Goal: Task Accomplishment & Management: Complete application form

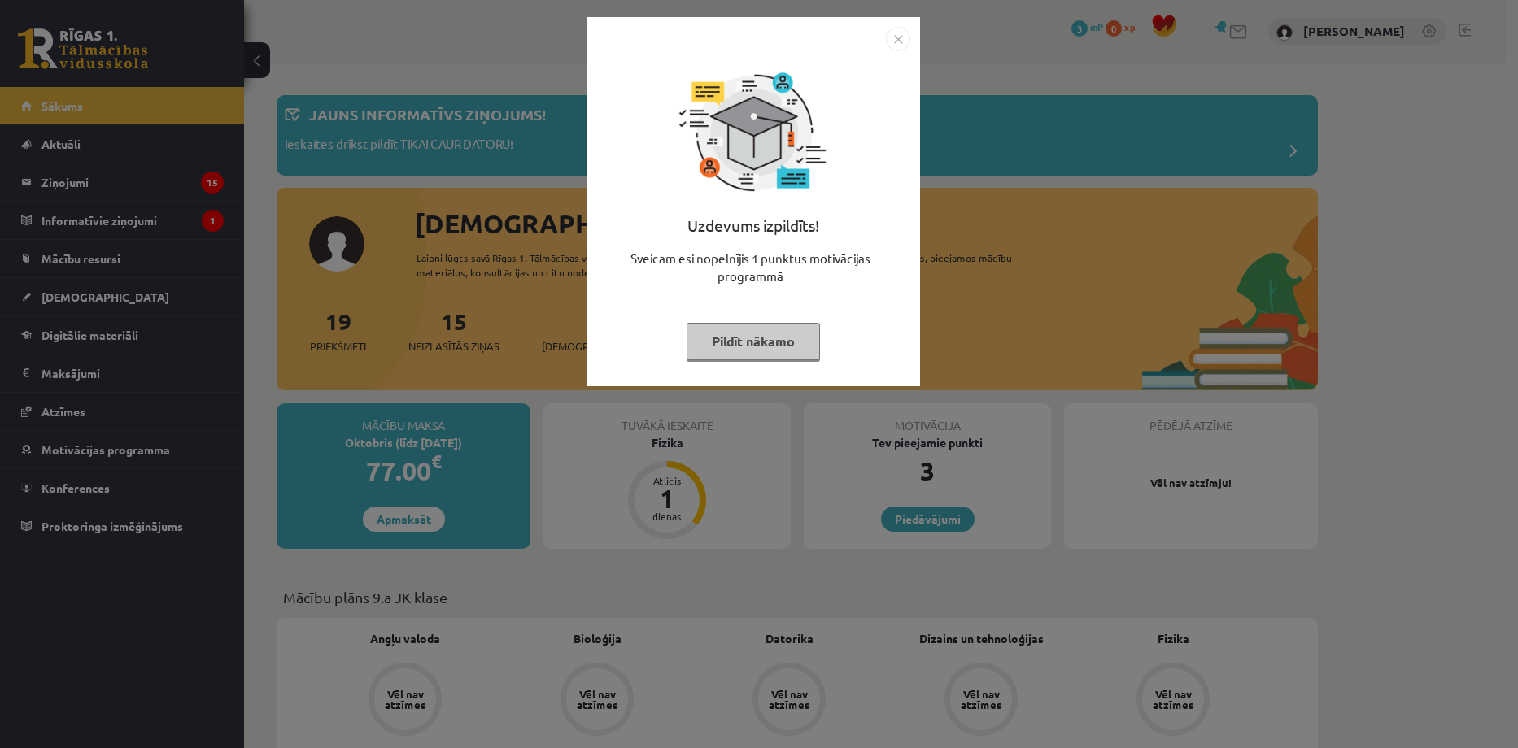
click at [765, 342] on button "Pildīt nākamo" at bounding box center [753, 341] width 133 height 37
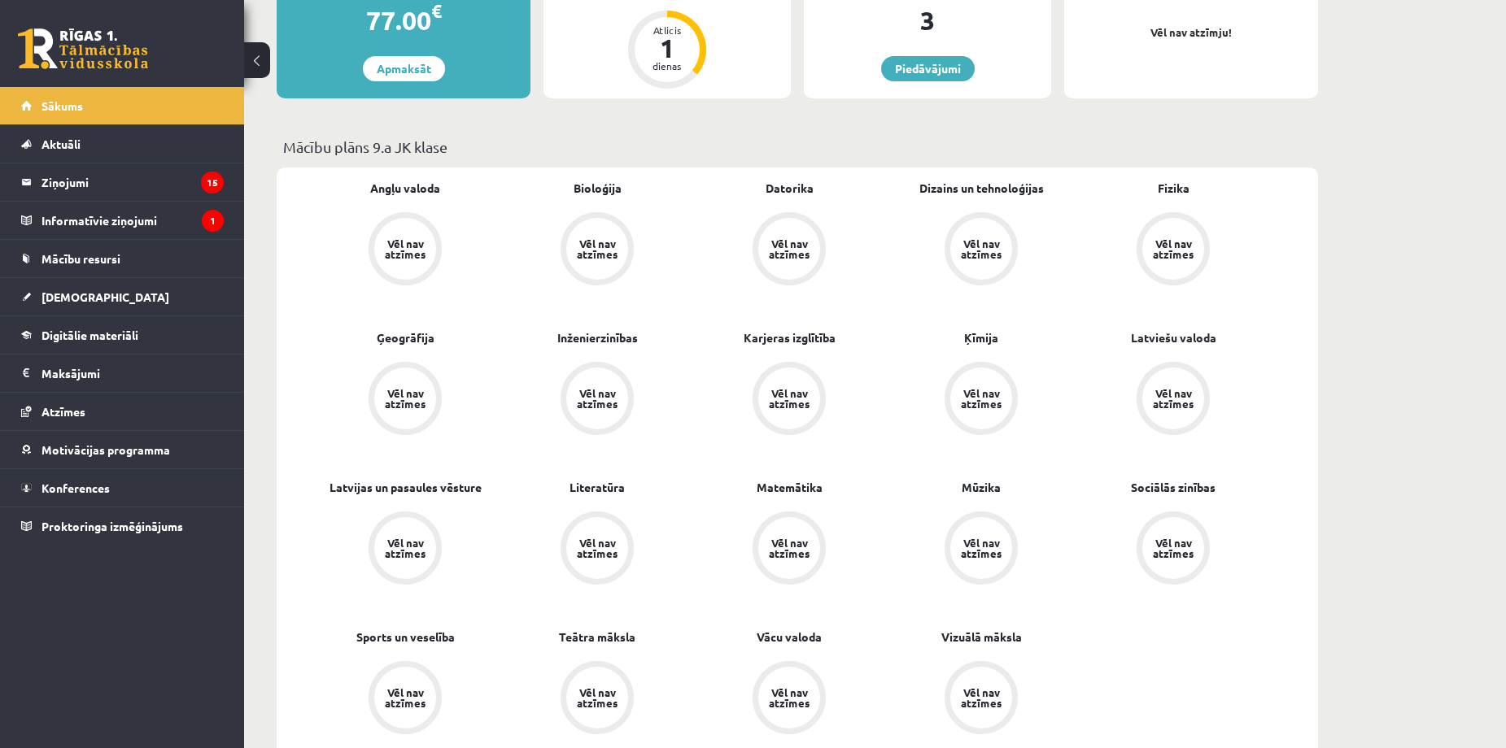
scroll to position [543, 0]
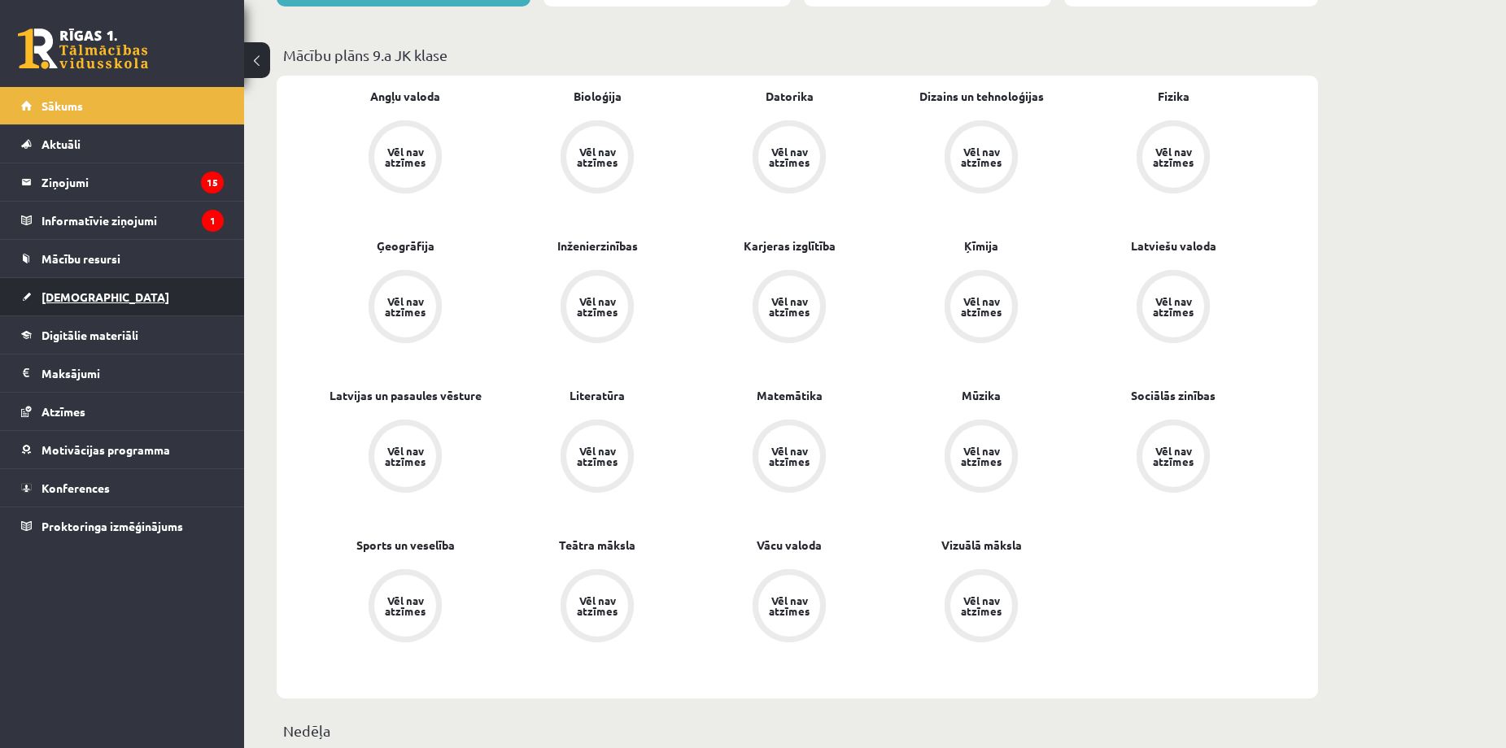
click at [84, 303] on link "[DEMOGRAPHIC_DATA]" at bounding box center [122, 296] width 203 height 37
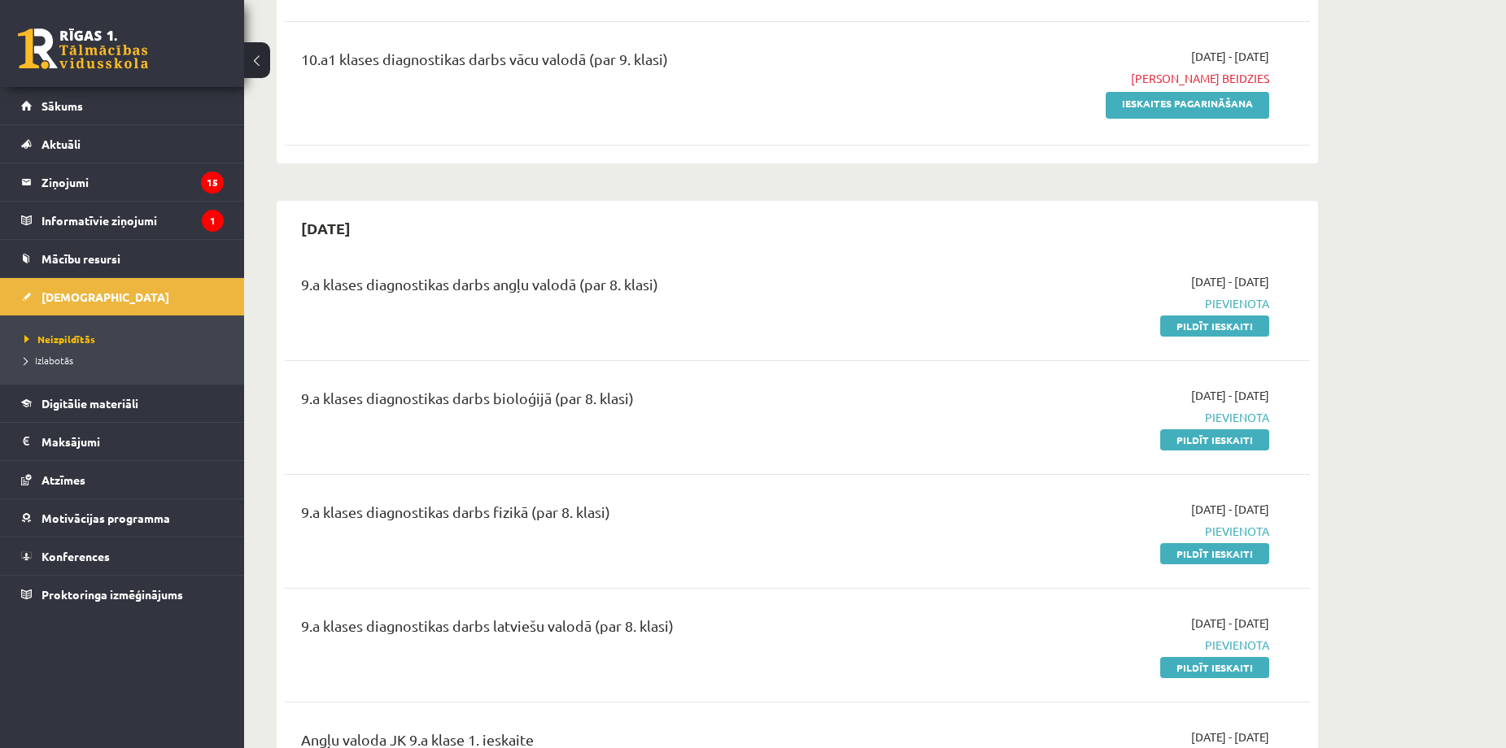
scroll to position [1519, 0]
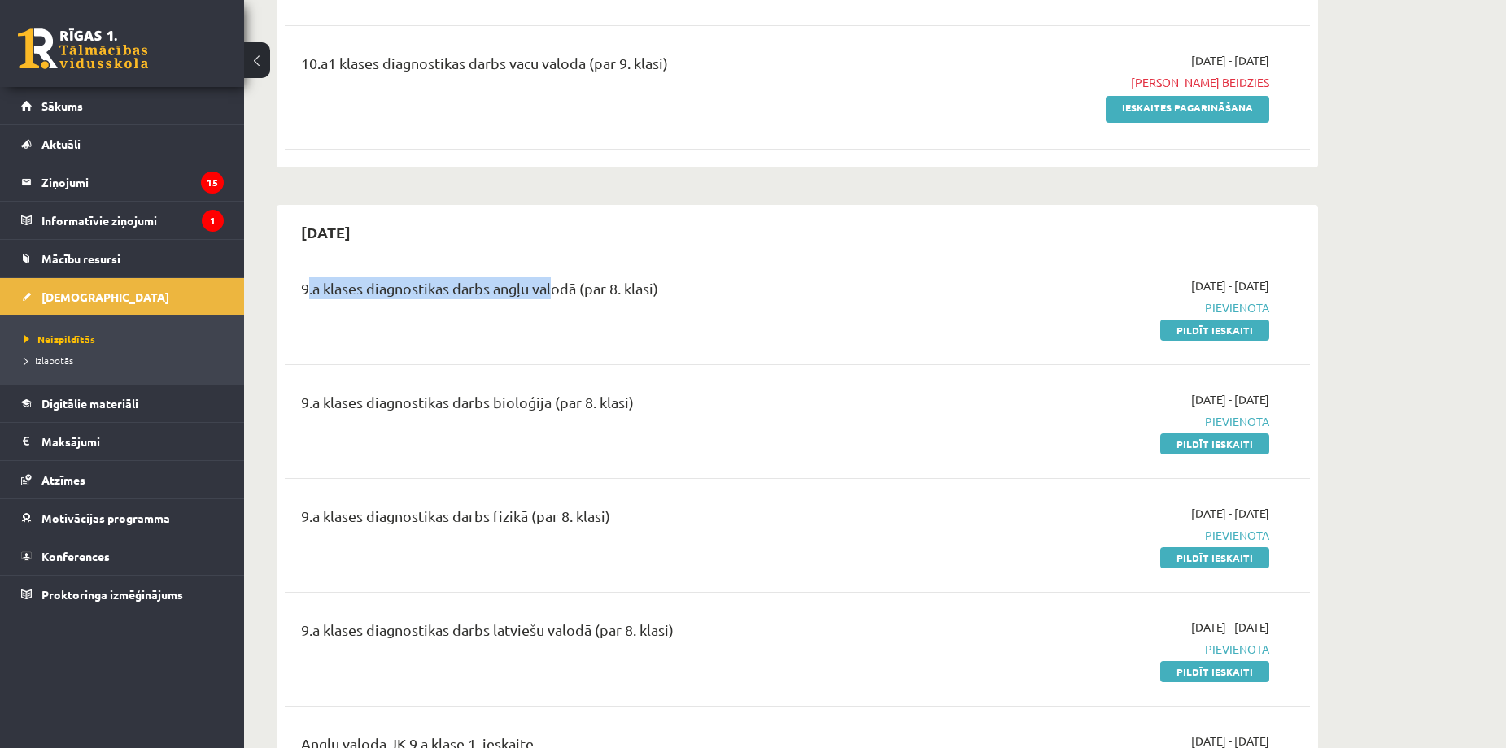
drag, startPoint x: 308, startPoint y: 289, endPoint x: 558, endPoint y: 289, distance: 250.6
click at [558, 289] on div "9.a klases diagnostikas darbs angļu valodā (par 8. klasi)" at bounding box center [619, 292] width 637 height 30
click at [783, 310] on div "9.a klases diagnostikas darbs angļu valodā (par 8. klasi)" at bounding box center [619, 307] width 661 height 61
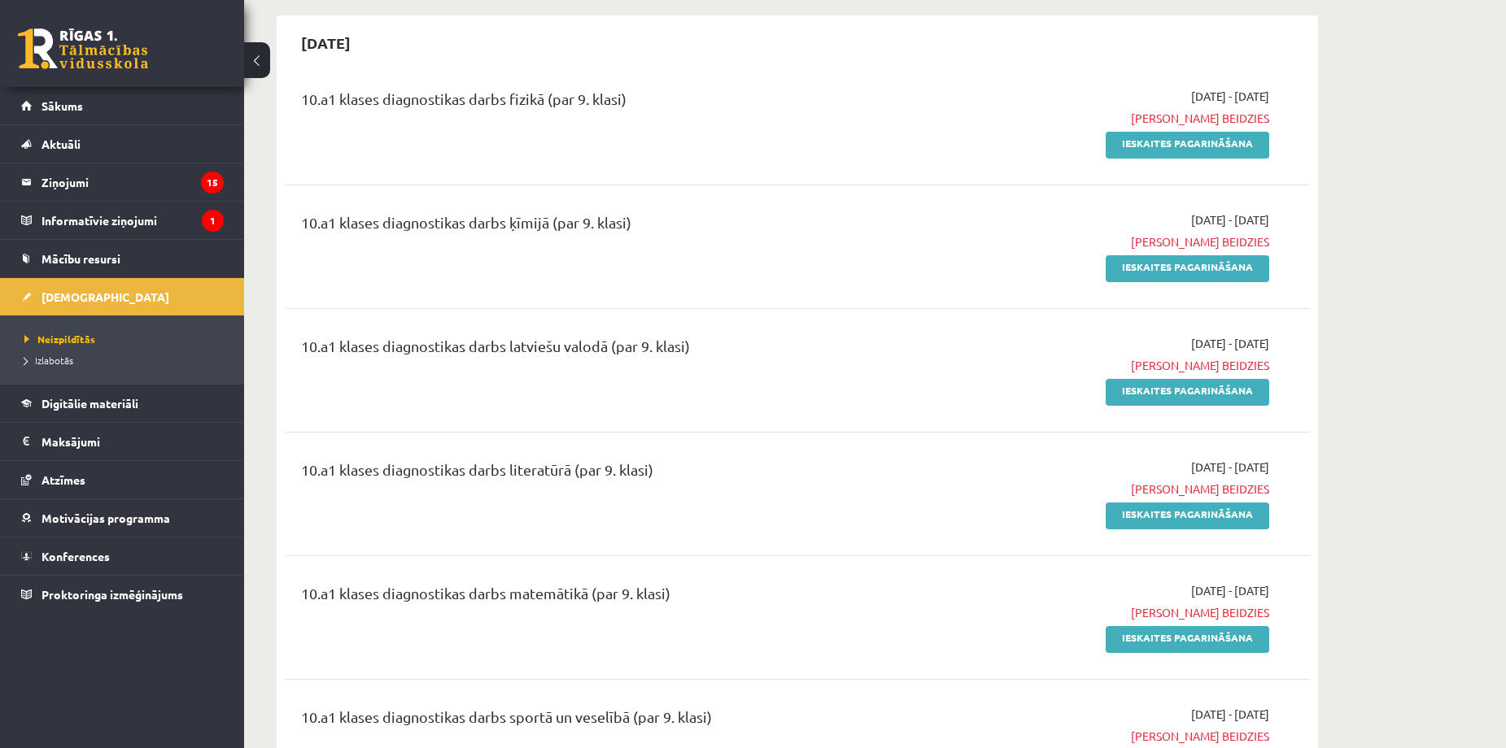
scroll to position [759, 0]
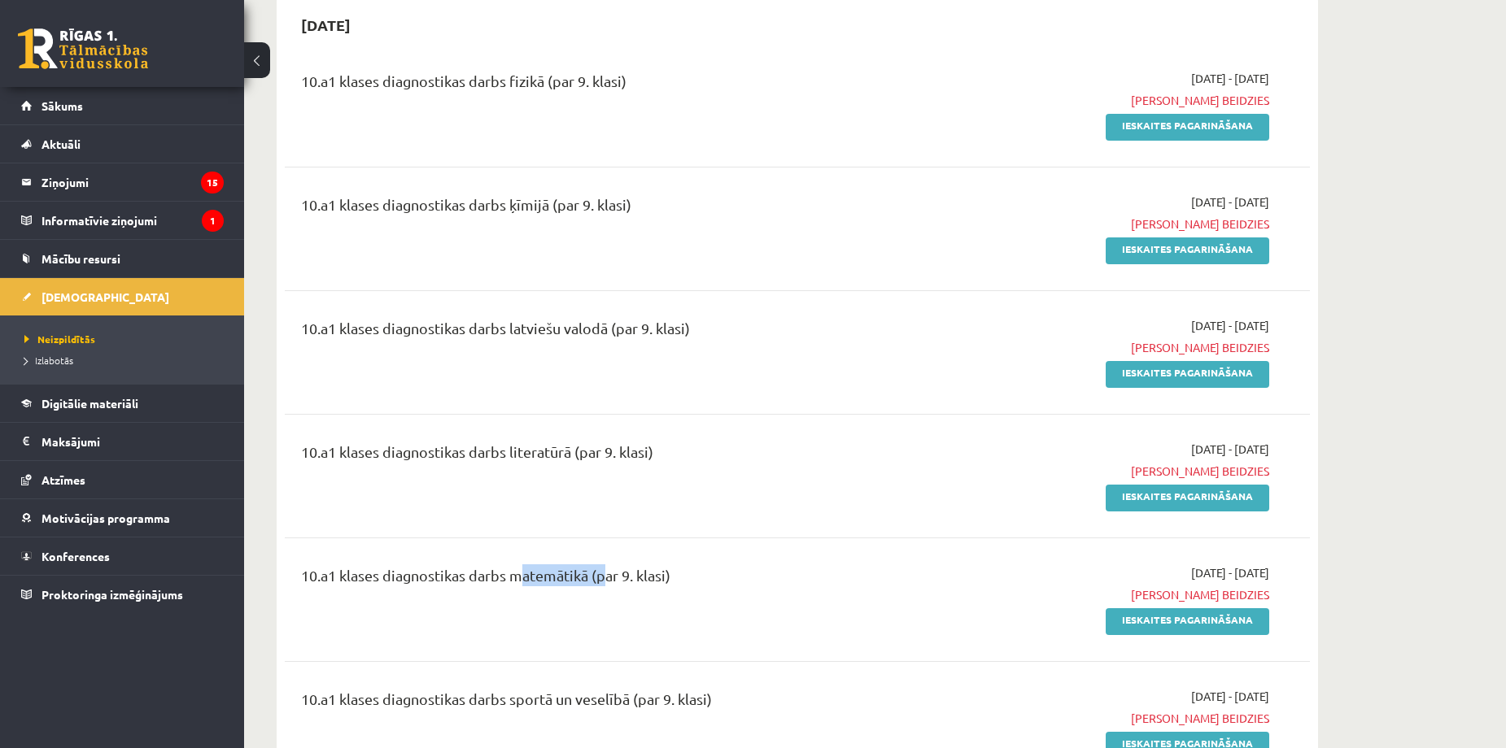
drag, startPoint x: 517, startPoint y: 578, endPoint x: 597, endPoint y: 580, distance: 80.6
click at [597, 580] on div "10.a1 klases diagnostikas darbs matemātikā (par 9. klasi)" at bounding box center [619, 580] width 637 height 30
click at [683, 590] on div "10.a1 klases diagnostikas darbs matemātikā (par 9. klasi)" at bounding box center [619, 580] width 637 height 30
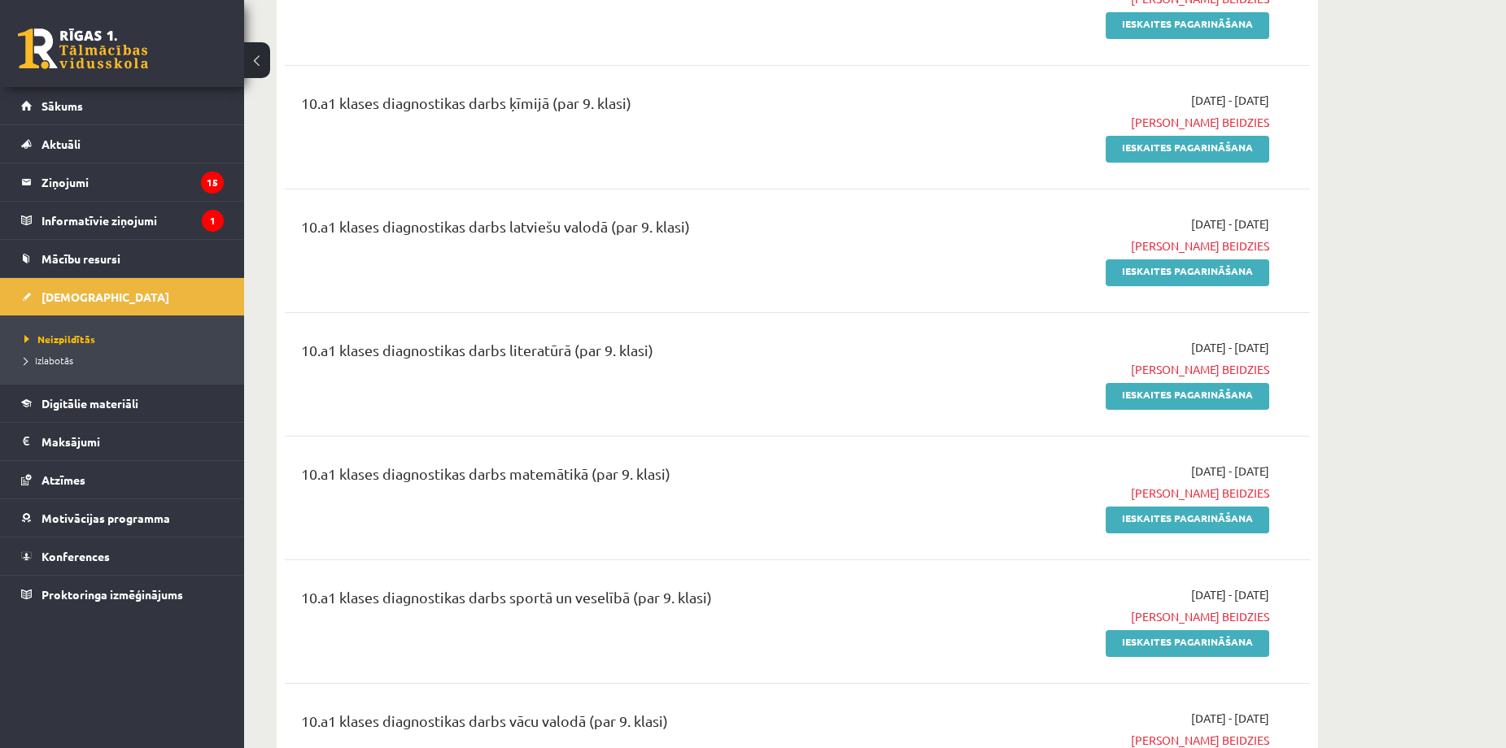
scroll to position [868, 0]
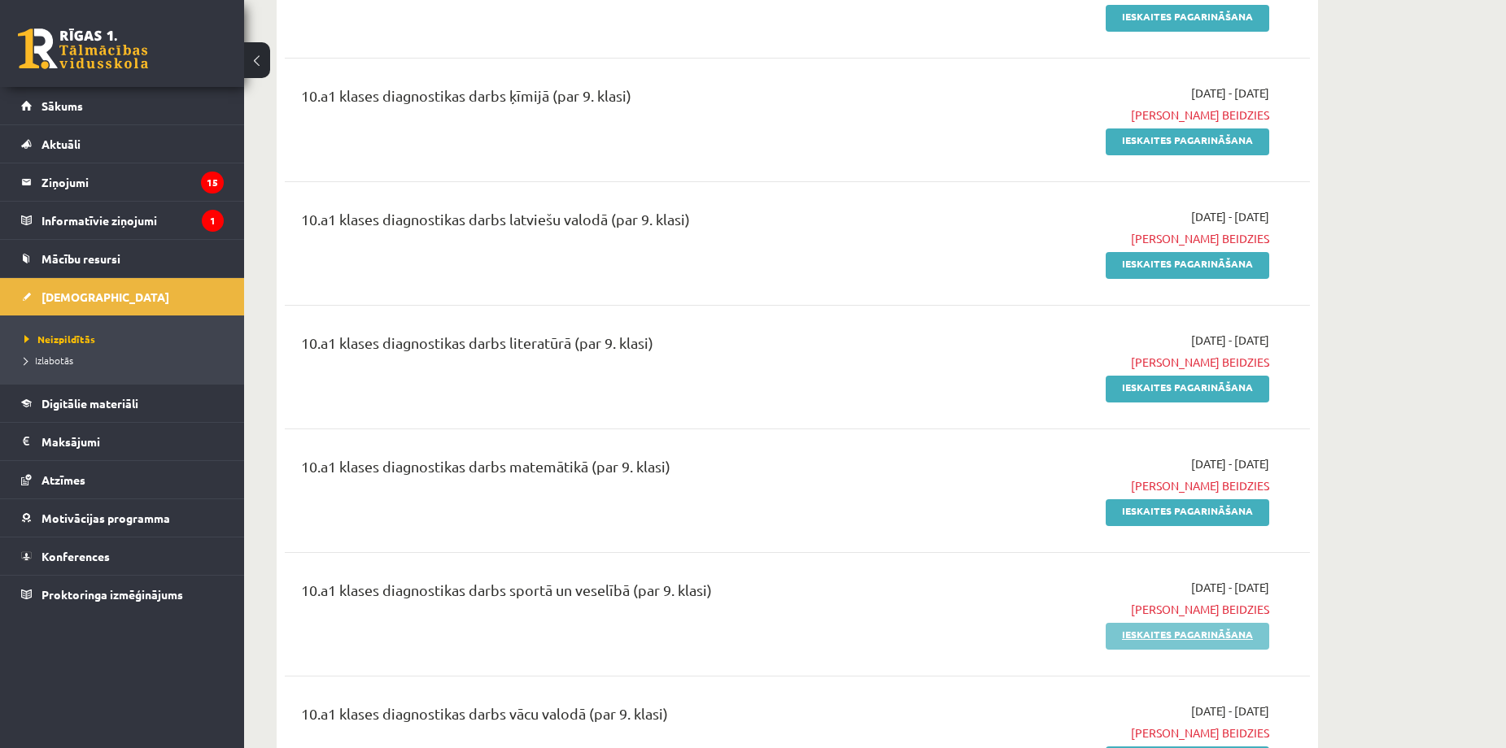
click at [1242, 635] on link "Ieskaites pagarināšana" at bounding box center [1188, 636] width 164 height 27
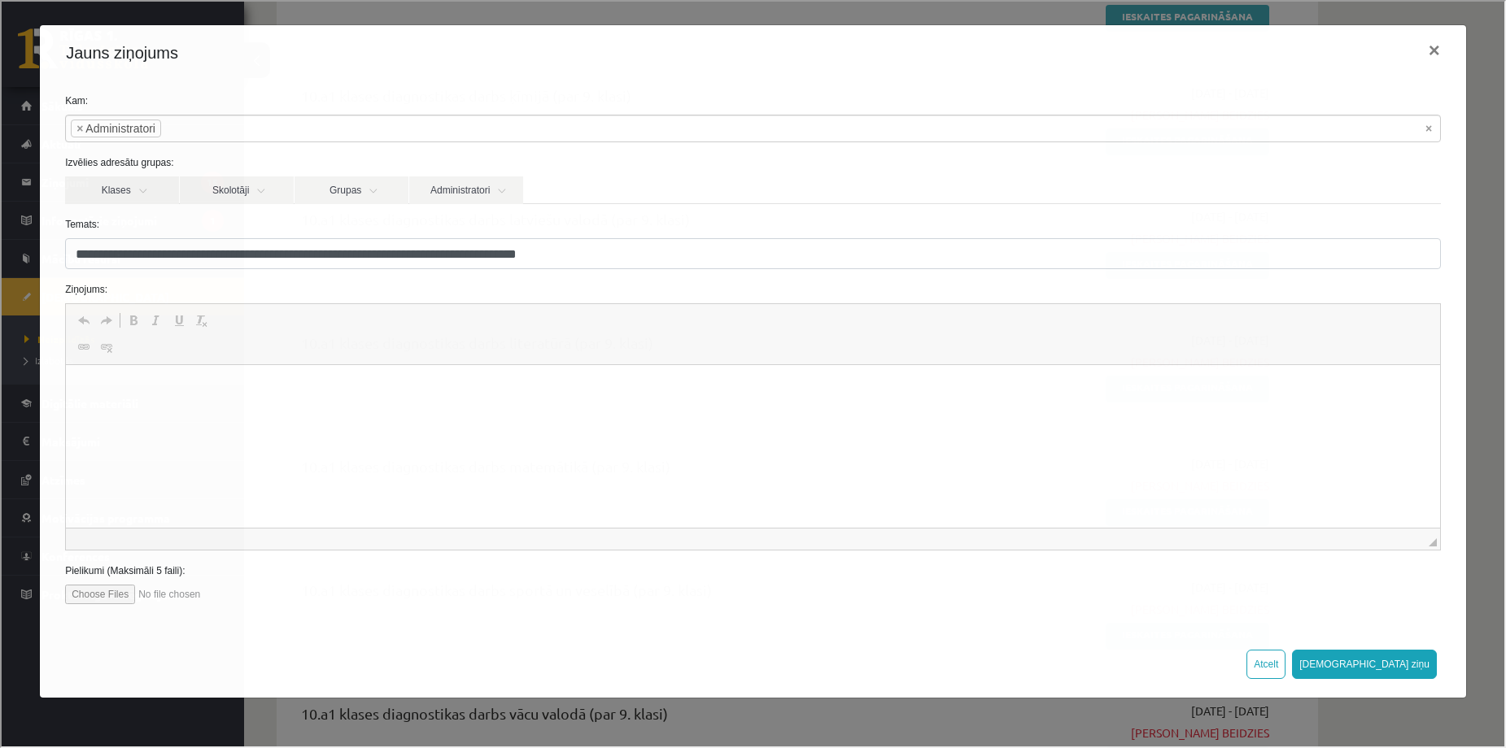
scroll to position [0, 0]
click at [76, 387] on html "**********" at bounding box center [753, 390] width 1374 height 50
click at [1284, 666] on button "Atcelt" at bounding box center [1264, 662] width 39 height 29
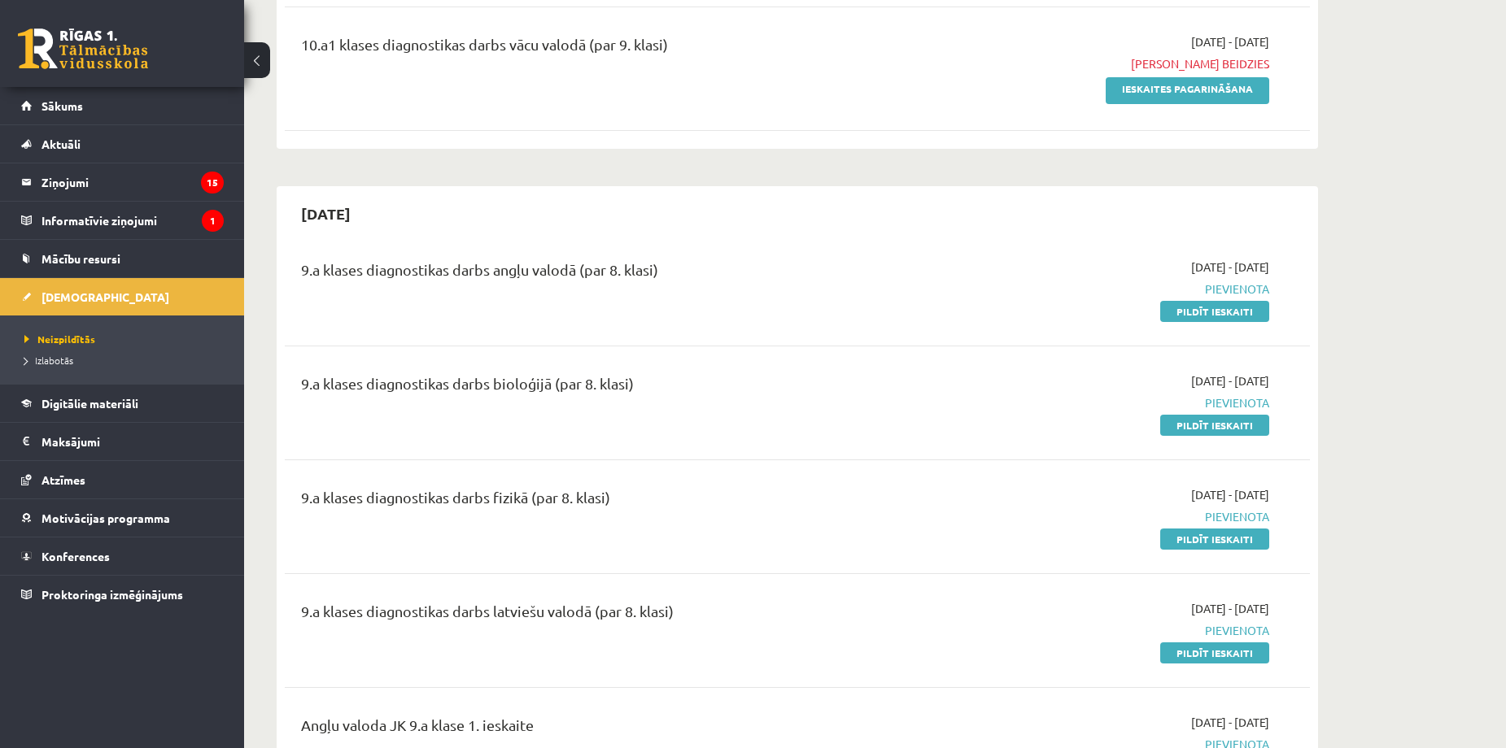
scroll to position [1410, 0]
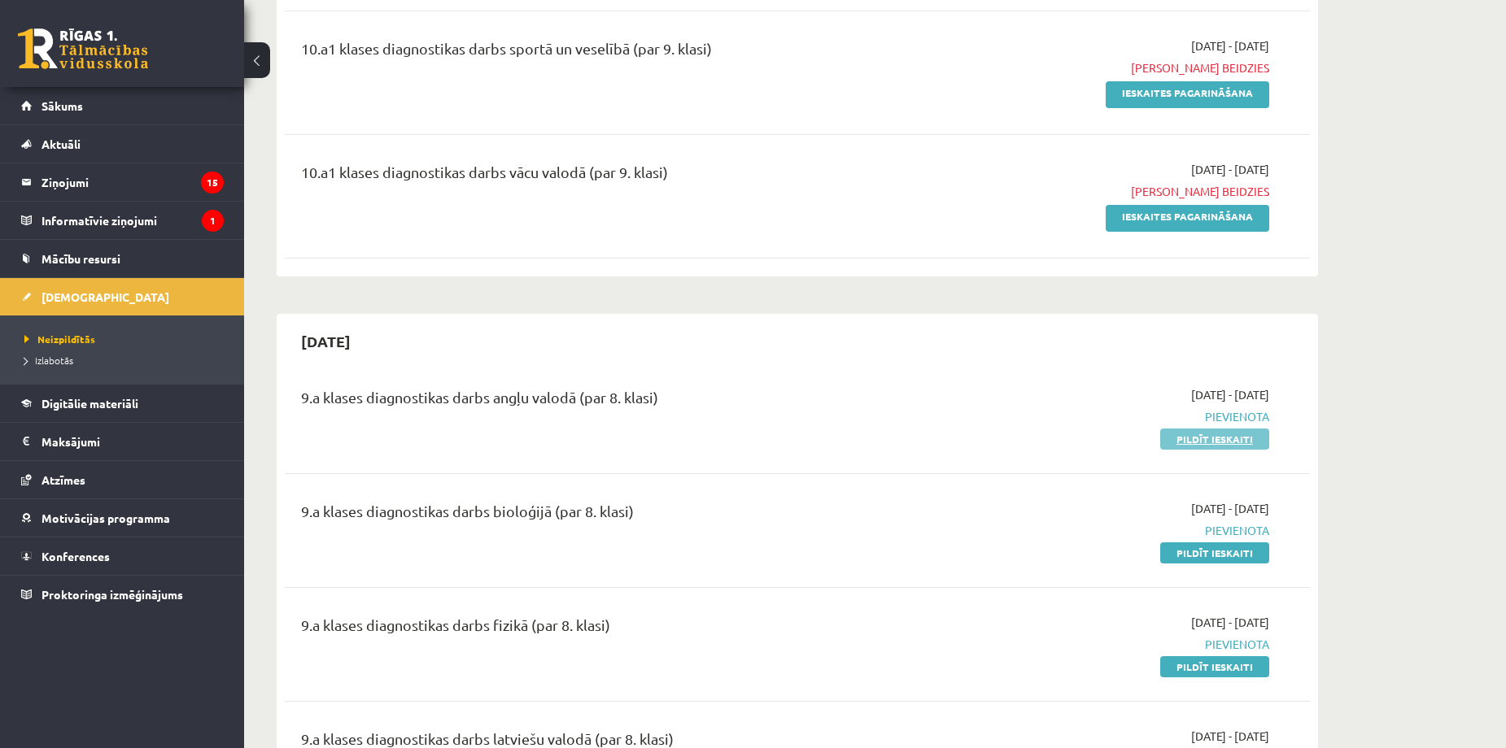
click at [1233, 441] on link "Pildīt ieskaiti" at bounding box center [1214, 439] width 109 height 21
click at [1200, 553] on link "Pildīt ieskaiti" at bounding box center [1214, 553] width 109 height 21
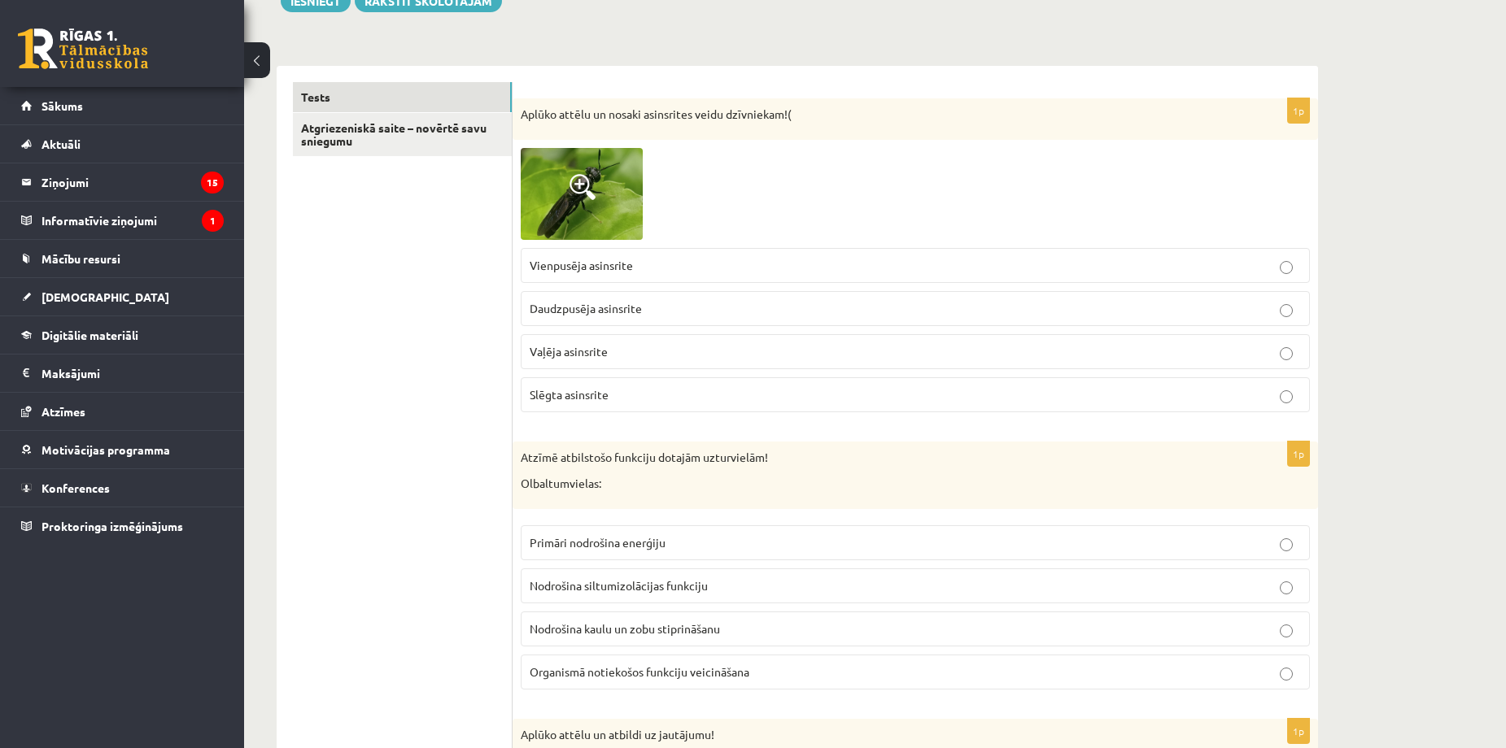
scroll to position [217, 0]
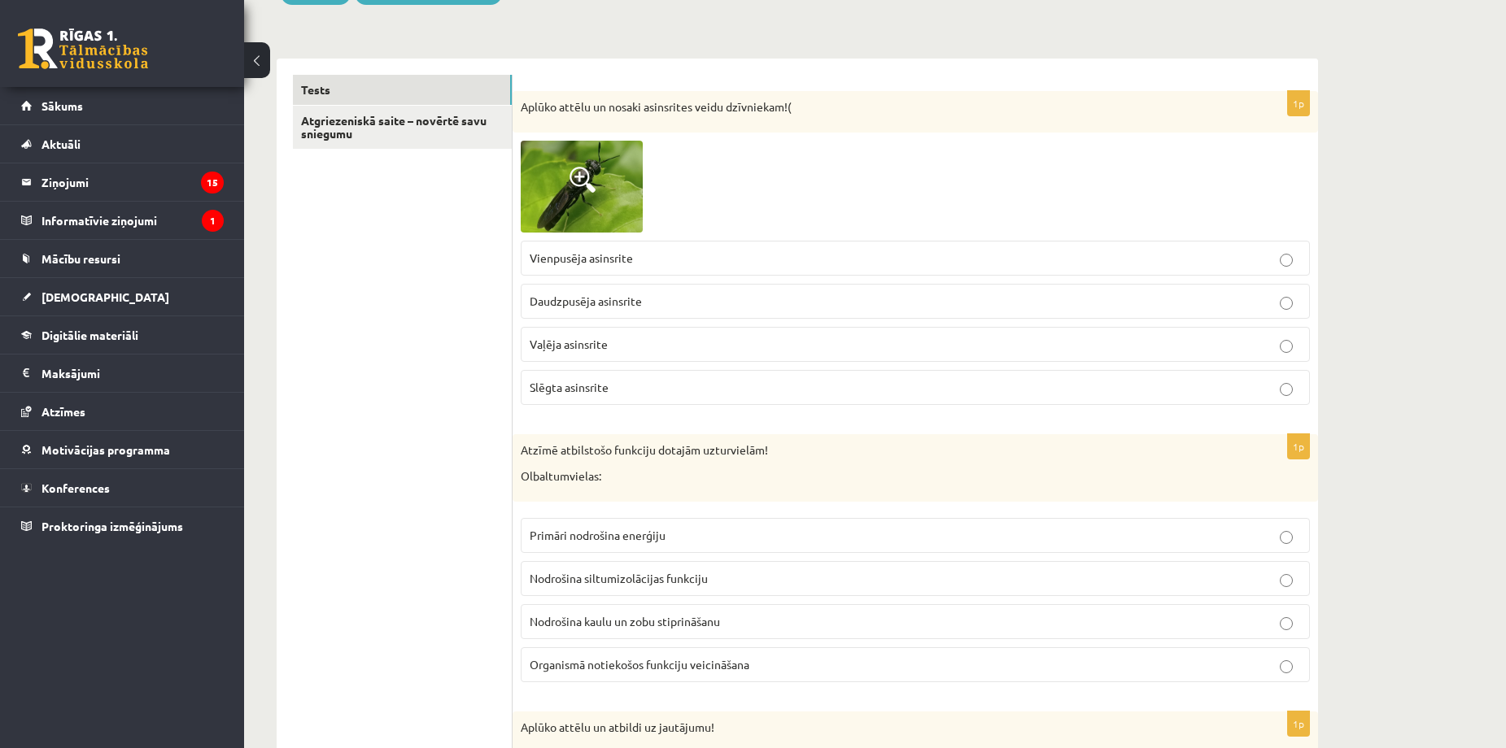
click at [571, 178] on span at bounding box center [583, 180] width 26 height 26
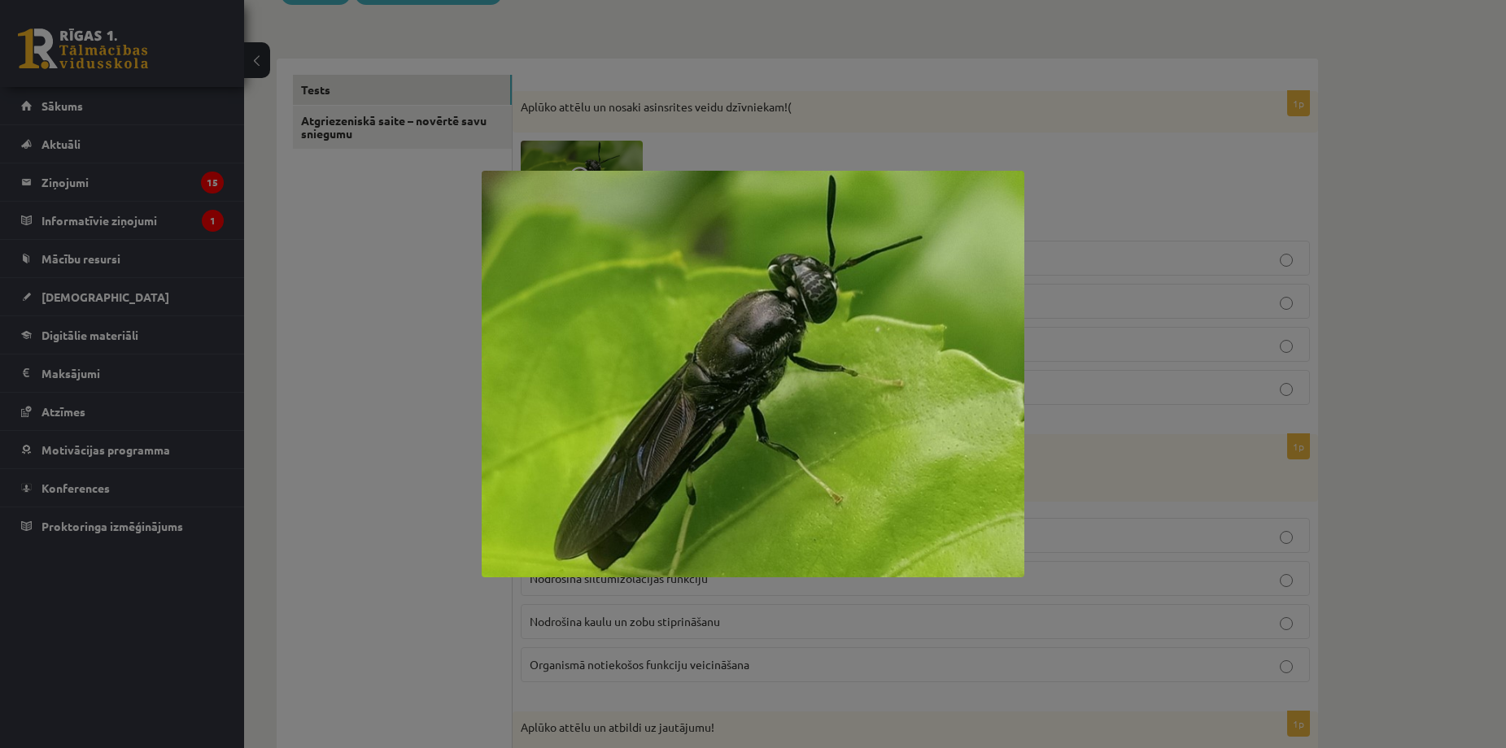
click at [1137, 192] on div at bounding box center [753, 374] width 1506 height 748
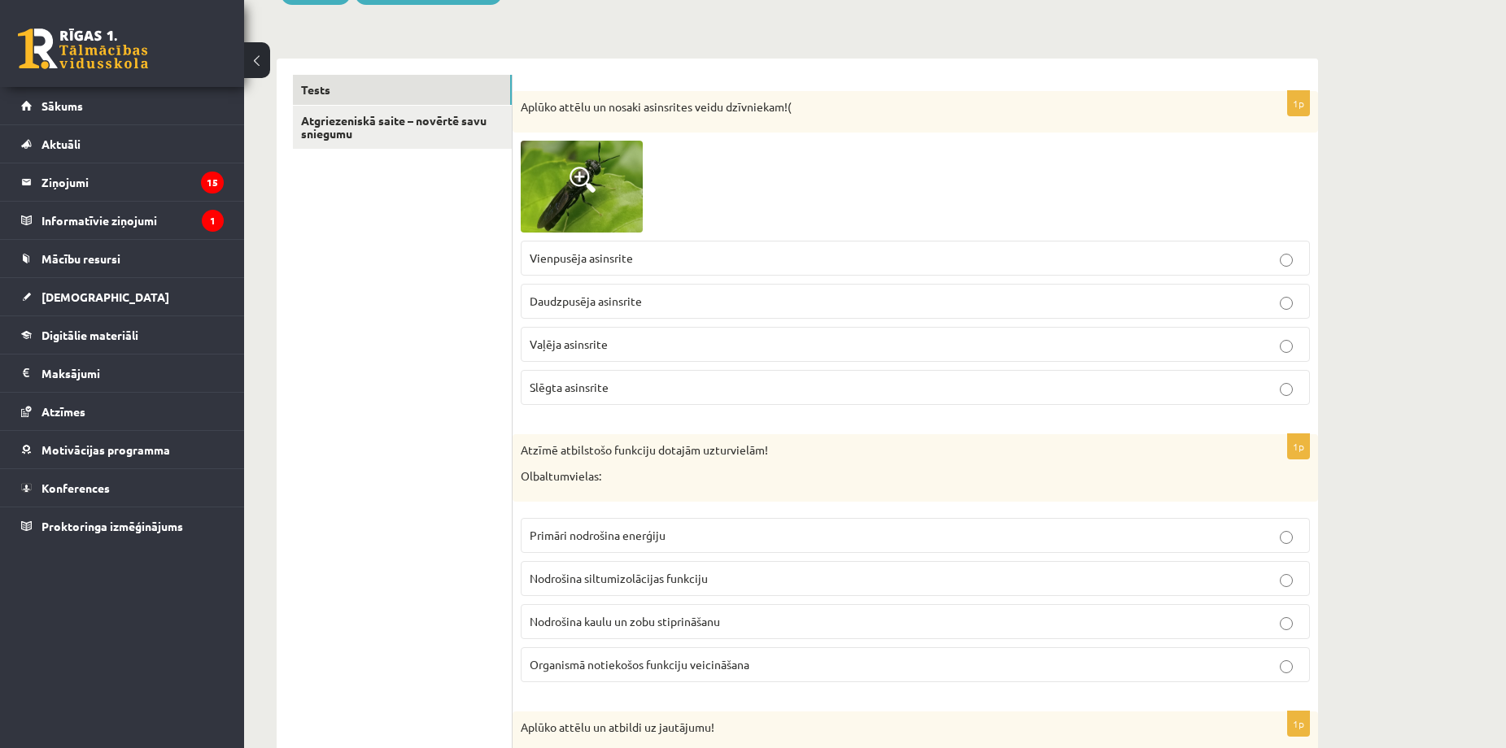
click at [607, 168] on img at bounding box center [582, 187] width 122 height 92
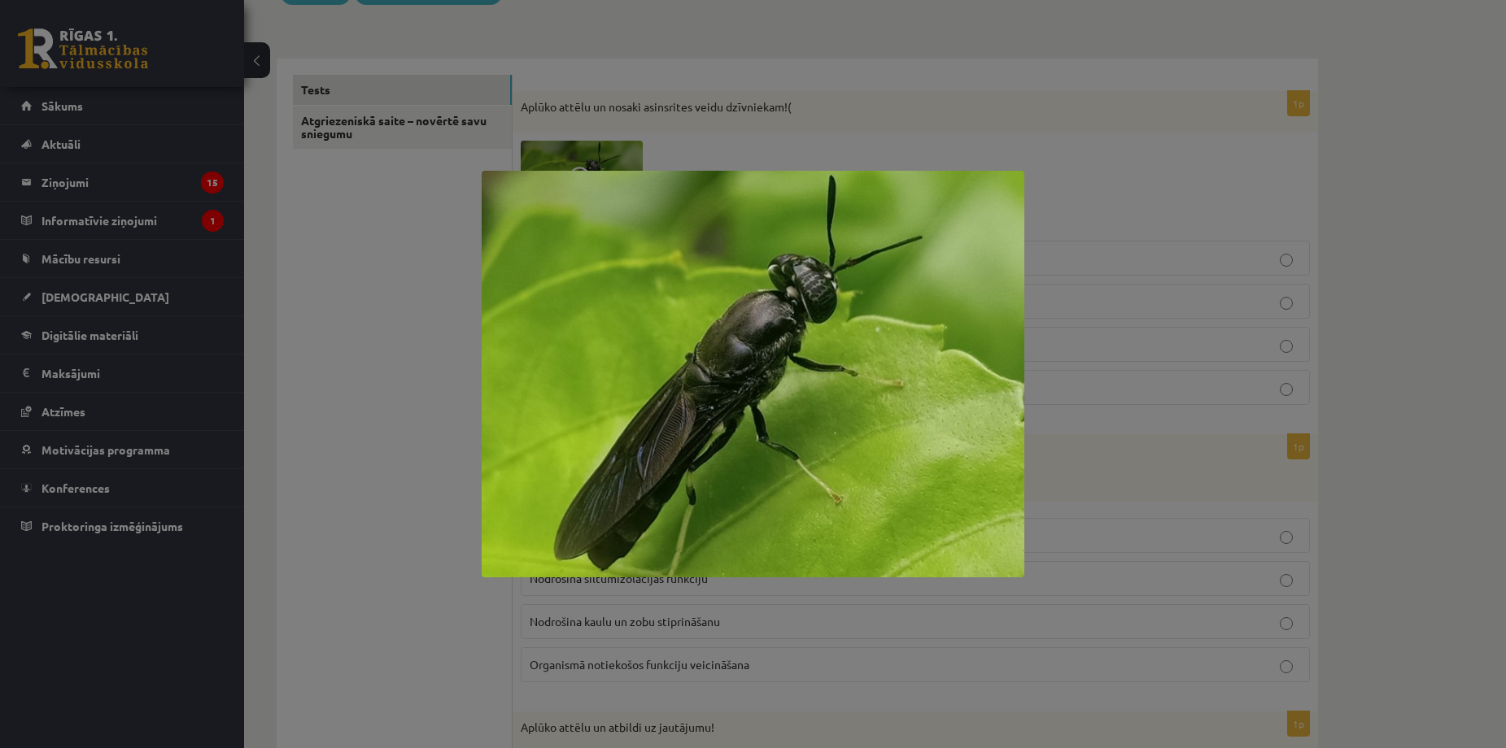
click at [1203, 116] on div at bounding box center [753, 374] width 1506 height 748
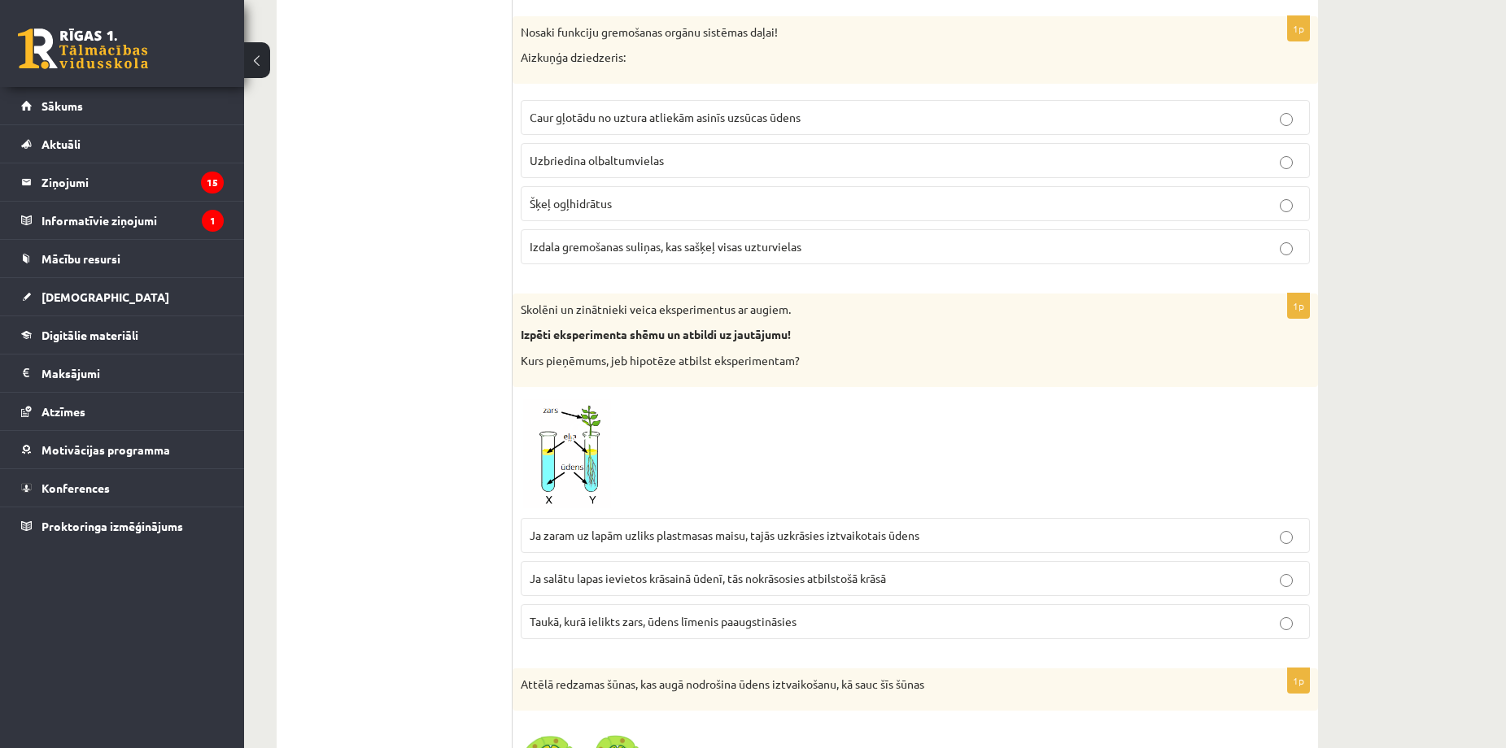
scroll to position [5707, 0]
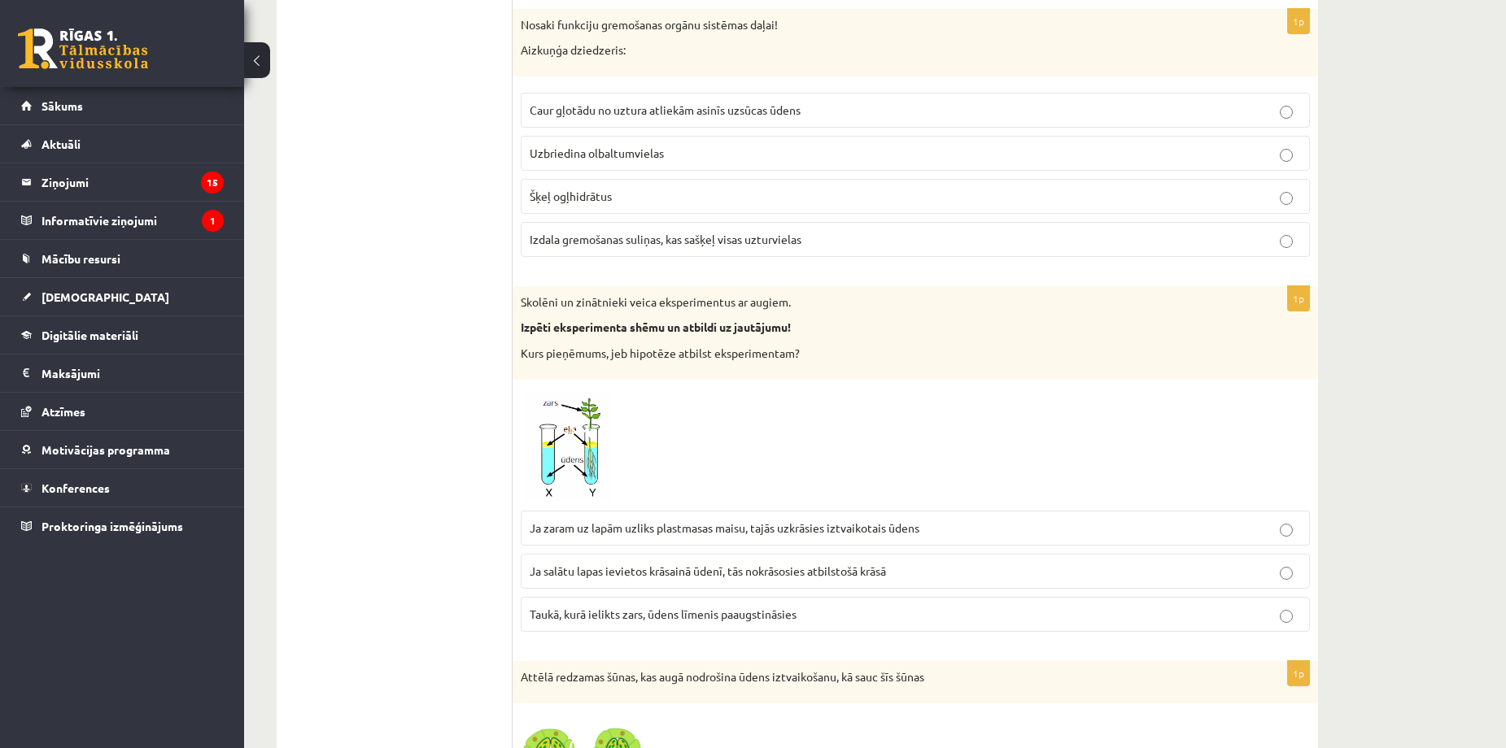
click at [583, 251] on label "Izdala gremošanas suliņas, kas sašķeļ visas uzturvielas" at bounding box center [915, 239] width 789 height 35
click at [596, 614] on span "Taukā, kurā ielikts zars, ūdens līmenis paaugstināsies" at bounding box center [663, 614] width 267 height 15
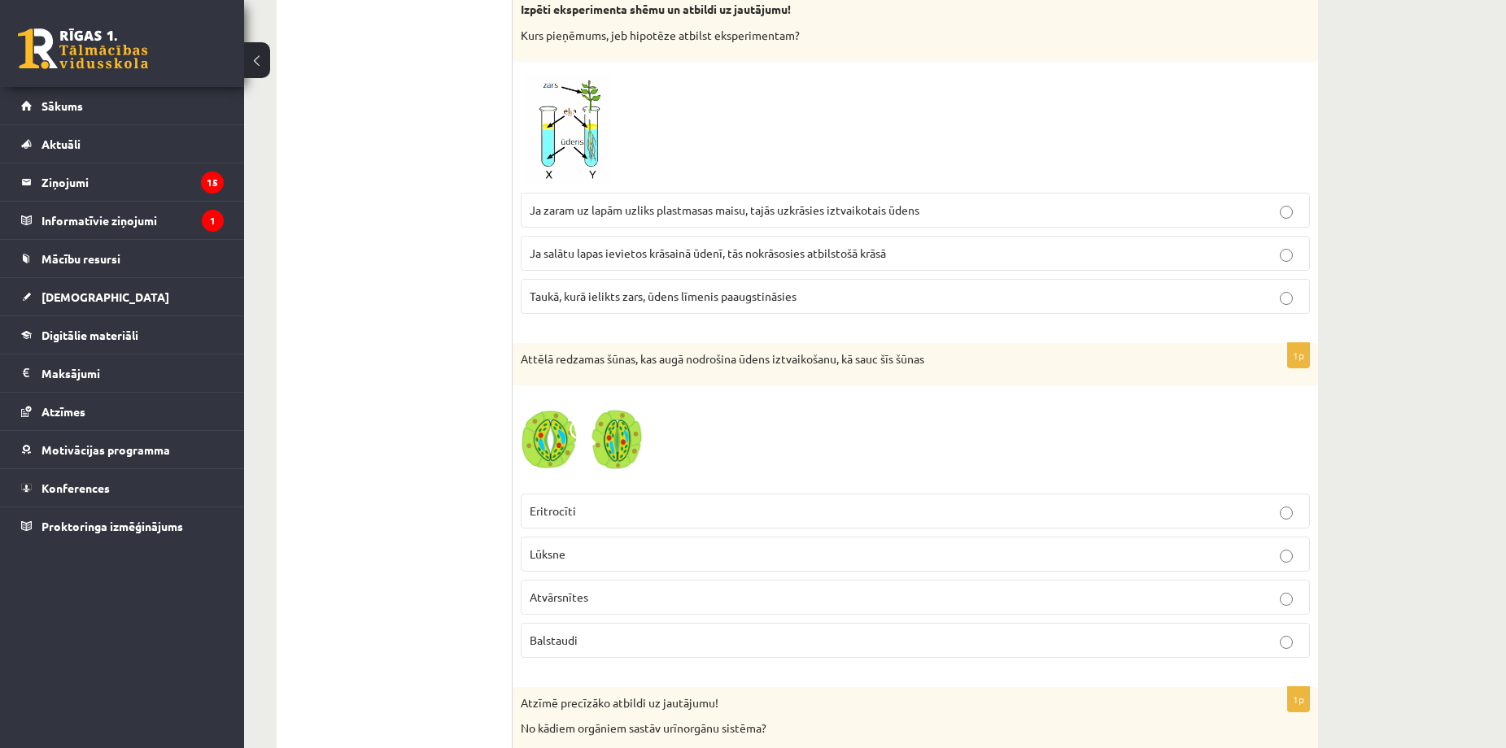
scroll to position [6033, 0]
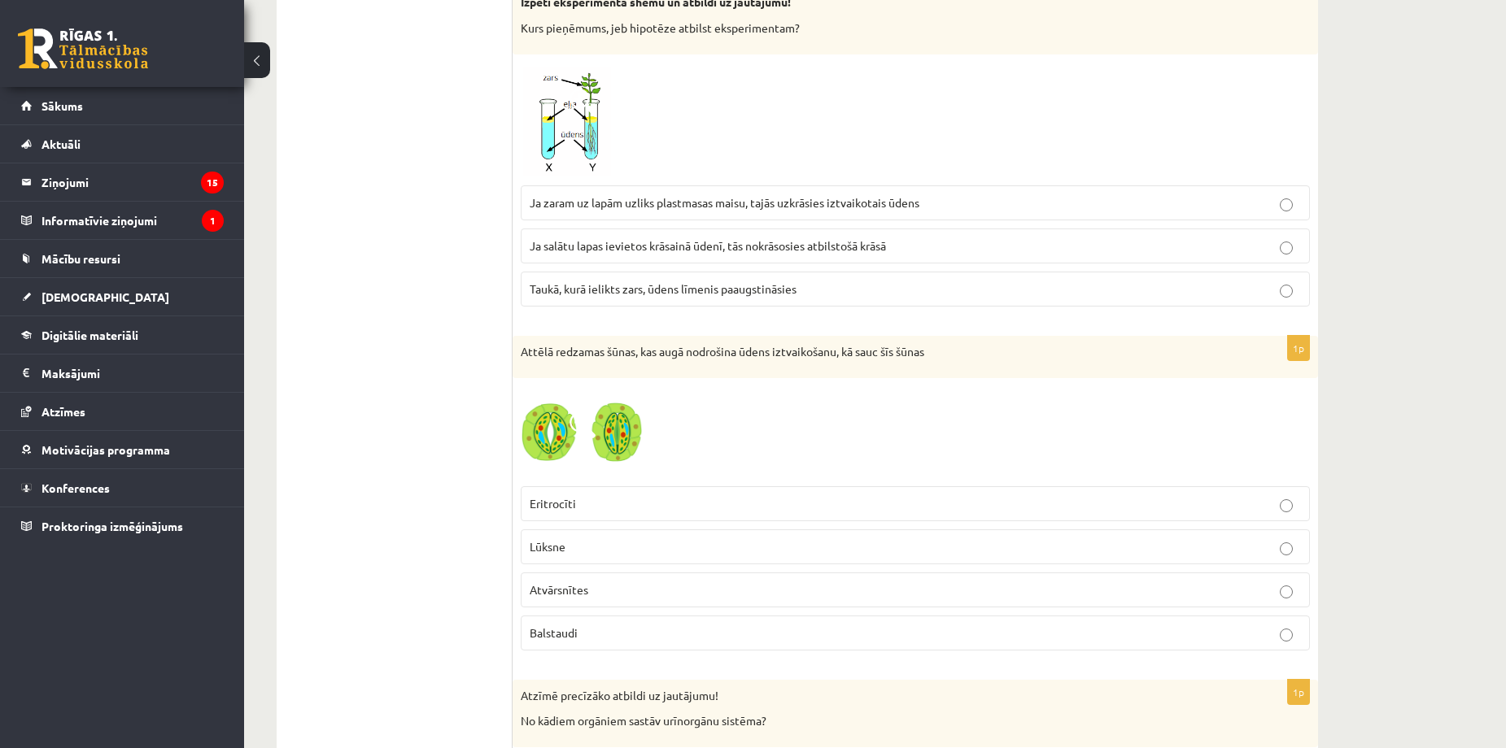
click at [600, 589] on p "Atvārsnītes" at bounding box center [915, 590] width 771 height 17
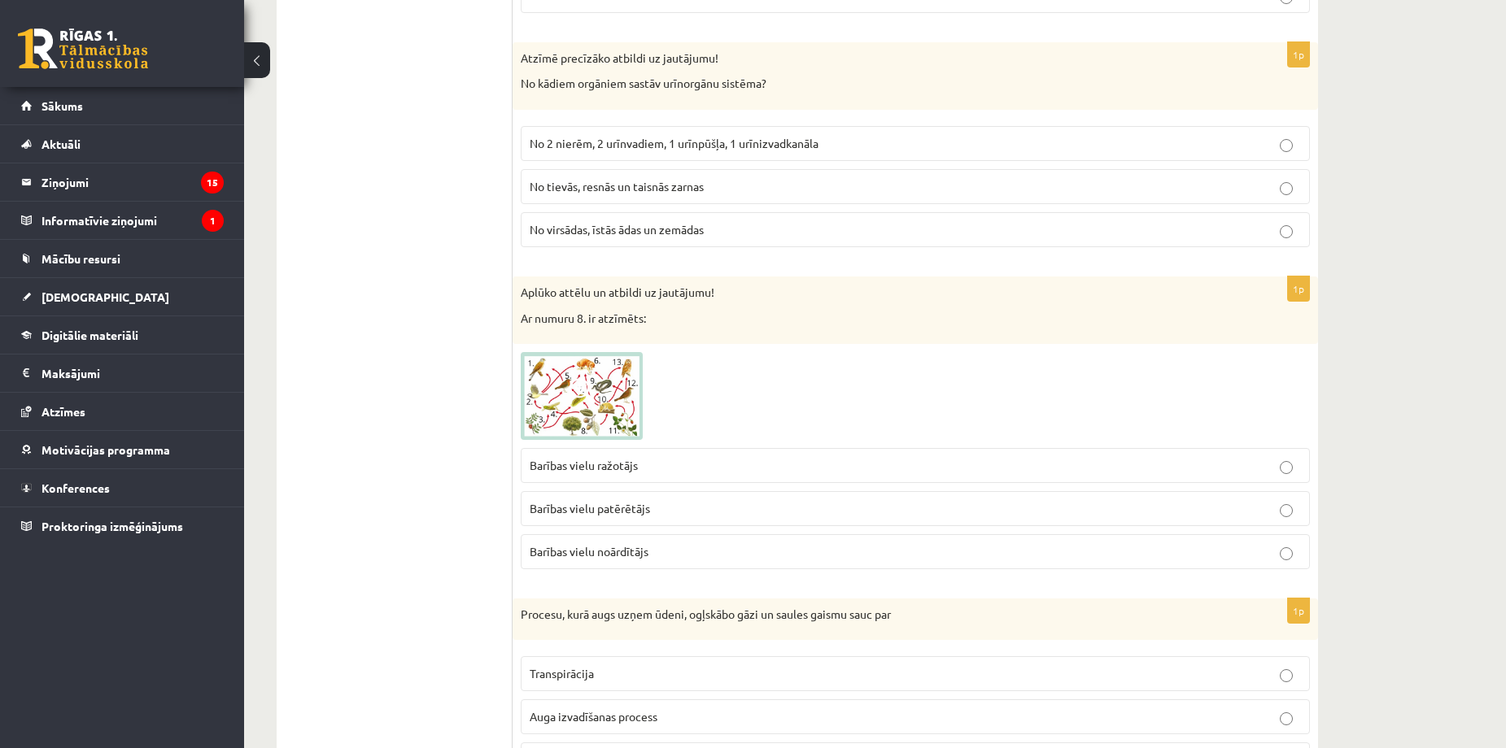
scroll to position [6684, 0]
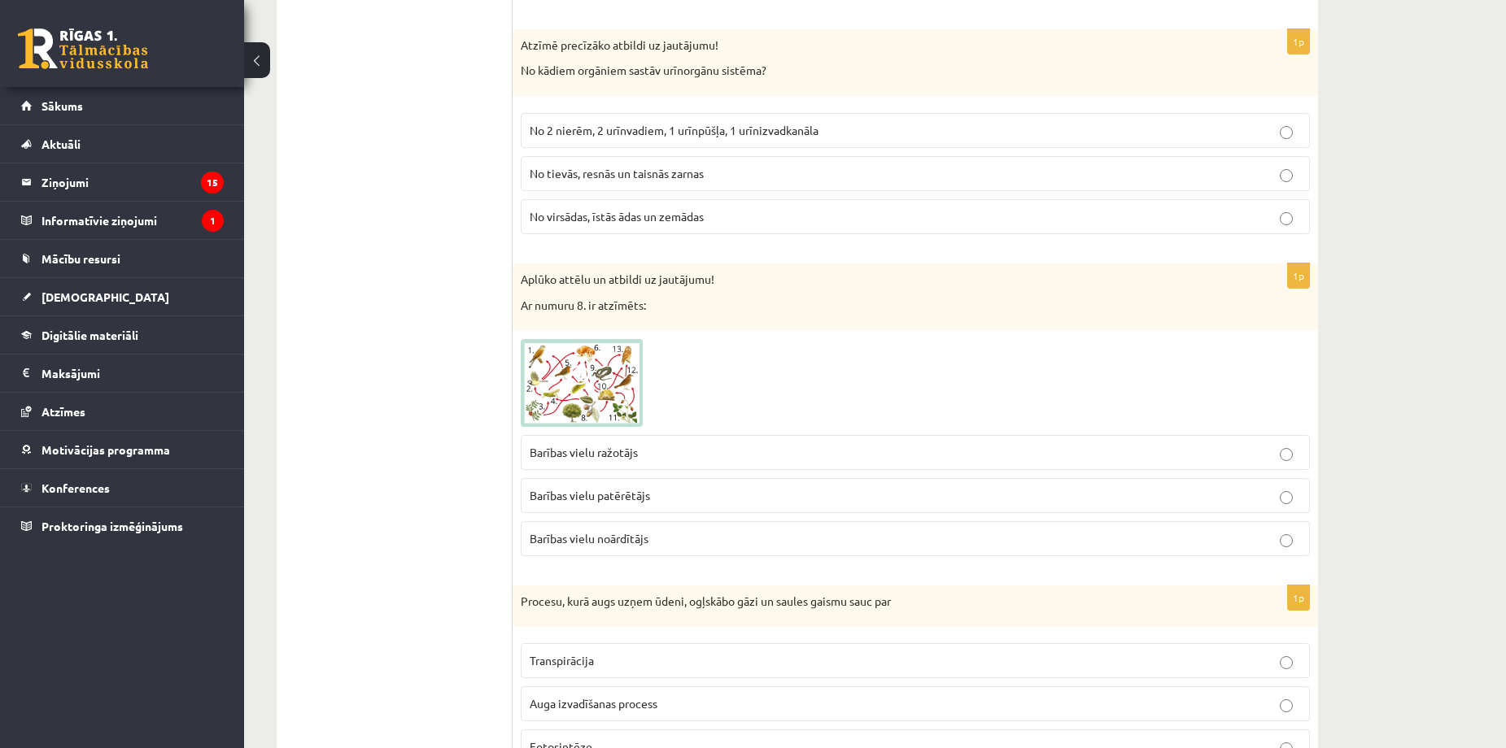
click at [1191, 271] on div "Aplūko attēlu un atbildi uz jautājumu! Ar numuru 8. ir atzīmēts:" at bounding box center [915, 298] width 805 height 68
click at [666, 126] on span "No 2 nierēm, 2 urīnvadiem, 1 urīnpūšļa, 1 urīnizvadkanāla" at bounding box center [674, 130] width 289 height 15
click at [662, 447] on p "Barības vielu ražotājs" at bounding box center [915, 452] width 771 height 17
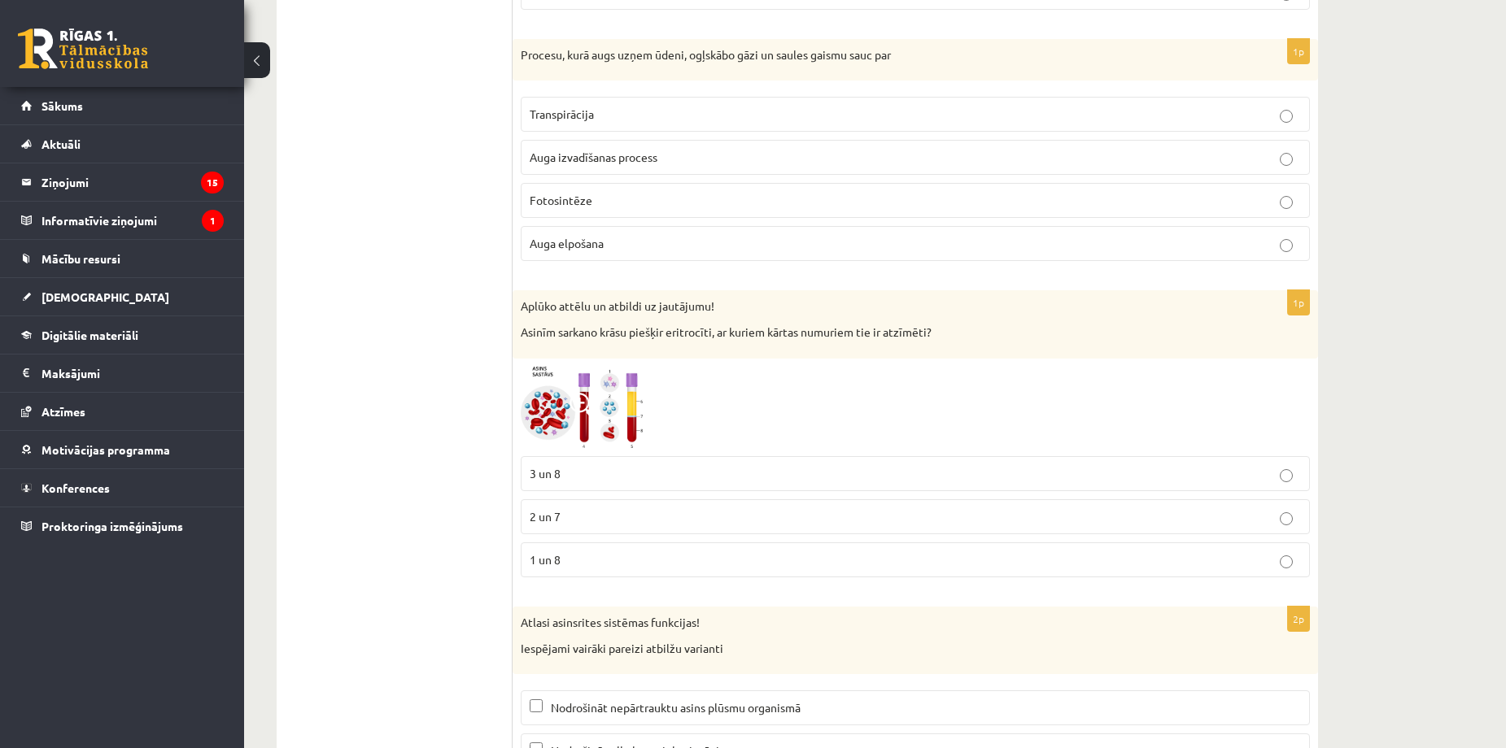
scroll to position [7225, 0]
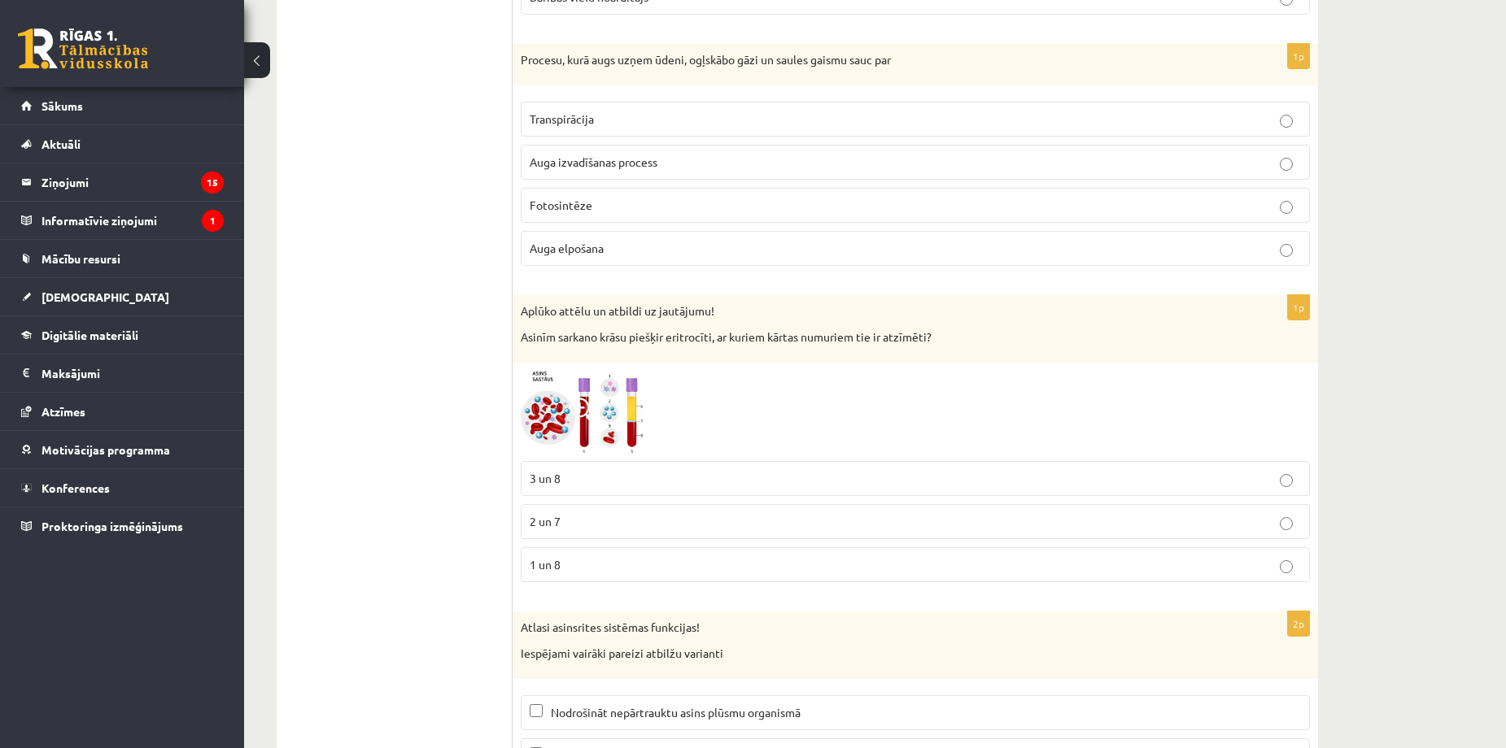
click at [565, 213] on p "Fotosintēze" at bounding box center [915, 205] width 771 height 17
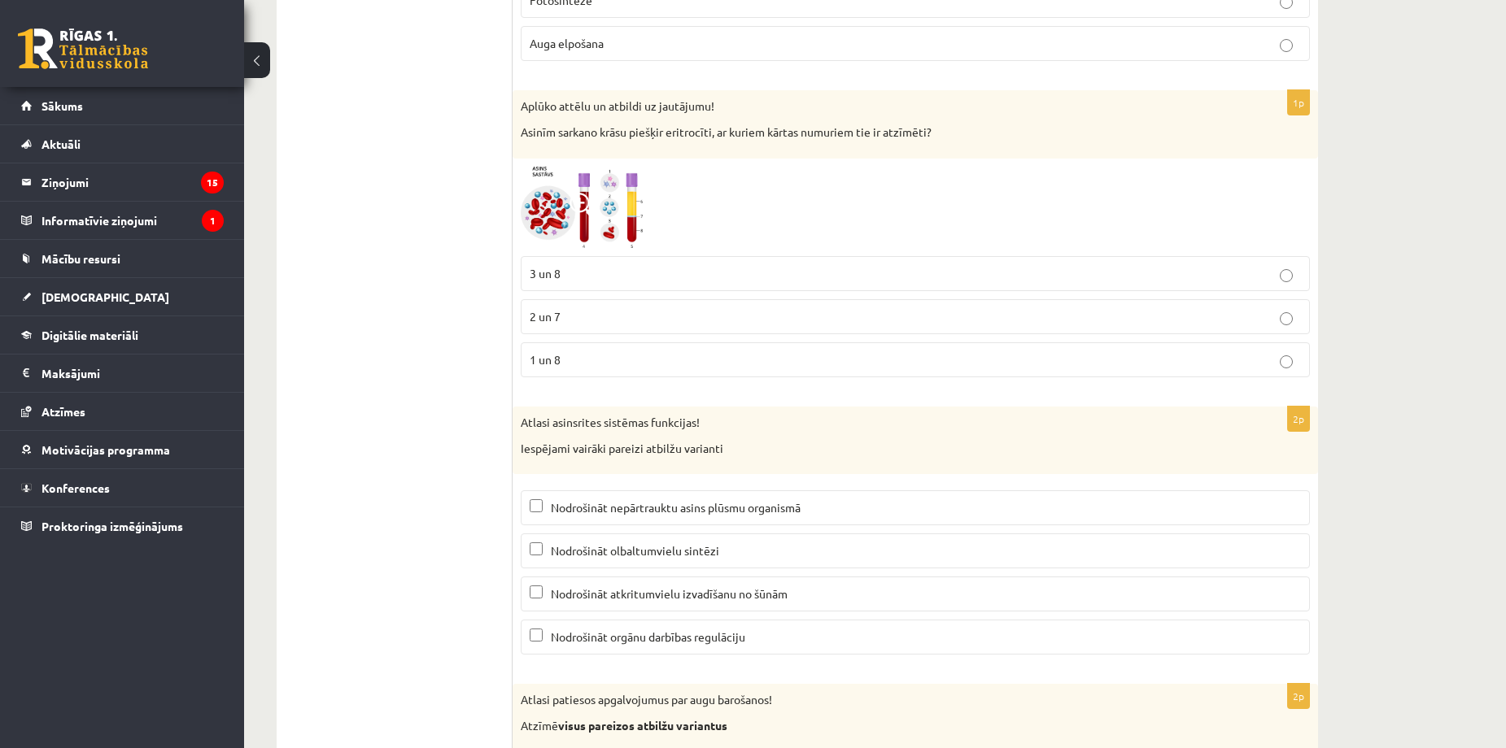
scroll to position [7460, 0]
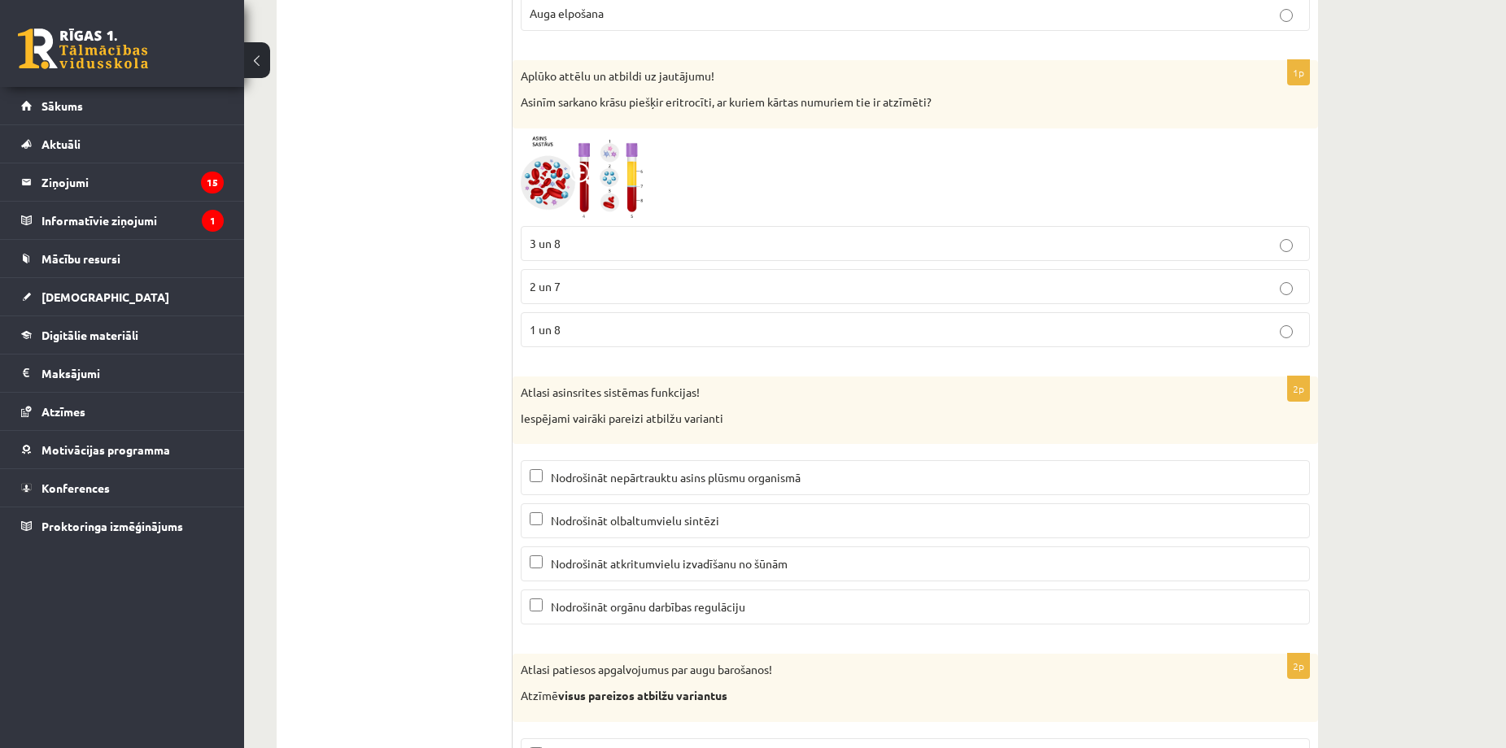
click at [583, 335] on p "1 un 8" at bounding box center [915, 329] width 771 height 17
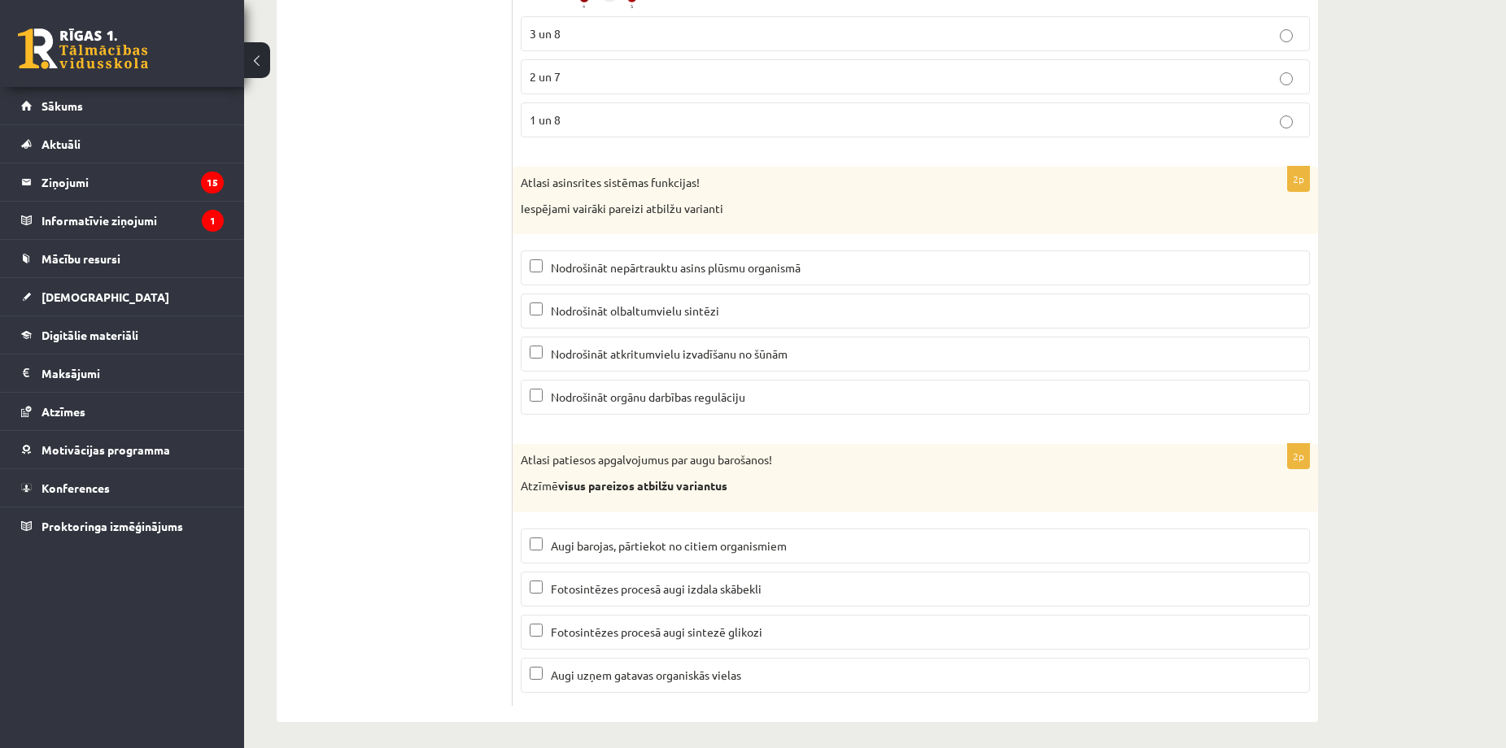
scroll to position [7678, 0]
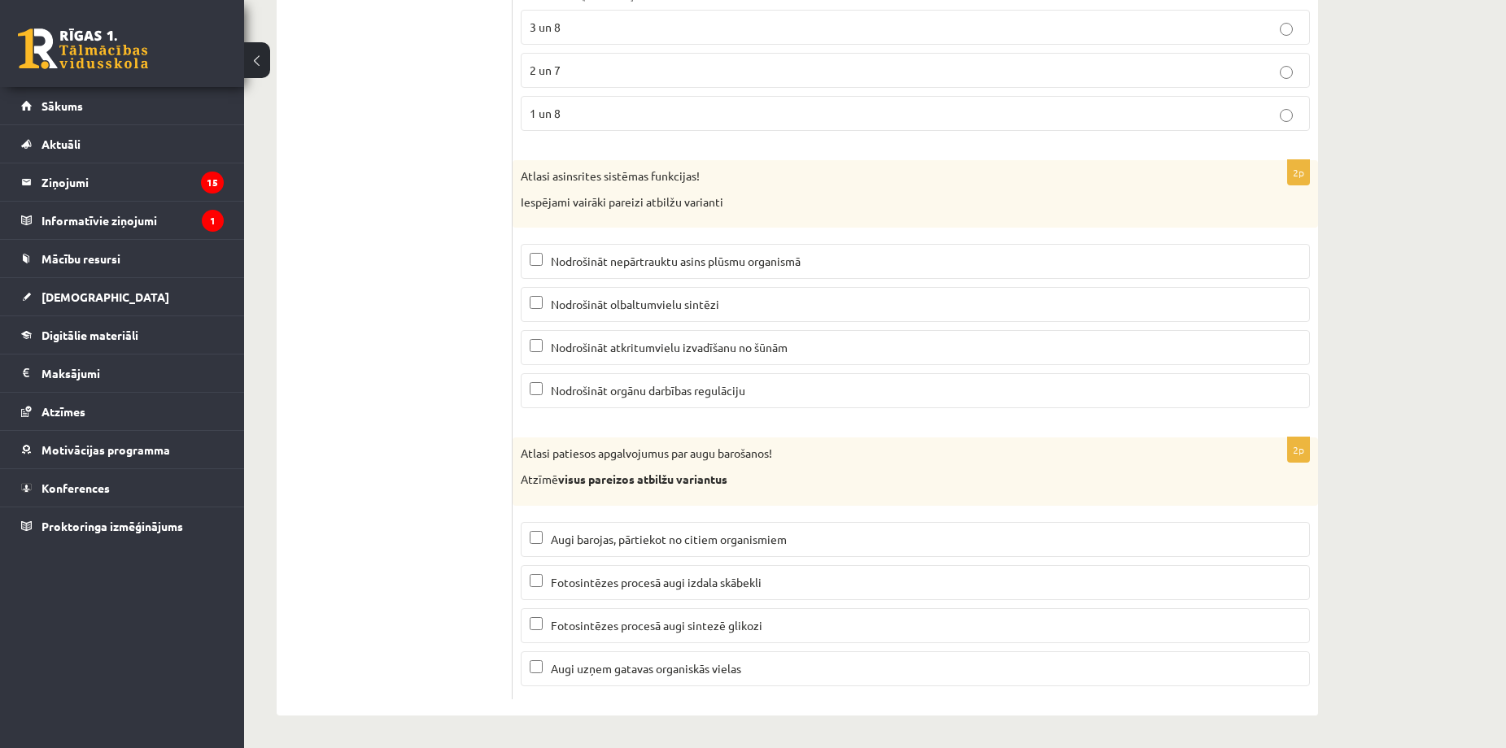
click at [705, 277] on label "Nodrošināt nepārtrauktu asins plūsmu organismā" at bounding box center [915, 261] width 789 height 35
click at [630, 354] on span "Nodrošināt atkritumvielu izvadīšanu no šūnām" at bounding box center [669, 347] width 237 height 15
click at [601, 383] on p "Nodrošināt orgānu darbības regulāciju" at bounding box center [915, 390] width 771 height 17
click at [657, 313] on p "Nodrošināt olbaltumvielu sintēzi" at bounding box center [915, 304] width 771 height 17
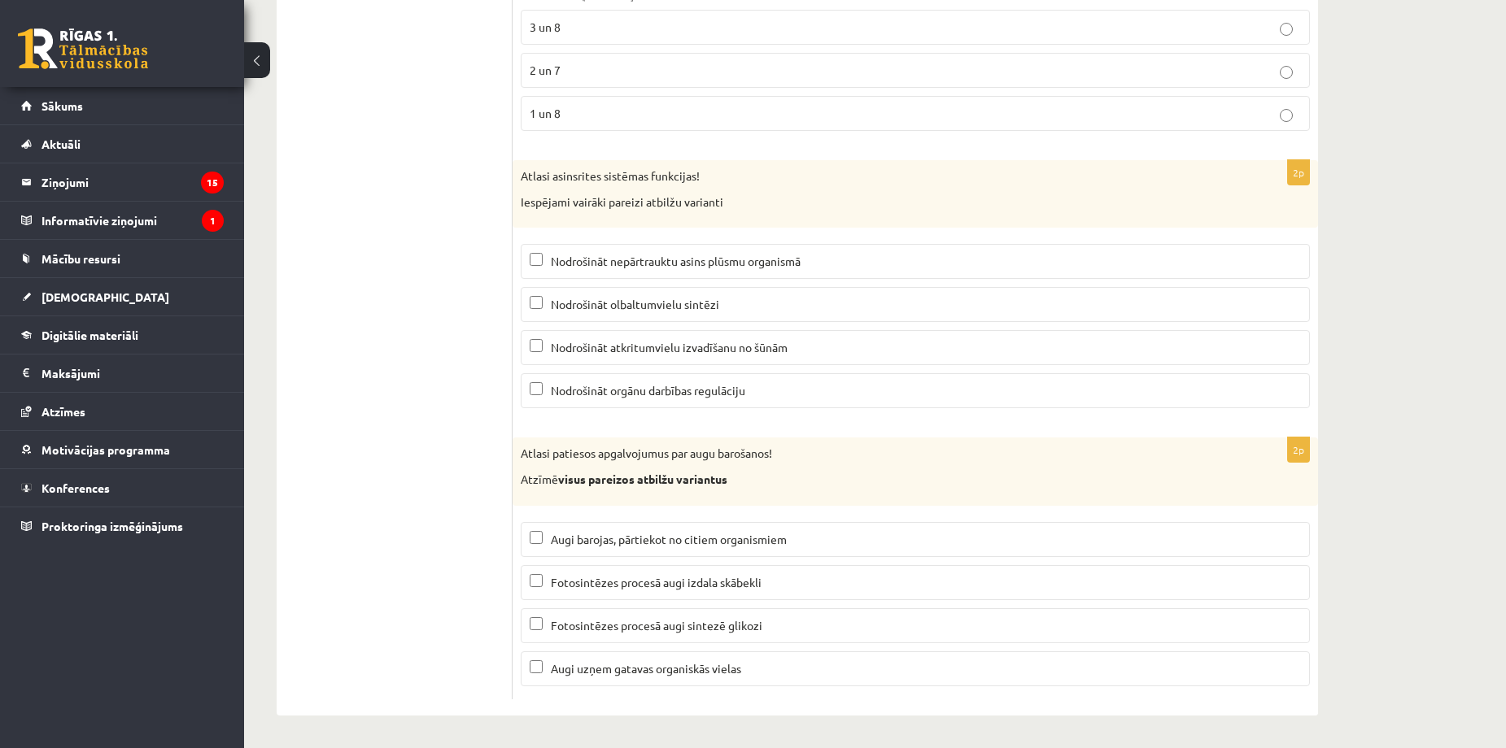
click at [602, 593] on label "Fotosintēzes procesā augi izdala skābekli" at bounding box center [915, 582] width 789 height 35
click at [651, 627] on span "Fotosintēzes procesā augi sintezē glikozi" at bounding box center [657, 625] width 212 height 15
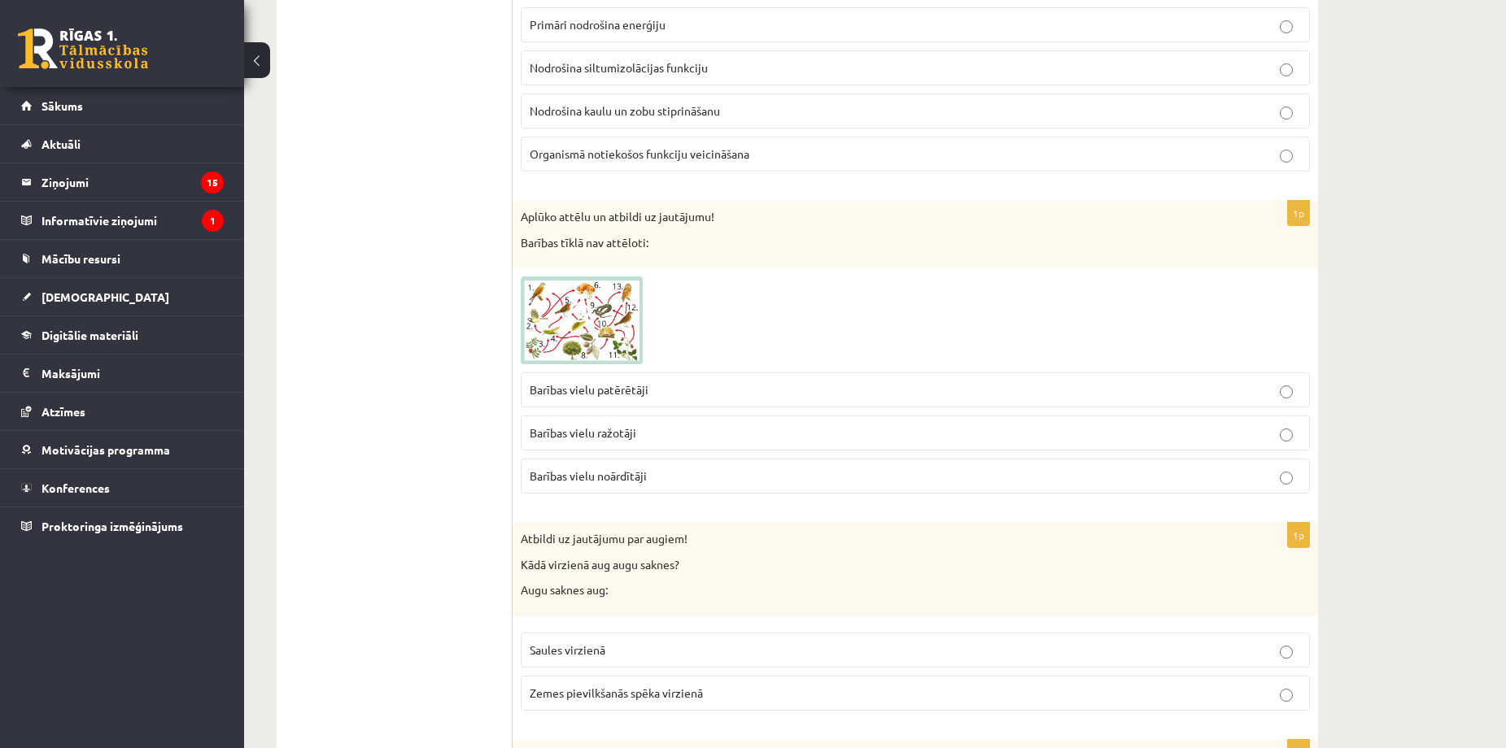
scroll to position [0, 0]
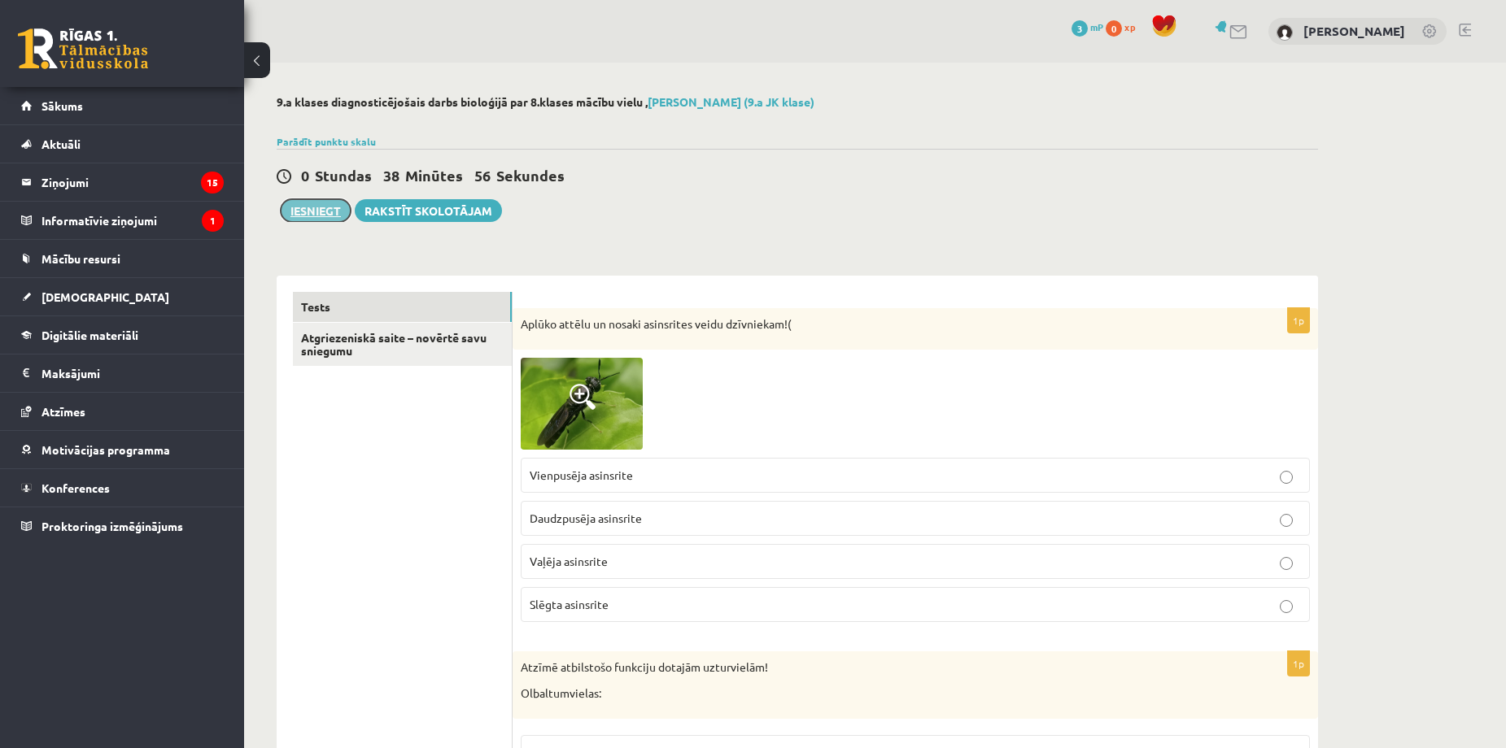
click at [307, 212] on button "Iesniegt" at bounding box center [316, 210] width 70 height 23
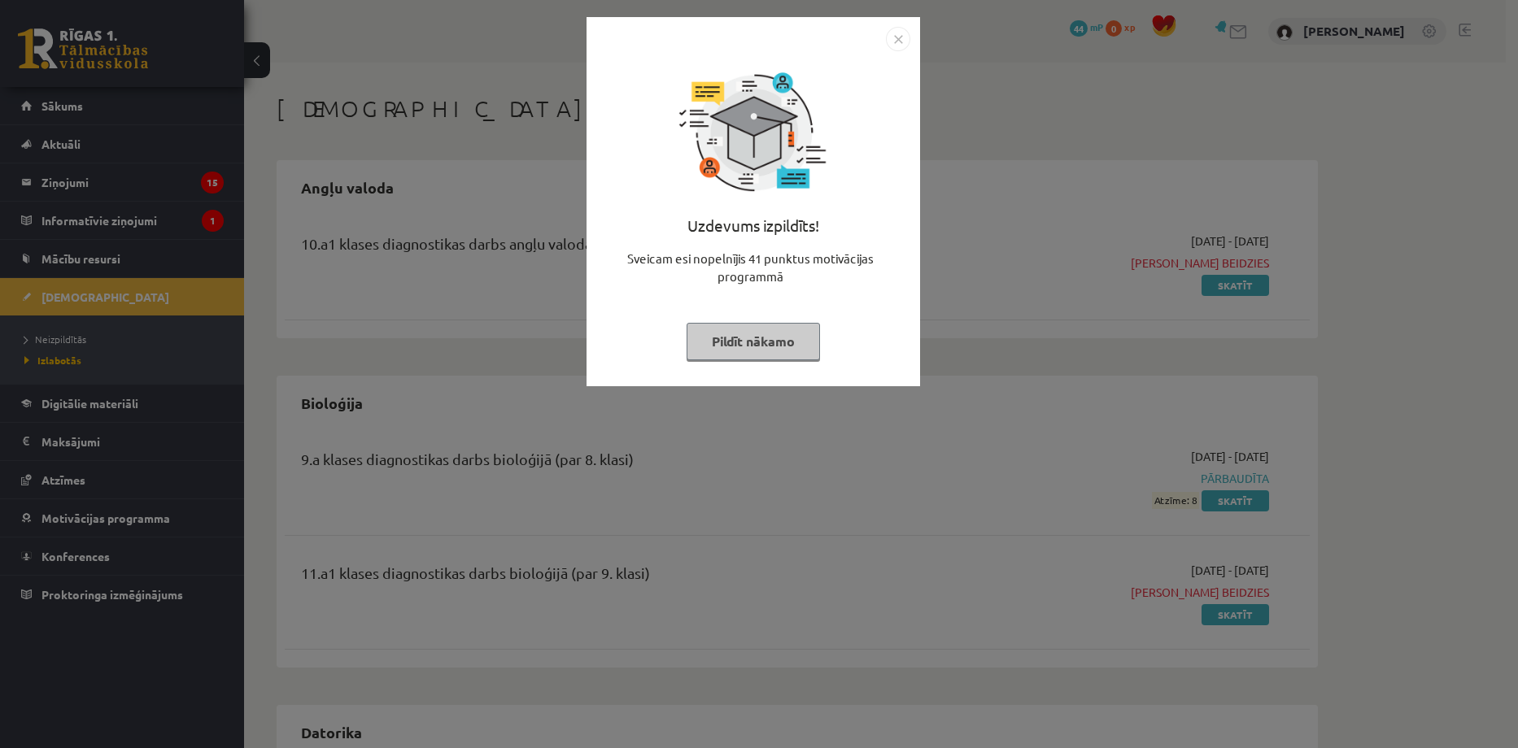
click at [906, 37] on img "Close" at bounding box center [898, 39] width 24 height 24
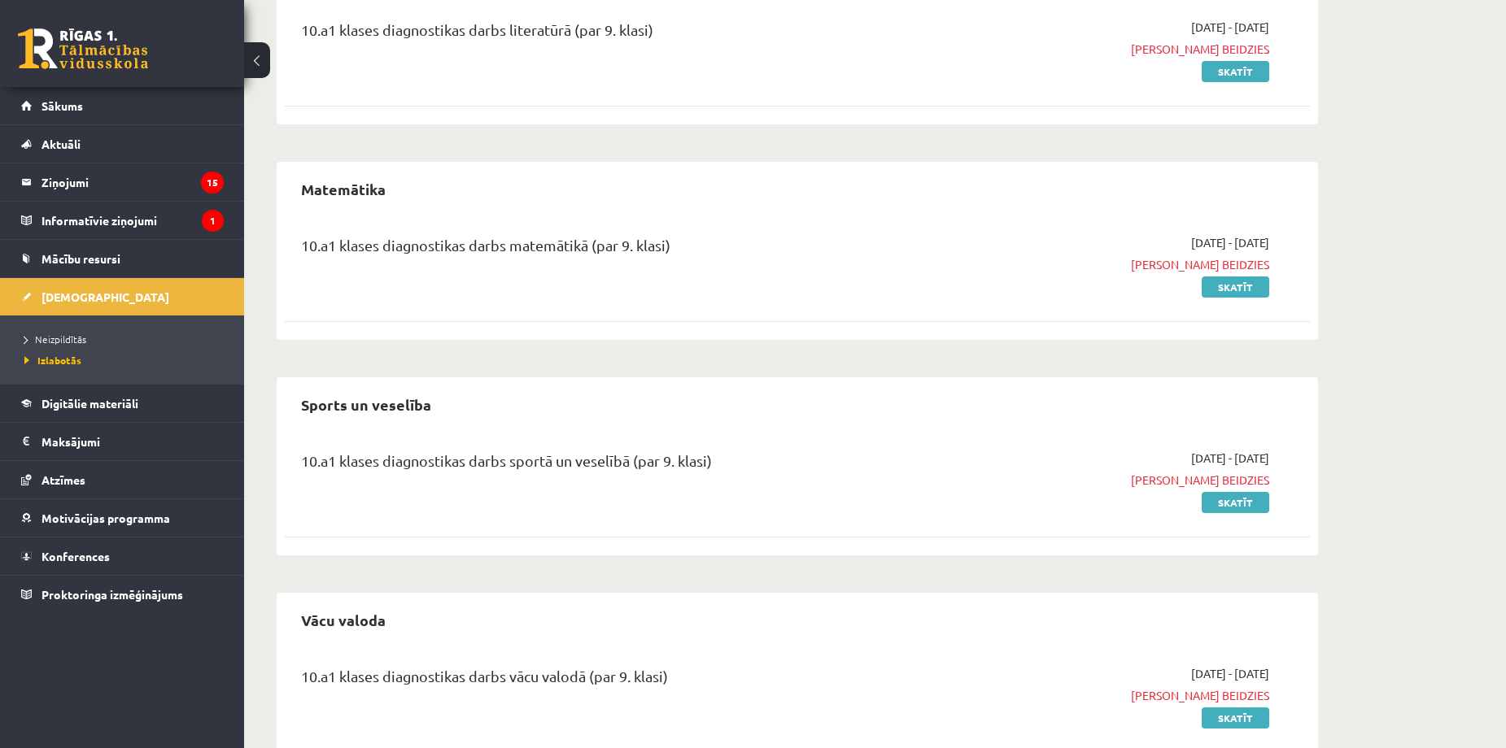
scroll to position [1844, 0]
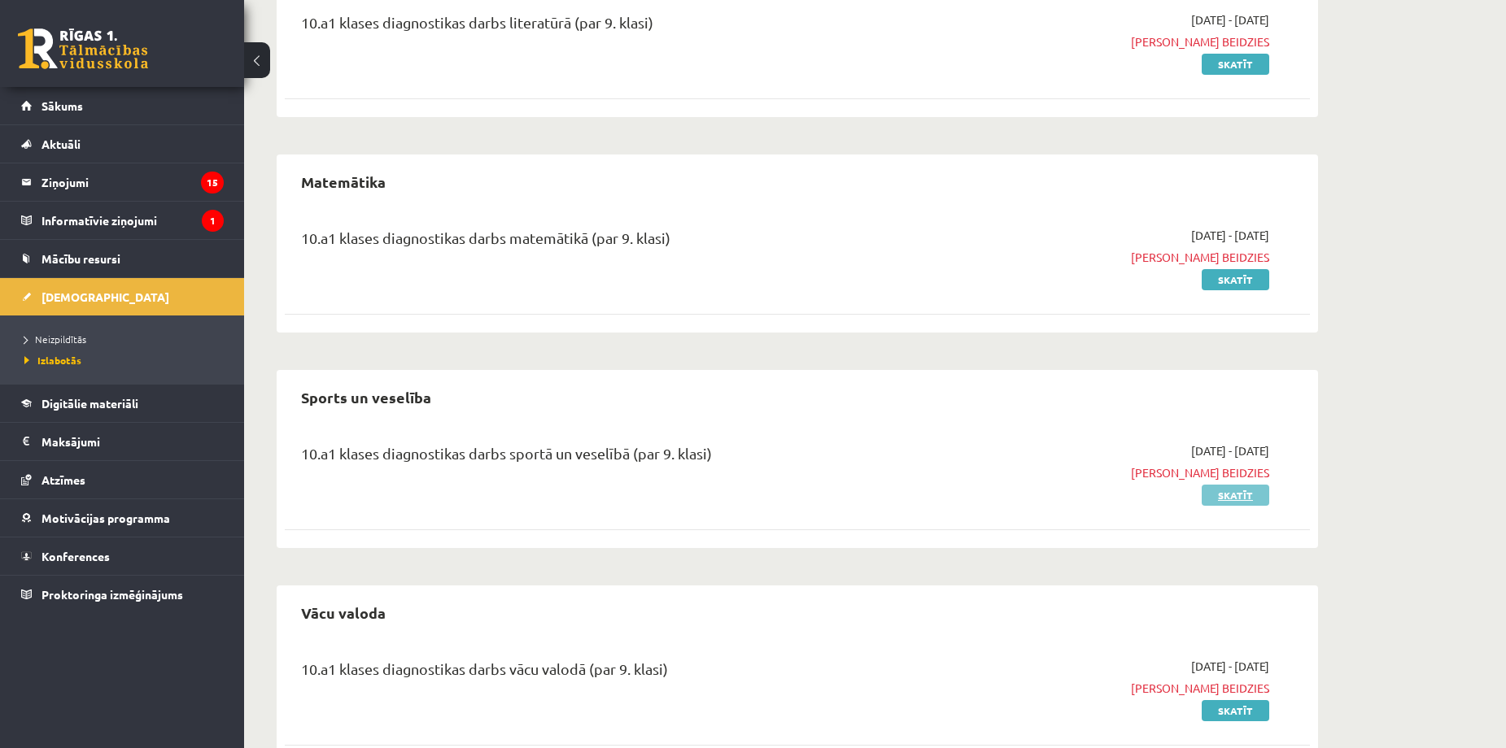
click at [1251, 500] on link "Skatīt" at bounding box center [1236, 495] width 68 height 21
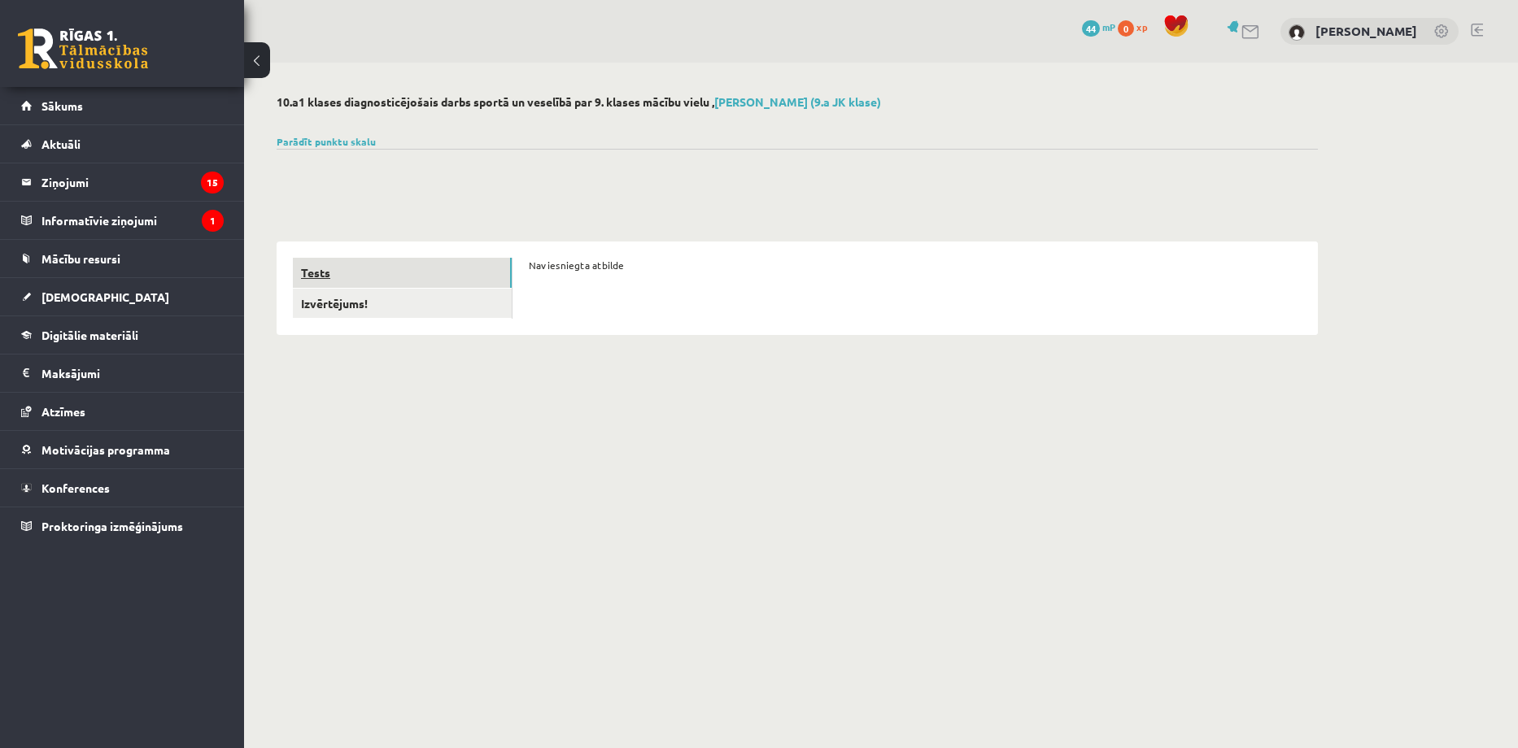
click at [364, 277] on link "Tests" at bounding box center [402, 273] width 219 height 30
click at [366, 312] on link "Izvērtējums!" at bounding box center [402, 304] width 219 height 30
click at [380, 275] on link "Tests" at bounding box center [402, 273] width 219 height 30
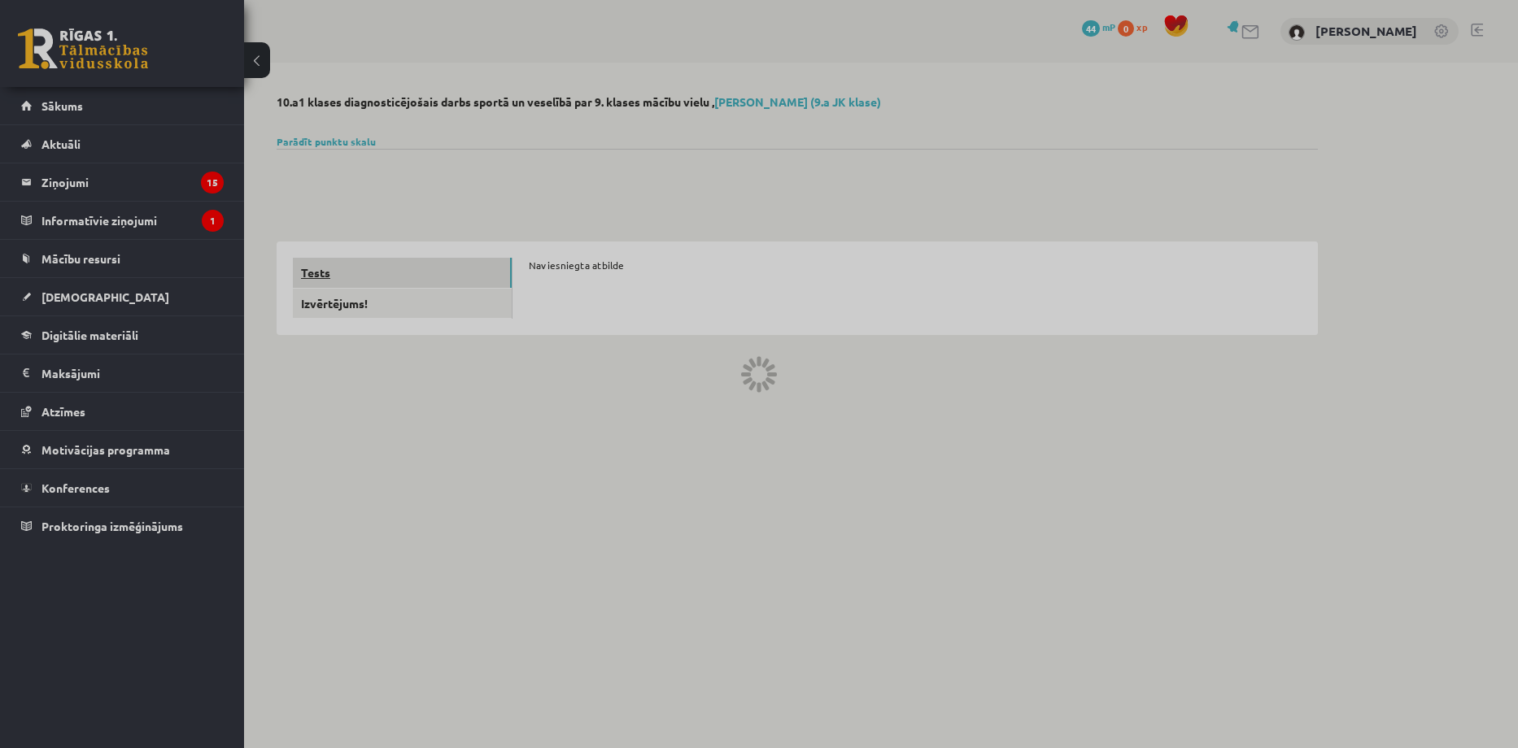
click at [380, 275] on link "Tests" at bounding box center [402, 273] width 219 height 30
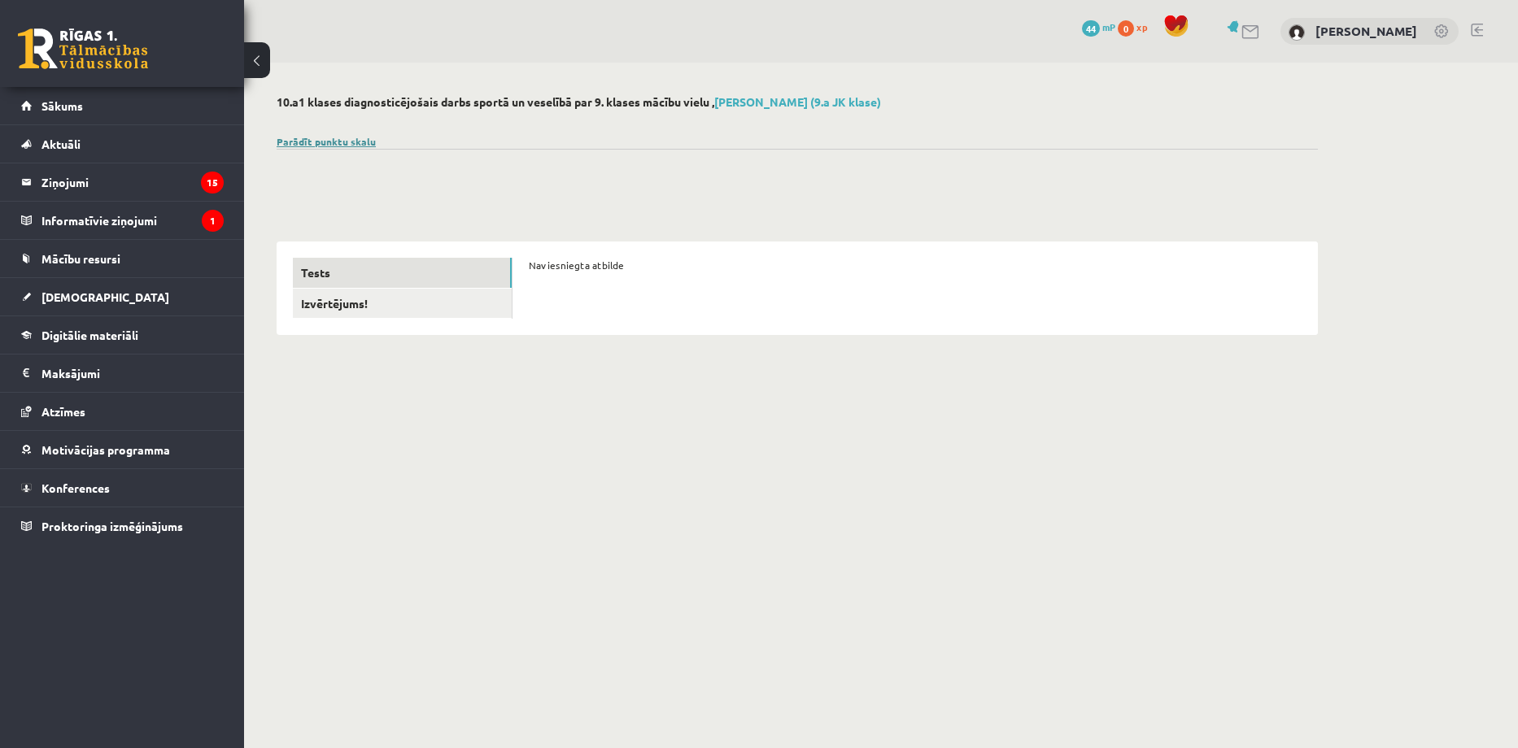
click at [318, 142] on link "Parādīt punktu skalu" at bounding box center [326, 141] width 99 height 13
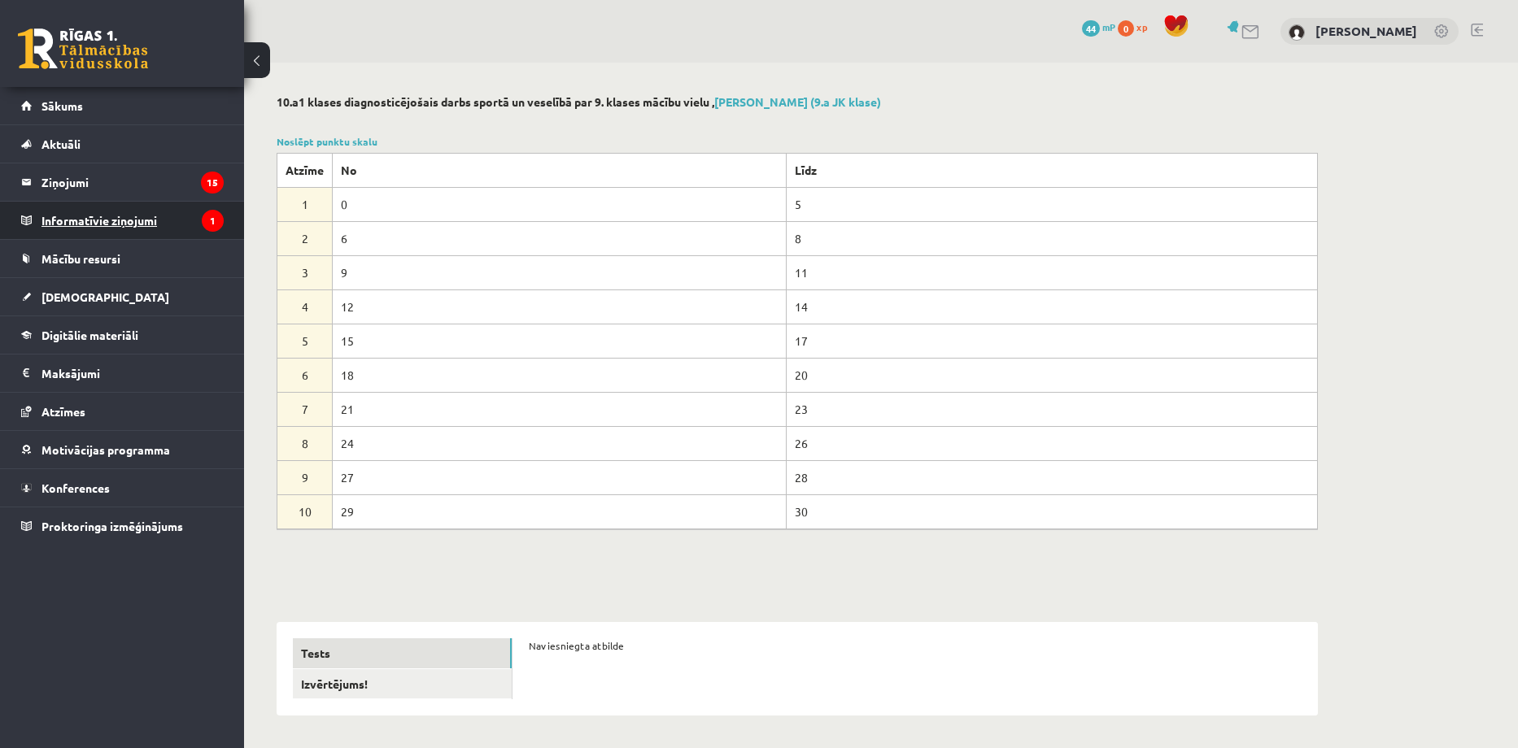
click at [173, 220] on legend "Informatīvie ziņojumi 1" at bounding box center [132, 220] width 182 height 37
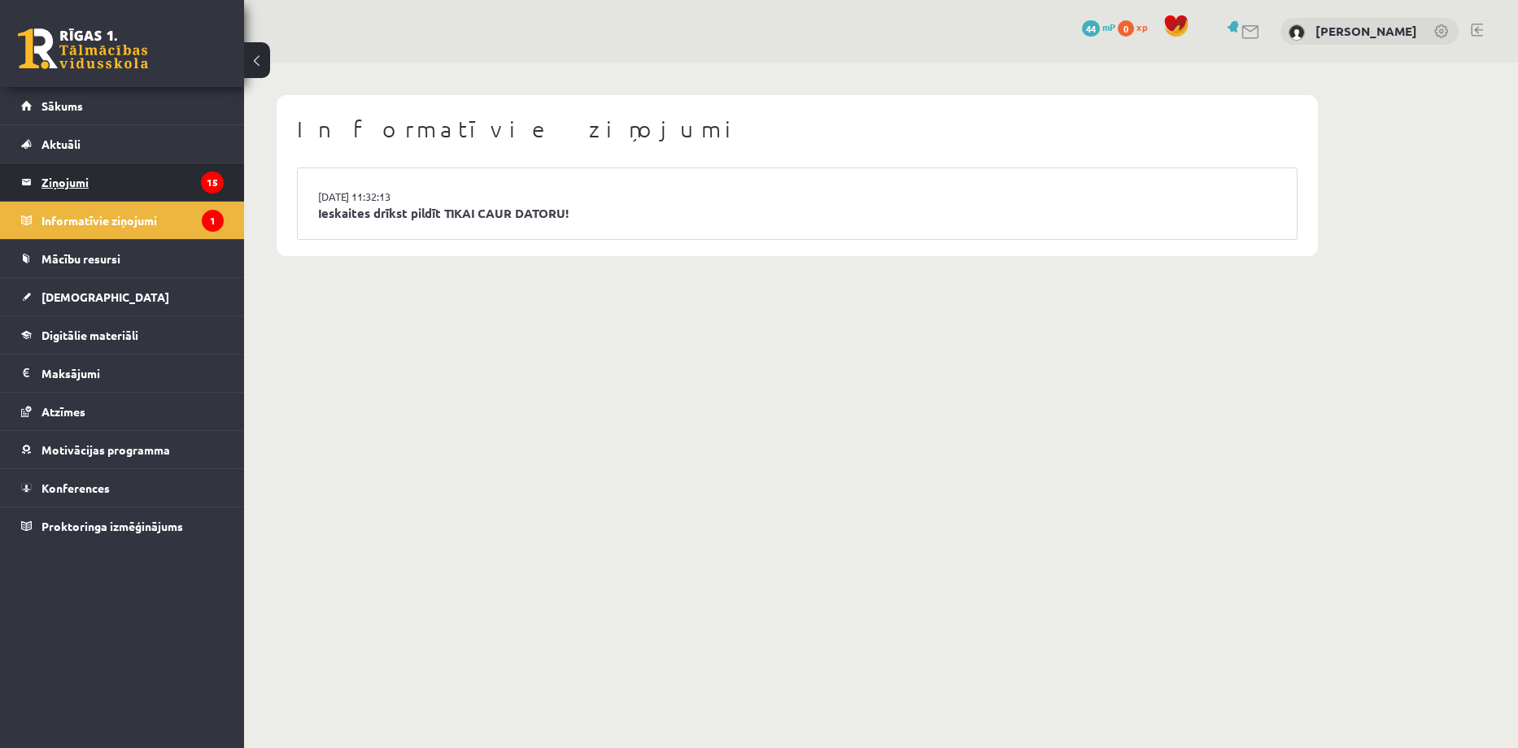
click at [173, 181] on legend "Ziņojumi 15" at bounding box center [132, 182] width 182 height 37
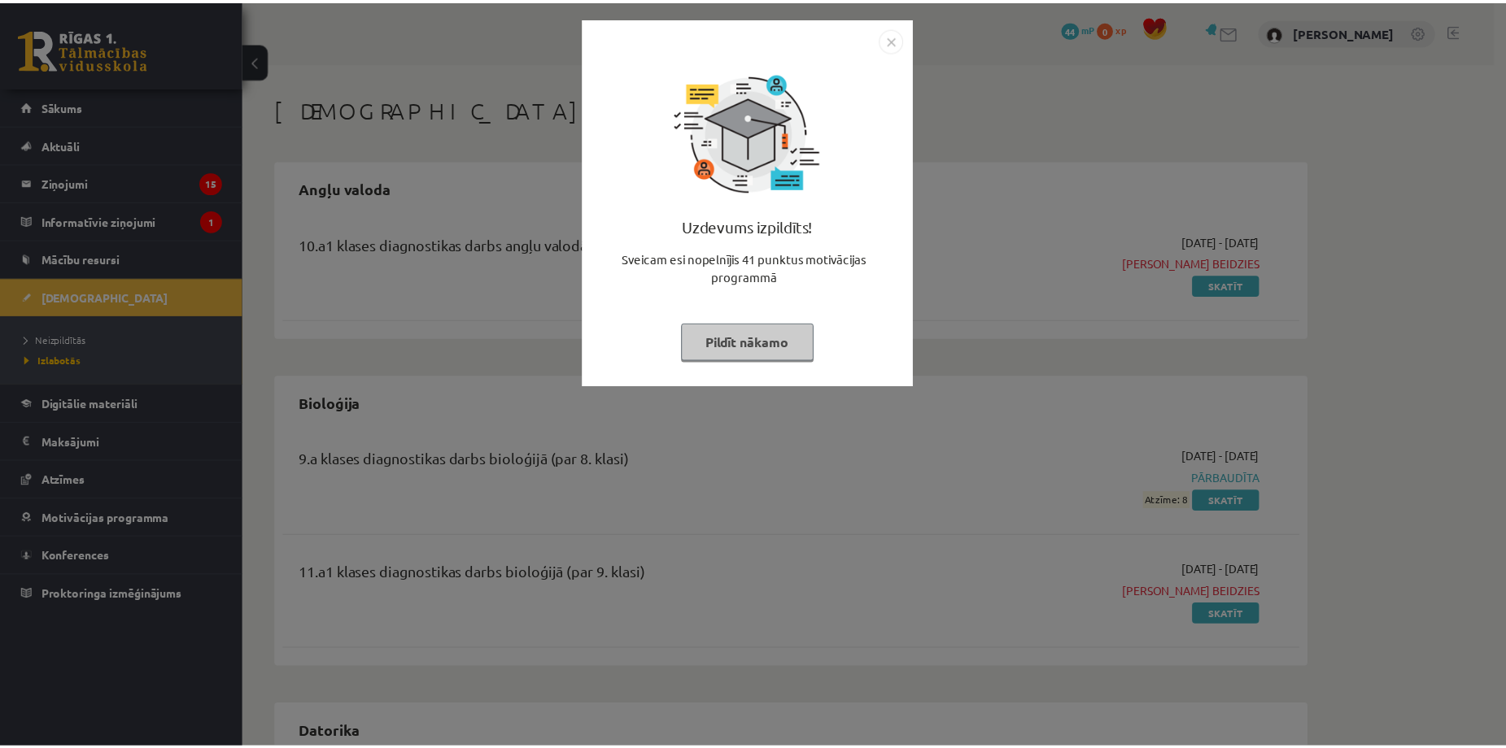
scroll to position [1844, 0]
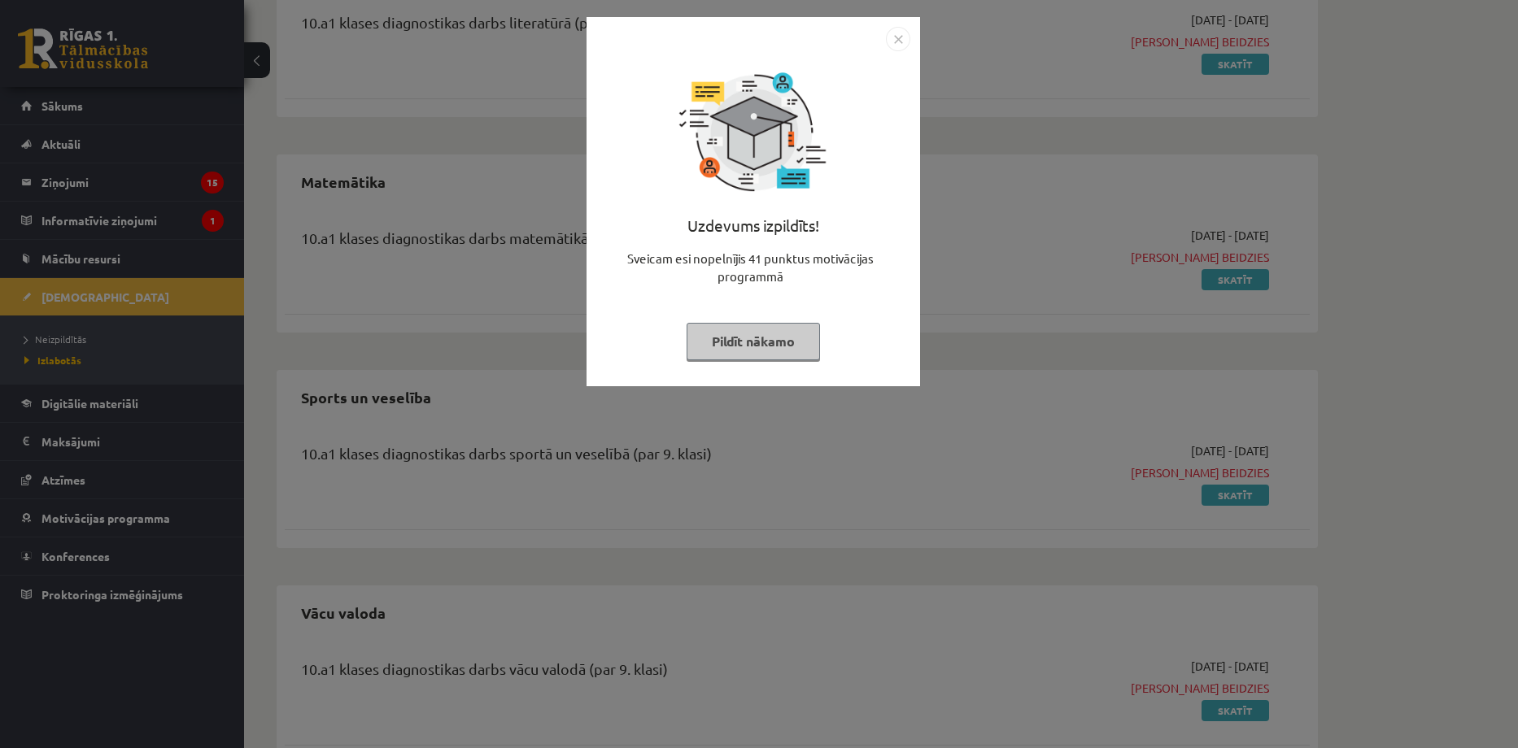
drag, startPoint x: 584, startPoint y: 430, endPoint x: 866, endPoint y: 129, distance: 412.1
click at [587, 430] on div "Uzdevums izpildīts! Sveicam esi nopelnījis 41 punktus motivācijas programmā Pil…" at bounding box center [759, 374] width 1518 height 748
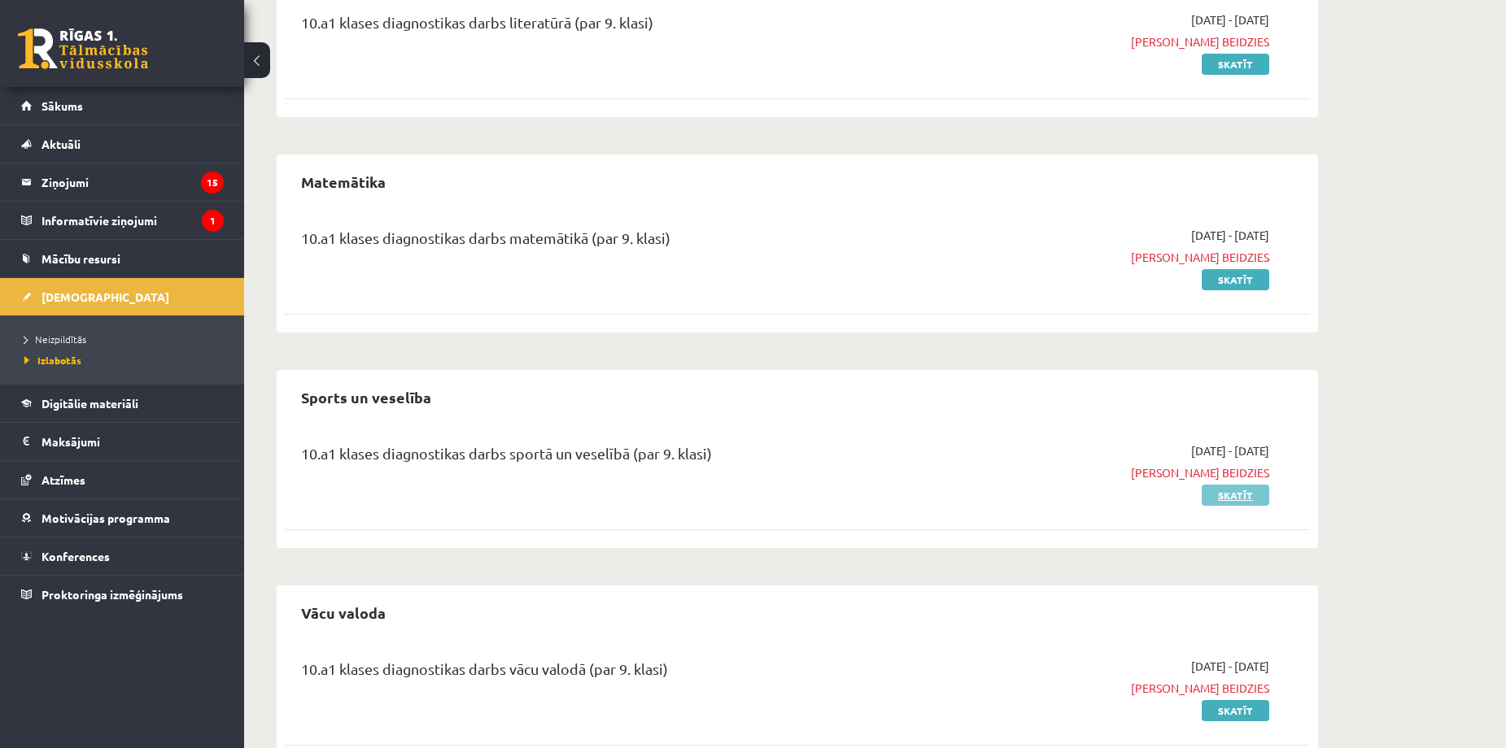
click at [1220, 492] on link "Skatīt" at bounding box center [1236, 495] width 68 height 21
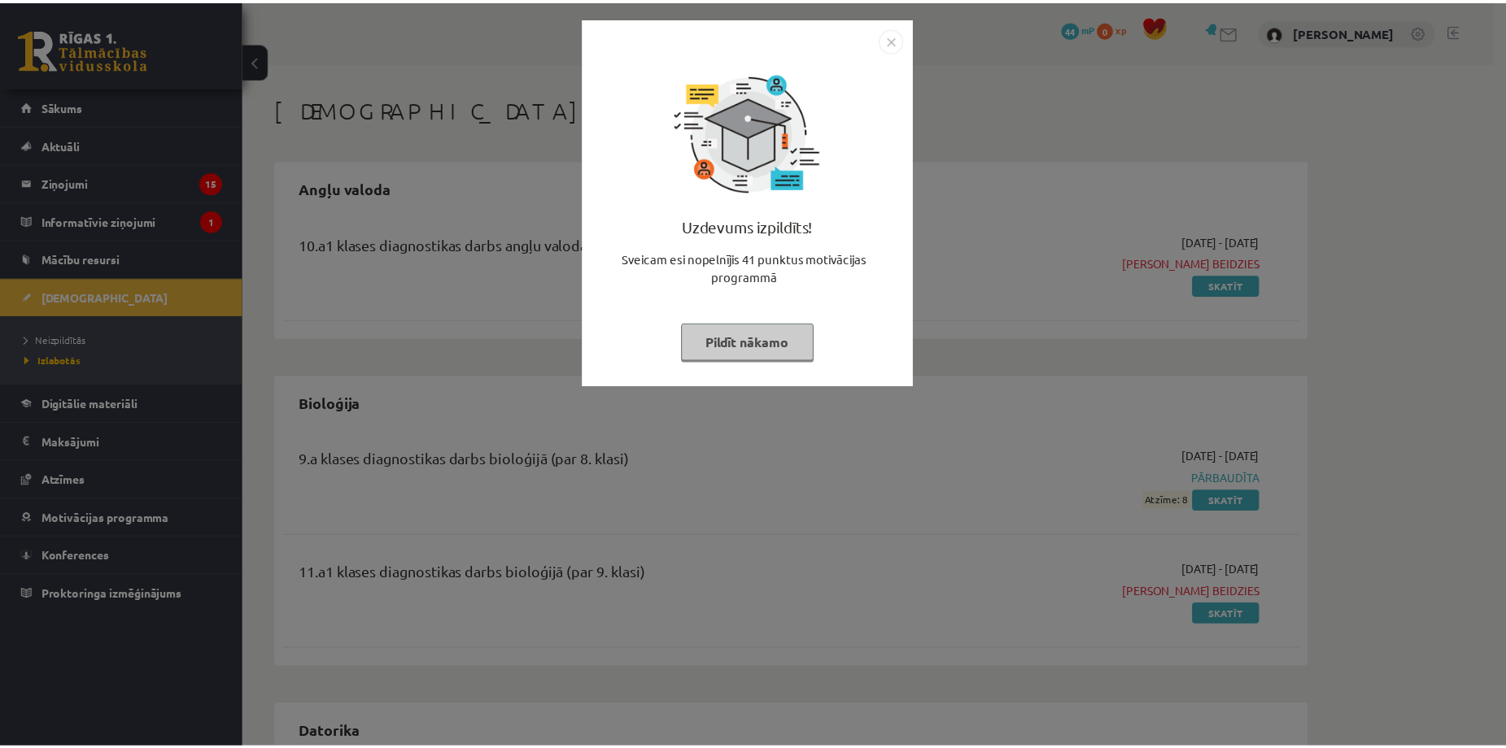
scroll to position [1844, 0]
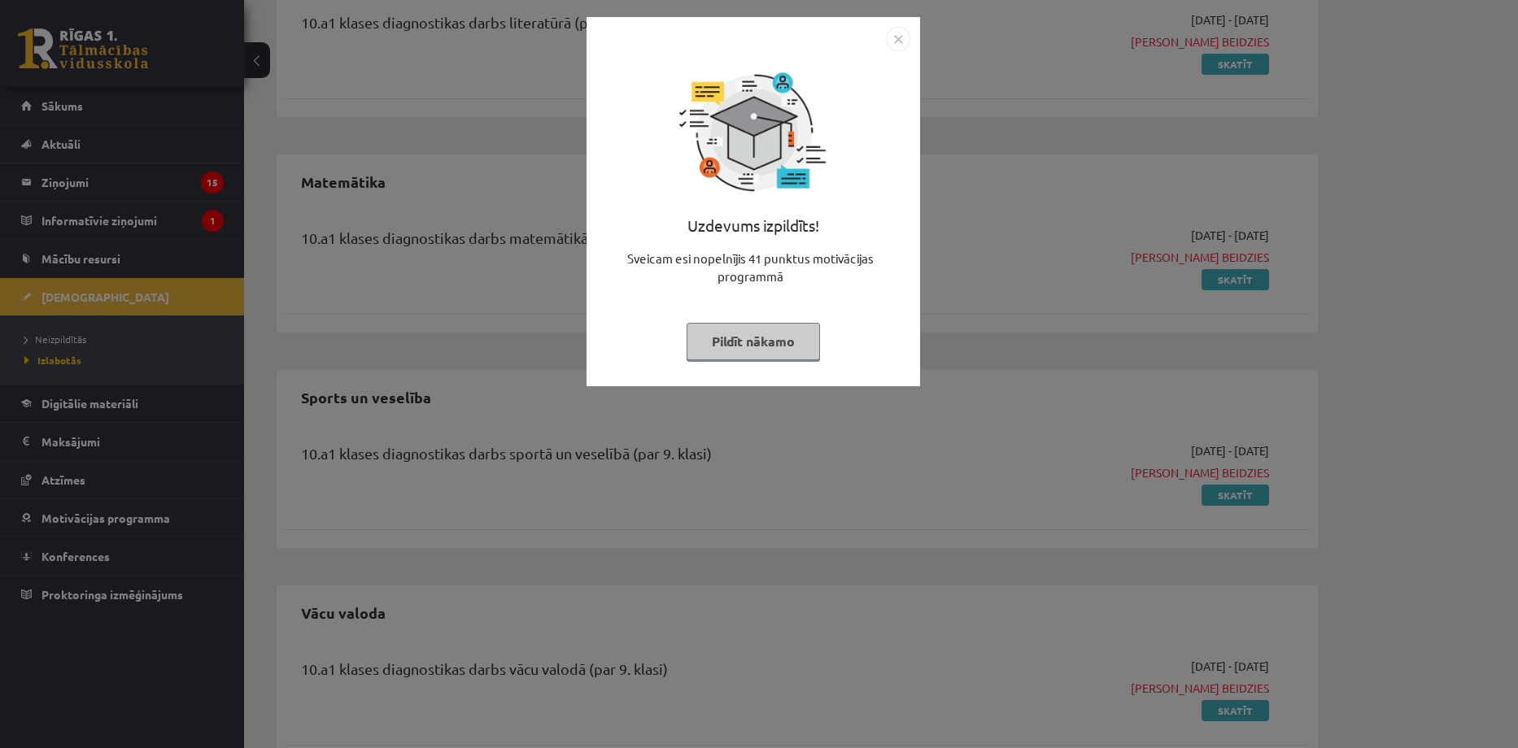
click at [892, 34] on img "Close" at bounding box center [898, 39] width 24 height 24
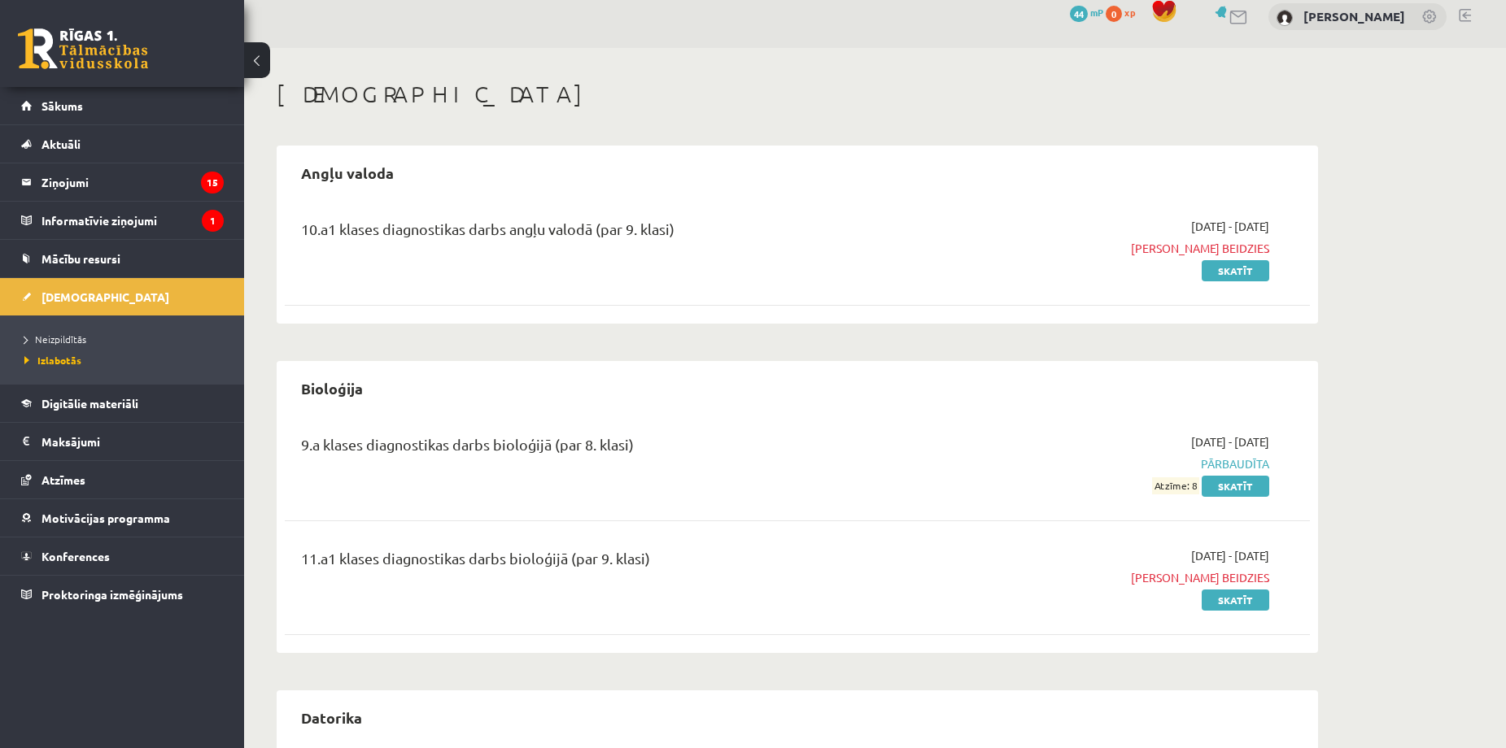
scroll to position [0, 0]
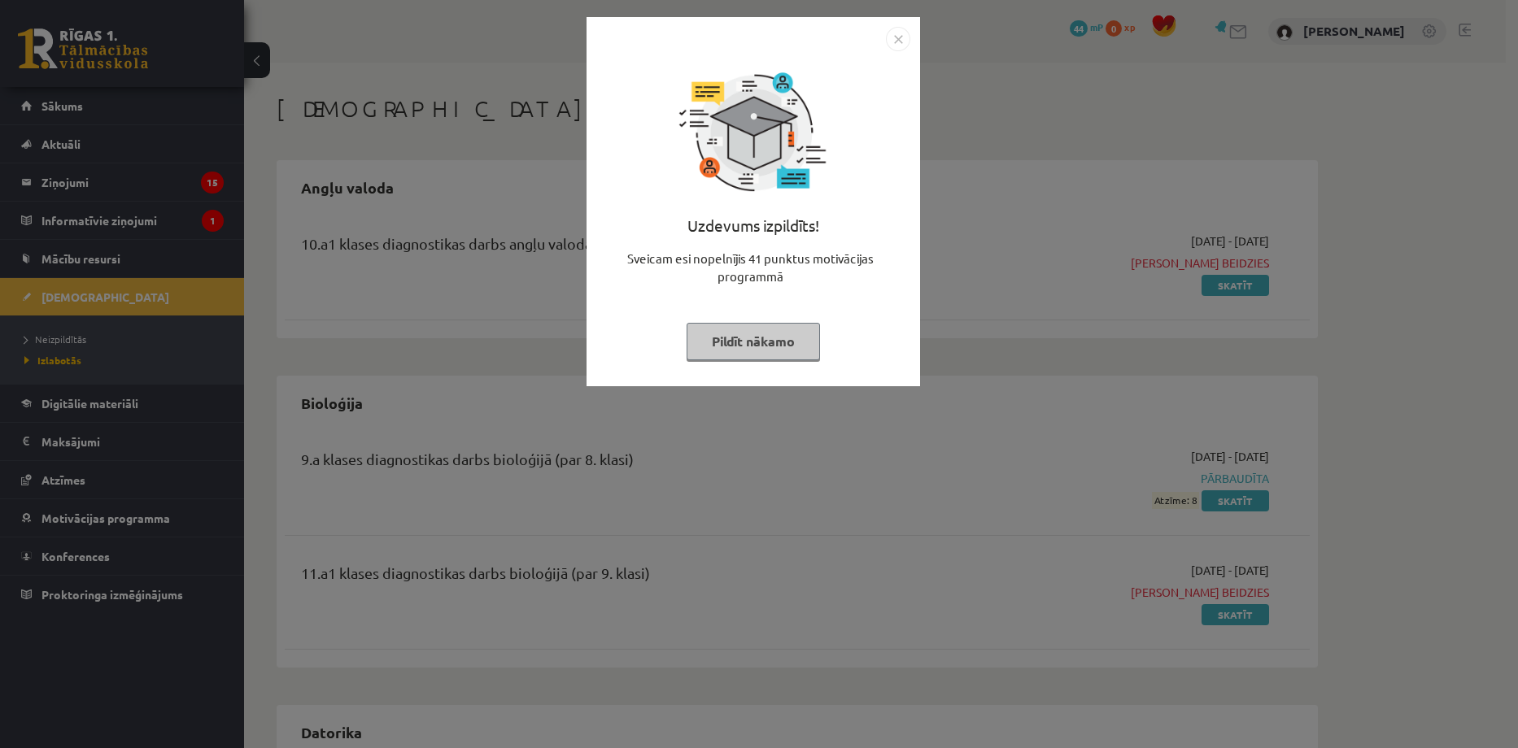
drag, startPoint x: 373, startPoint y: 76, endPoint x: 745, endPoint y: 1, distance: 379.4
click at [377, 77] on div "Uzdevums izpildīts! Sveicam esi nopelnījis 41 punktus motivācijas programmā Pil…" at bounding box center [759, 374] width 1518 height 748
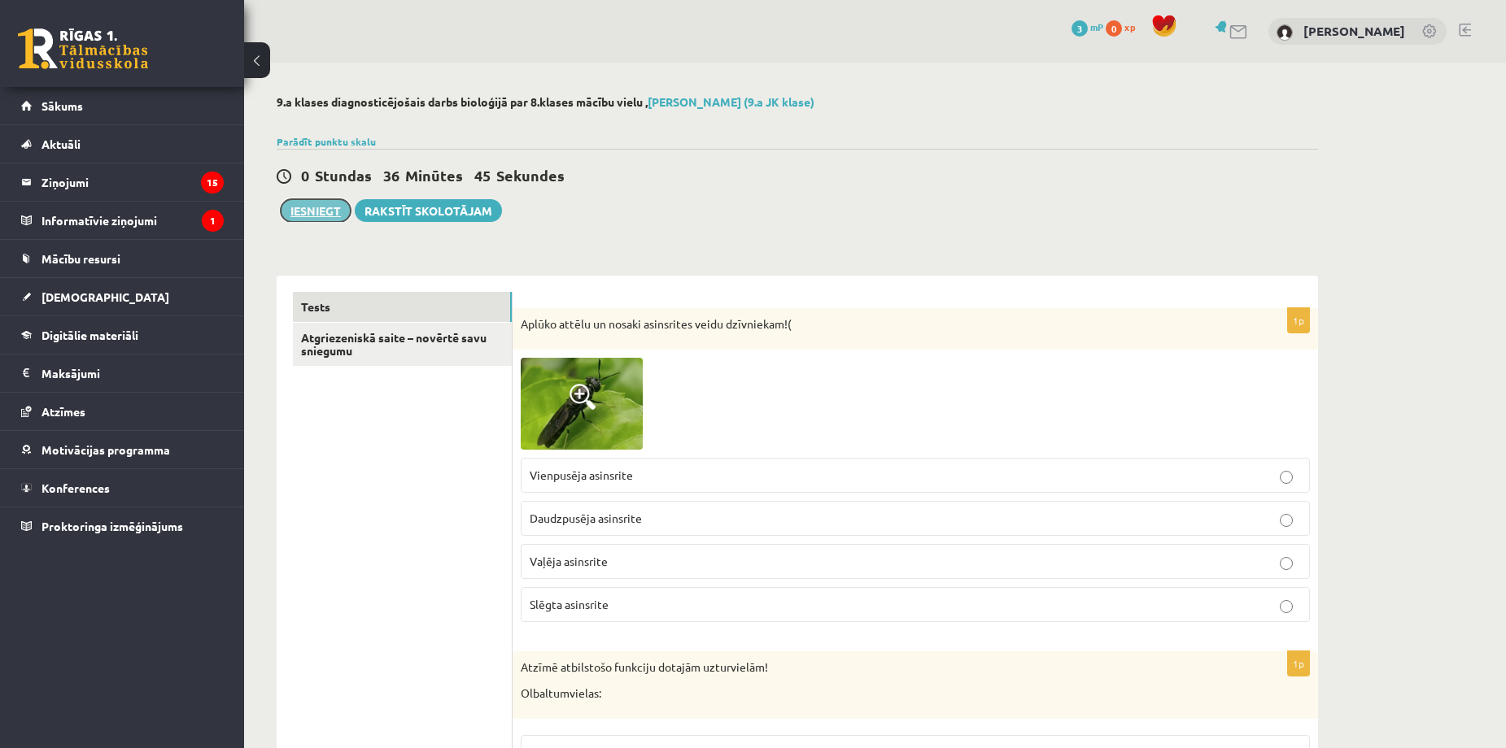
click at [323, 212] on button "Iesniegt" at bounding box center [316, 210] width 70 height 23
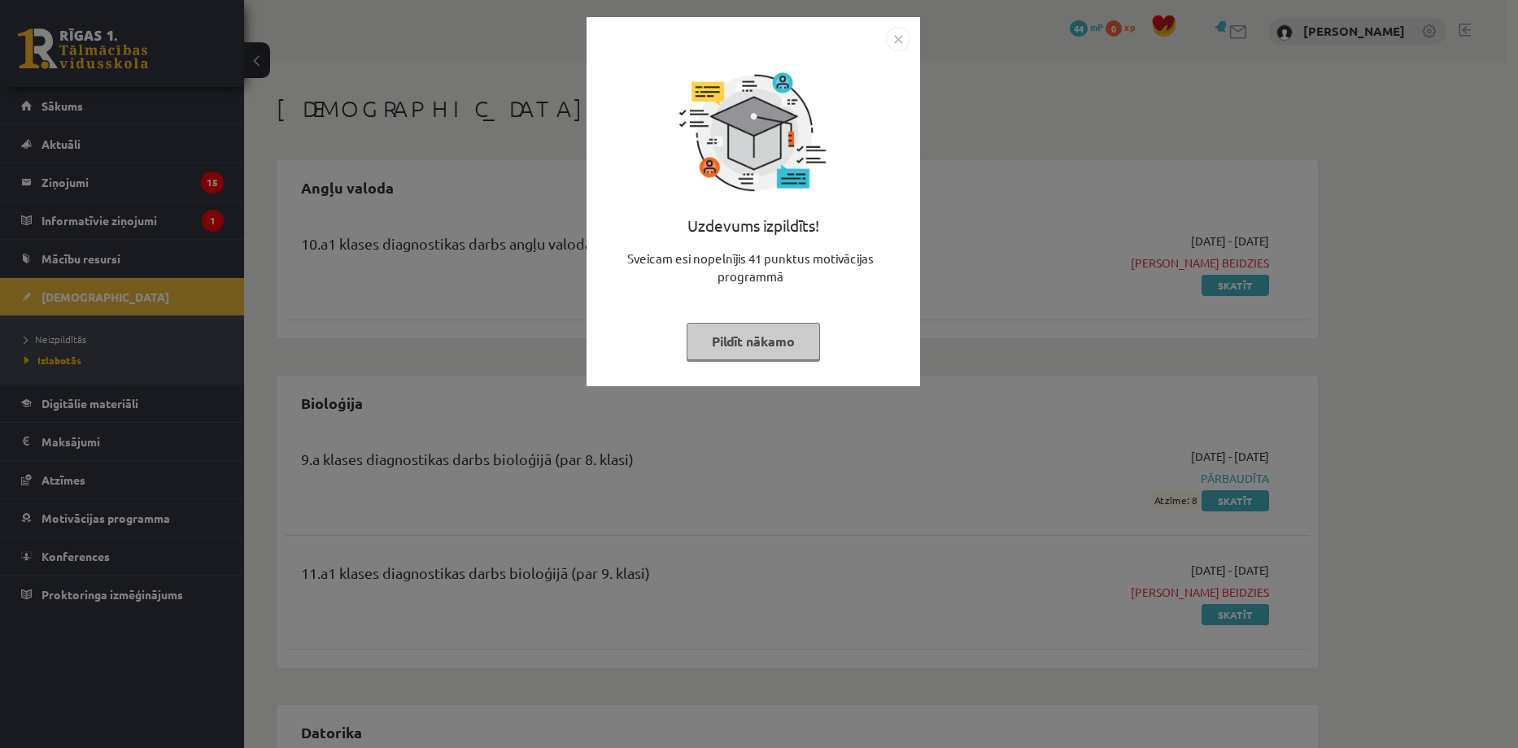
drag, startPoint x: 199, startPoint y: 102, endPoint x: 420, endPoint y: 84, distance: 222.0
click at [199, 102] on div "Uzdevums izpildīts! Sveicam esi nopelnījis 41 punktus motivācijas programmā Pil…" at bounding box center [759, 374] width 1518 height 748
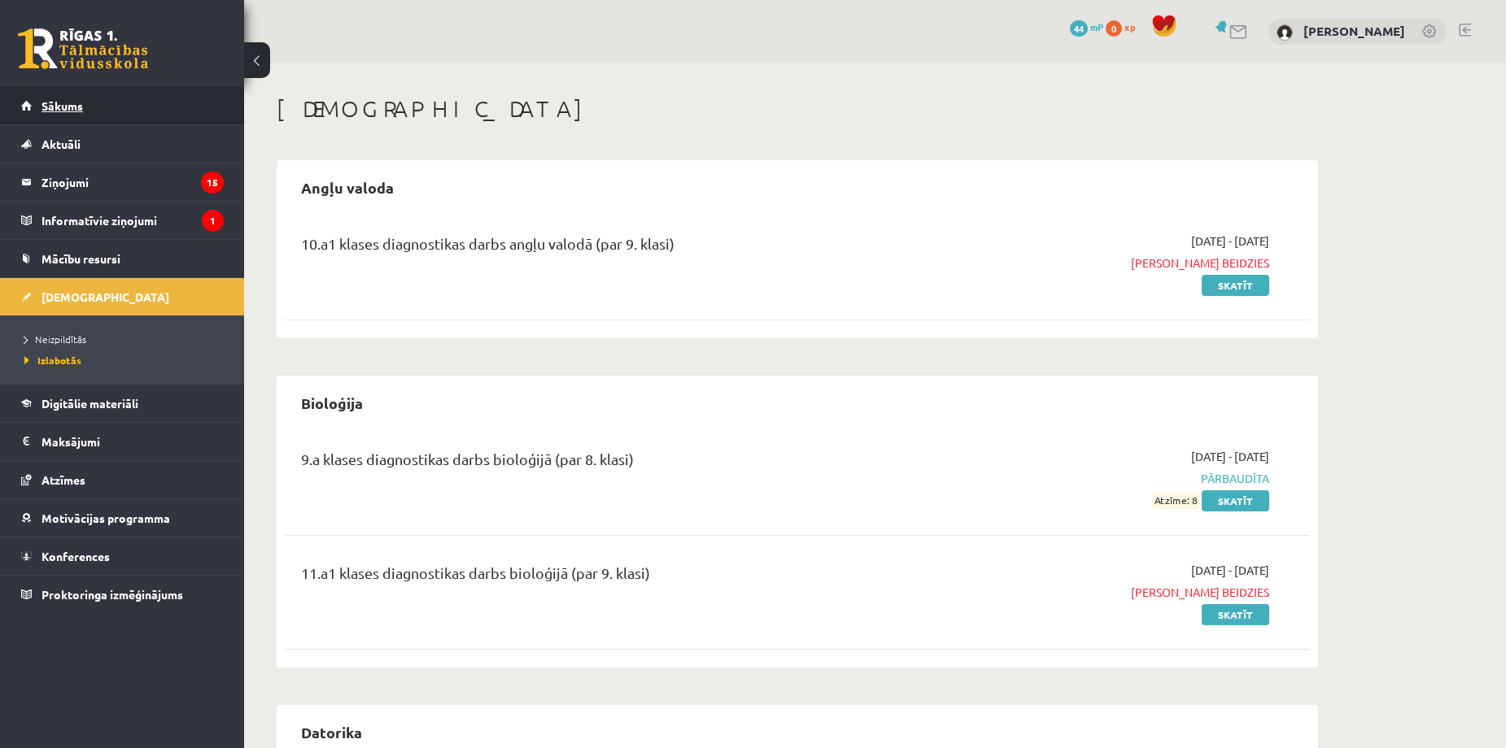
click at [134, 108] on link "Sākums" at bounding box center [122, 105] width 203 height 37
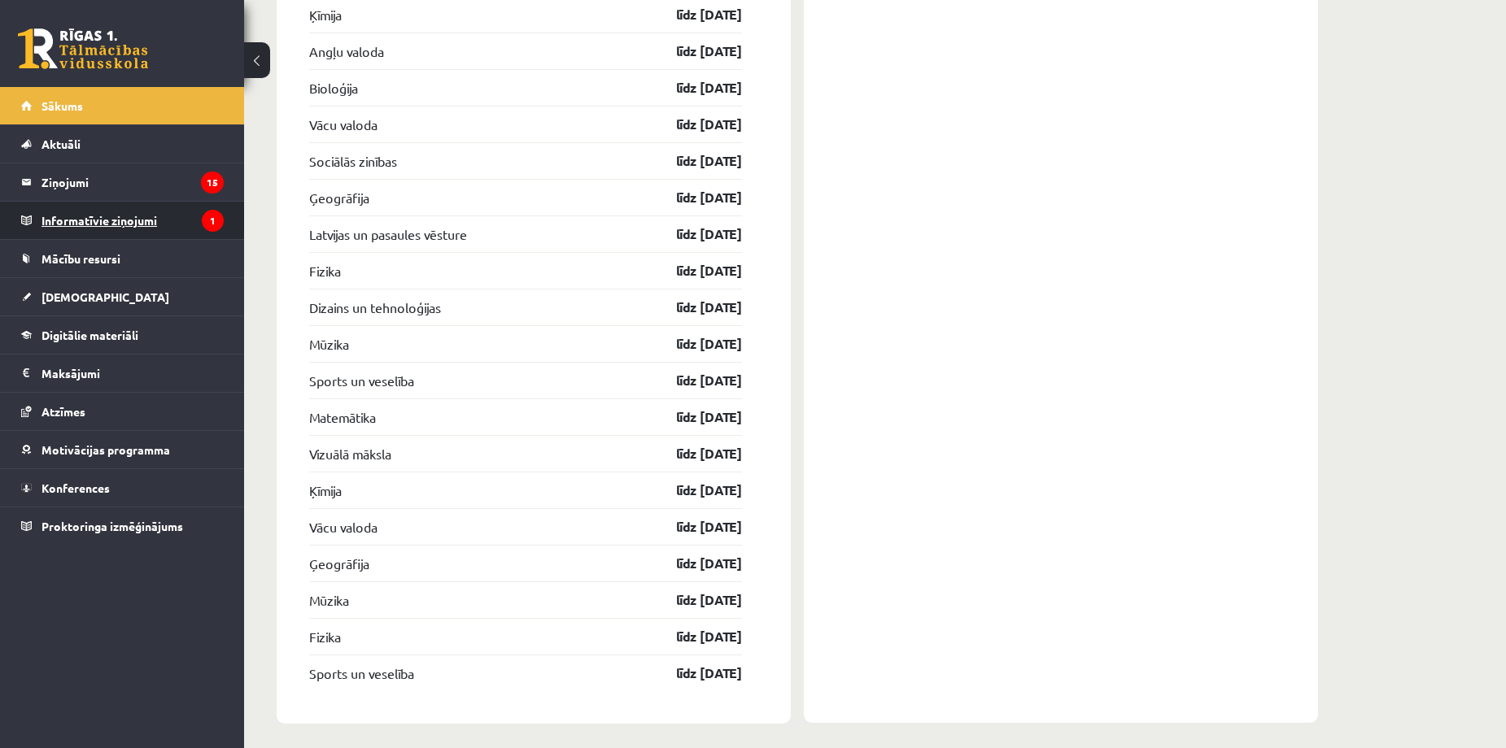
scroll to position [4291, 0]
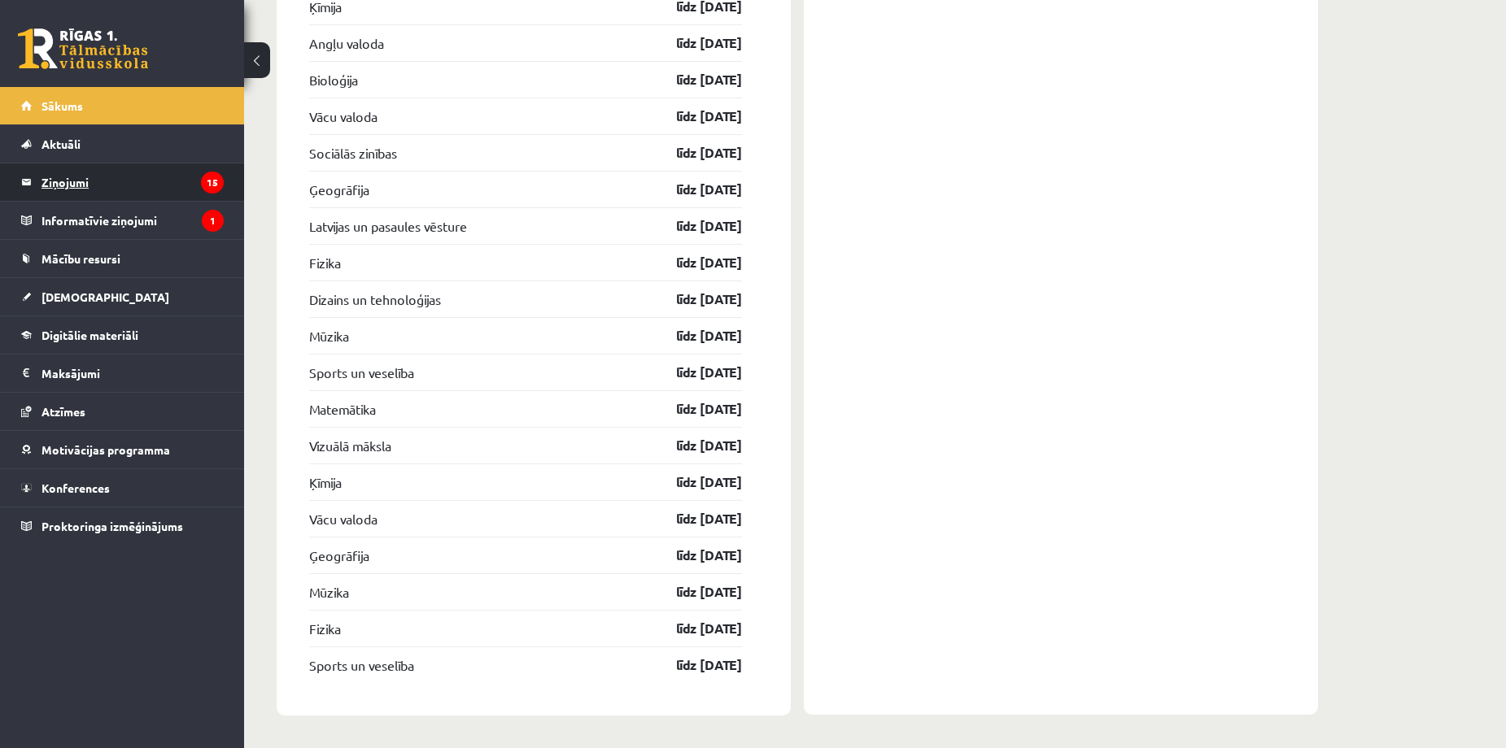
click at [105, 188] on legend "Ziņojumi 15" at bounding box center [132, 182] width 182 height 37
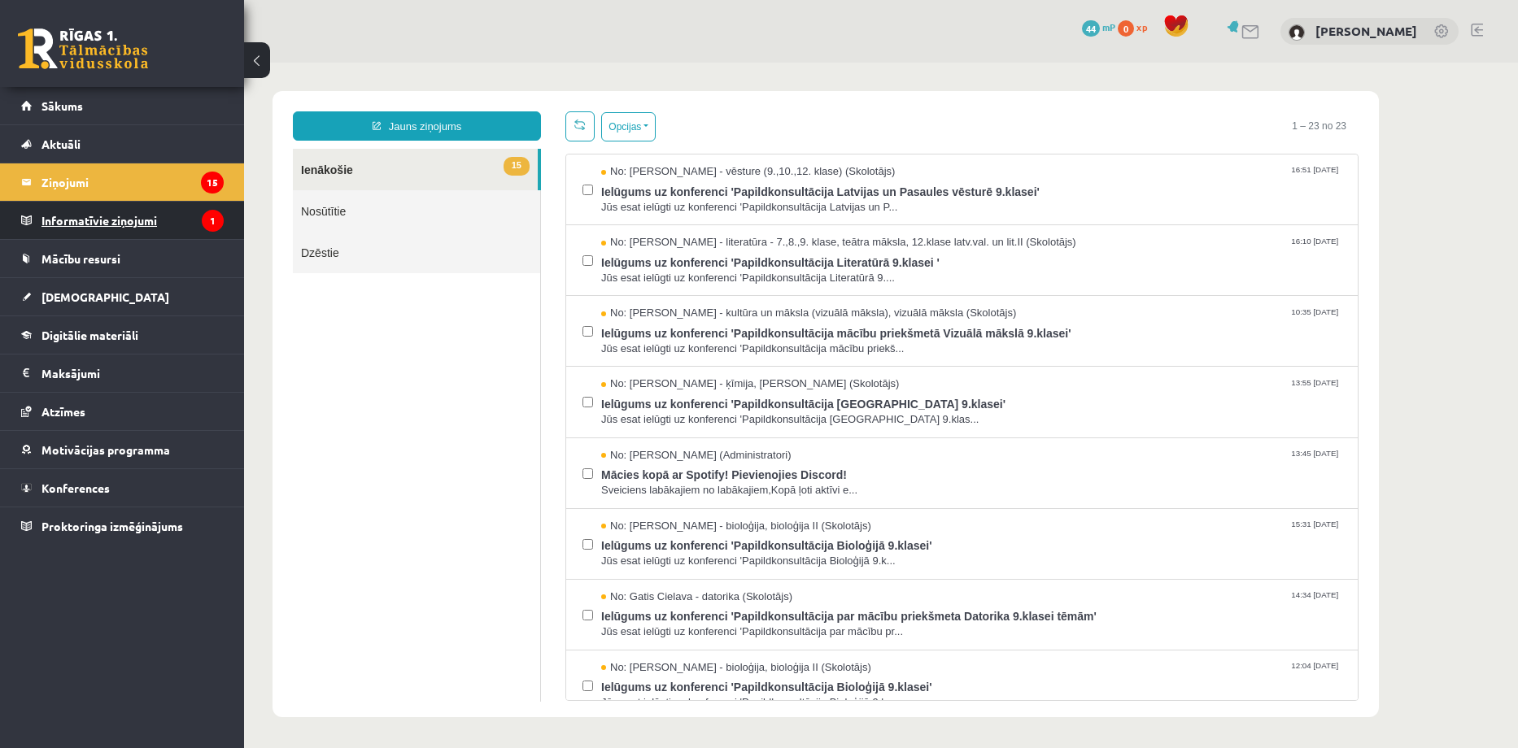
click at [90, 223] on legend "Informatīvie ziņojumi 1" at bounding box center [132, 220] width 182 height 37
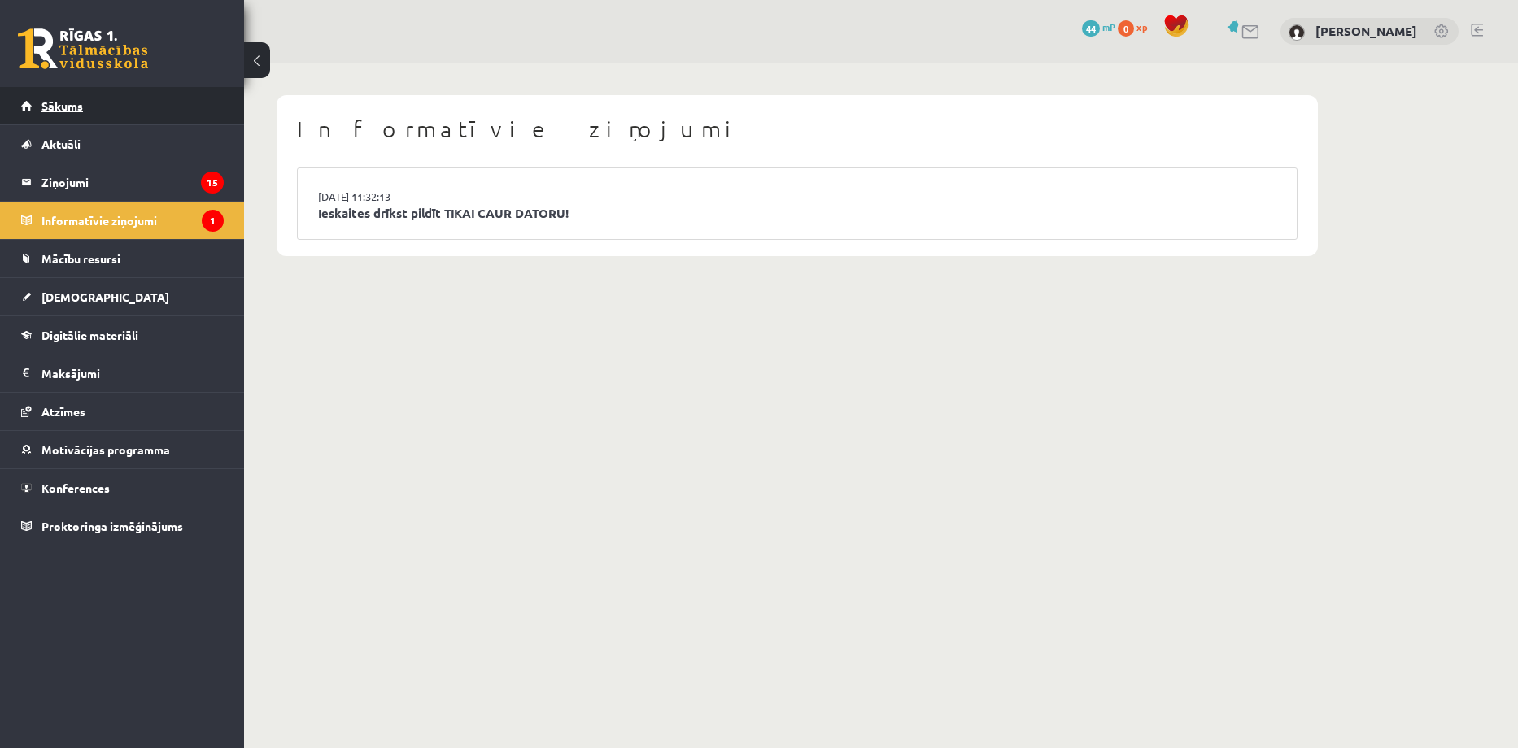
click at [125, 108] on link "Sākums" at bounding box center [122, 105] width 203 height 37
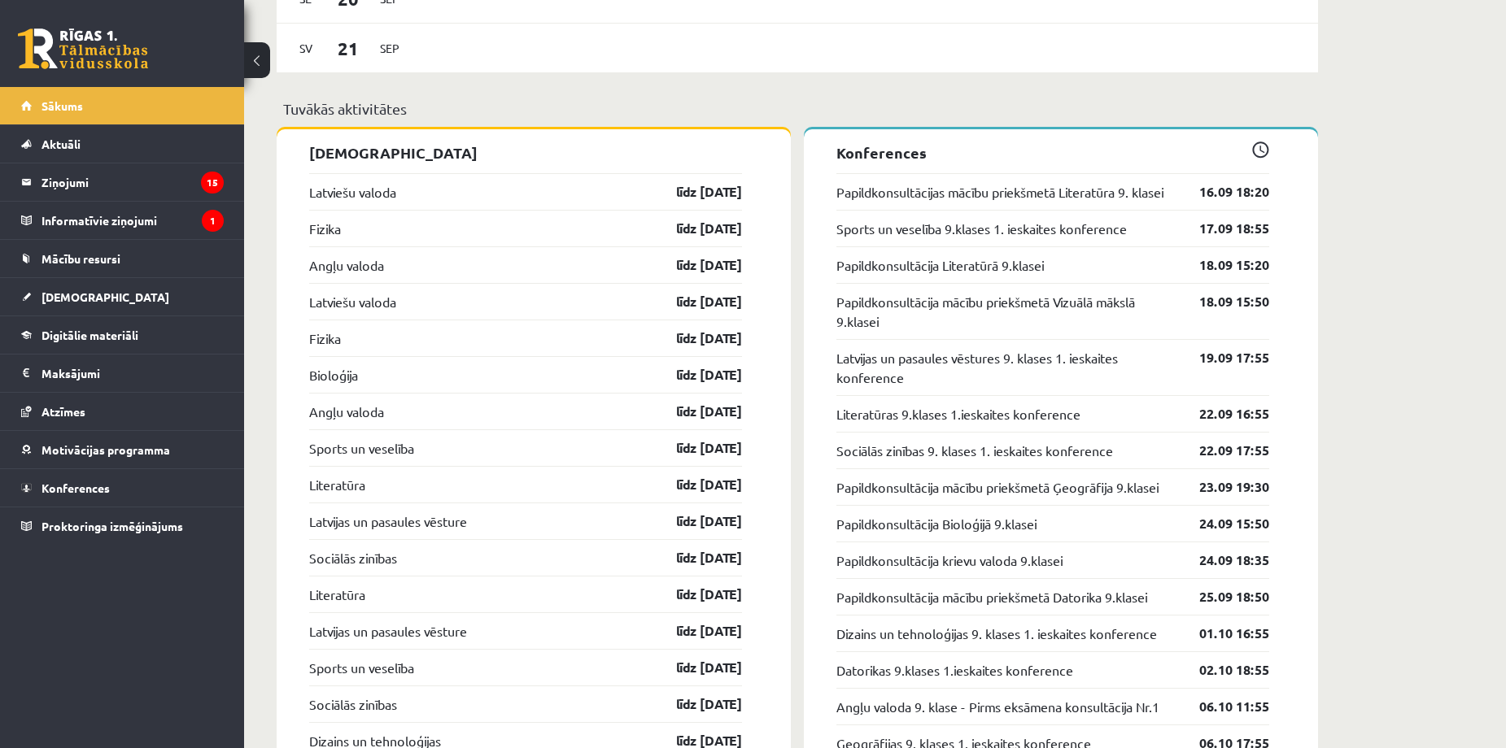
scroll to position [1627, 0]
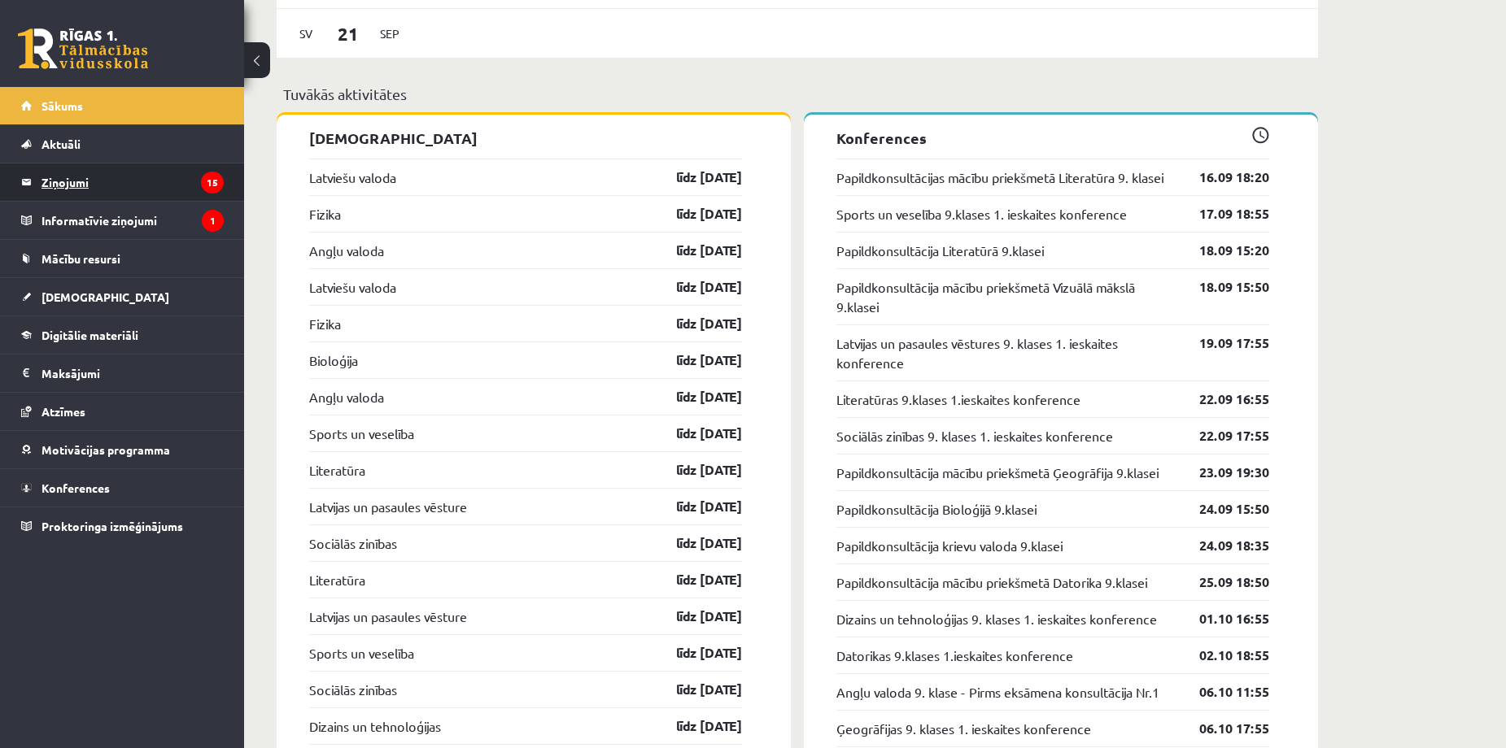
click at [108, 176] on legend "Ziņojumi 15" at bounding box center [132, 182] width 182 height 37
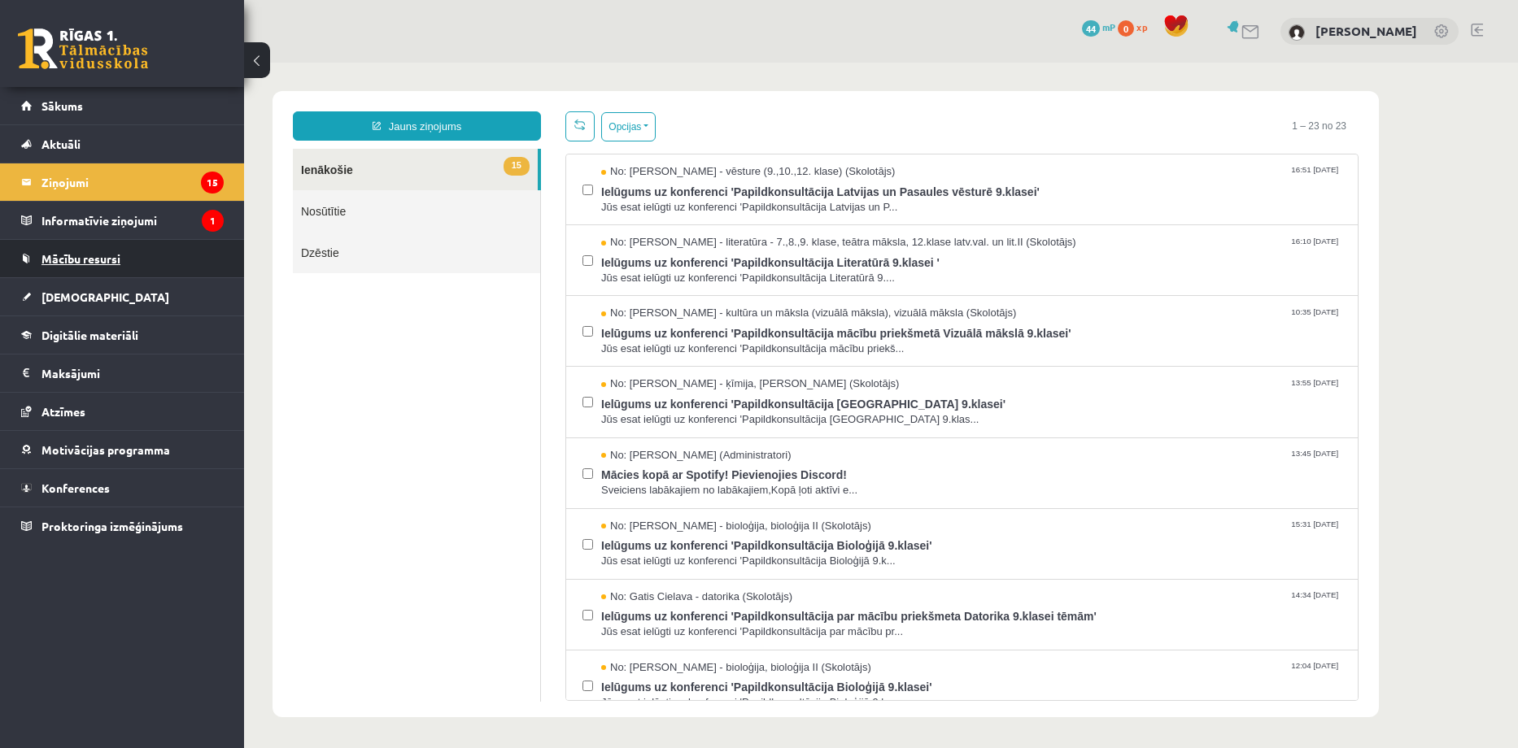
click at [181, 260] on link "Mācību resursi" at bounding box center [122, 258] width 203 height 37
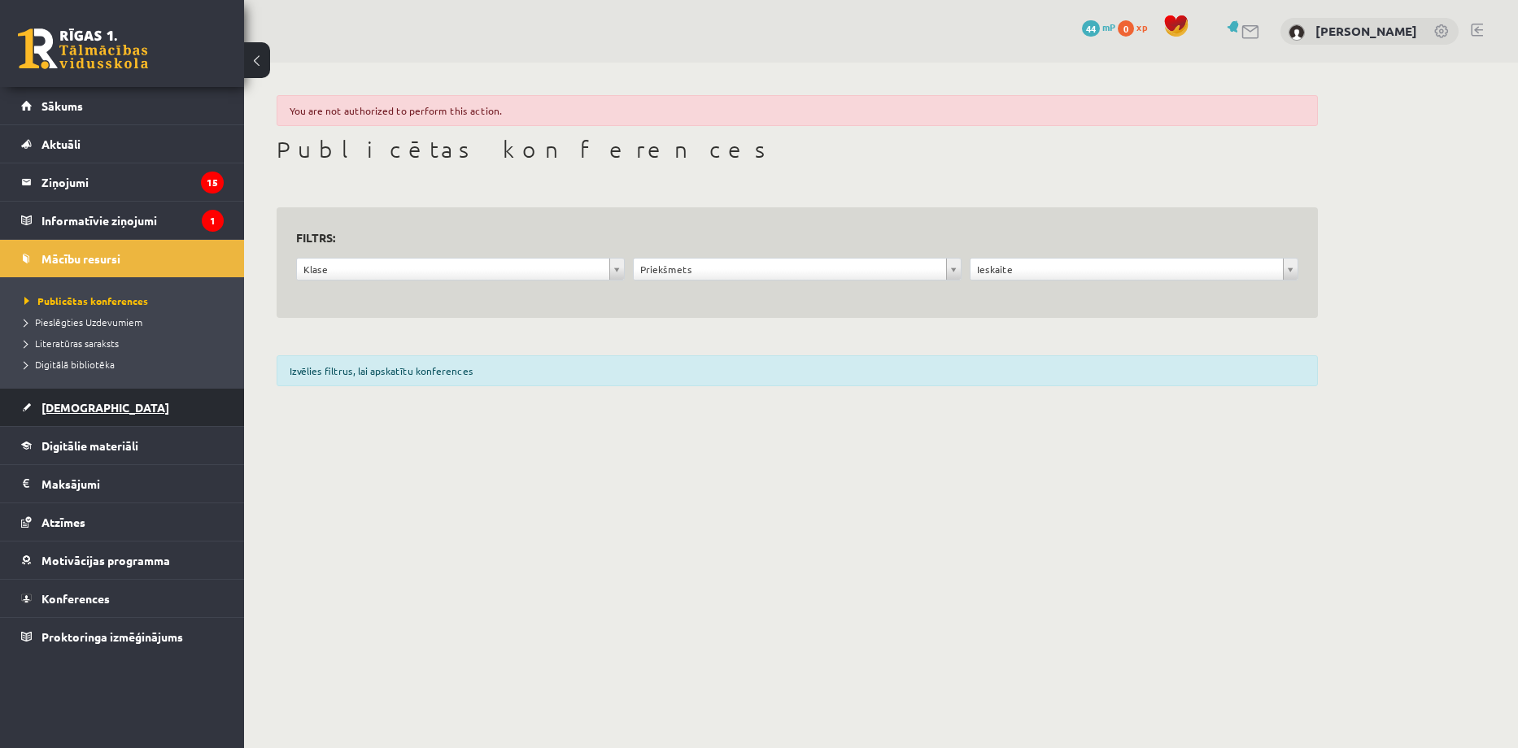
click at [85, 405] on span "[DEMOGRAPHIC_DATA]" at bounding box center [105, 407] width 128 height 15
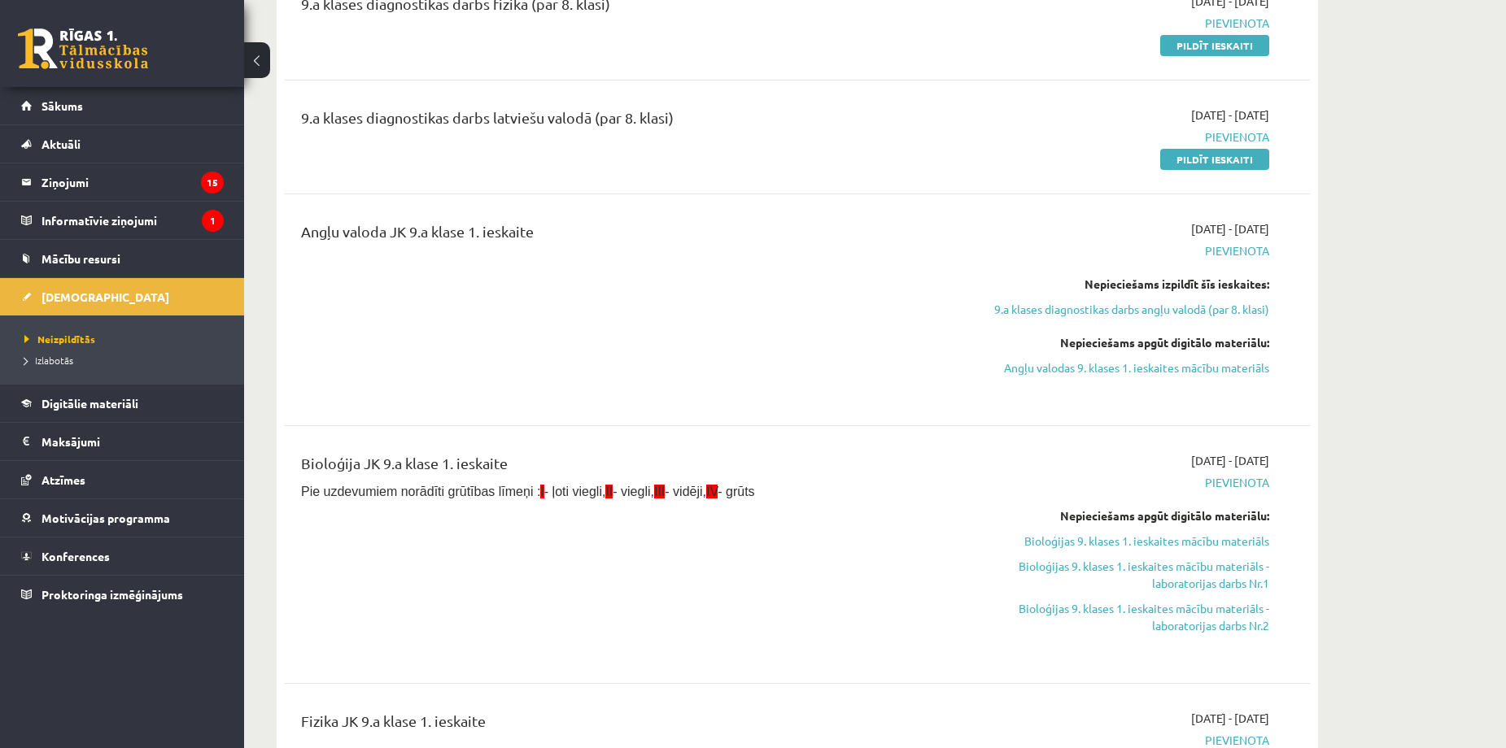
scroll to position [1844, 0]
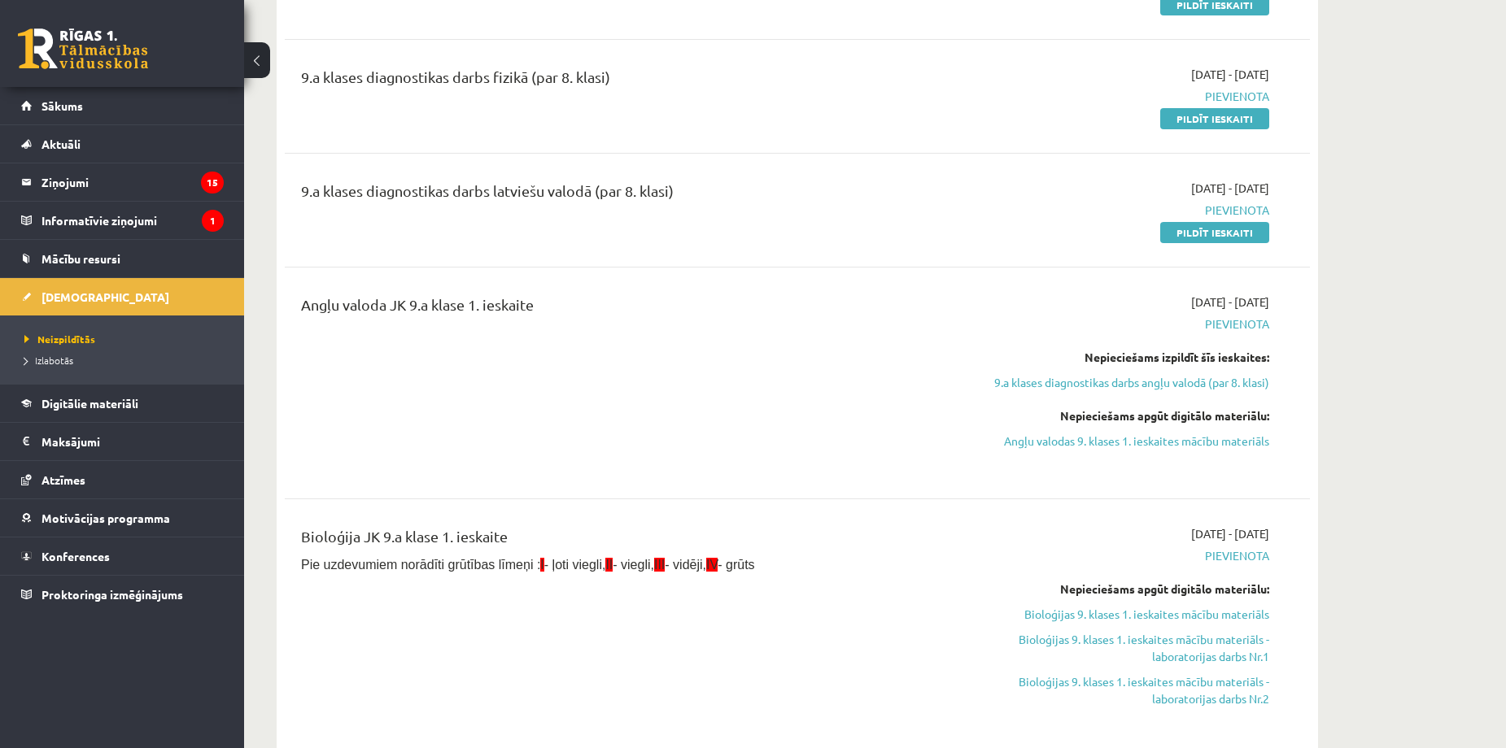
click at [690, 446] on div "Angļu valoda JK 9.a klase 1. ieskaite" at bounding box center [619, 383] width 661 height 179
click at [712, 504] on div "9.a klases diagnostikas darbs angļu valodā (par 8. klasi) 2025-09-01 - 2025-09-…" at bounding box center [797, 583] width 1025 height 1295
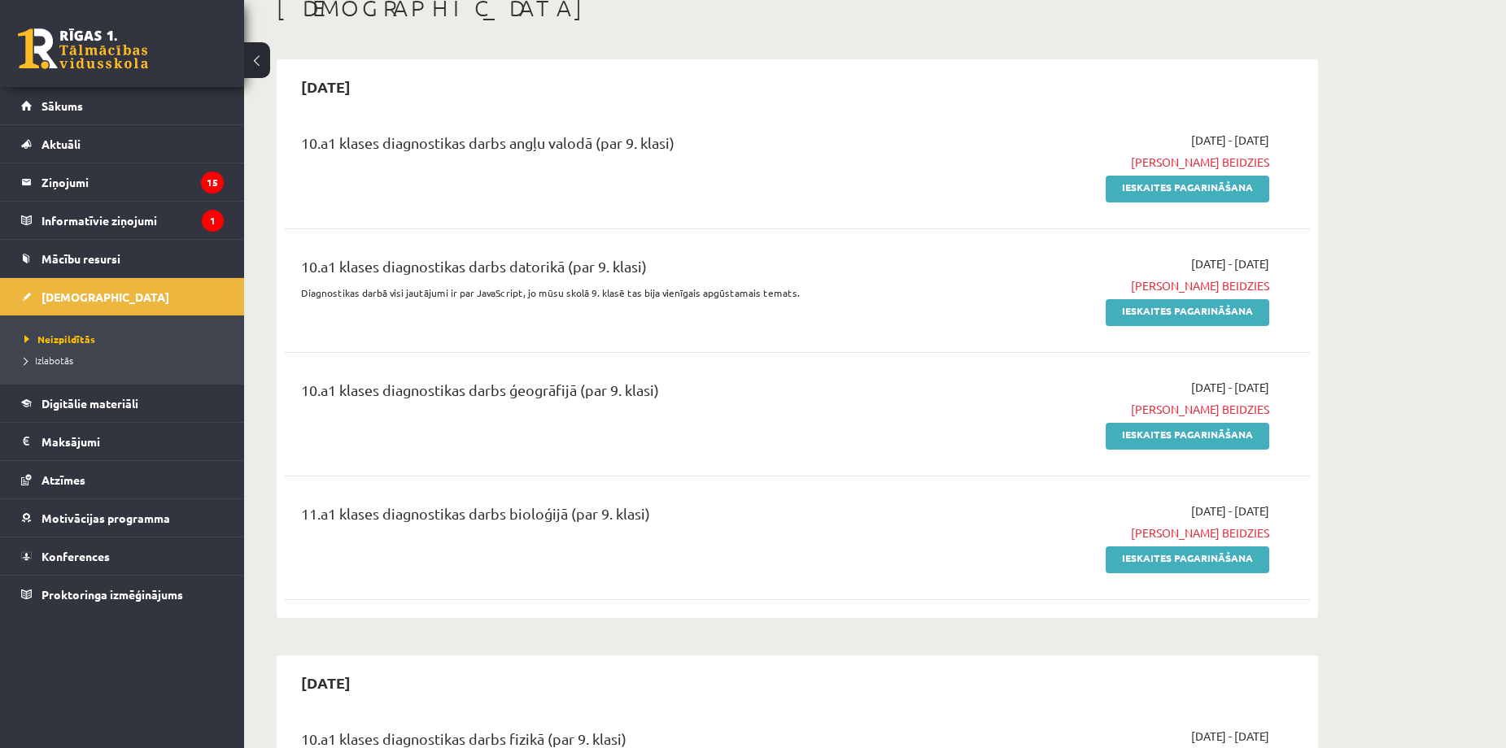
scroll to position [108, 0]
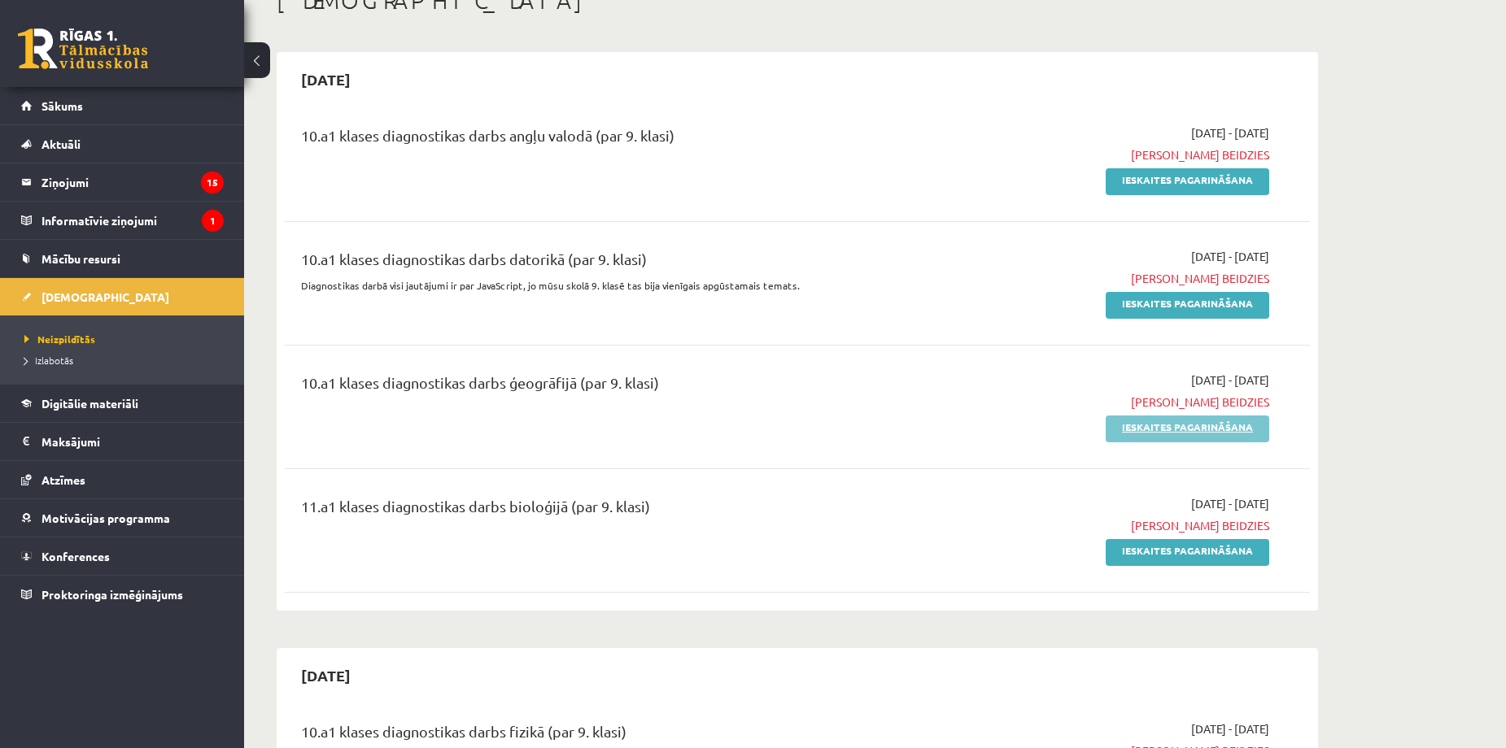
click at [1145, 427] on link "Ieskaites pagarināšana" at bounding box center [1188, 429] width 164 height 27
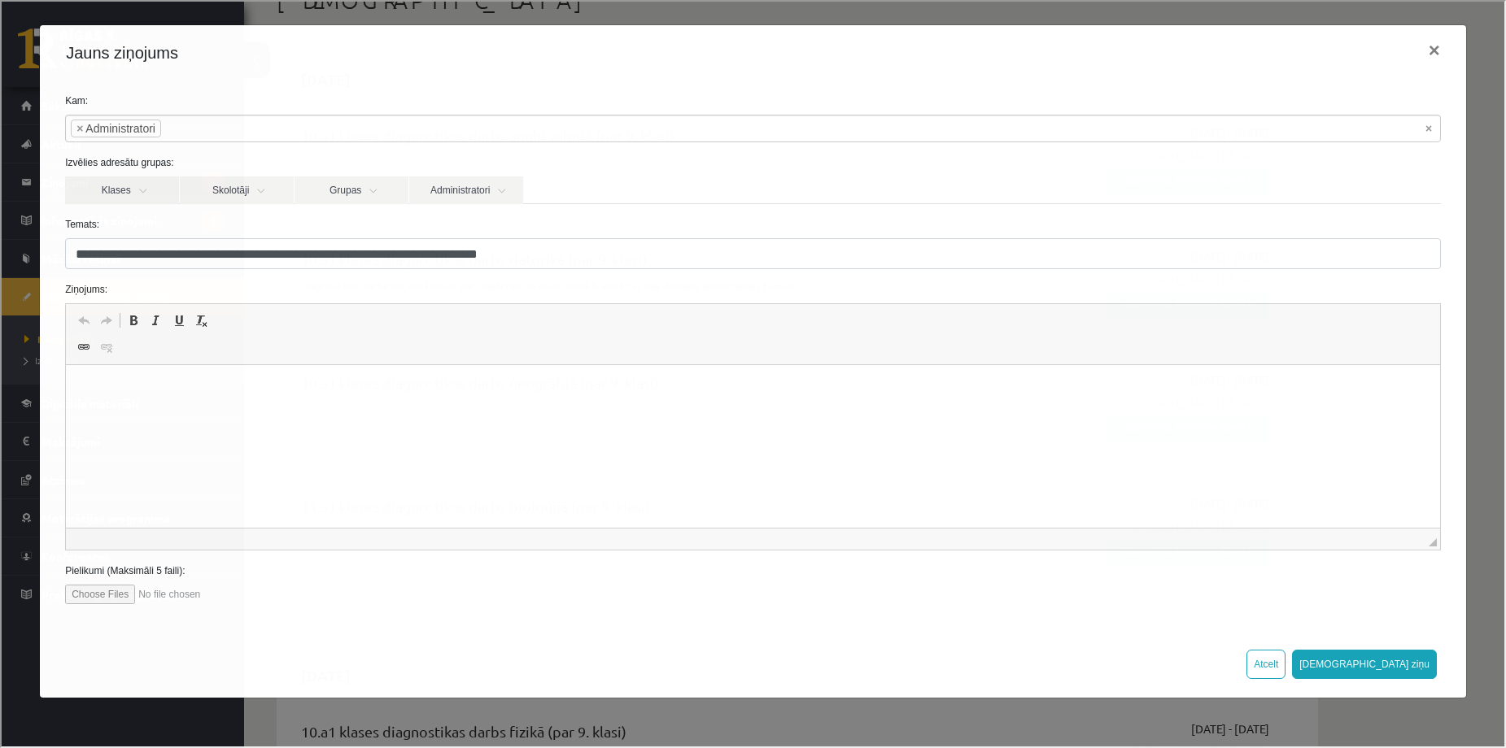
scroll to position [0, 0]
click at [457, 383] on p "**********" at bounding box center [753, 390] width 1342 height 17
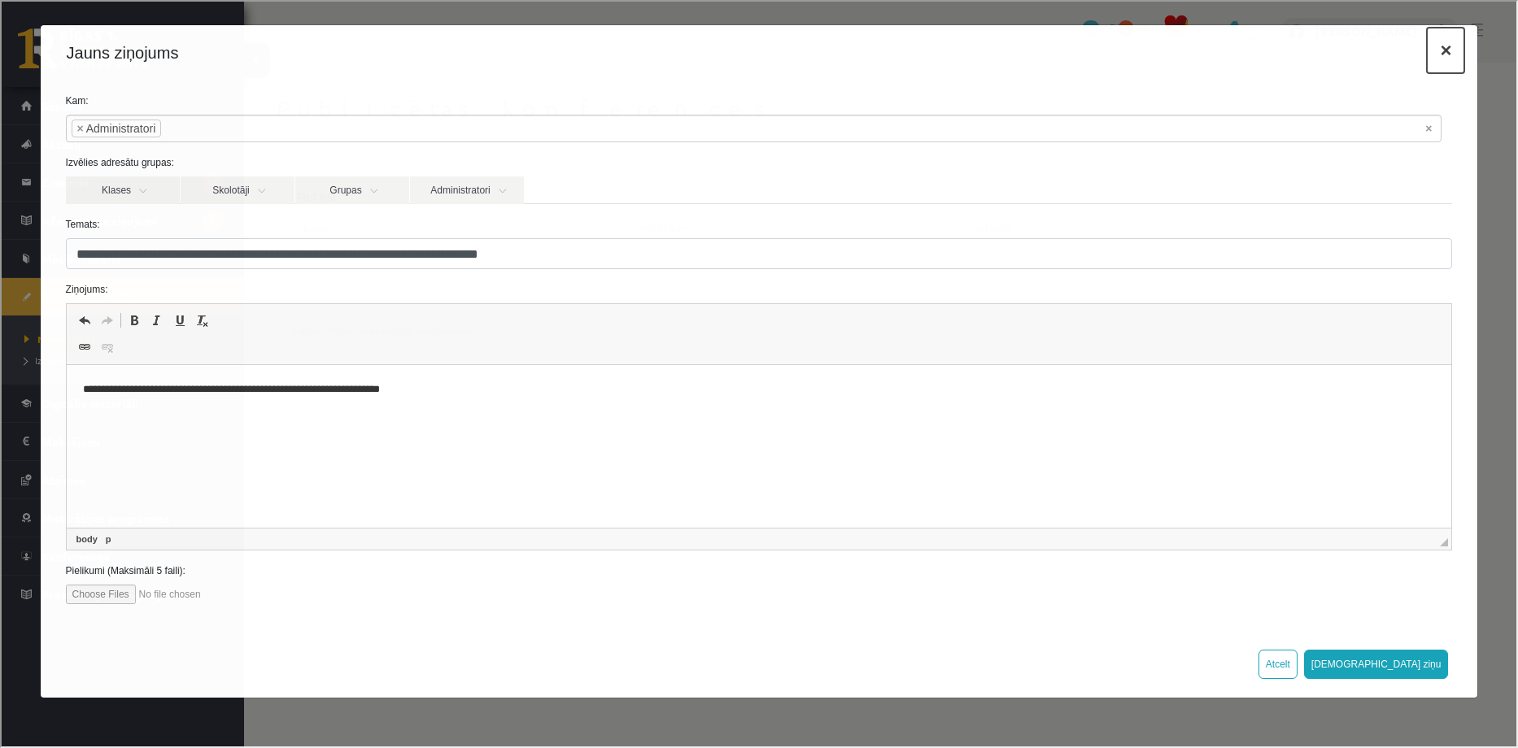
click at [1442, 50] on button "×" at bounding box center [1443, 49] width 37 height 46
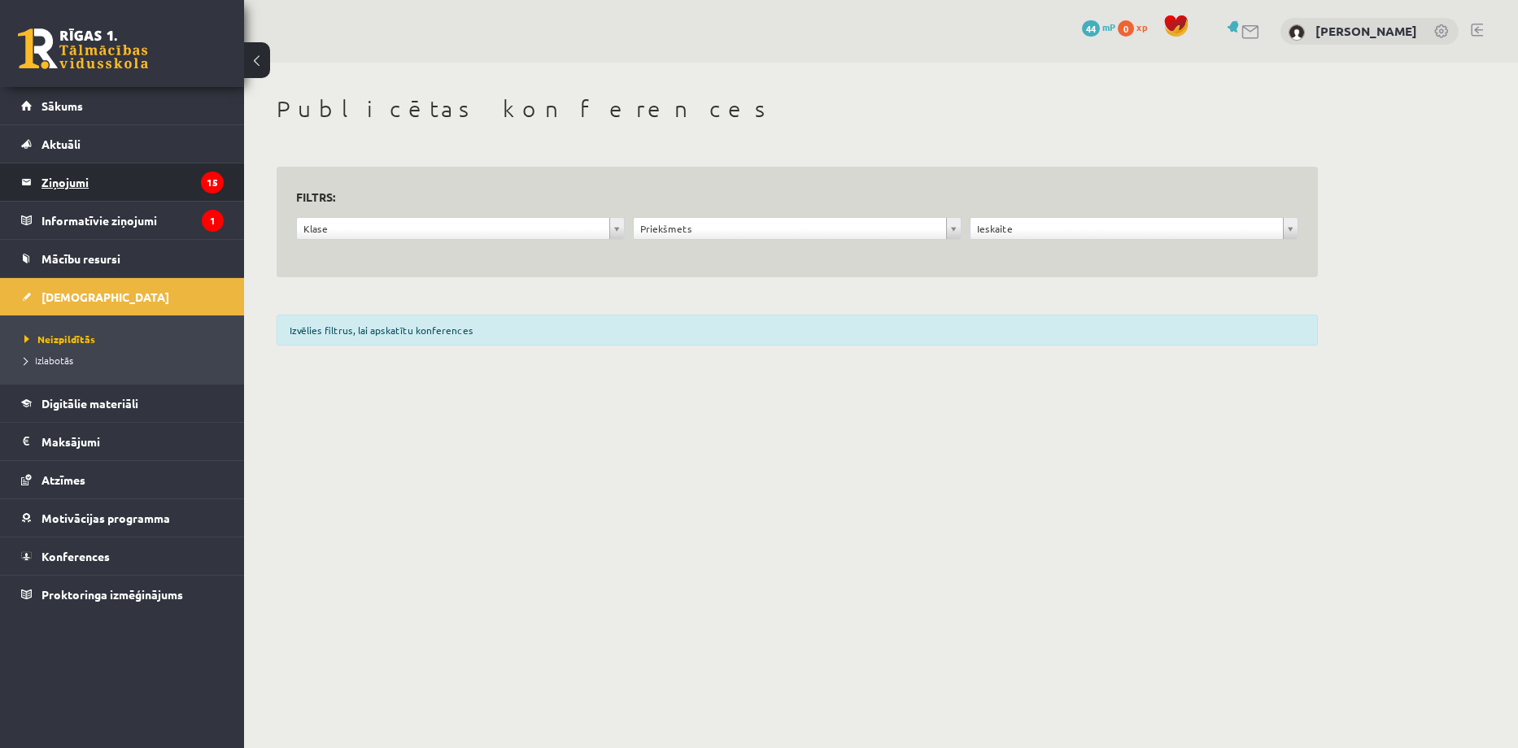
click at [94, 178] on legend "Ziņojumi 15" at bounding box center [132, 182] width 182 height 37
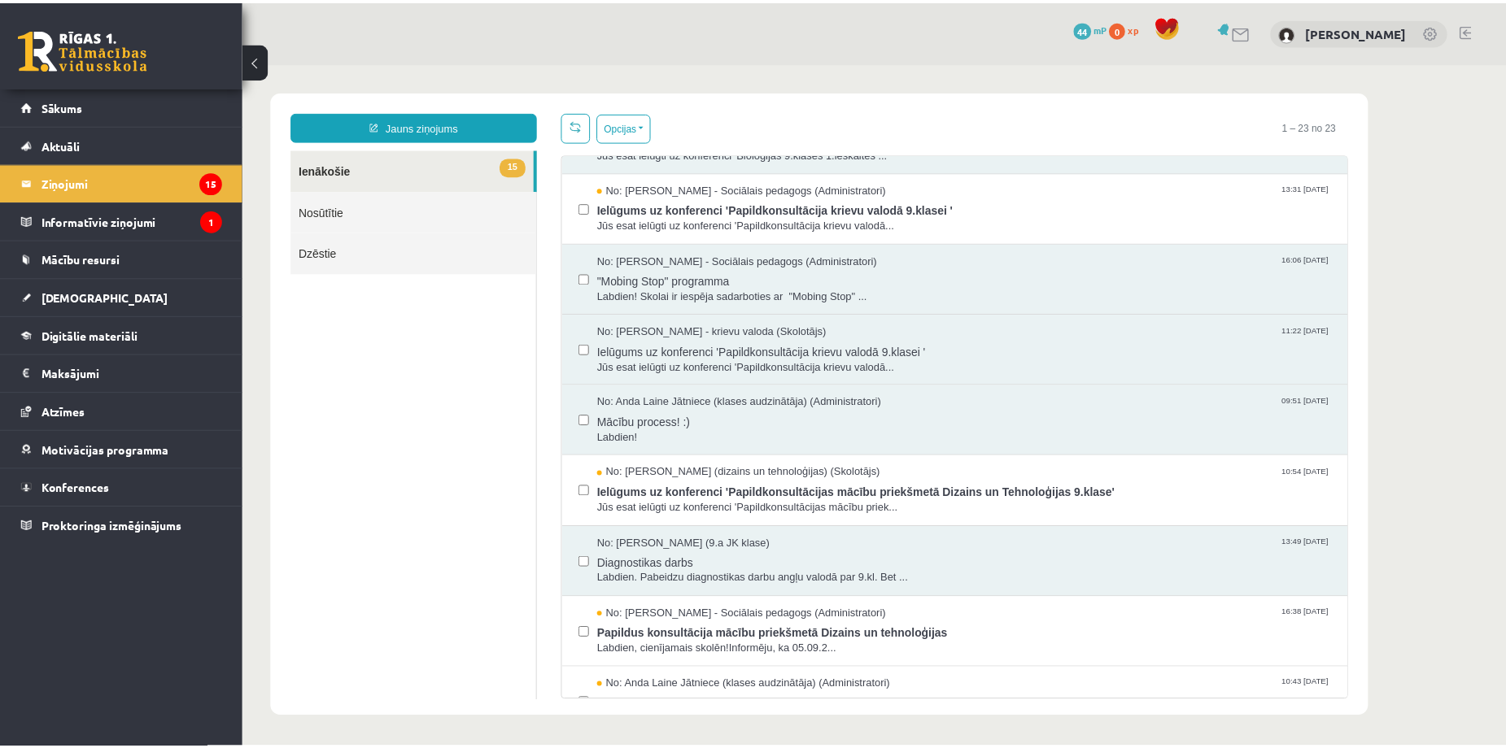
scroll to position [1084, 0]
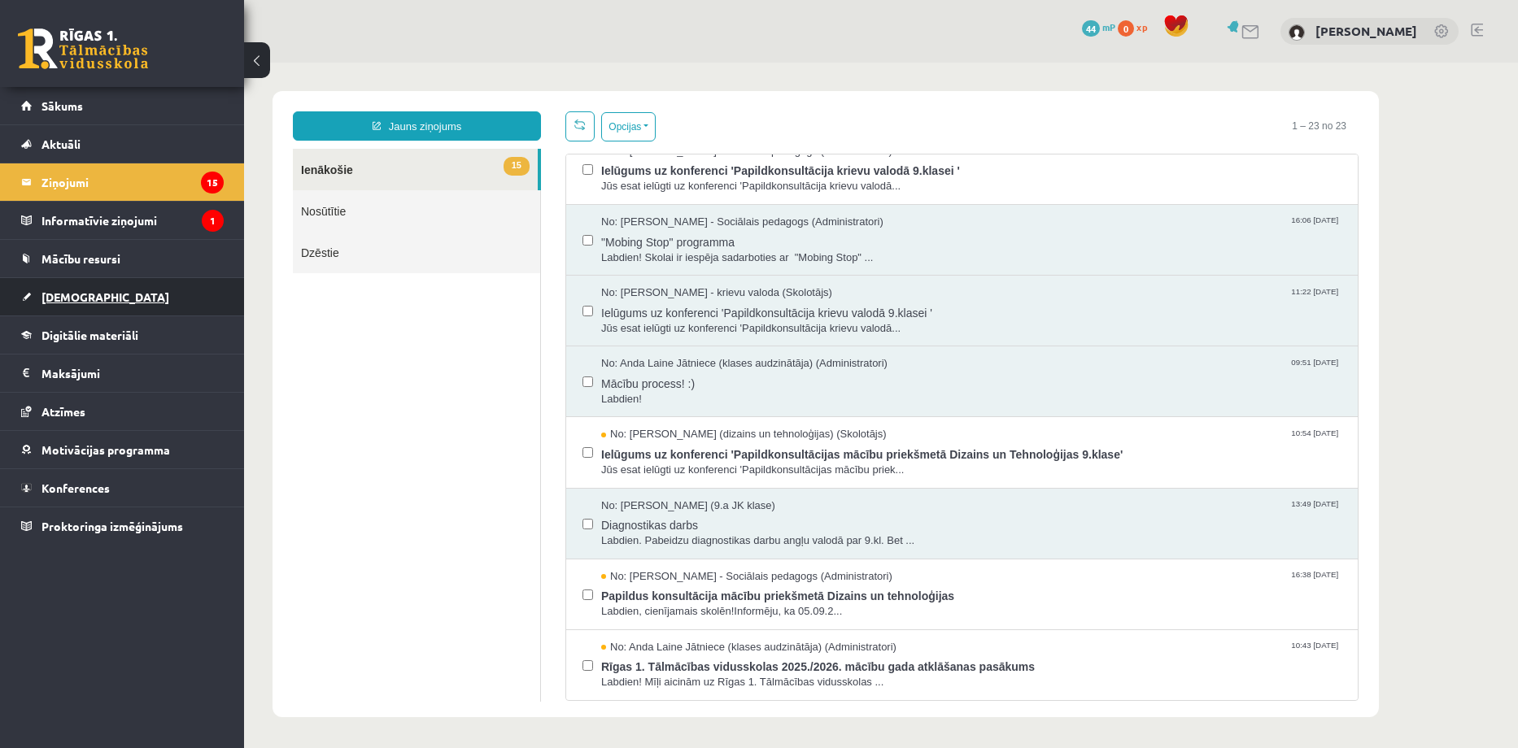
click at [78, 298] on span "[DEMOGRAPHIC_DATA]" at bounding box center [105, 297] width 128 height 15
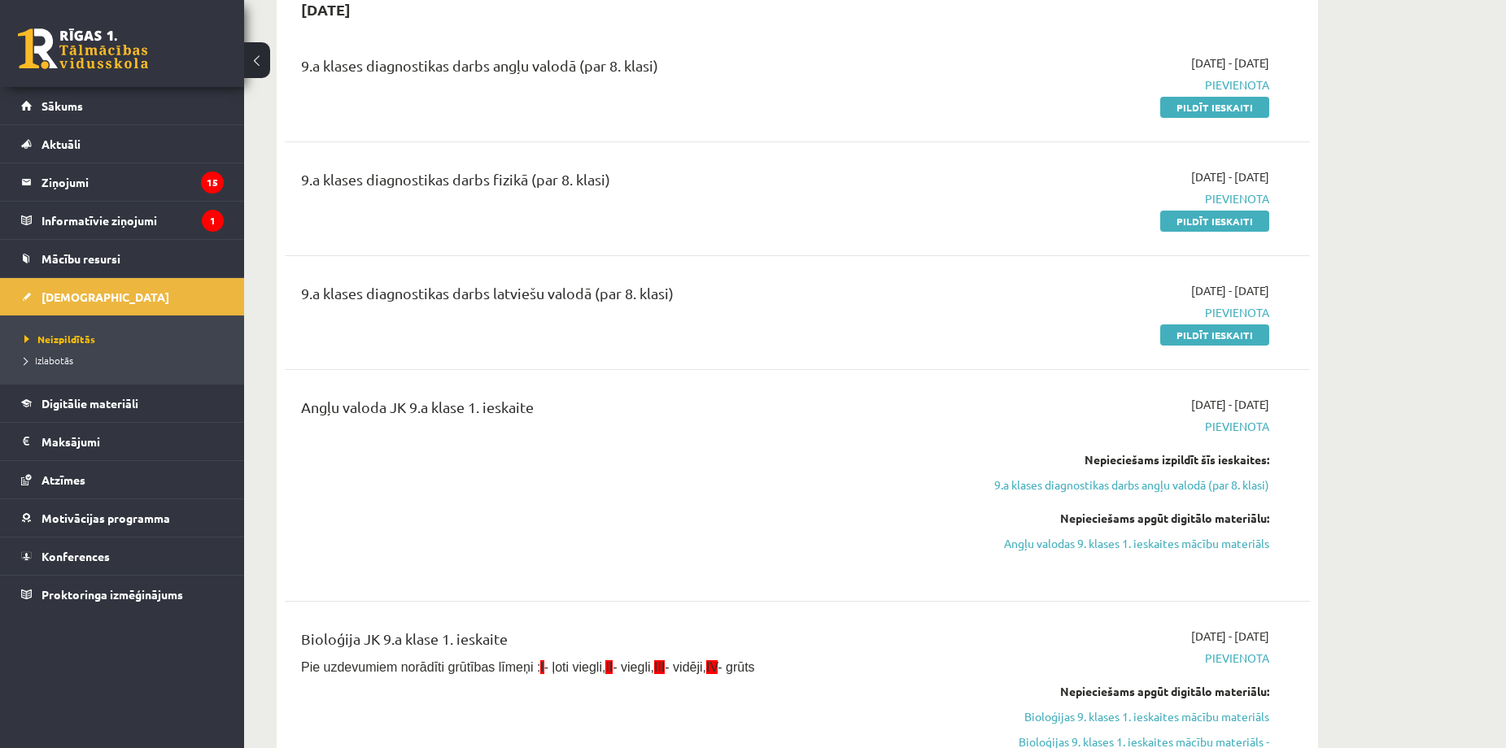
scroll to position [1735, 0]
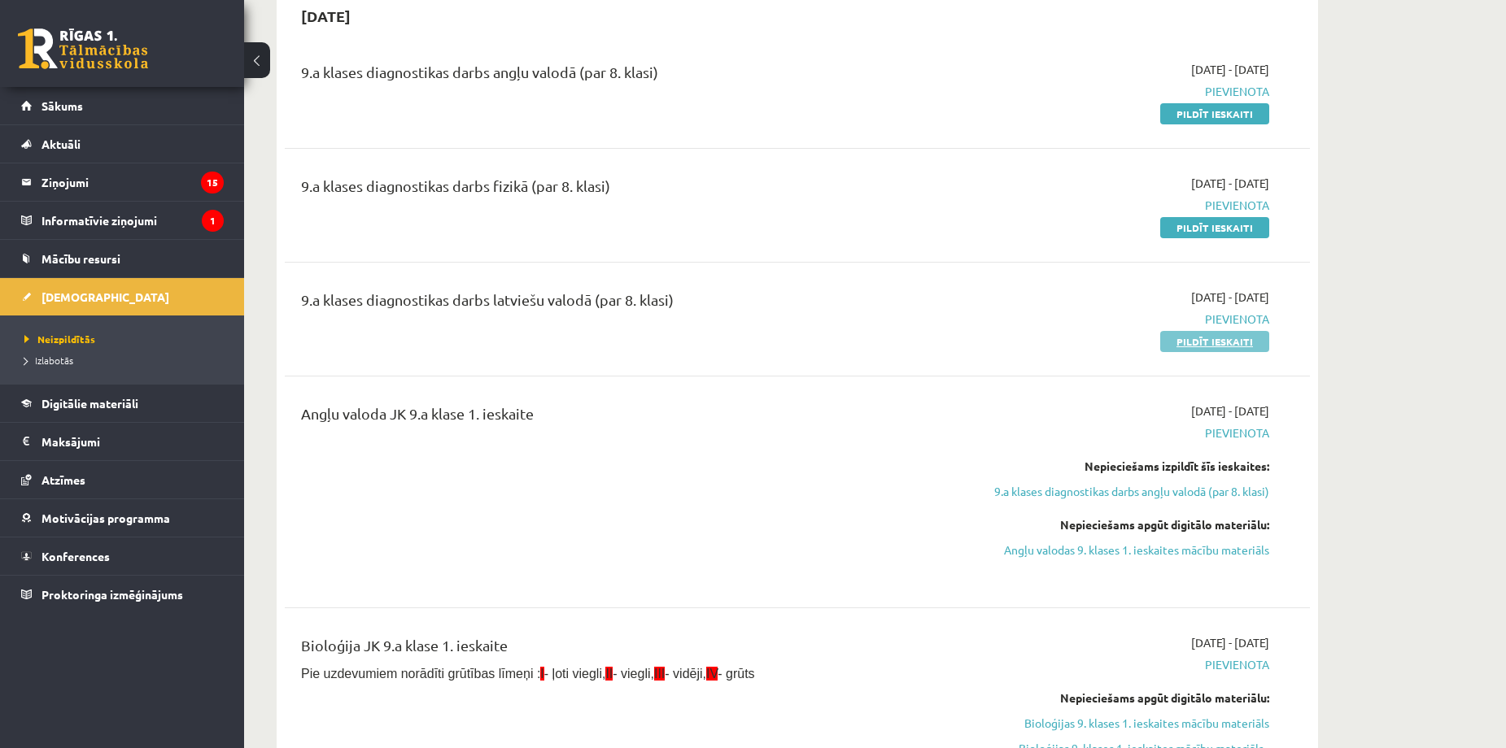
click at [1217, 345] on link "Pildīt ieskaiti" at bounding box center [1214, 341] width 109 height 21
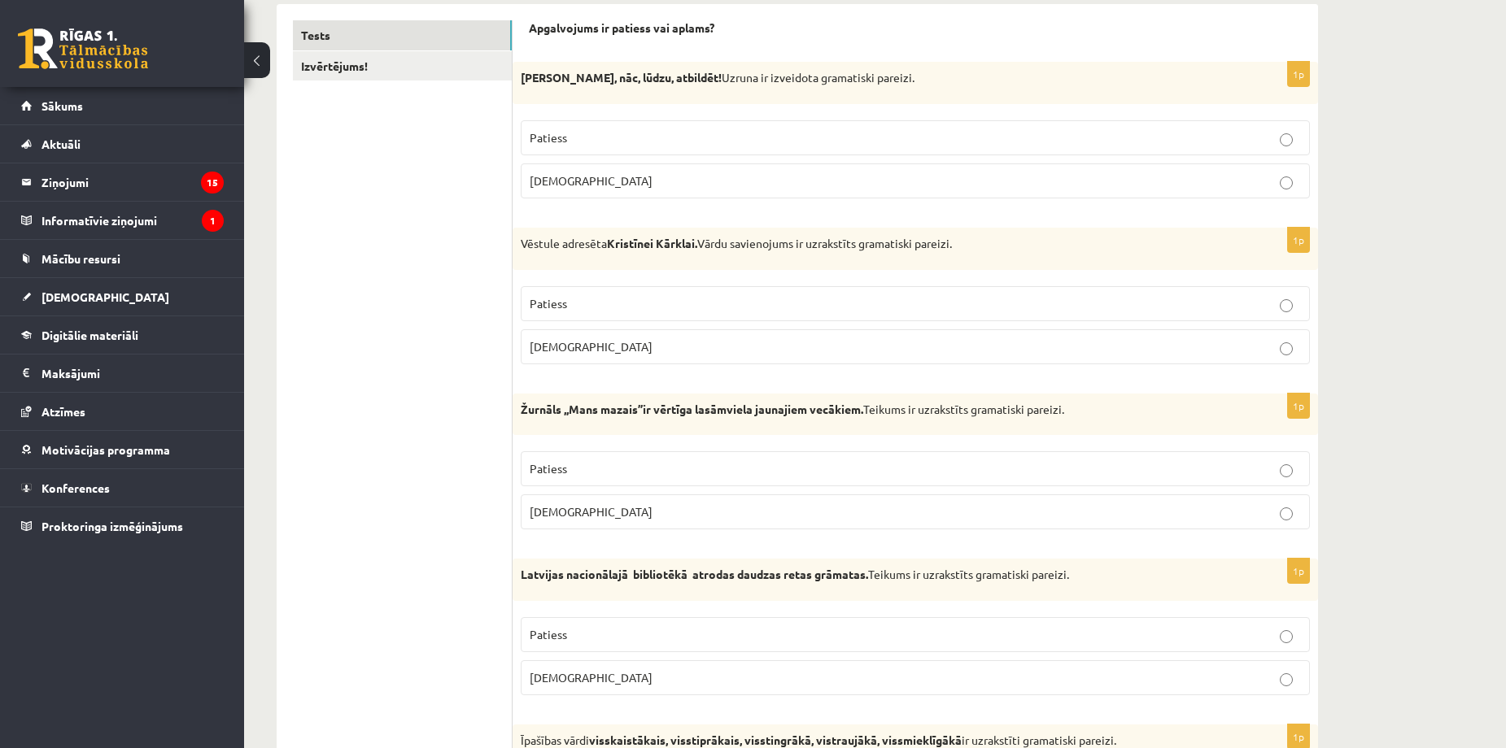
scroll to position [277, 0]
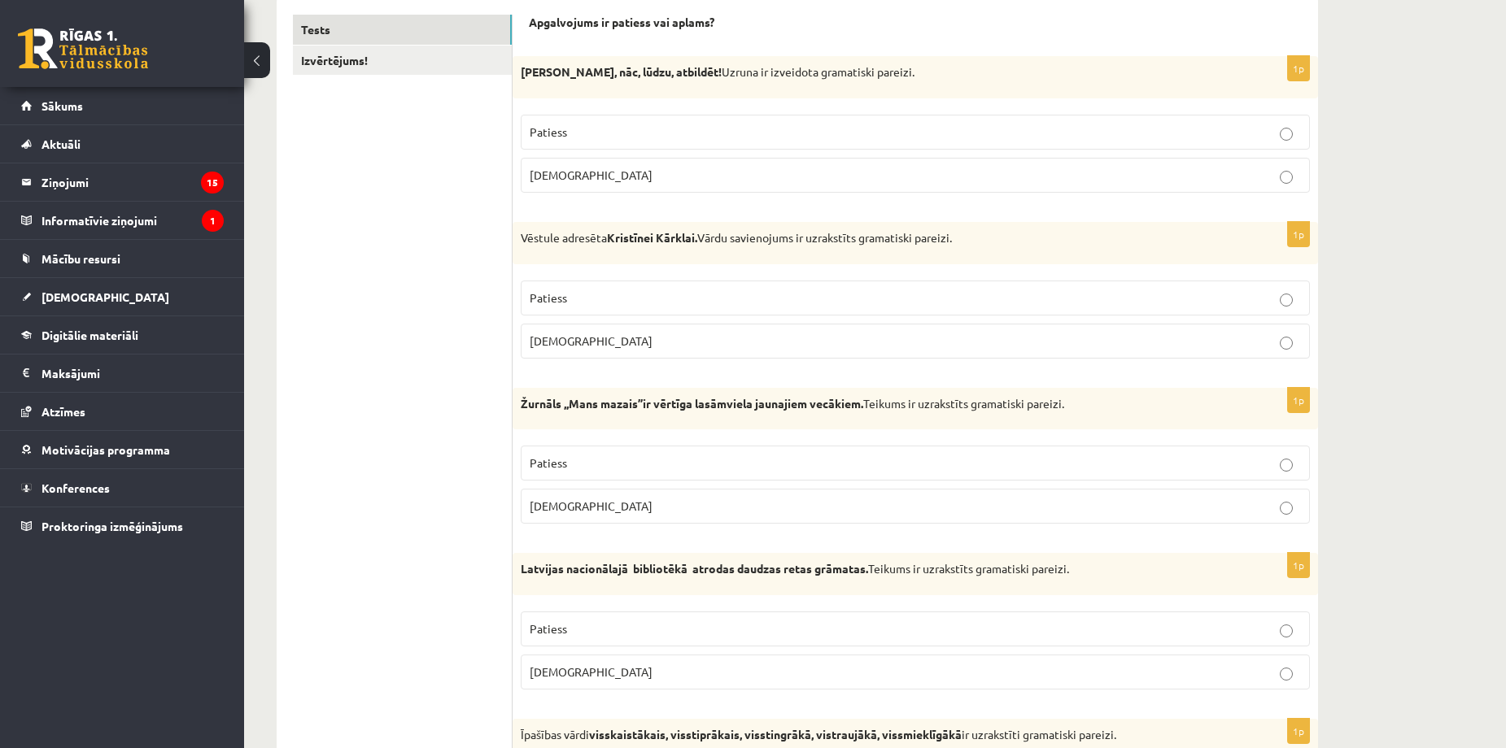
click at [615, 185] on label "Aplams" at bounding box center [915, 175] width 789 height 35
click at [608, 293] on p "Patiess" at bounding box center [915, 298] width 771 height 17
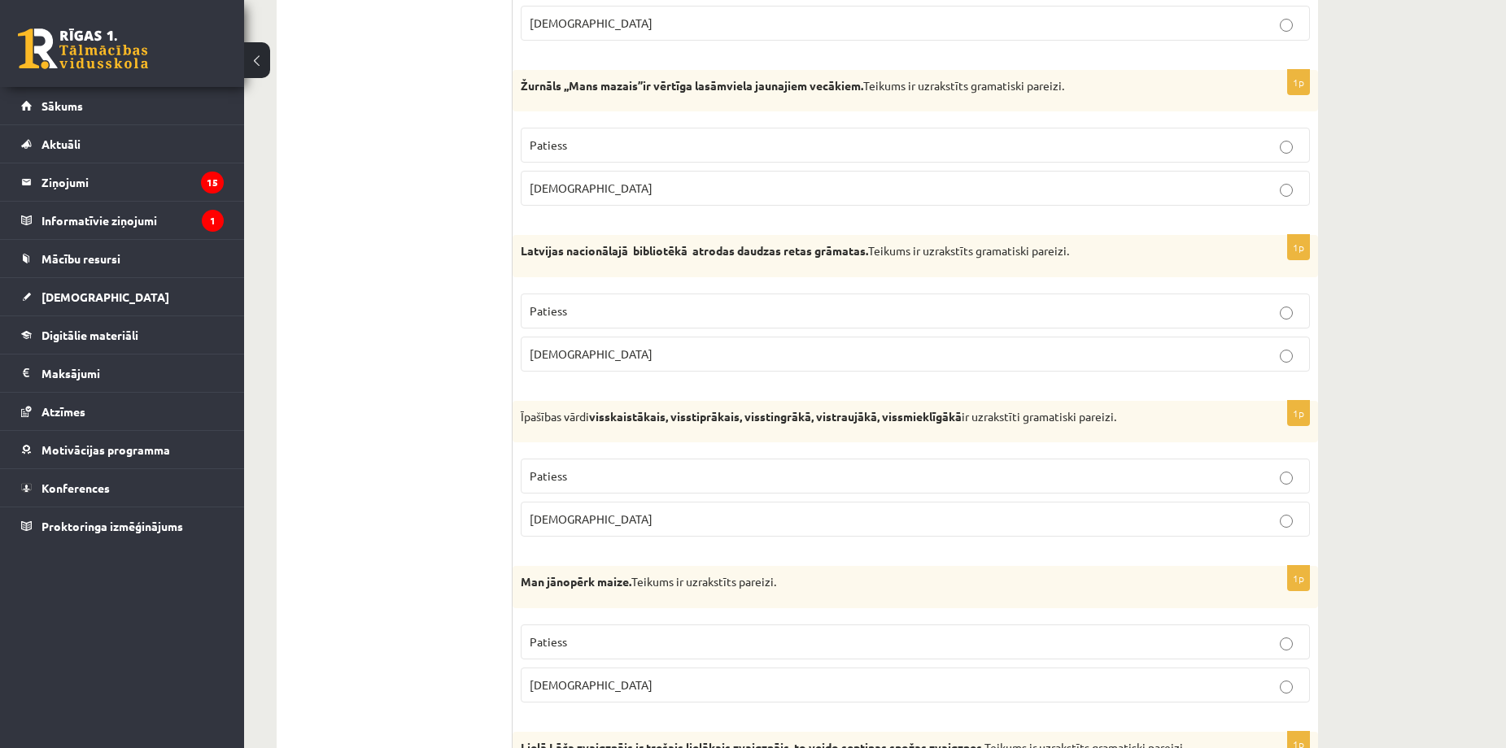
scroll to position [603, 0]
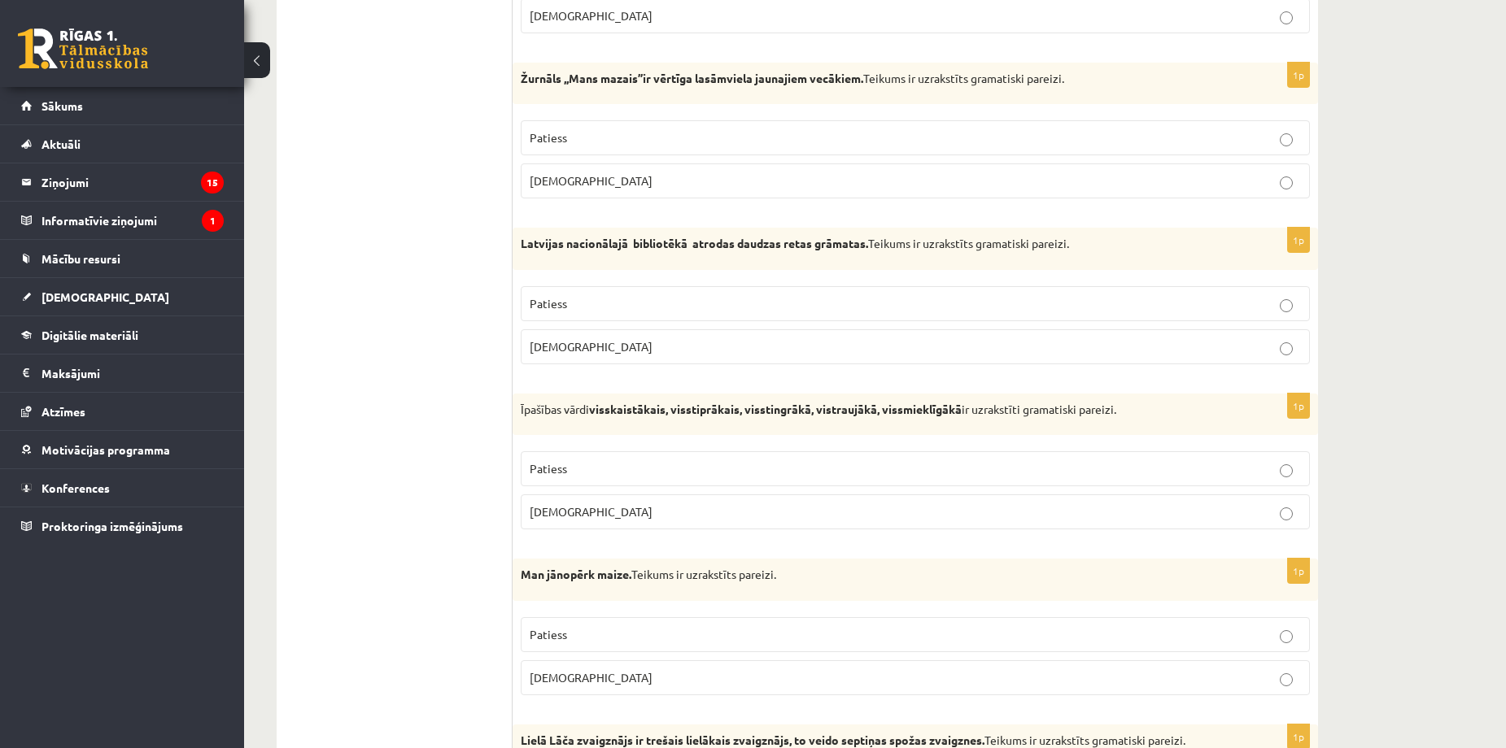
click at [570, 465] on p "Patiess" at bounding box center [915, 468] width 771 height 17
click at [1154, 493] on fieldset "Patiess Aplams" at bounding box center [915, 488] width 789 height 91
click at [1150, 478] on p "Patiess" at bounding box center [915, 468] width 771 height 17
click at [1121, 300] on p "Patiess" at bounding box center [915, 303] width 771 height 17
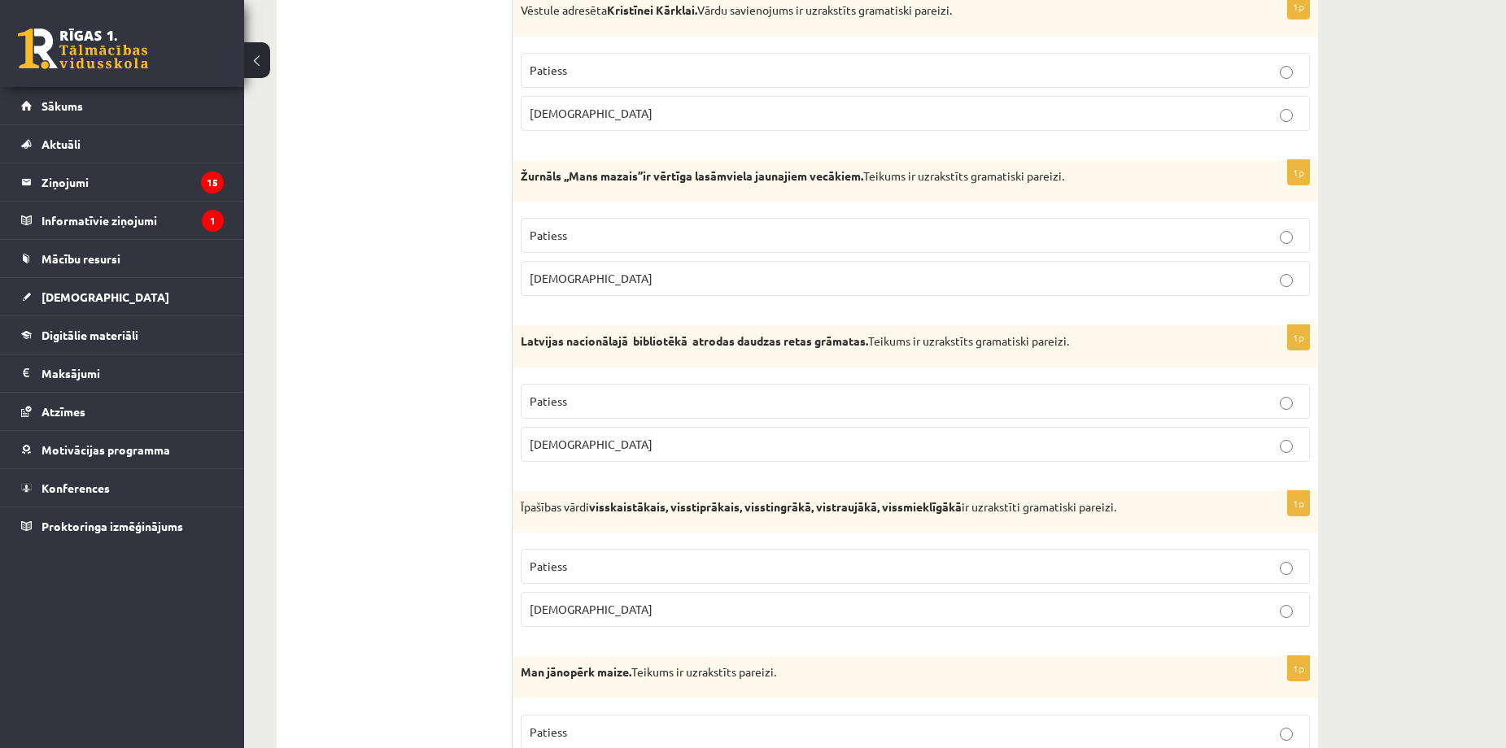
scroll to position [495, 0]
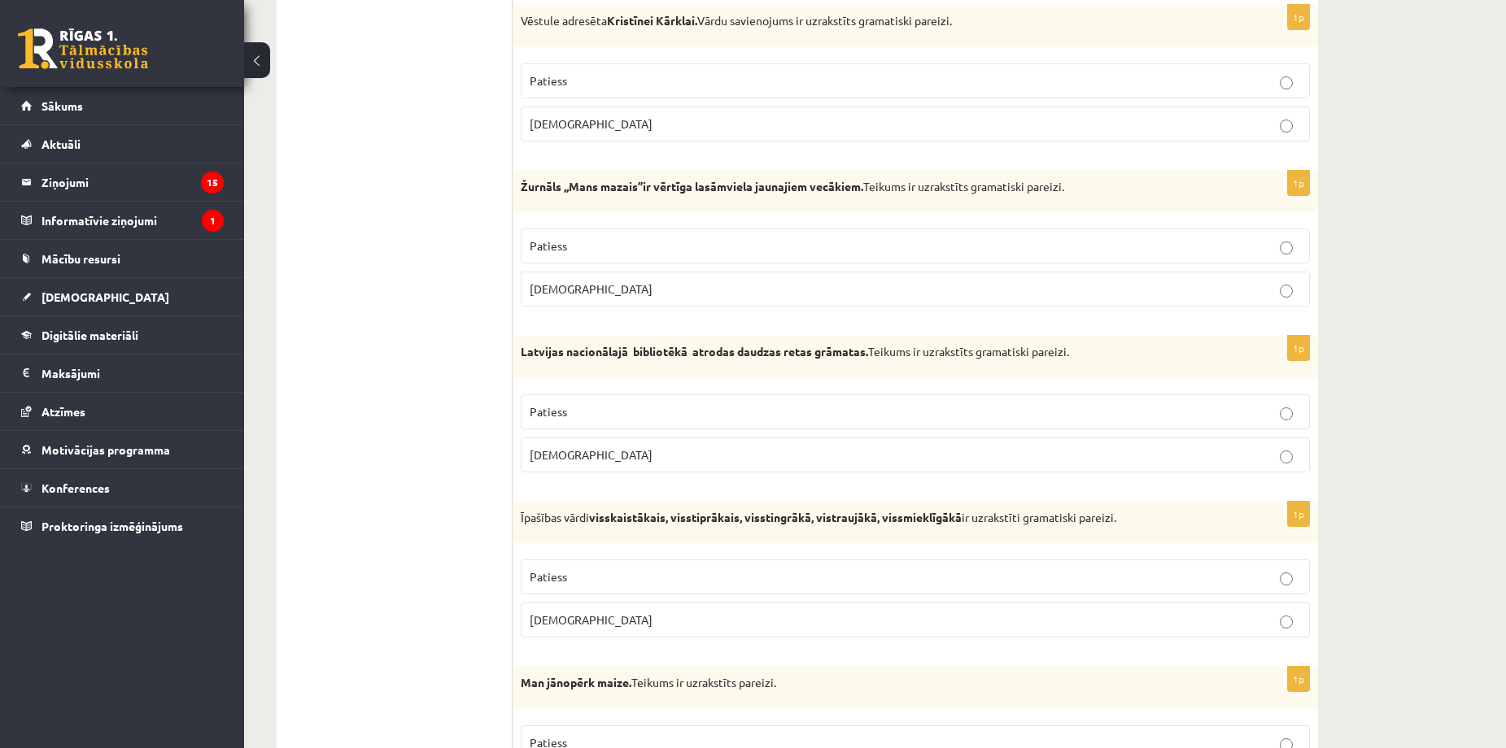
drag, startPoint x: 1338, startPoint y: 396, endPoint x: 1265, endPoint y: 417, distance: 76.2
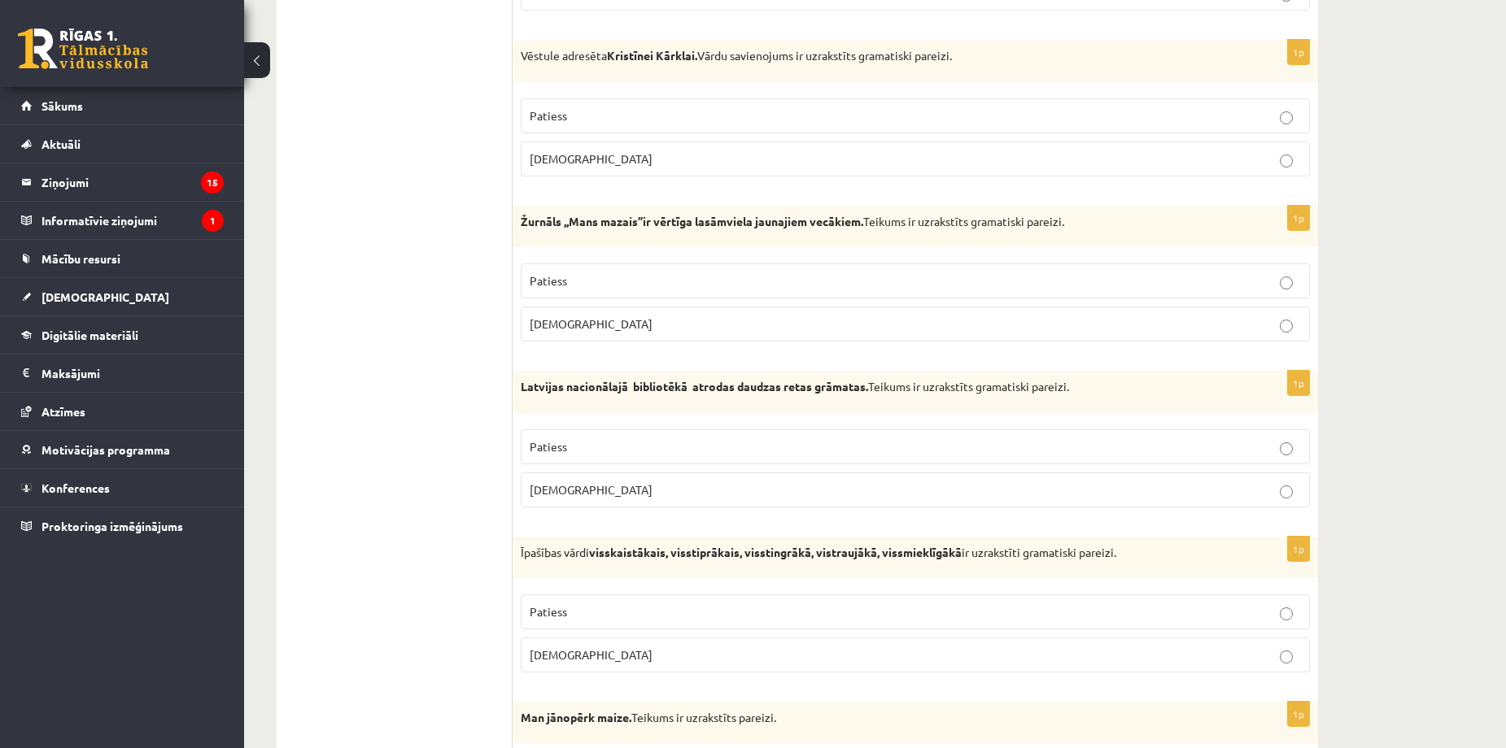
scroll to position [386, 0]
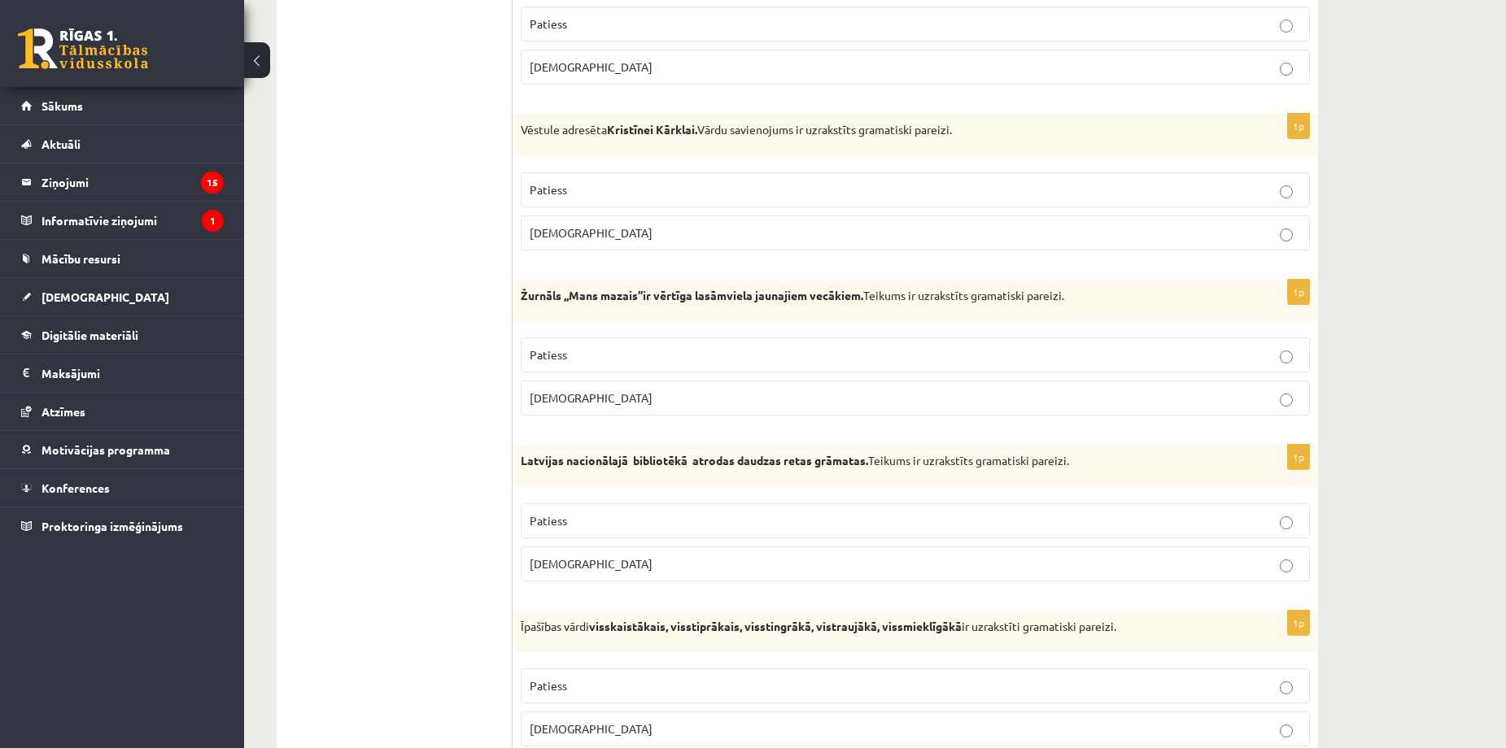
click at [1202, 360] on p "Patiess" at bounding box center [915, 355] width 771 height 17
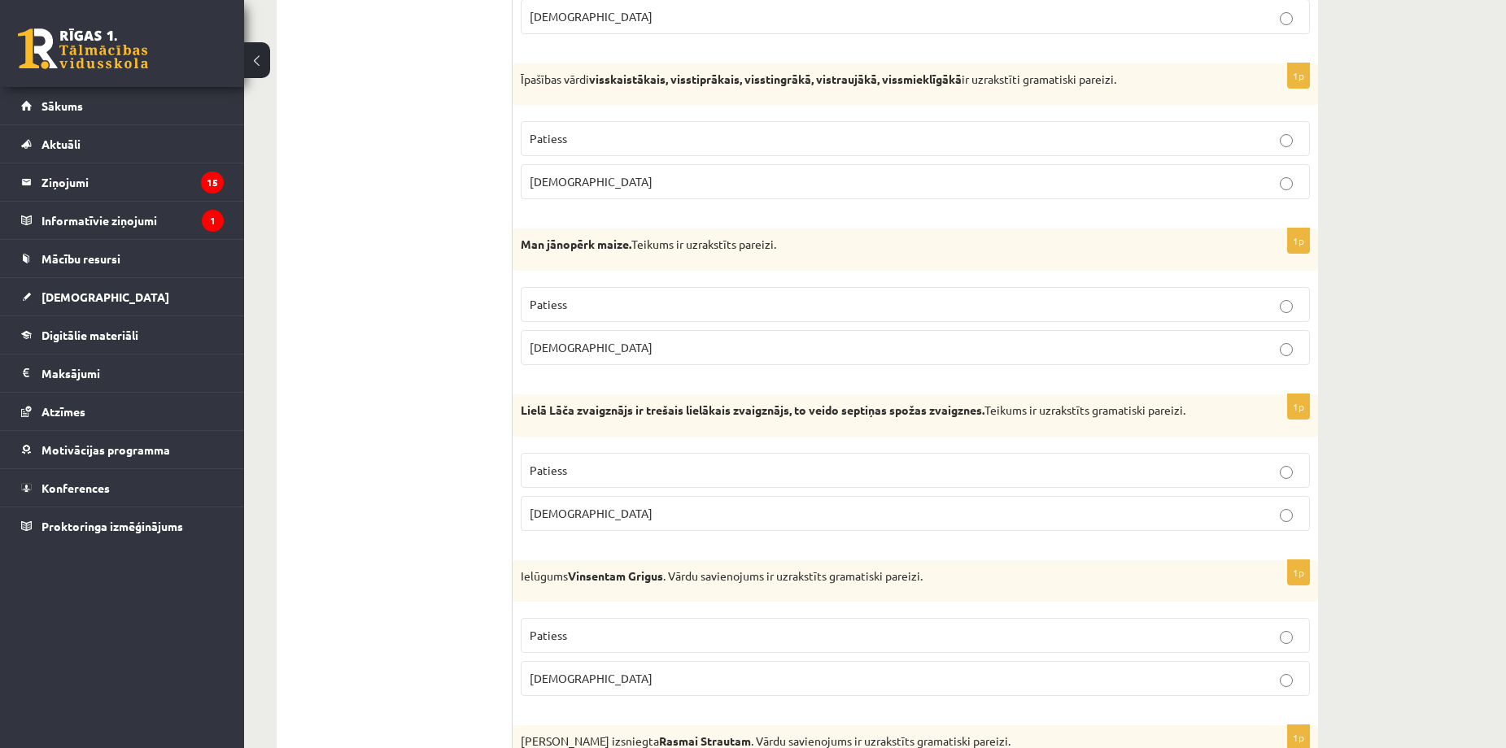
scroll to position [928, 0]
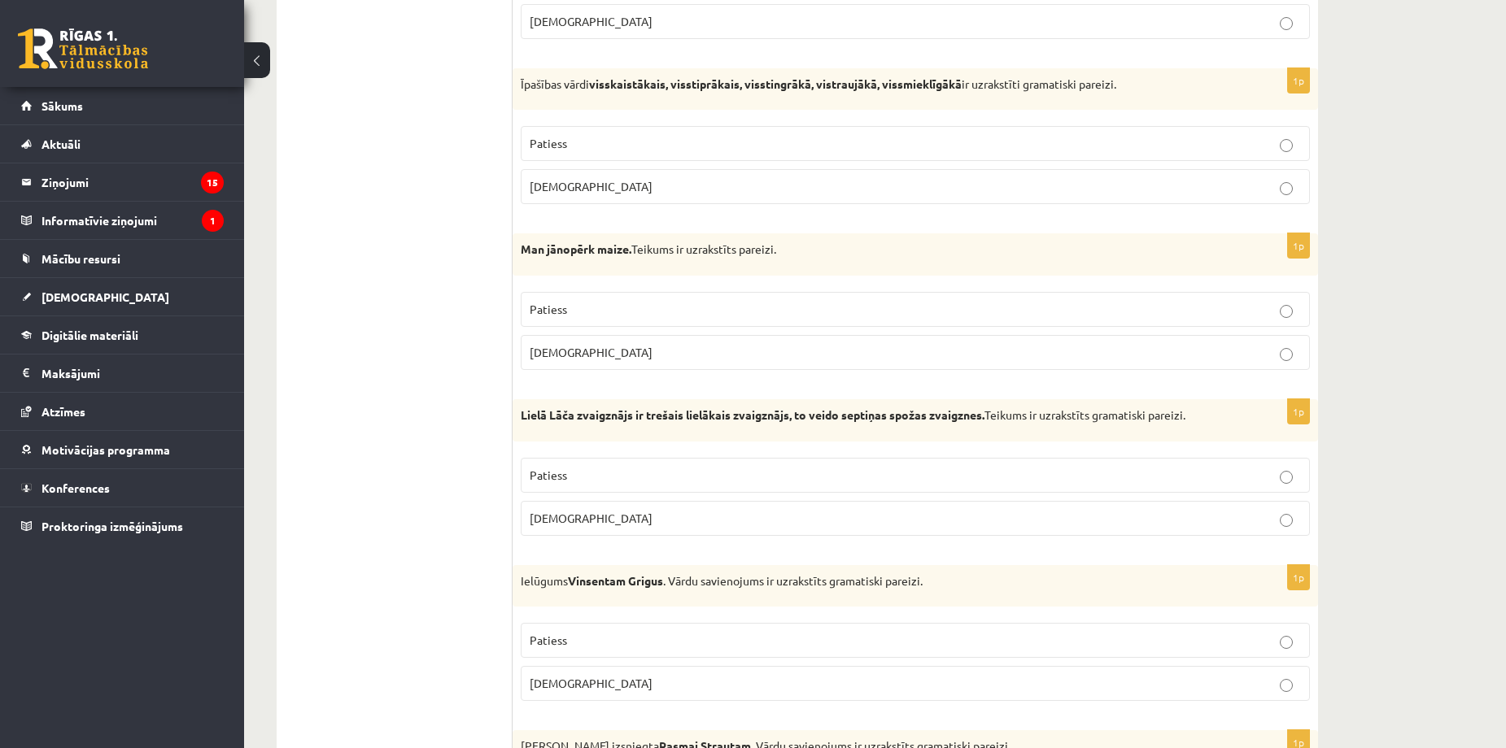
click at [1180, 318] on p "Patiess" at bounding box center [915, 309] width 771 height 17
click at [1061, 482] on p "Patiess" at bounding box center [915, 475] width 771 height 17
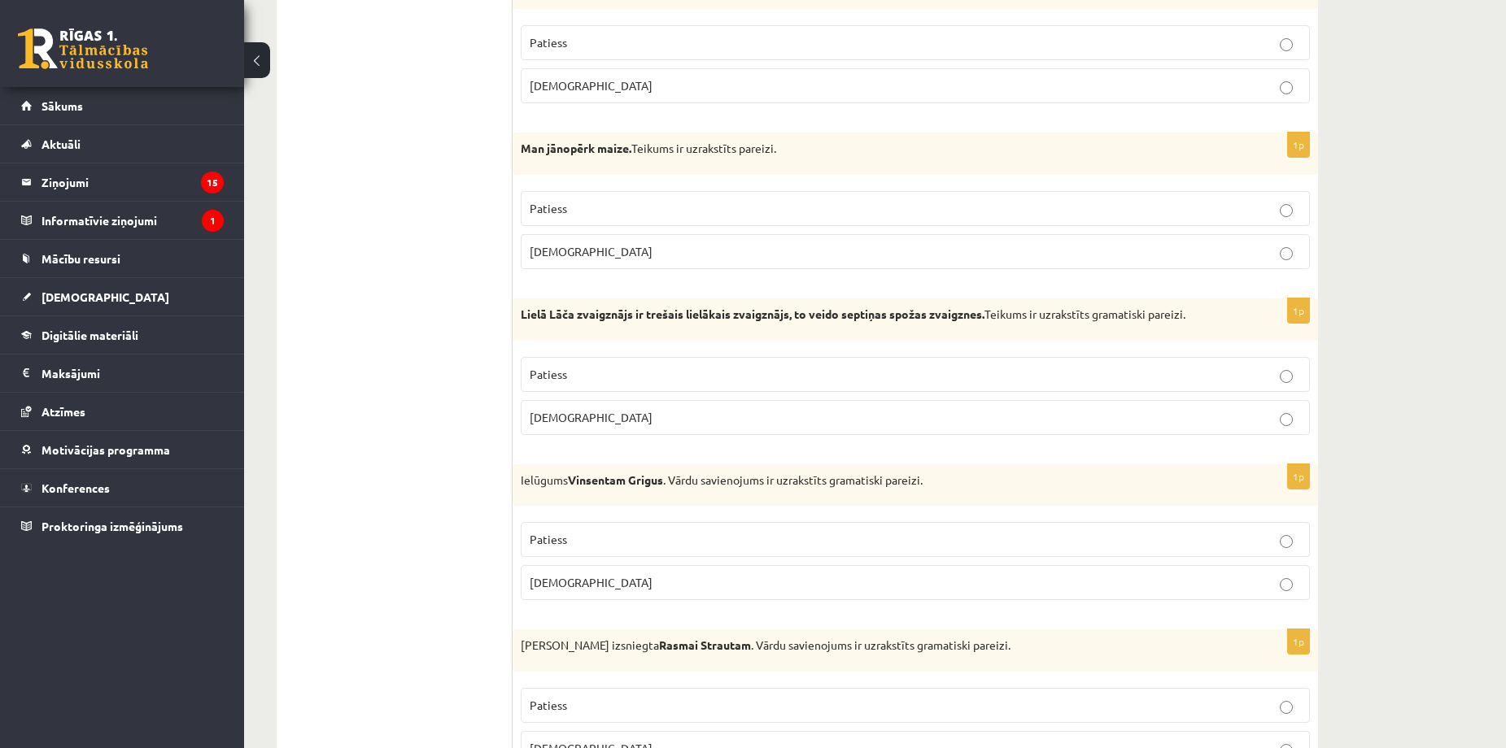
scroll to position [1036, 0]
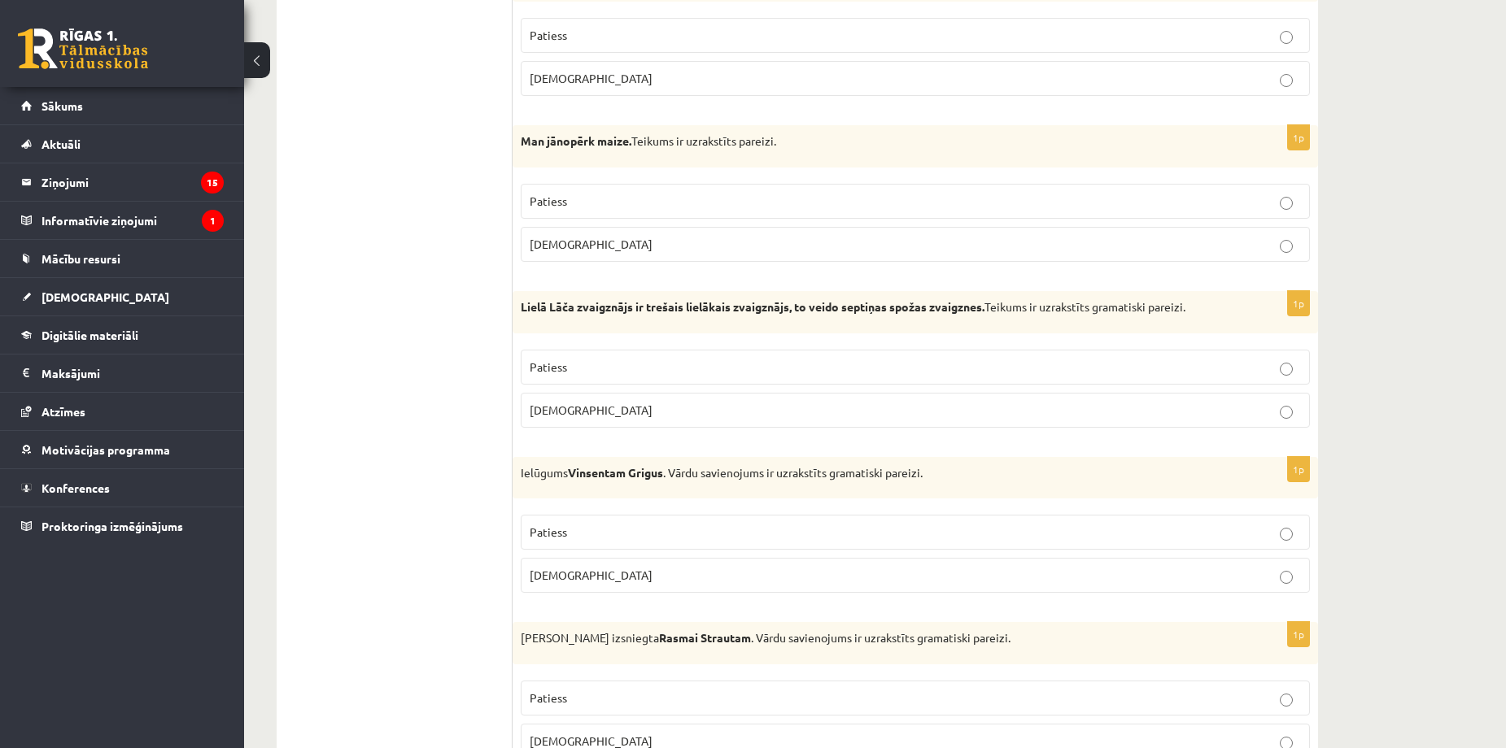
click at [768, 566] on label "Aplams" at bounding box center [915, 575] width 789 height 35
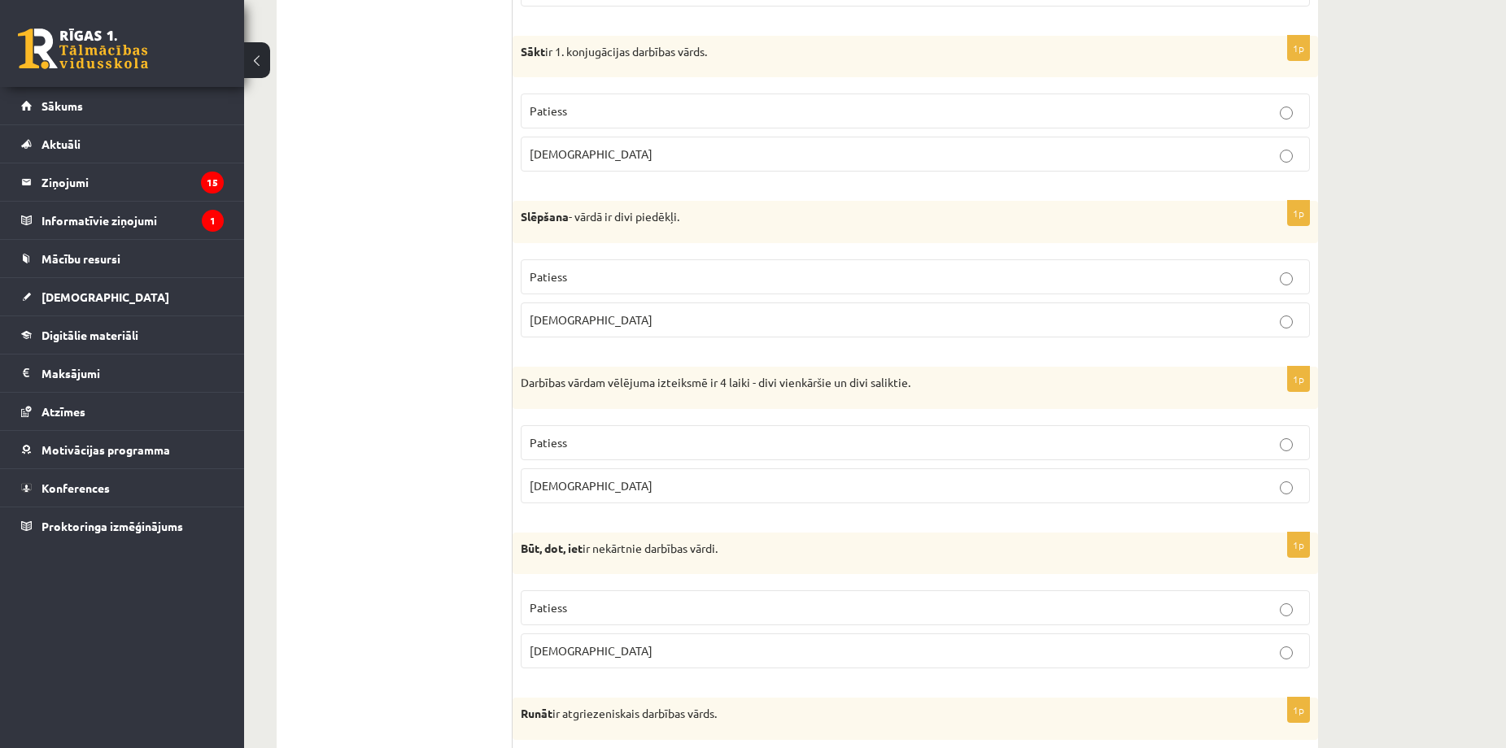
scroll to position [1796, 0]
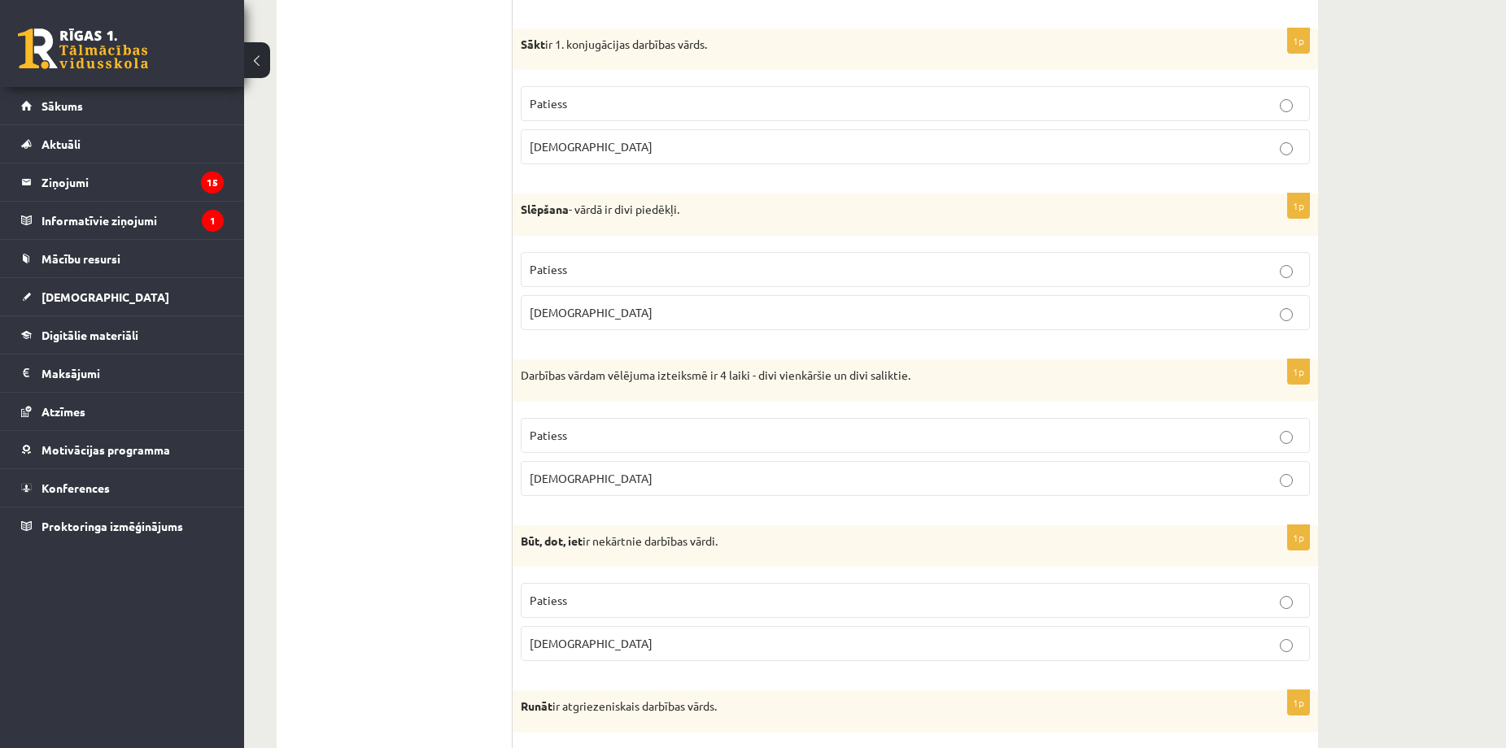
drag, startPoint x: 1398, startPoint y: 277, endPoint x: 1195, endPoint y: 348, distance: 214.6
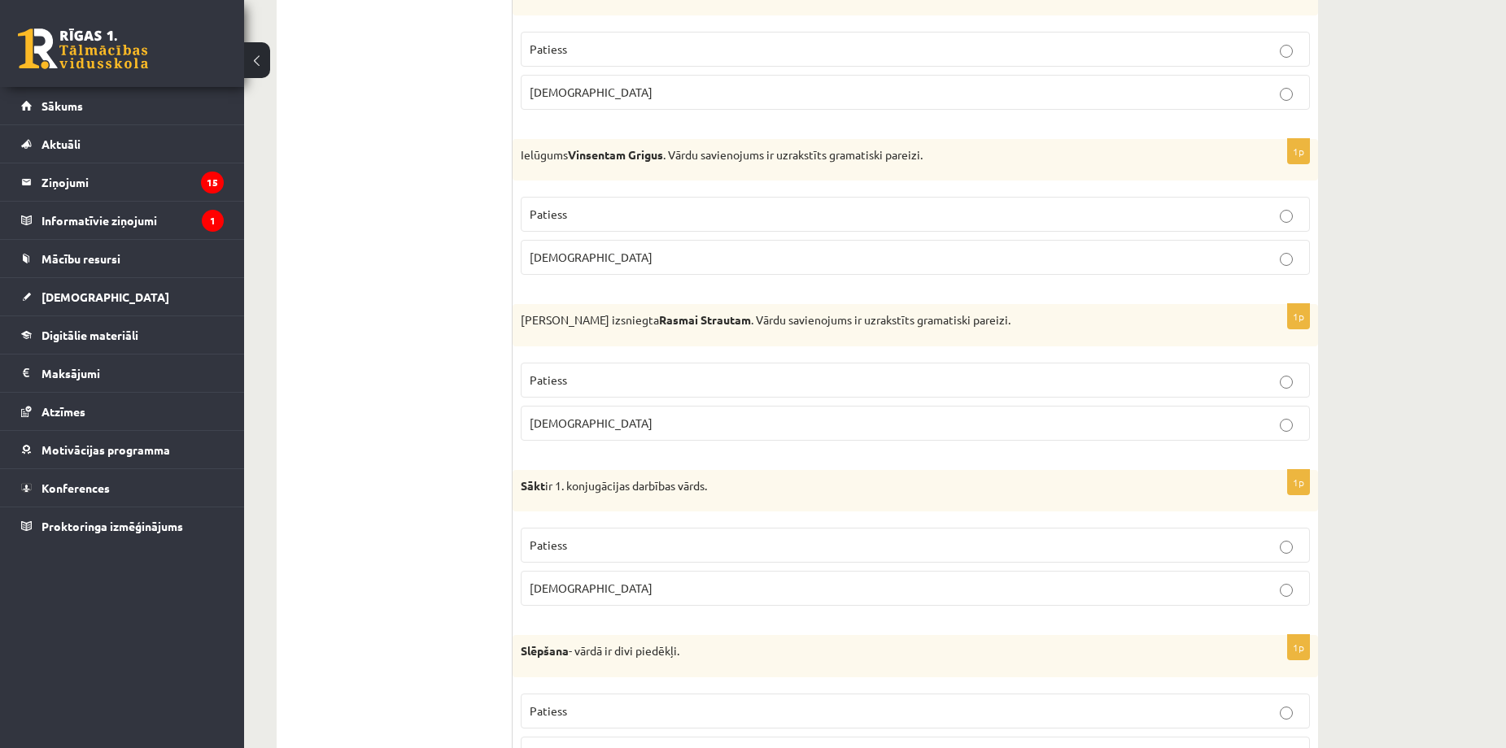
scroll to position [1362, 0]
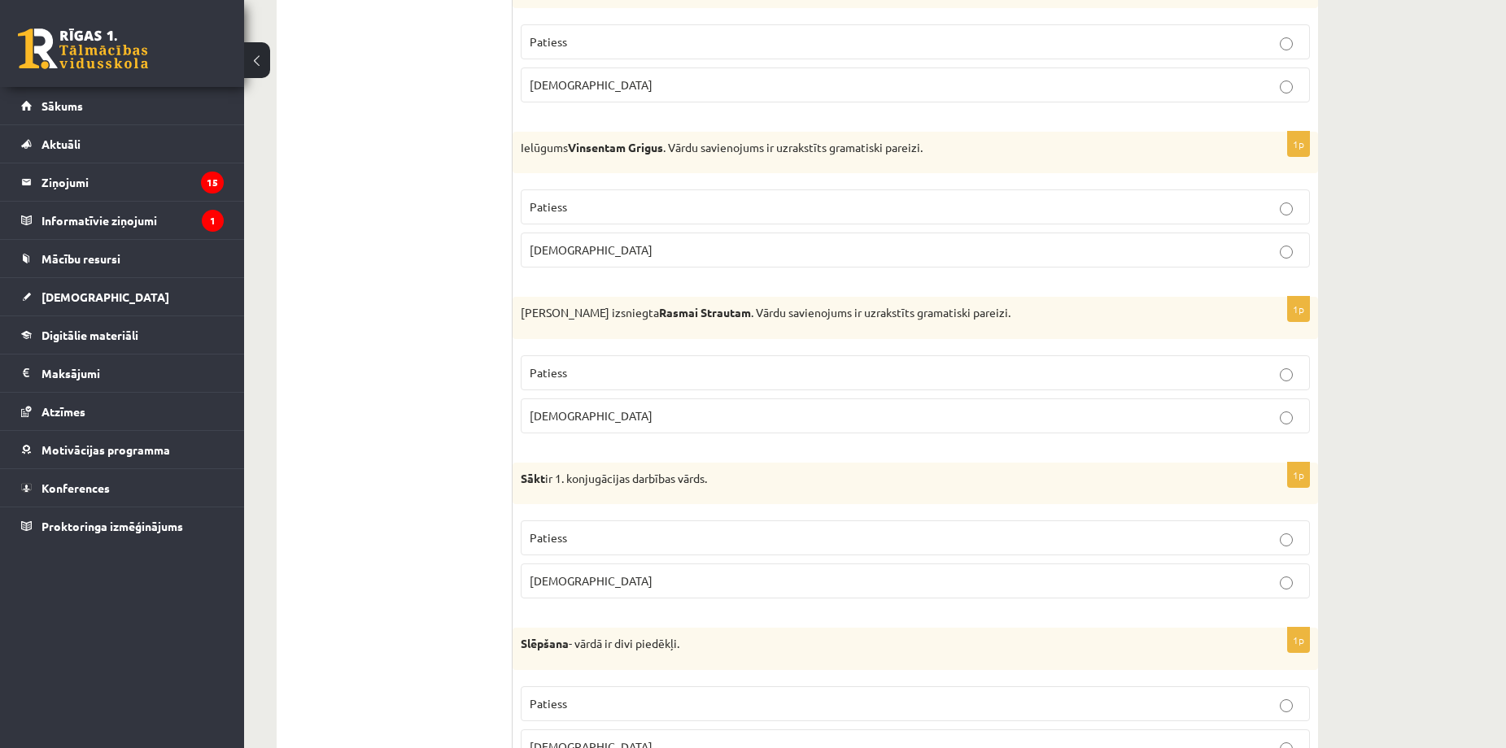
click at [959, 412] on p "Aplams" at bounding box center [915, 416] width 771 height 17
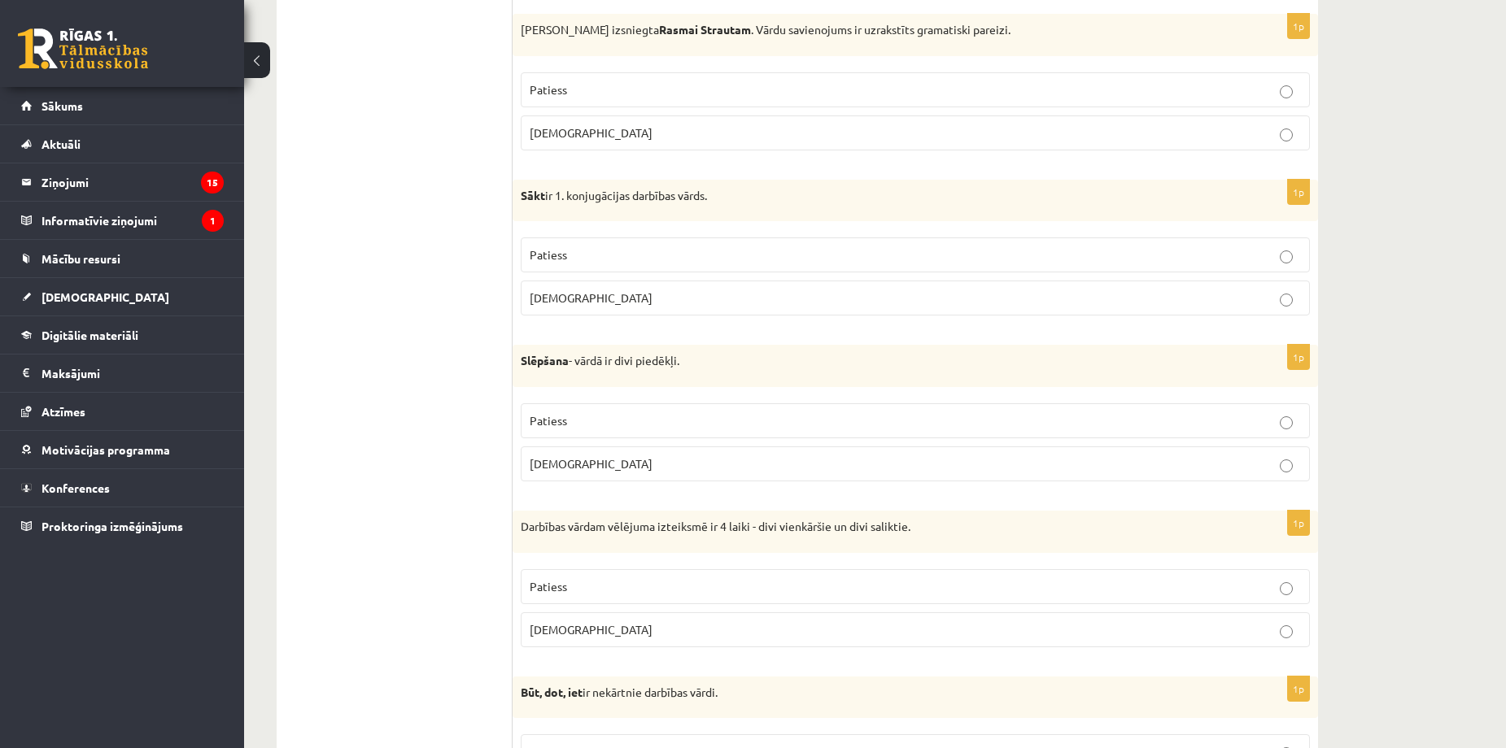
scroll to position [1663, 0]
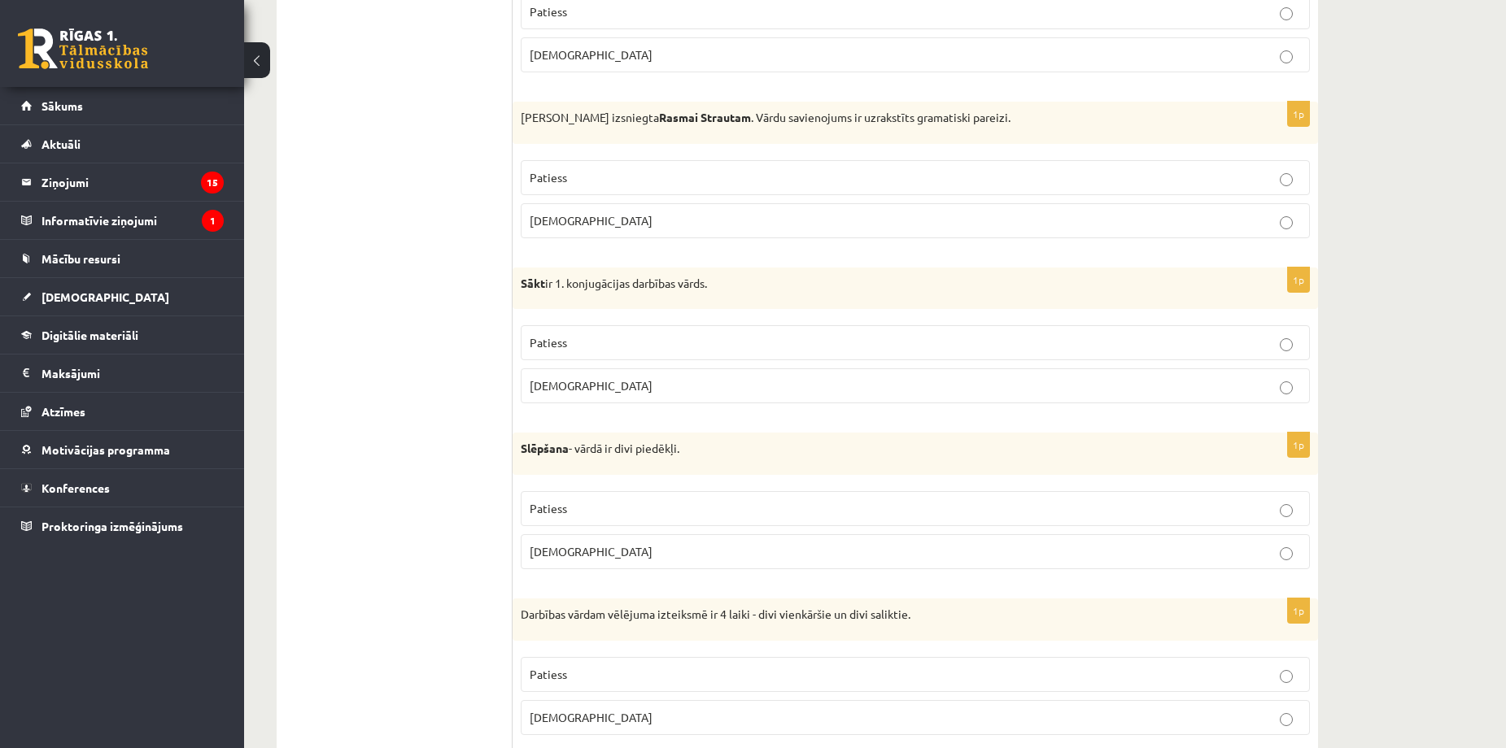
scroll to position [1555, 0]
click at [591, 216] on p "Aplams" at bounding box center [915, 223] width 771 height 17
drag, startPoint x: 615, startPoint y: 130, endPoint x: 794, endPoint y: 164, distance: 182.2
click at [823, 134] on div "Izziņa izsniegta Rasmai Strautam . Vārdu savienojums ir uzrakstīts gramatiski p…" at bounding box center [915, 125] width 805 height 42
click at [583, 249] on div "1p Izziņa izsniegta Rasmai Strautam . Vārdu savienojums ir uzrakstīts gramatisk…" at bounding box center [915, 179] width 805 height 150
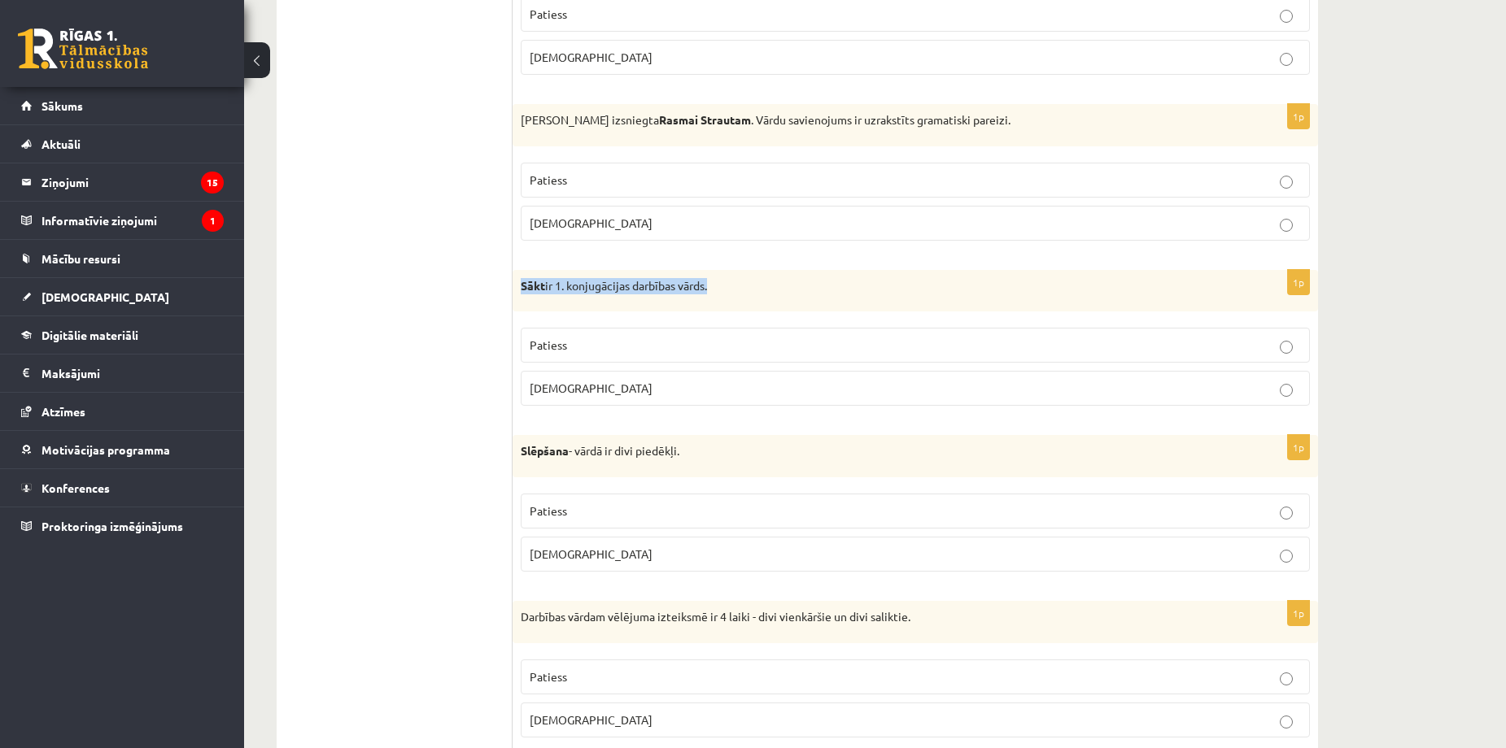
drag, startPoint x: 517, startPoint y: 287, endPoint x: 762, endPoint y: 283, distance: 244.9
click at [762, 283] on div "Sākt ir 1. konjugācijas darbības vārds." at bounding box center [915, 291] width 805 height 42
click at [766, 292] on p "Sākt ir 1. konjugācijas darbības vārds." at bounding box center [875, 286] width 708 height 16
click at [566, 346] on span "Patiess" at bounding box center [548, 345] width 37 height 15
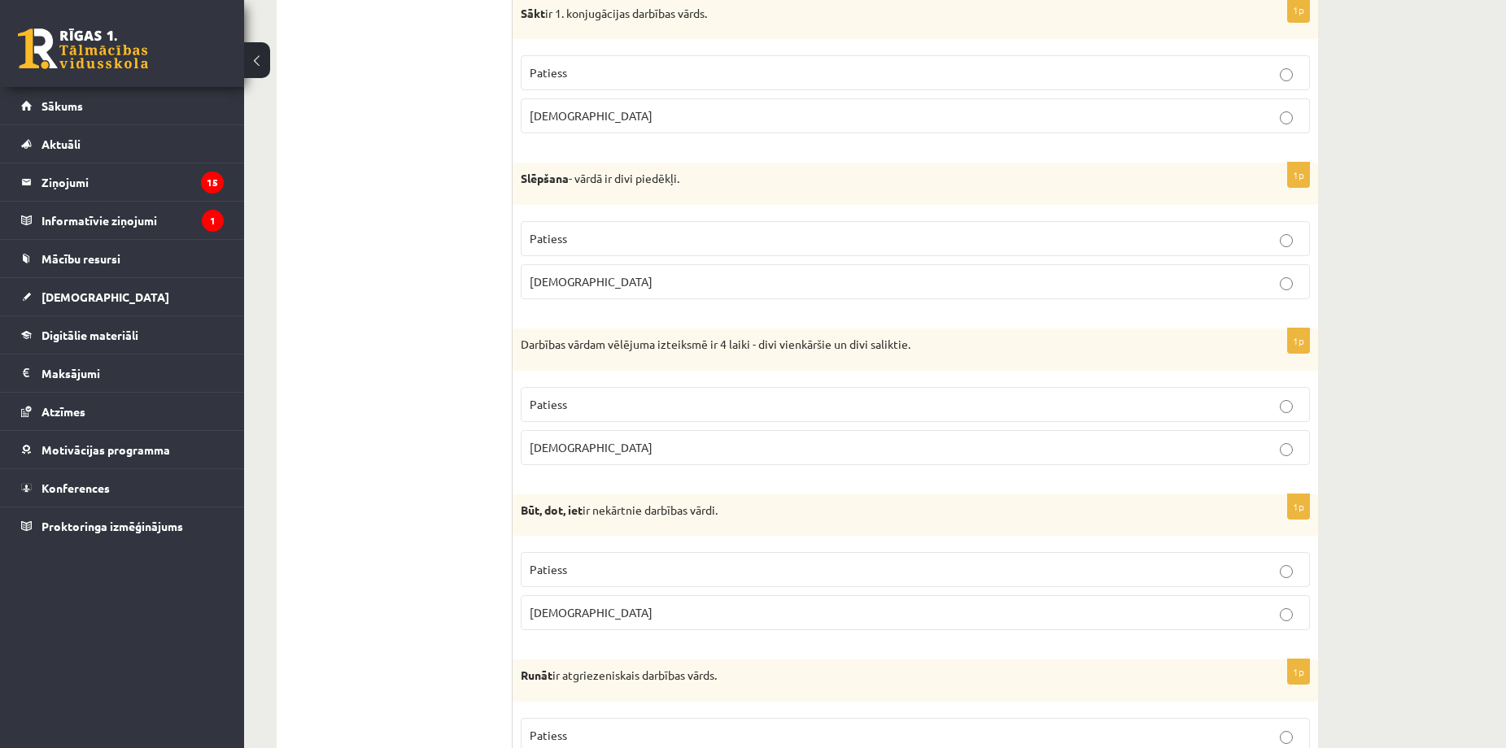
scroll to position [1880, 0]
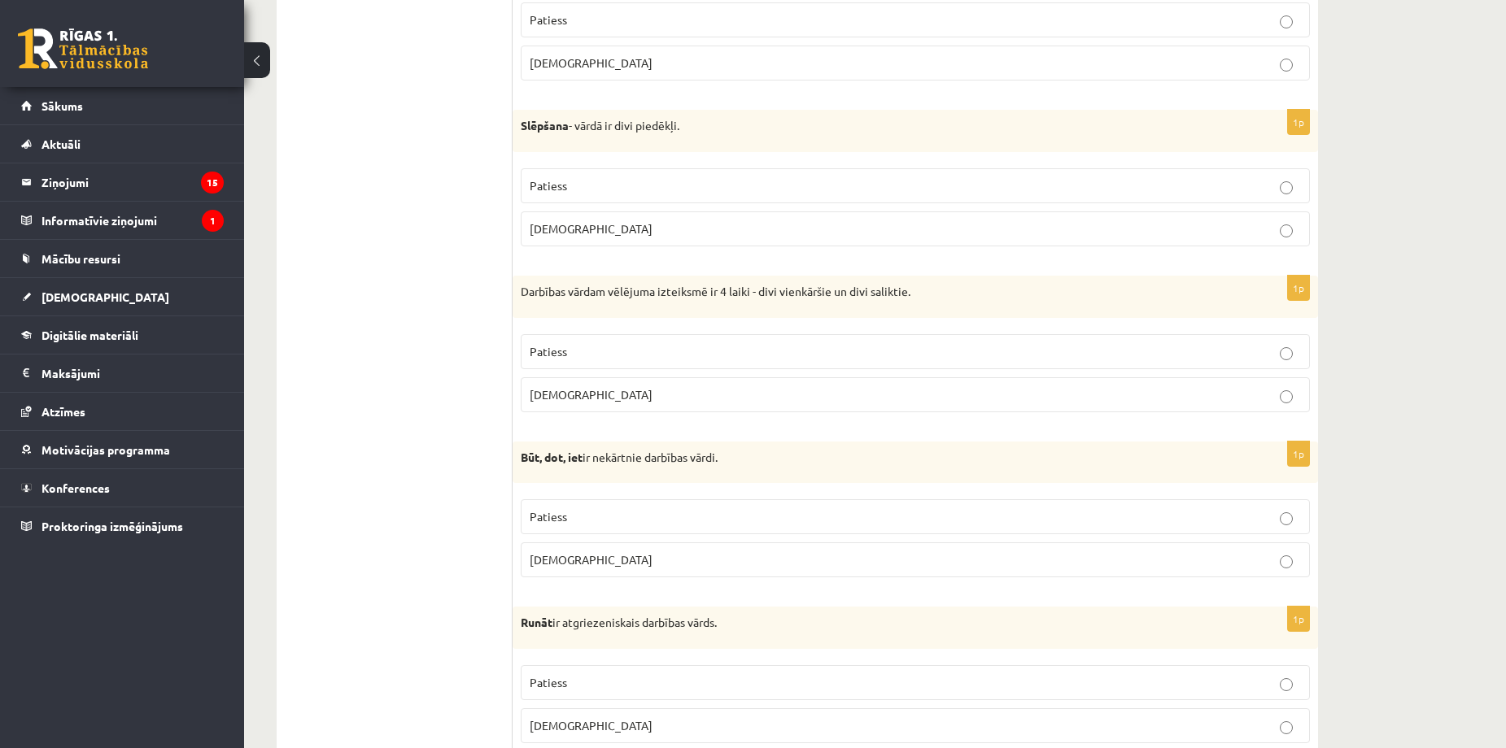
click at [772, 175] on label "Patiess" at bounding box center [915, 185] width 789 height 35
click at [857, 407] on label "Aplams" at bounding box center [915, 394] width 789 height 35
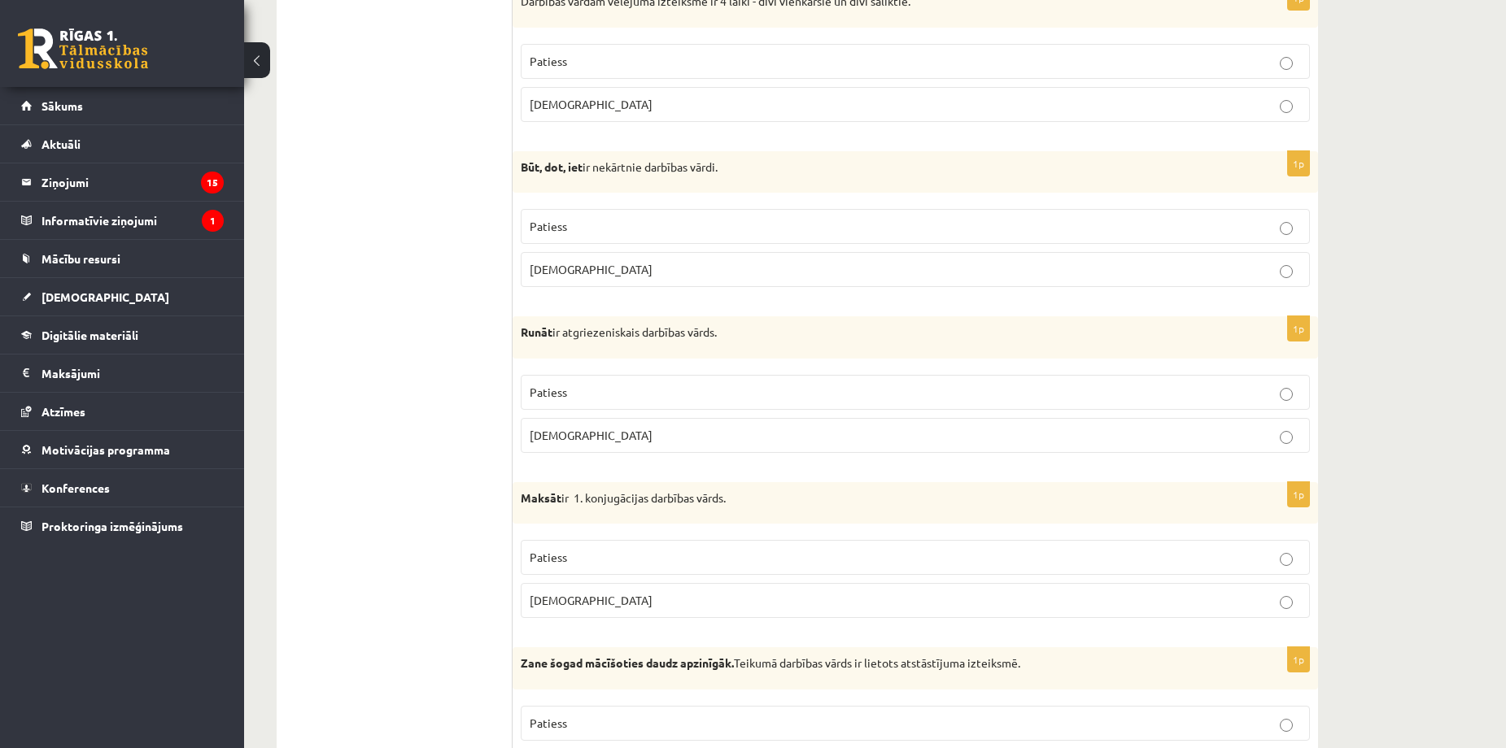
scroll to position [2097, 0]
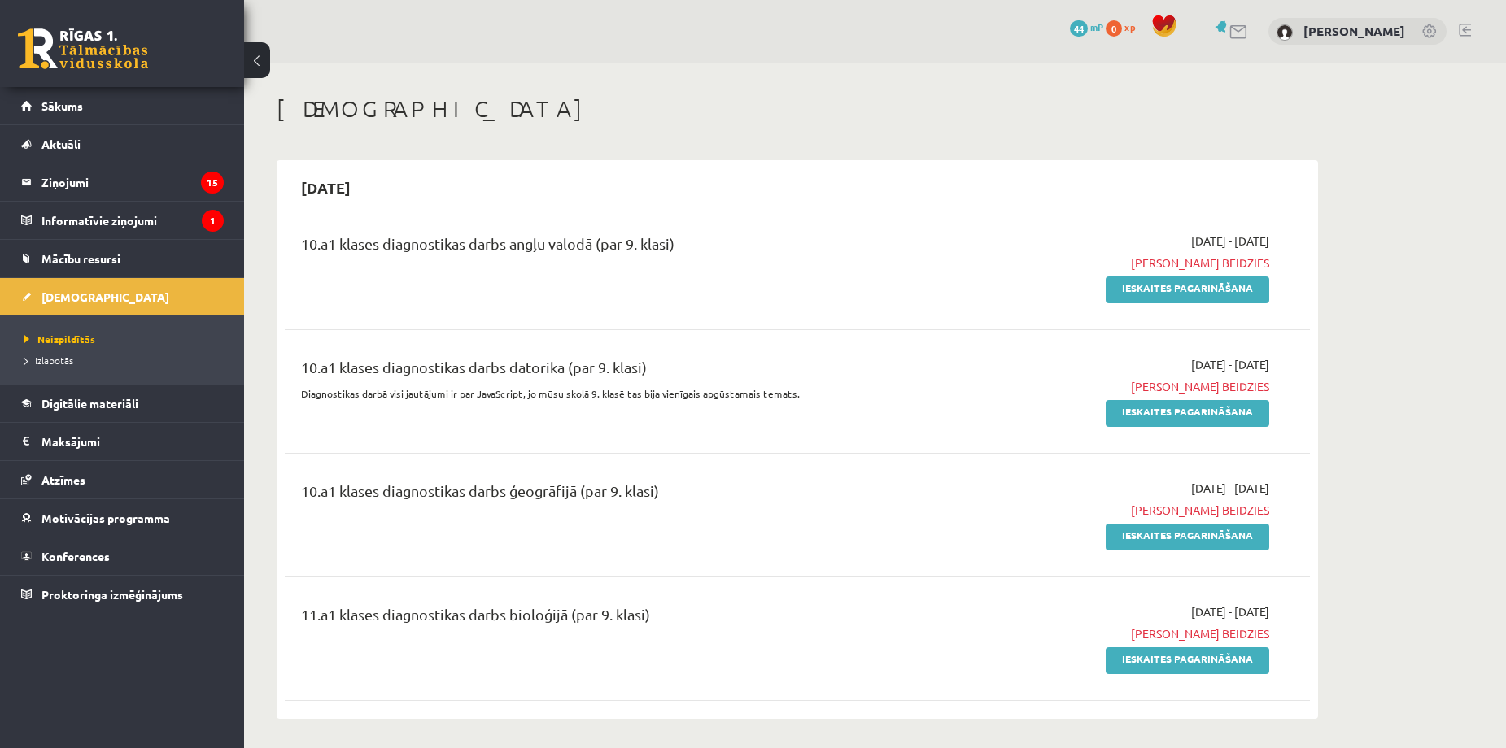
scroll to position [1508, 0]
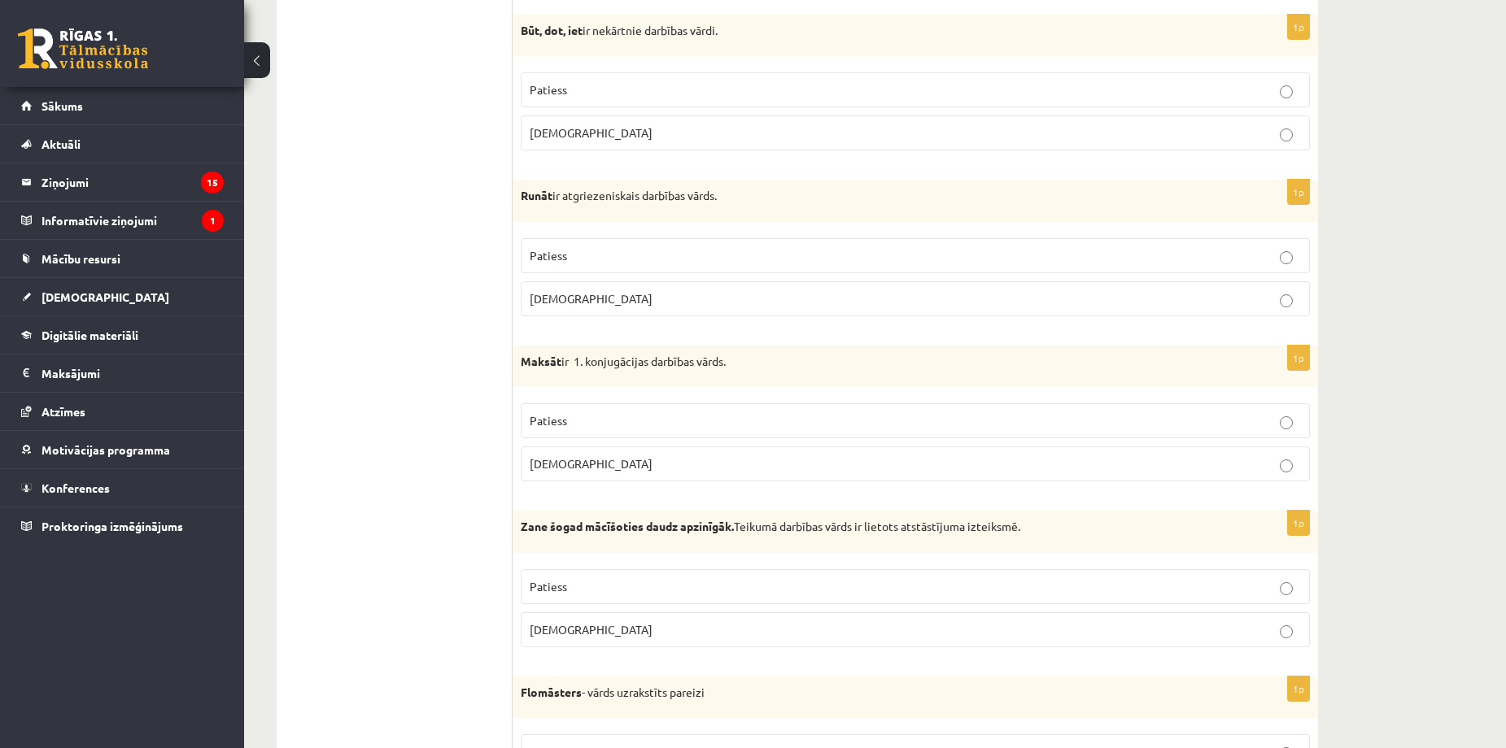
scroll to position [2315, 0]
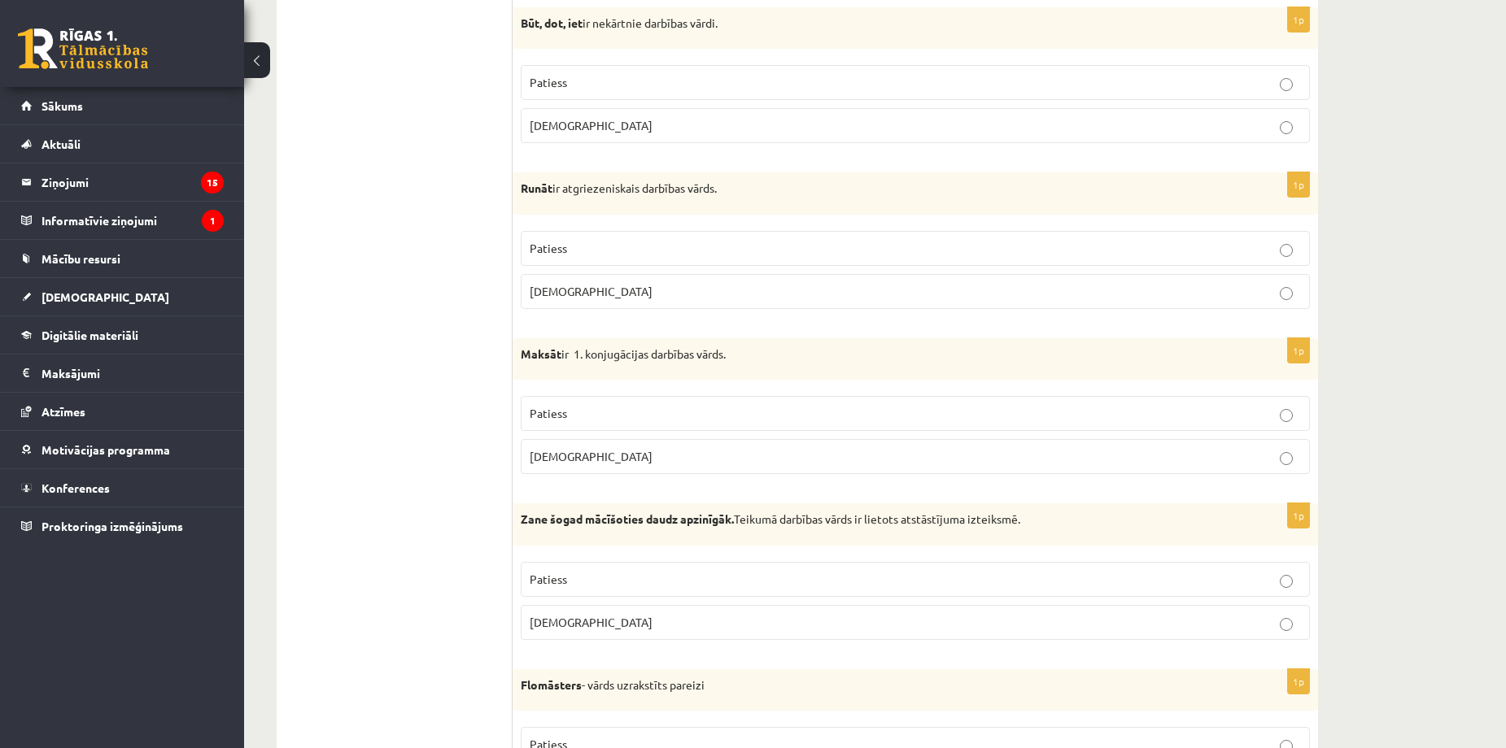
click at [788, 76] on p "Patiess" at bounding box center [915, 82] width 771 height 17
drag, startPoint x: 523, startPoint y: 24, endPoint x: 565, endPoint y: 24, distance: 41.5
click at [565, 24] on strong "Būt, dot, iet" at bounding box center [552, 22] width 62 height 15
click at [595, 41] on div "Būt, dot, iet ir nekārtnie darbības vārdi." at bounding box center [915, 28] width 805 height 42
click at [557, 247] on span "Patiess" at bounding box center [548, 248] width 37 height 15
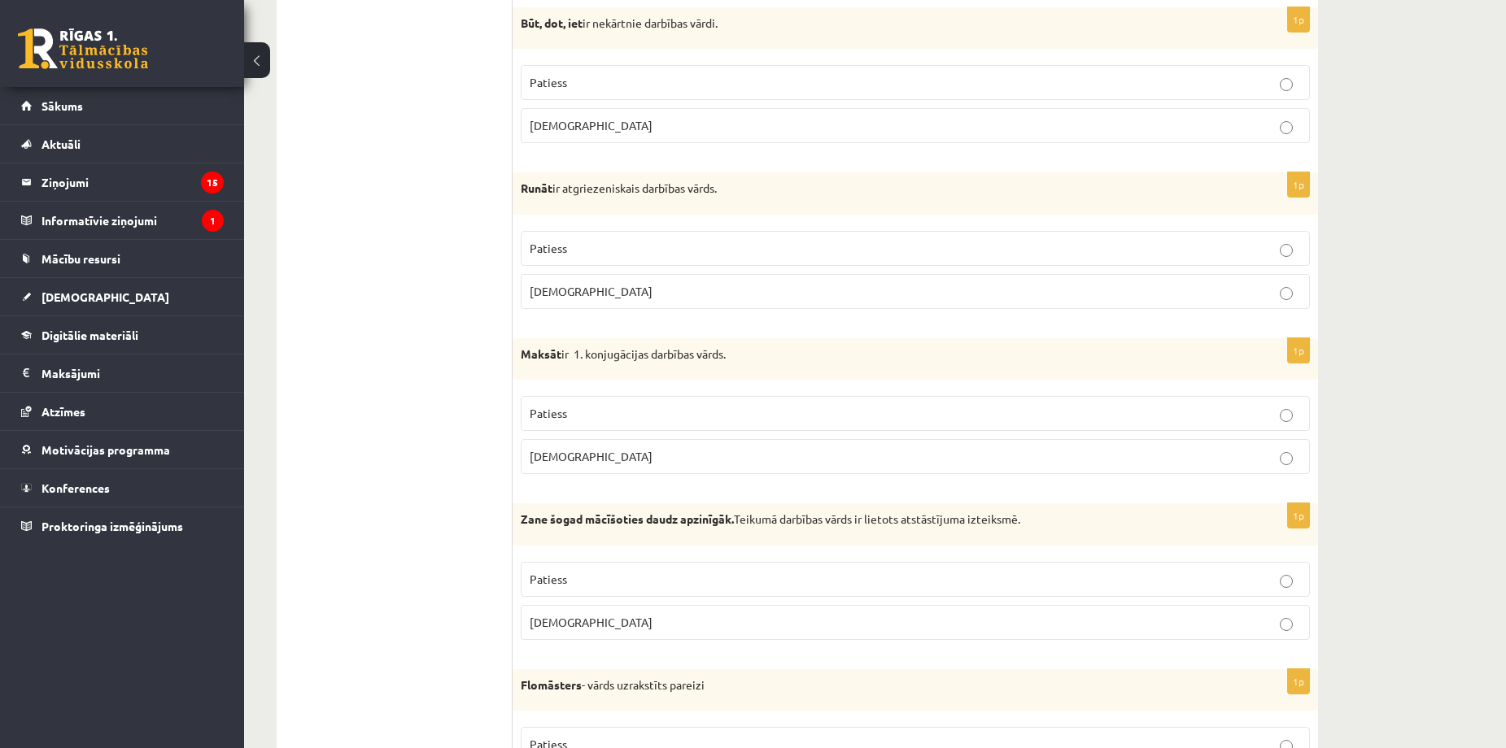
click at [570, 471] on label "[DEMOGRAPHIC_DATA]" at bounding box center [915, 456] width 789 height 35
click at [561, 629] on span "[DEMOGRAPHIC_DATA]" at bounding box center [591, 622] width 123 height 15
click at [1354, 312] on div "9.a klases diagnosticējošais darbs latviešu valodā par 8.klases mācību vielu , …" at bounding box center [875, 384] width 1262 height 5273
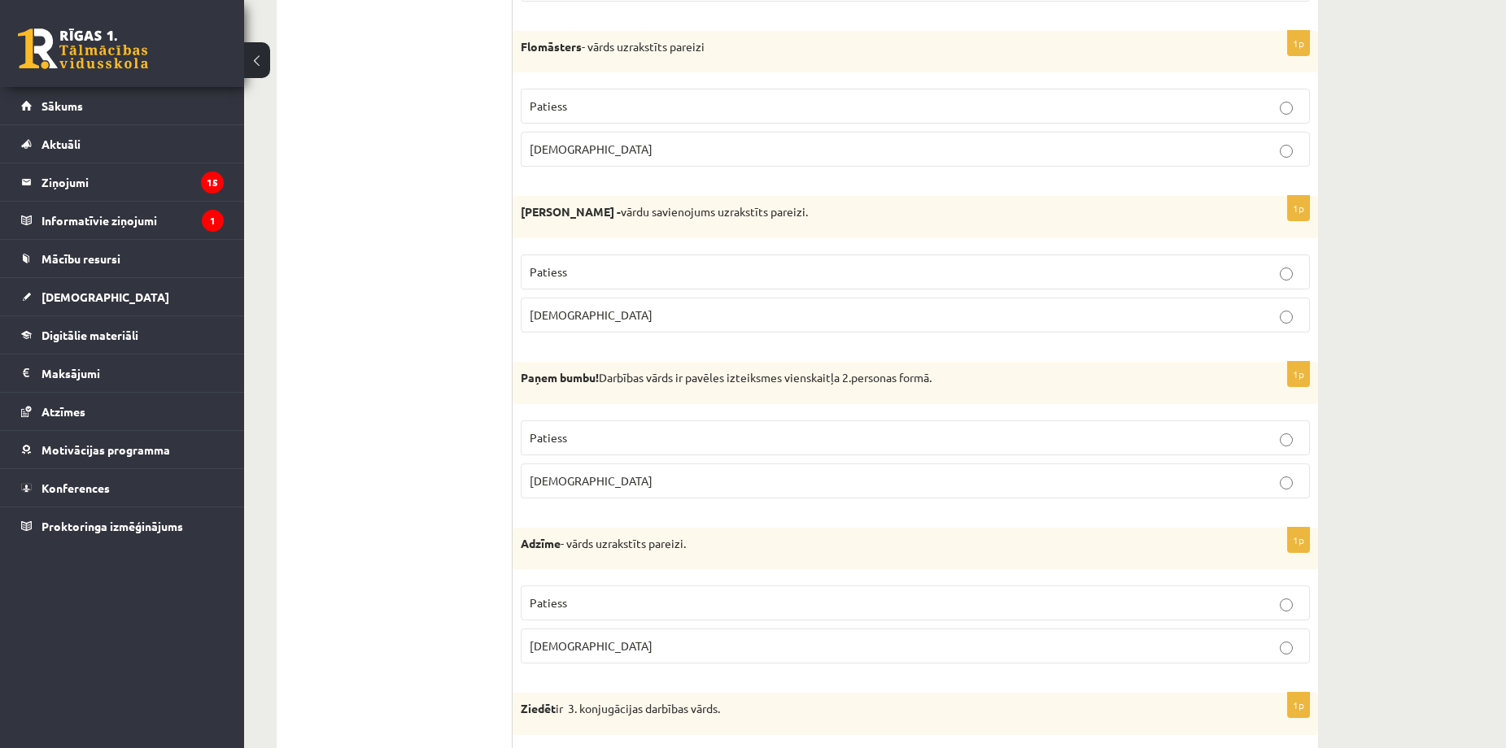
scroll to position [2961, 0]
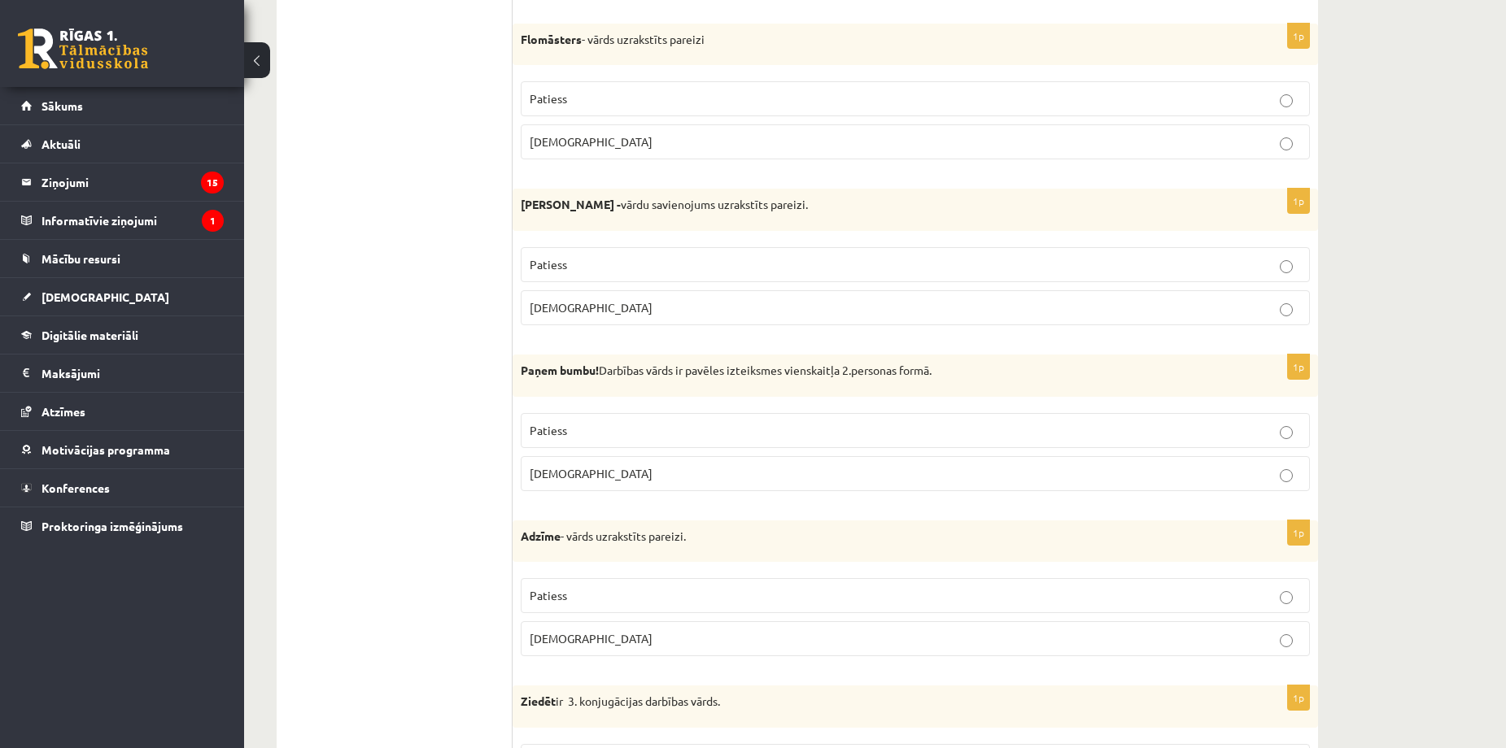
click at [567, 101] on p "Patiess" at bounding box center [915, 98] width 771 height 17
click at [586, 277] on label "Patiess" at bounding box center [915, 264] width 789 height 35
click at [530, 473] on span "Aplams" at bounding box center [591, 473] width 123 height 15
click at [550, 639] on span "Aplams" at bounding box center [591, 638] width 123 height 15
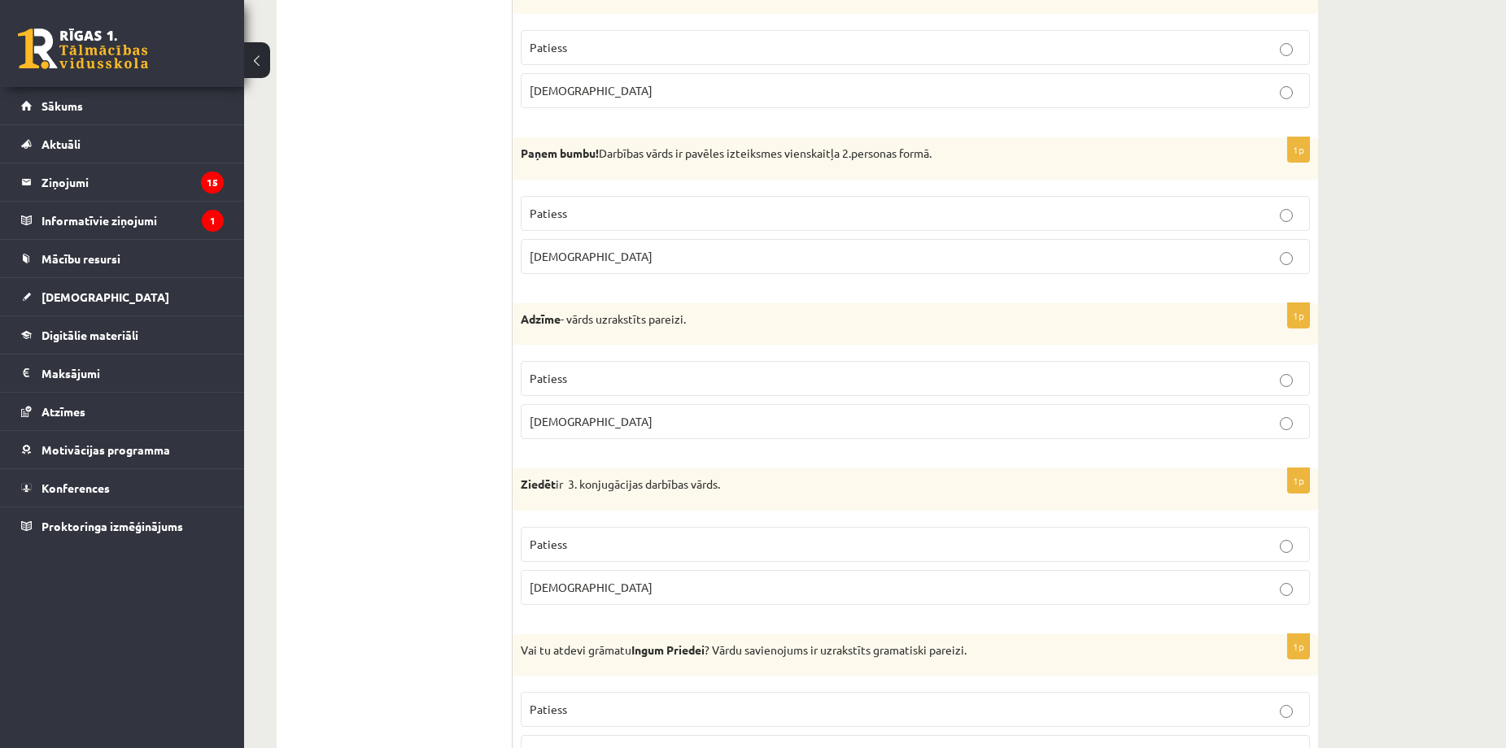
click at [559, 600] on label "Aplams" at bounding box center [915, 587] width 789 height 35
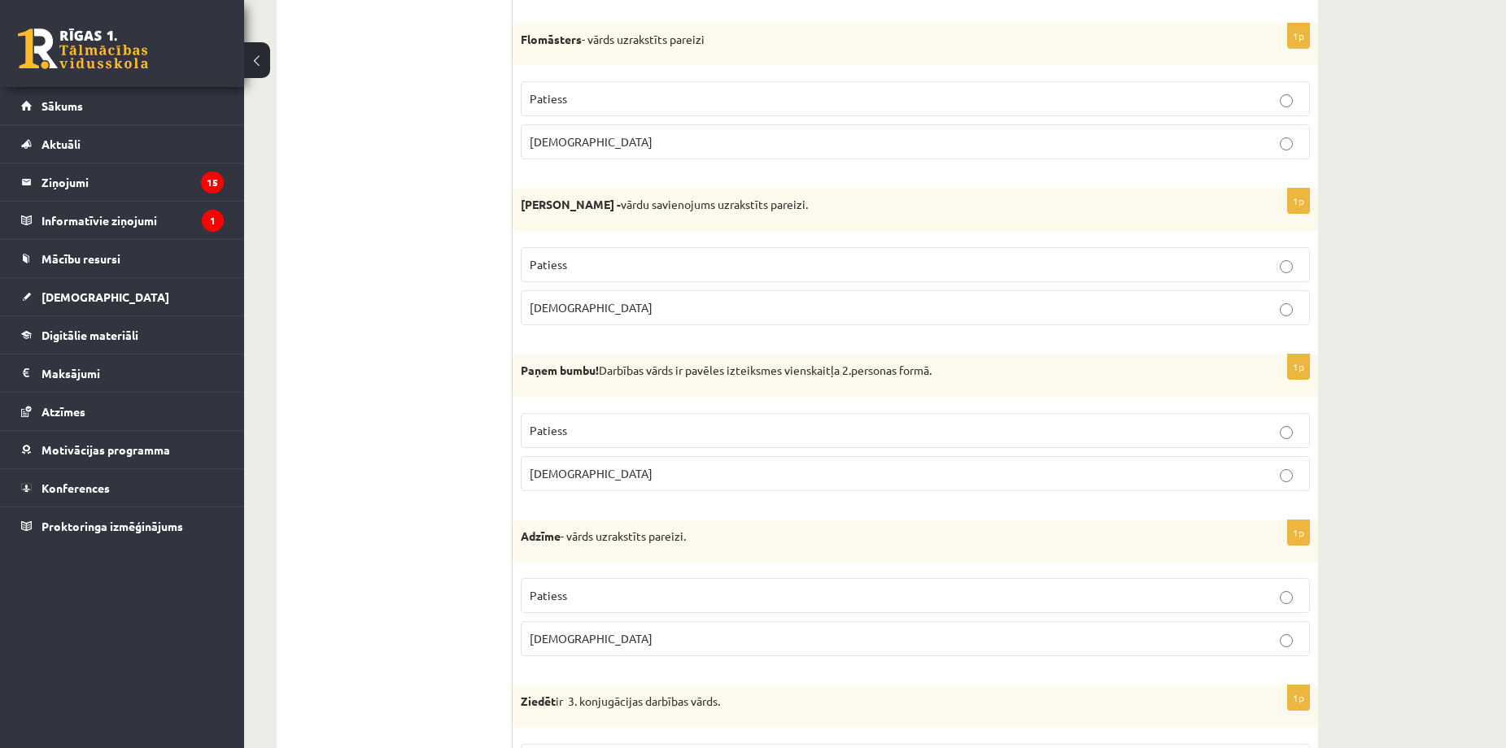
click at [673, 316] on p "Aplams" at bounding box center [915, 307] width 771 height 17
click at [857, 264] on p "Patiess" at bounding box center [915, 264] width 771 height 17
click at [737, 307] on label "Aplams" at bounding box center [915, 307] width 789 height 35
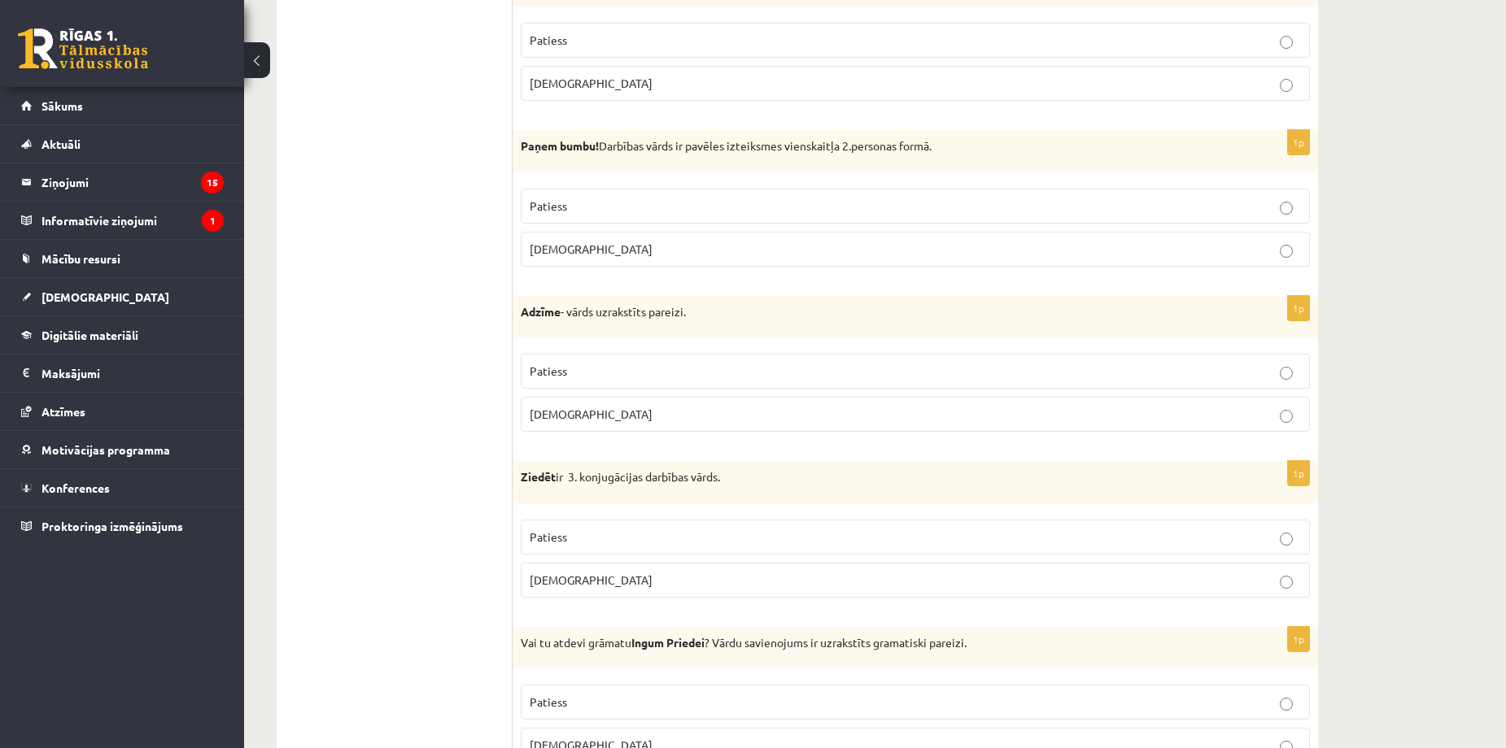
scroll to position [3178, 0]
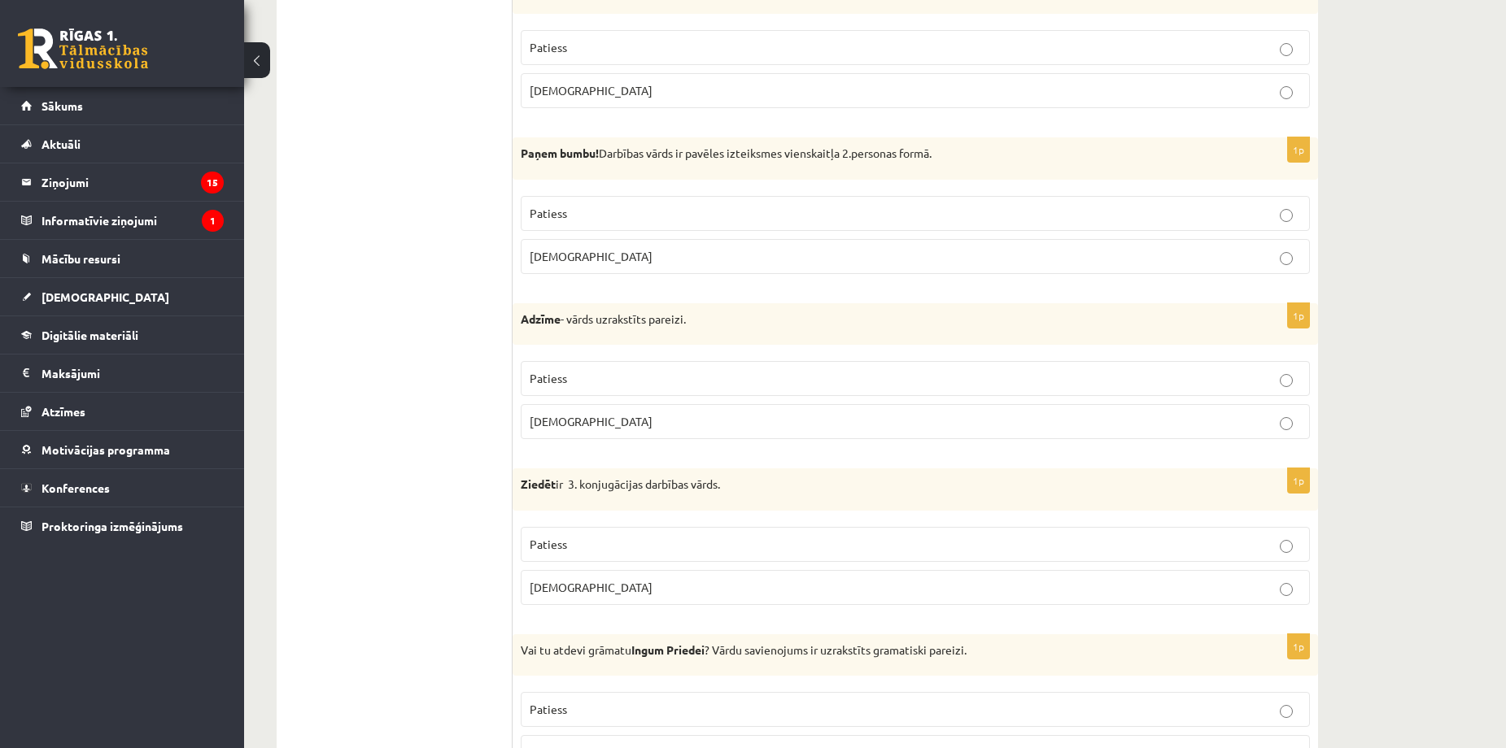
drag, startPoint x: 912, startPoint y: 195, endPoint x: 906, endPoint y: 209, distance: 15.3
click at [910, 199] on fieldset "Patiess Aplams" at bounding box center [915, 233] width 789 height 91
click at [906, 209] on p "Patiess" at bounding box center [915, 213] width 771 height 17
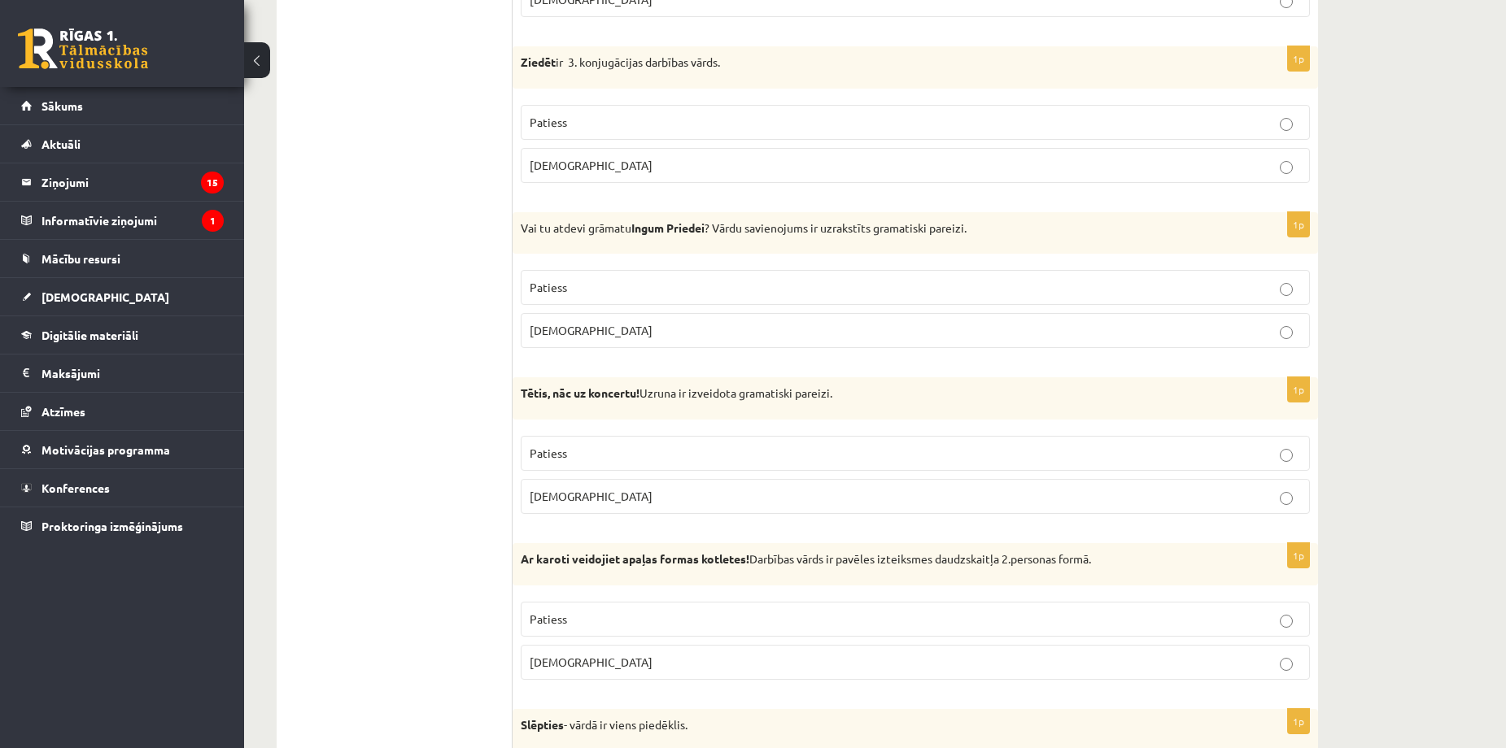
scroll to position [3611, 0]
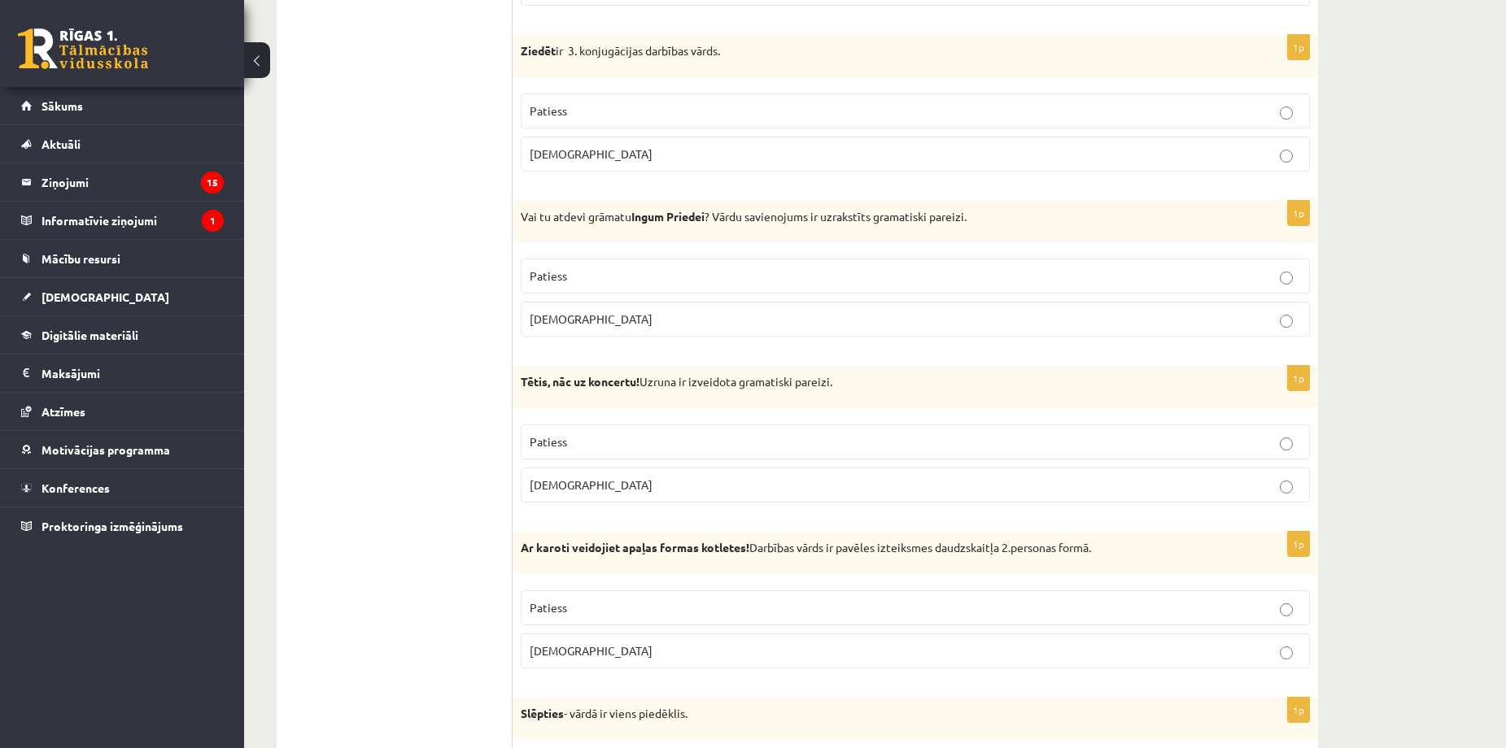
click at [618, 331] on label "Aplams" at bounding box center [915, 319] width 789 height 35
click at [618, 330] on label "Aplams" at bounding box center [915, 319] width 789 height 35
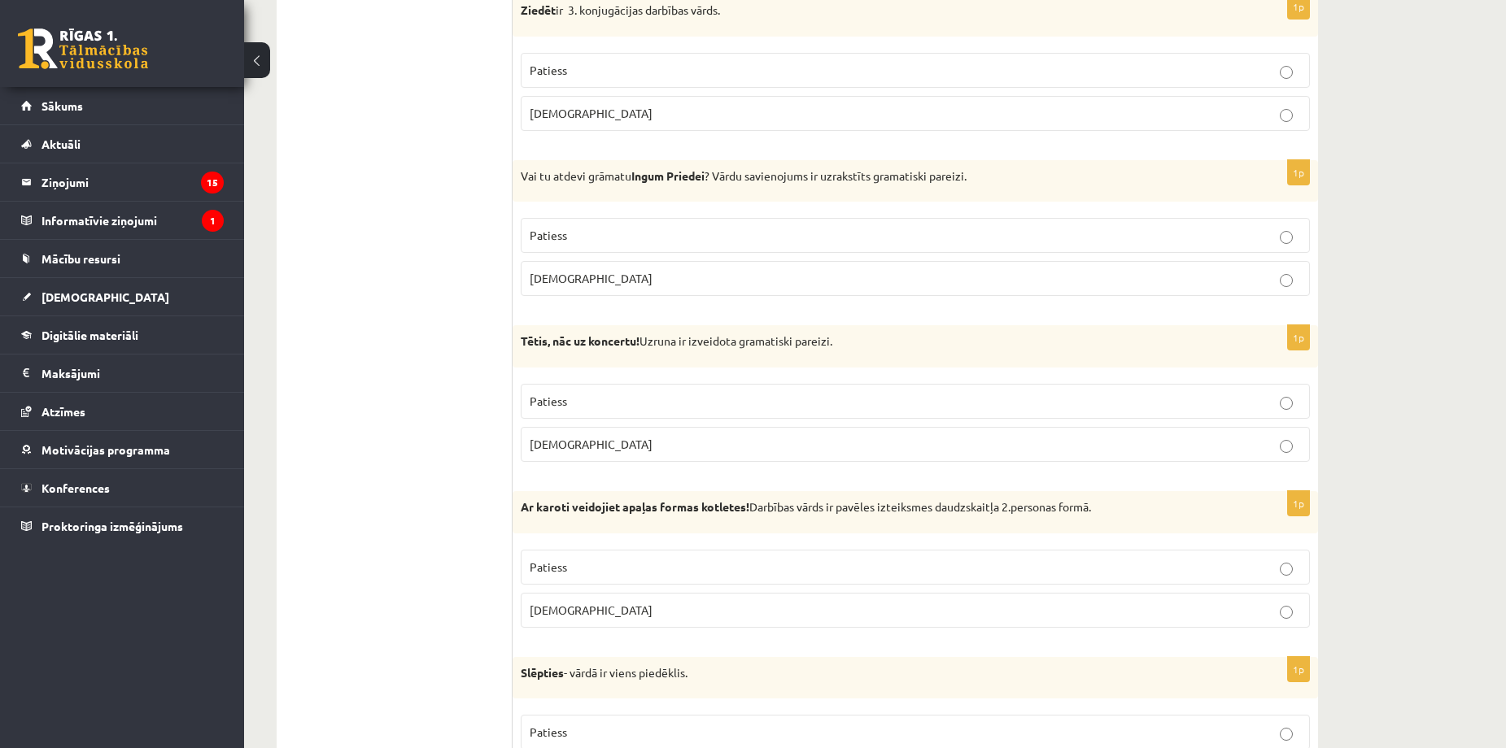
scroll to position [3720, 0]
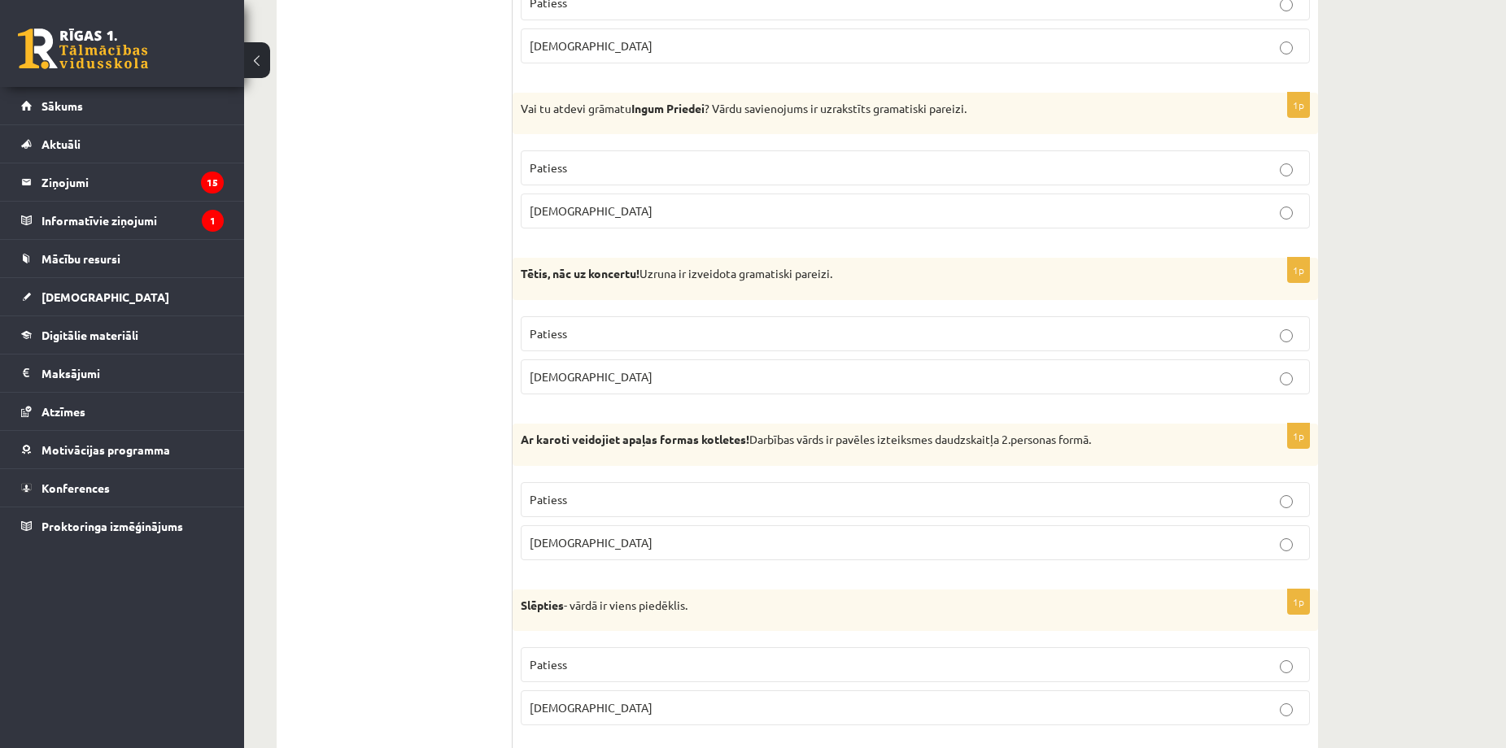
click at [578, 326] on p "Patiess" at bounding box center [915, 333] width 771 height 17
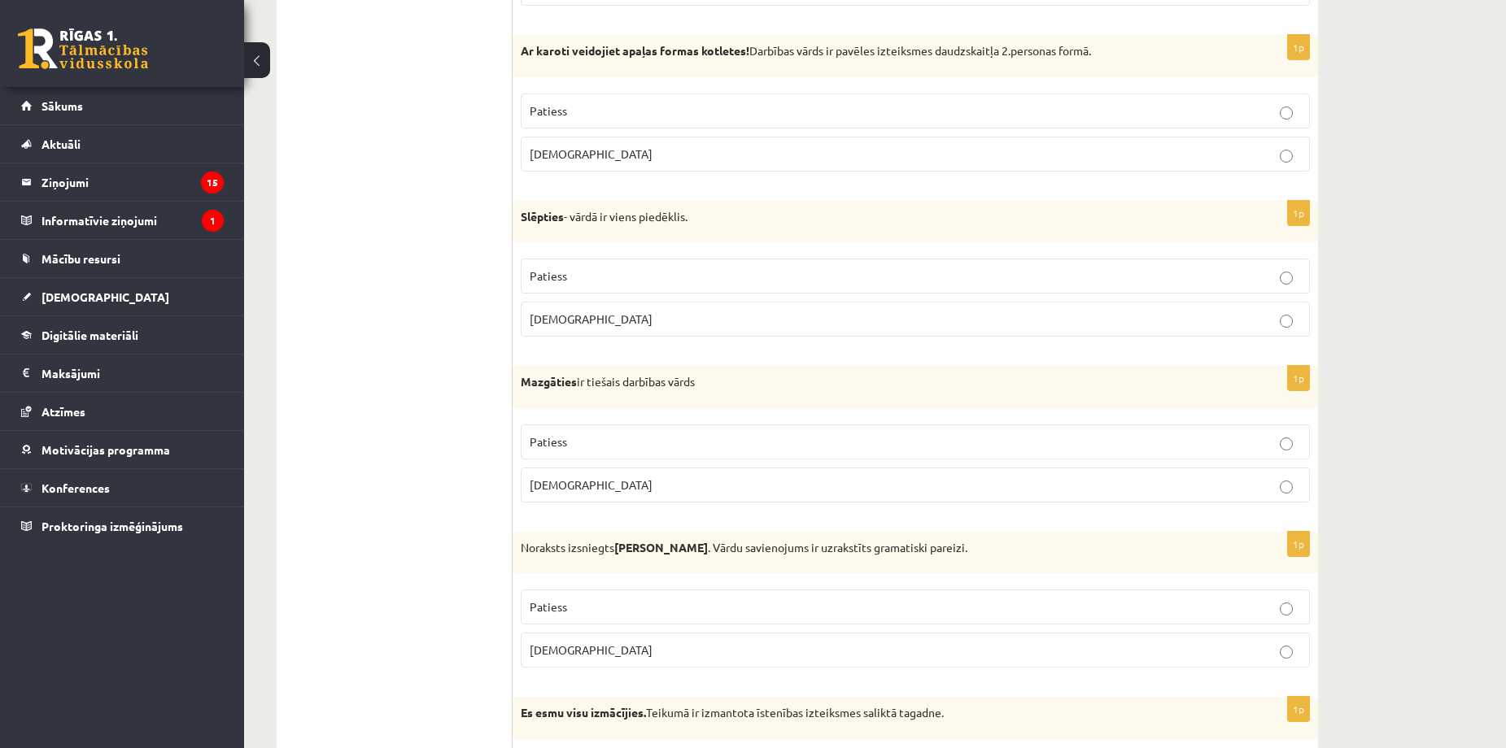
scroll to position [4154, 0]
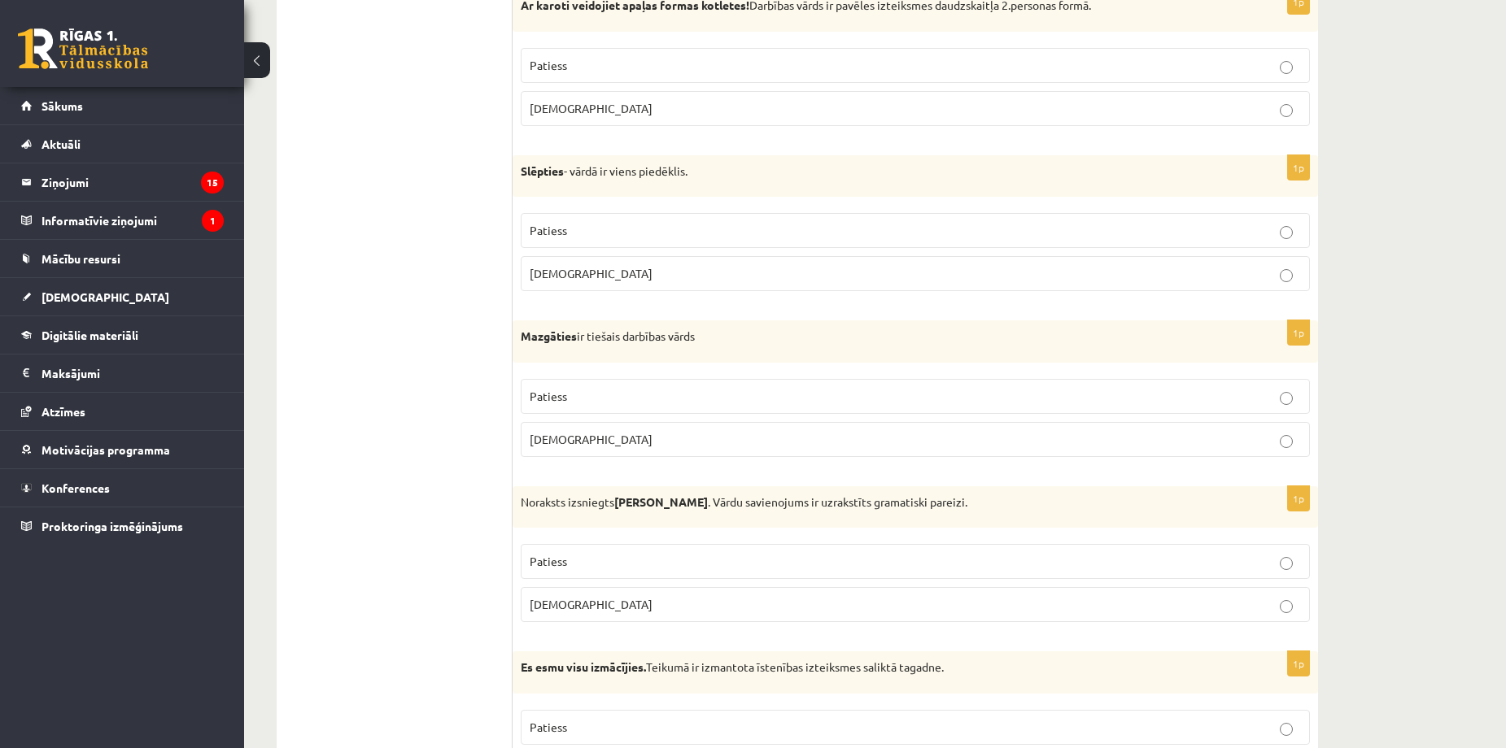
click at [788, 109] on p "Aplams" at bounding box center [915, 108] width 771 height 17
click at [604, 232] on p "Patiess" at bounding box center [915, 230] width 771 height 17
click at [593, 220] on label "Patiess" at bounding box center [915, 230] width 789 height 35
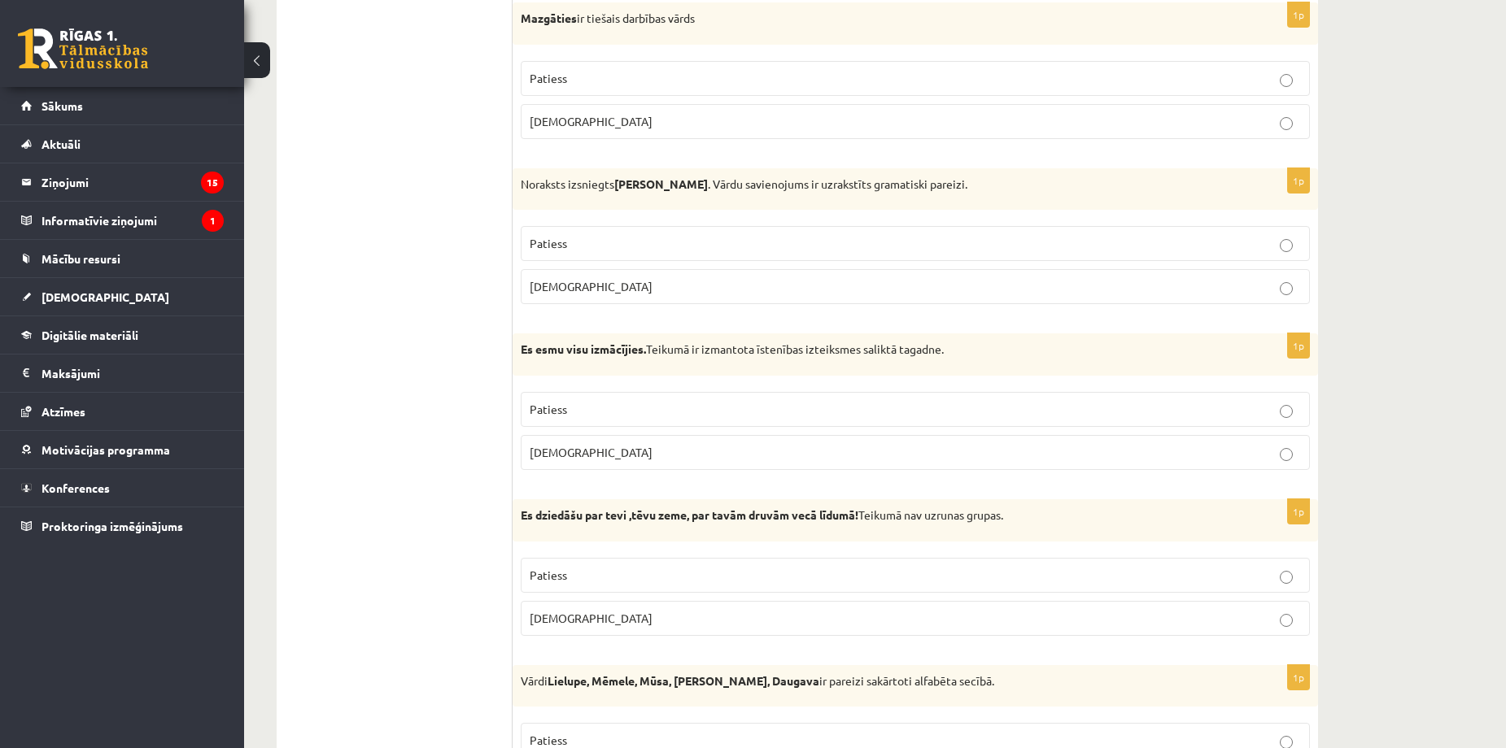
scroll to position [4480, 0]
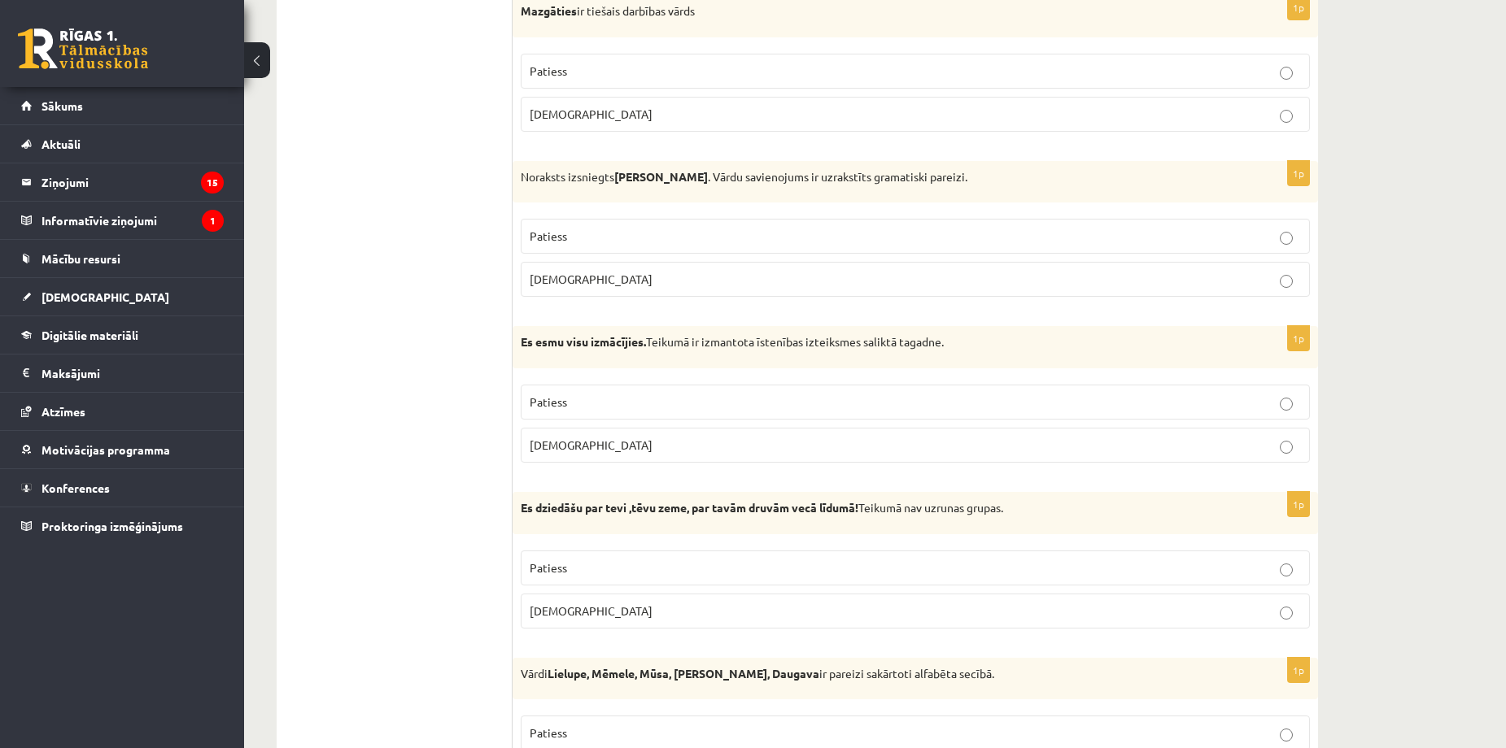
click at [570, 109] on p "Aplams" at bounding box center [915, 114] width 771 height 17
click at [685, 272] on p "Aplams" at bounding box center [915, 279] width 771 height 17
click at [684, 451] on p "Aplams" at bounding box center [915, 445] width 771 height 17
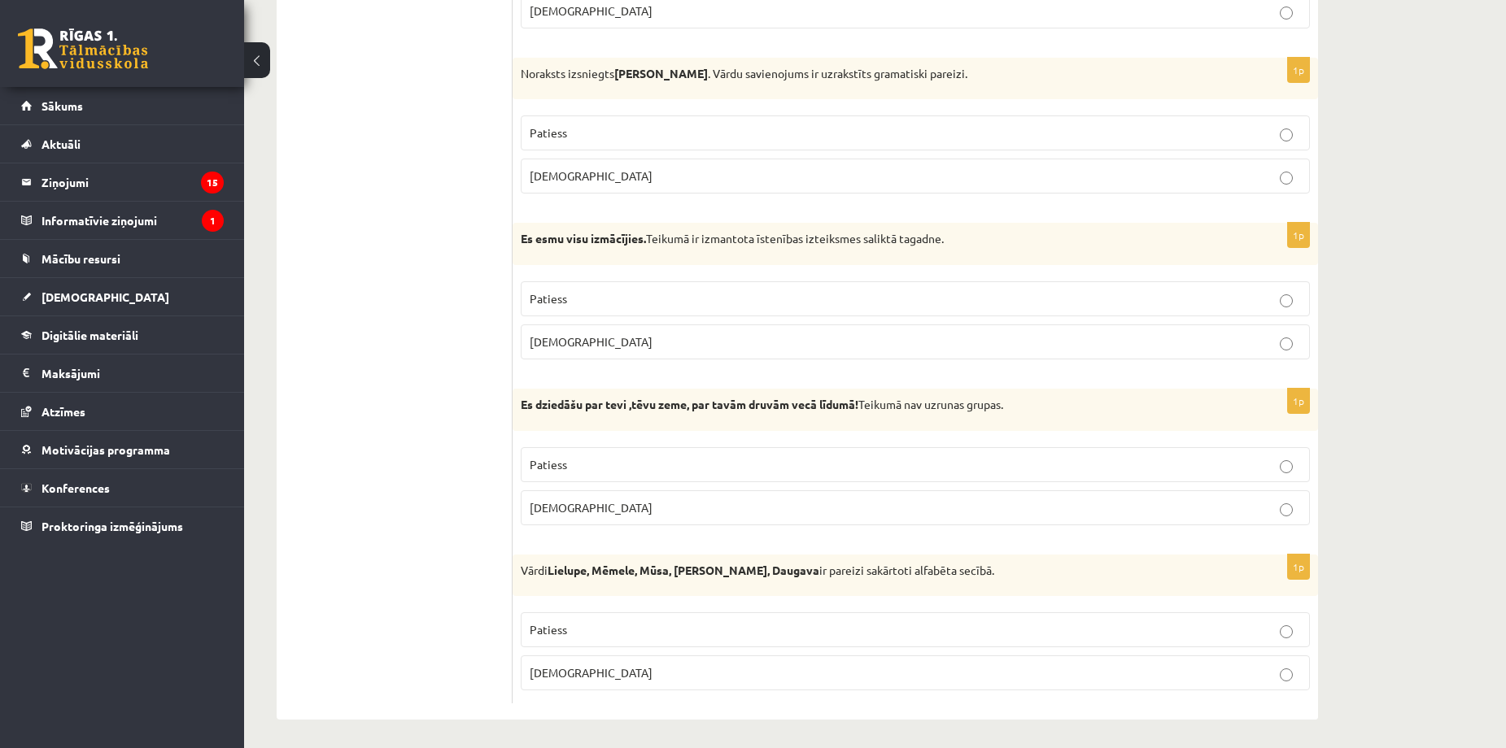
scroll to position [4588, 0]
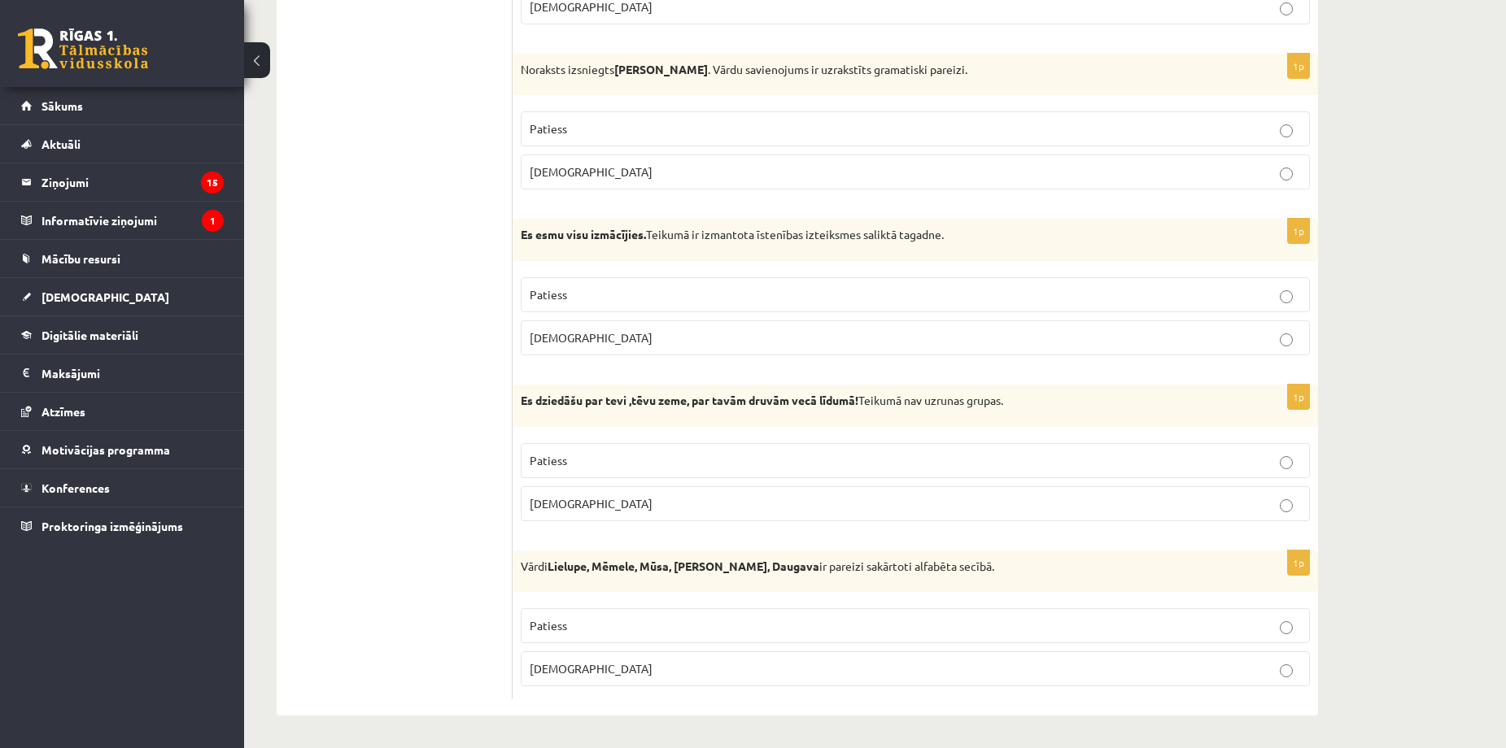
drag, startPoint x: 507, startPoint y: 404, endPoint x: 884, endPoint y: 388, distance: 377.0
click at [975, 414] on div "Es dziedāšu par tevi ,tēvu zeme, par tavām druvām vecā līdumā! Teikumā nav uzru…" at bounding box center [915, 406] width 805 height 42
click at [544, 513] on label "Aplams" at bounding box center [915, 504] width 789 height 35
click at [593, 678] on p "Aplams" at bounding box center [915, 669] width 771 height 17
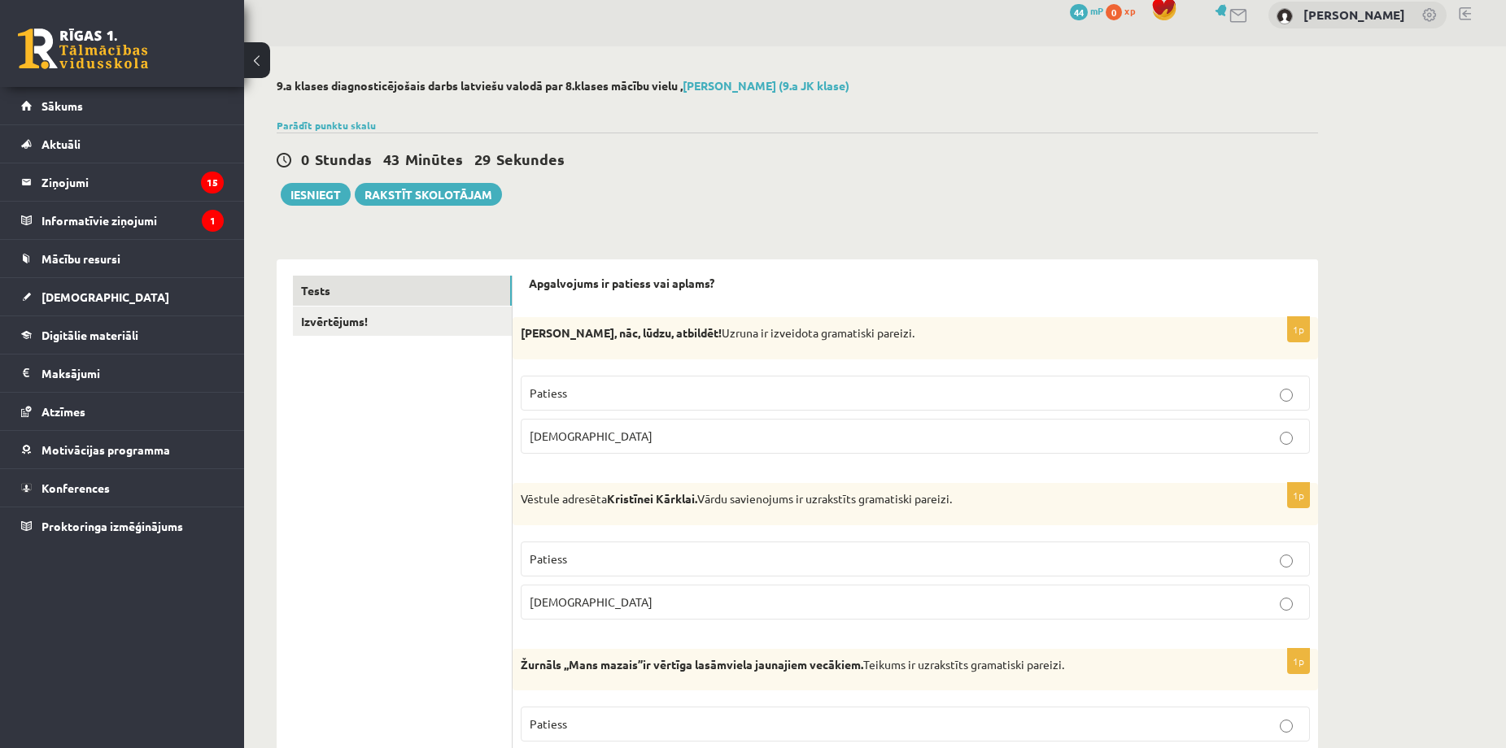
scroll to position [4, 0]
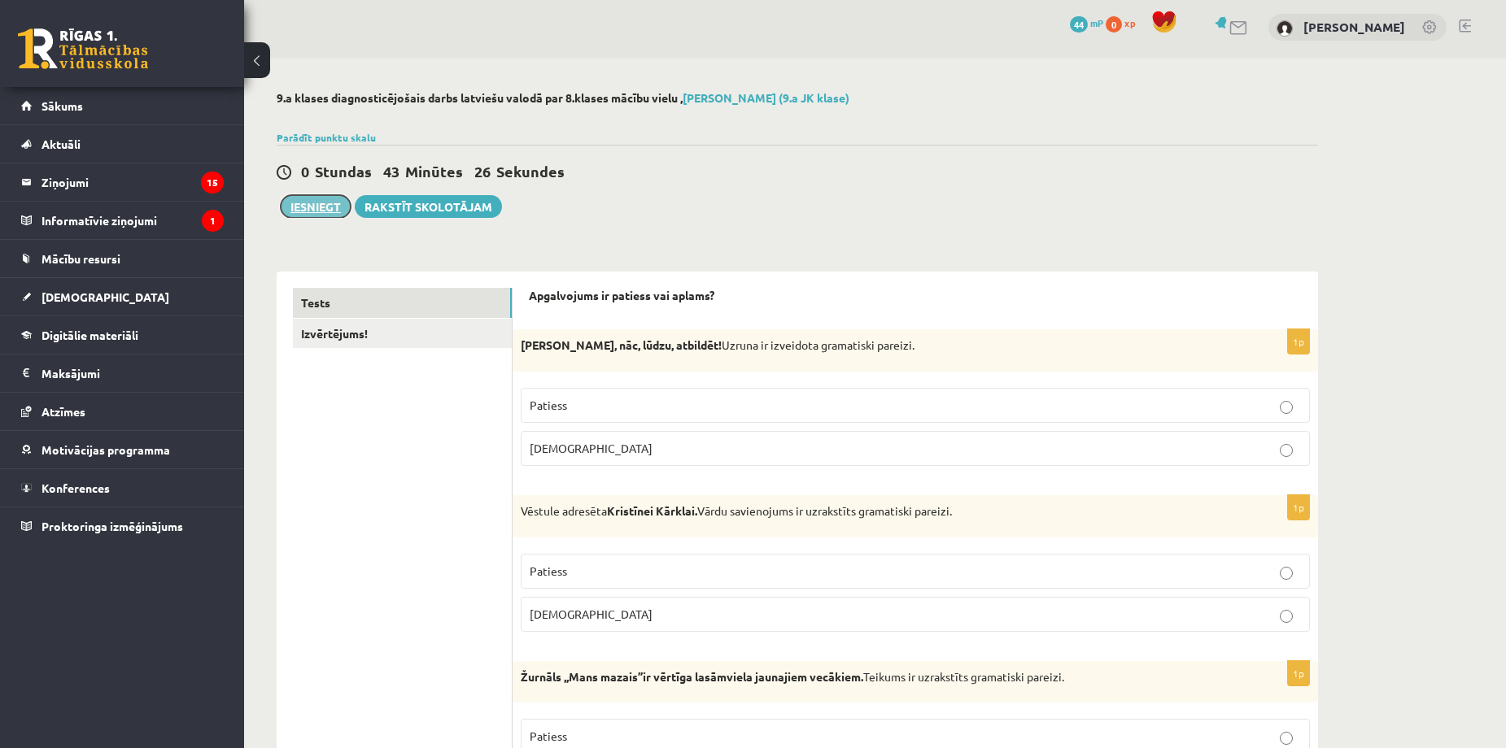
click at [320, 206] on button "Iesniegt" at bounding box center [316, 206] width 70 height 23
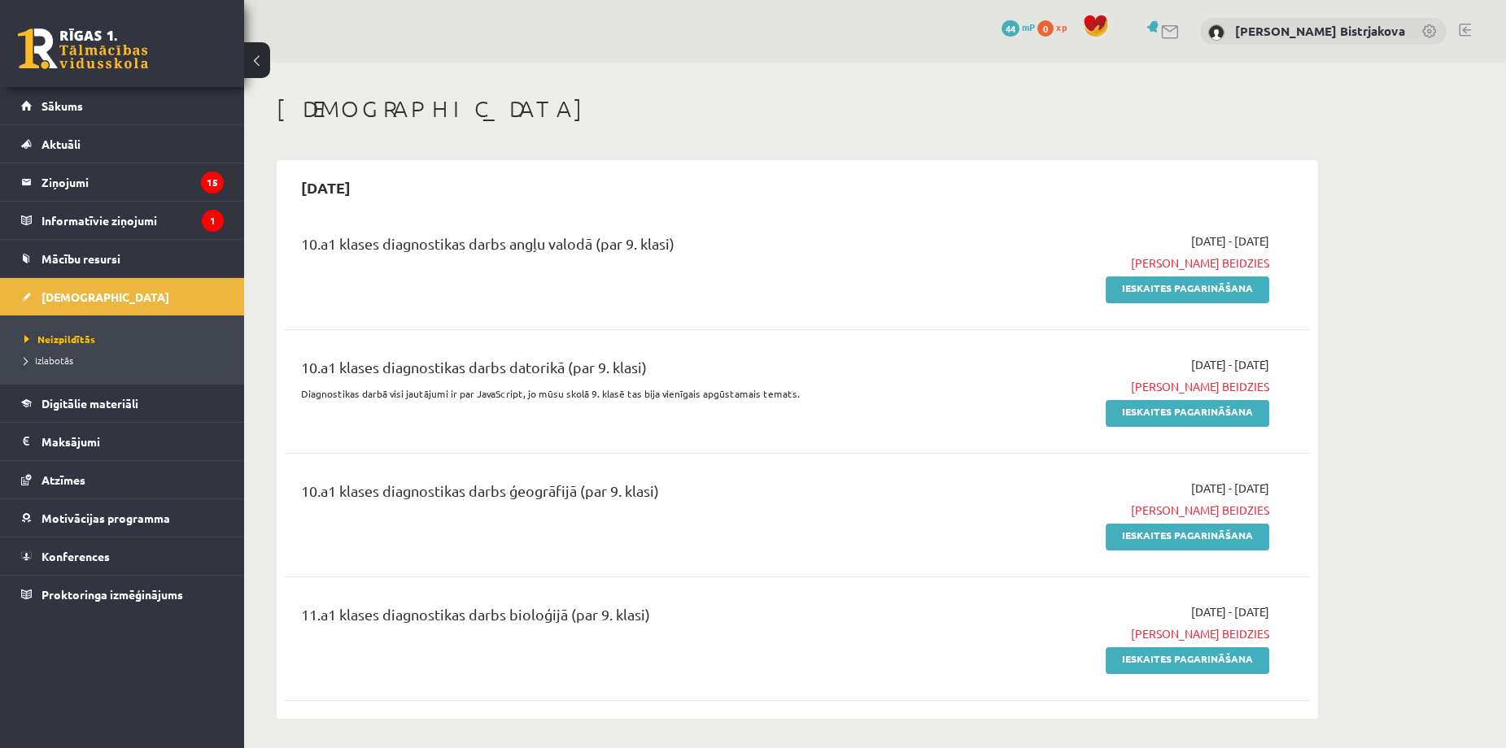
scroll to position [1508, 0]
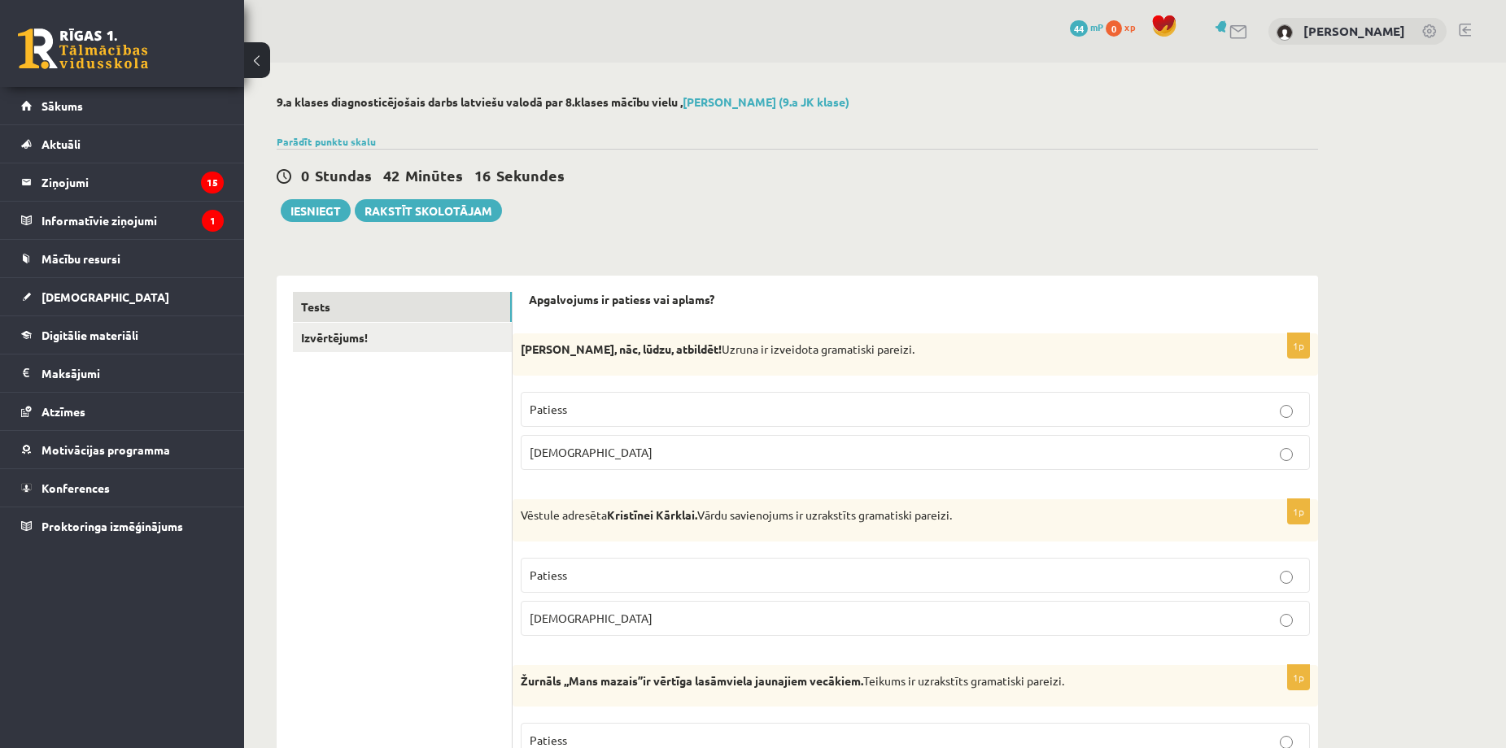
scroll to position [4, 0]
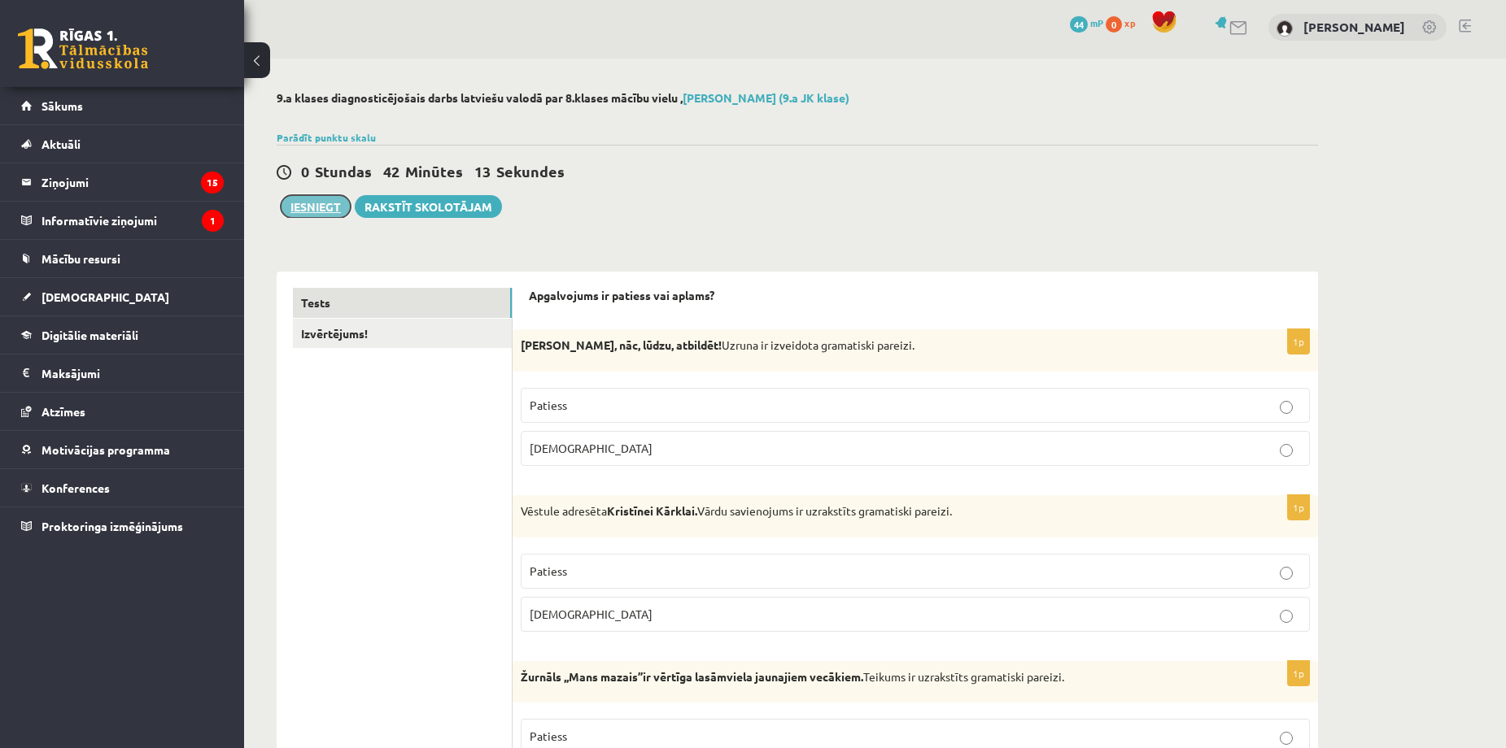
click at [322, 209] on button "Iesniegt" at bounding box center [316, 206] width 70 height 23
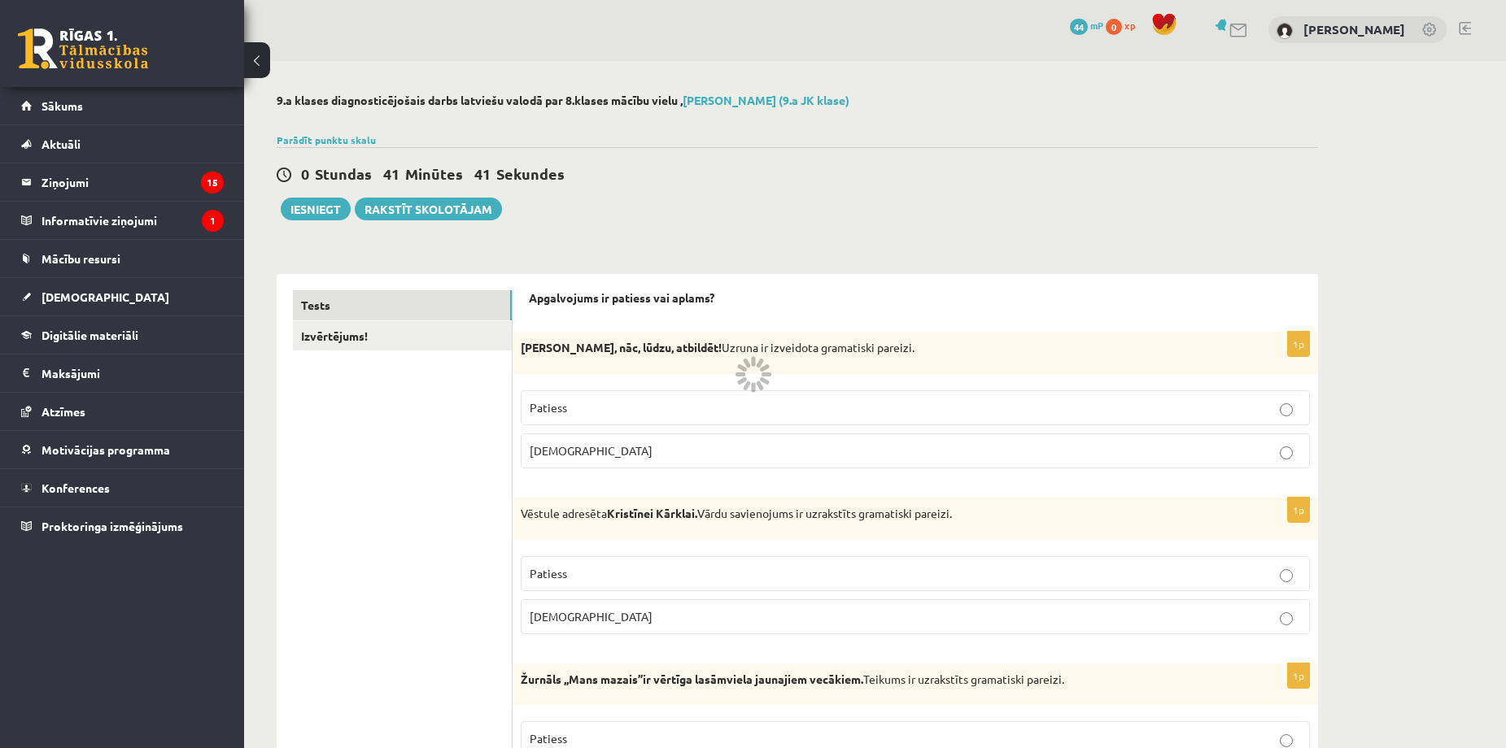
scroll to position [0, 0]
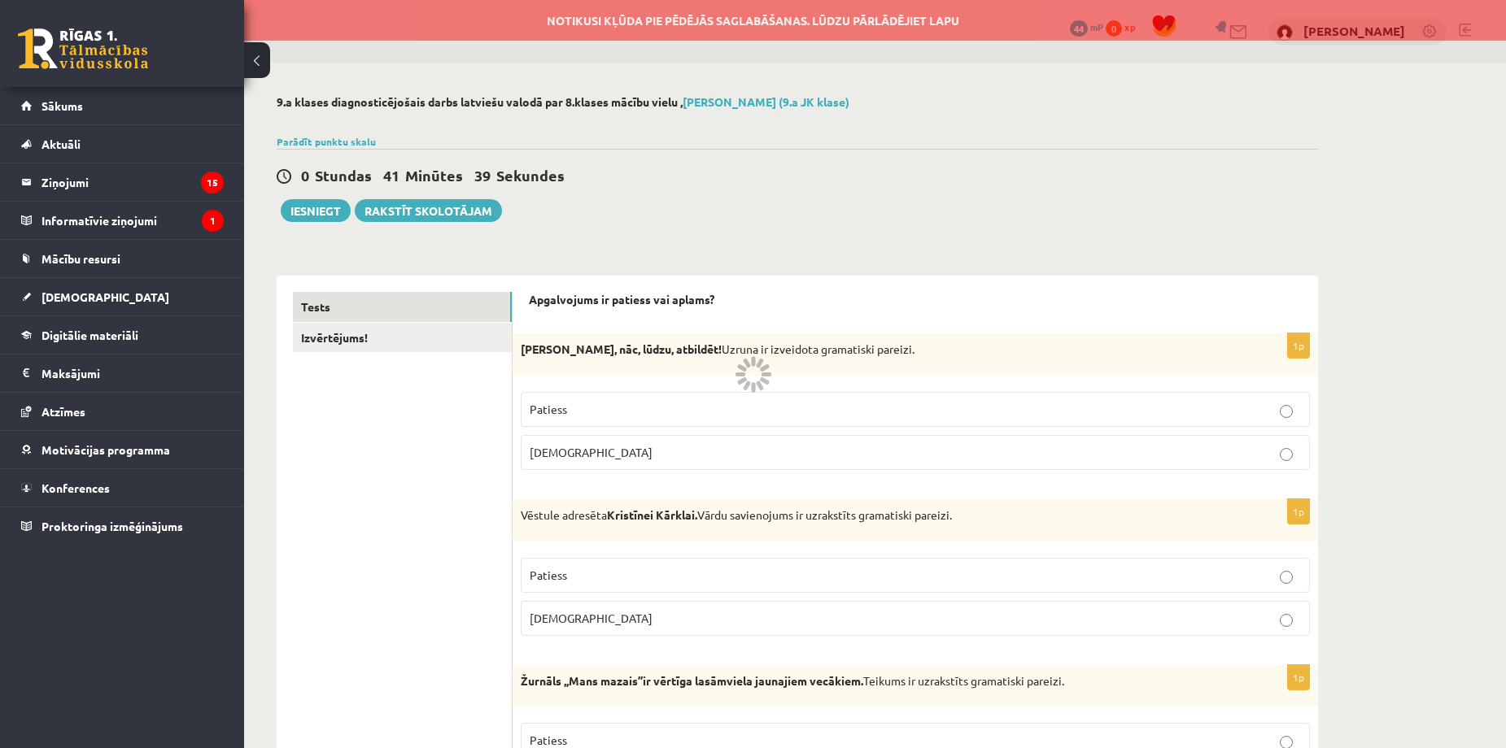
click at [1281, 439] on label "Aplams" at bounding box center [915, 452] width 789 height 35
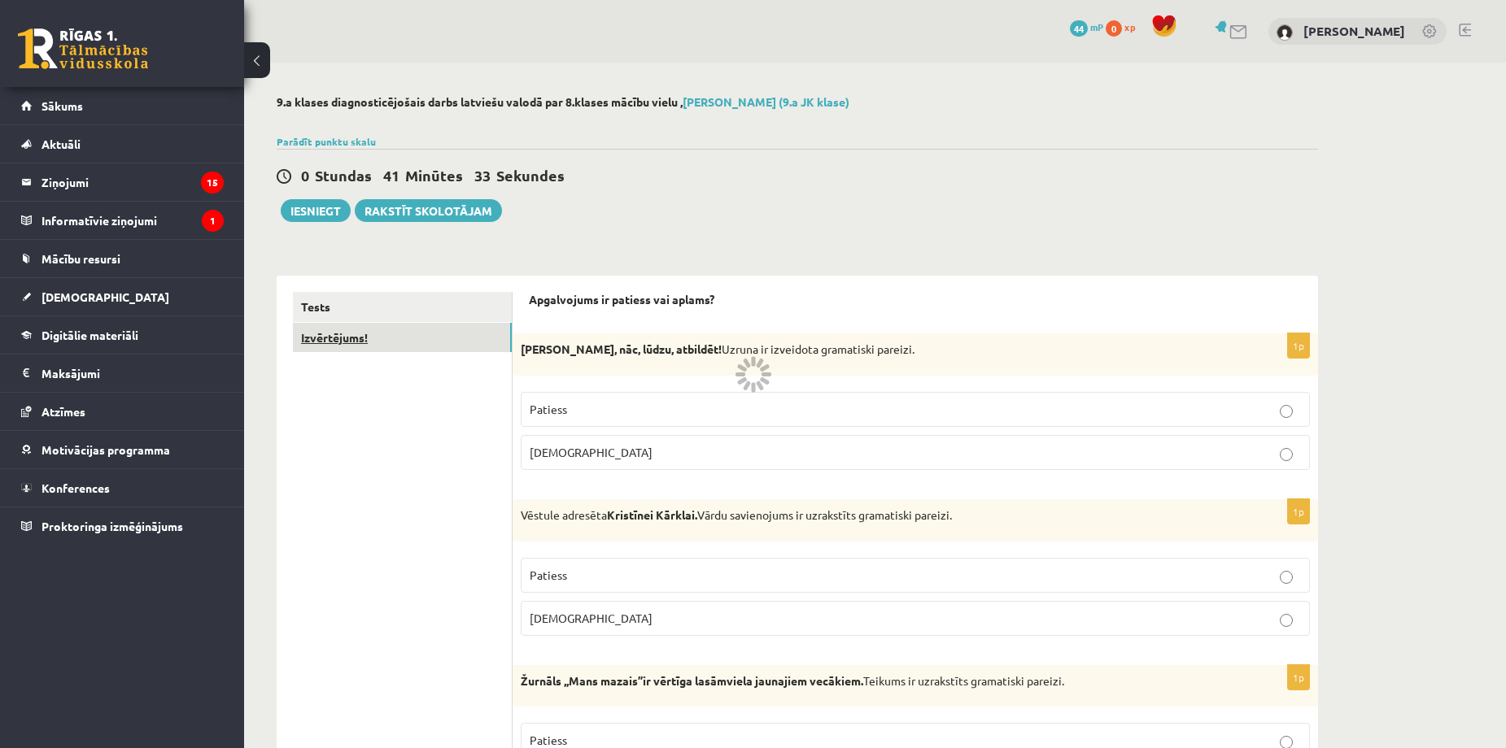
click at [318, 335] on link "Izvērtējums!" at bounding box center [402, 338] width 219 height 30
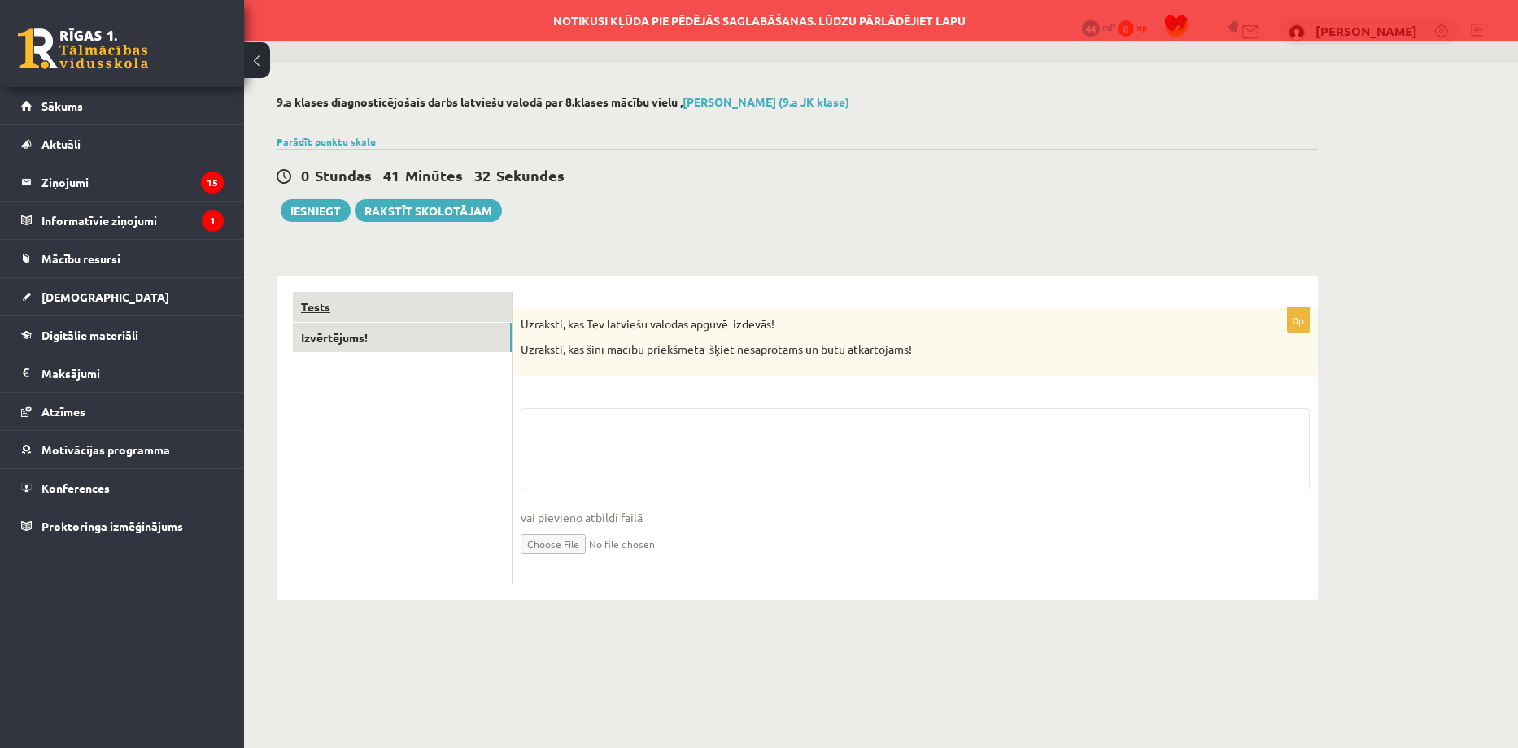
click at [315, 308] on link "Tests" at bounding box center [402, 307] width 219 height 30
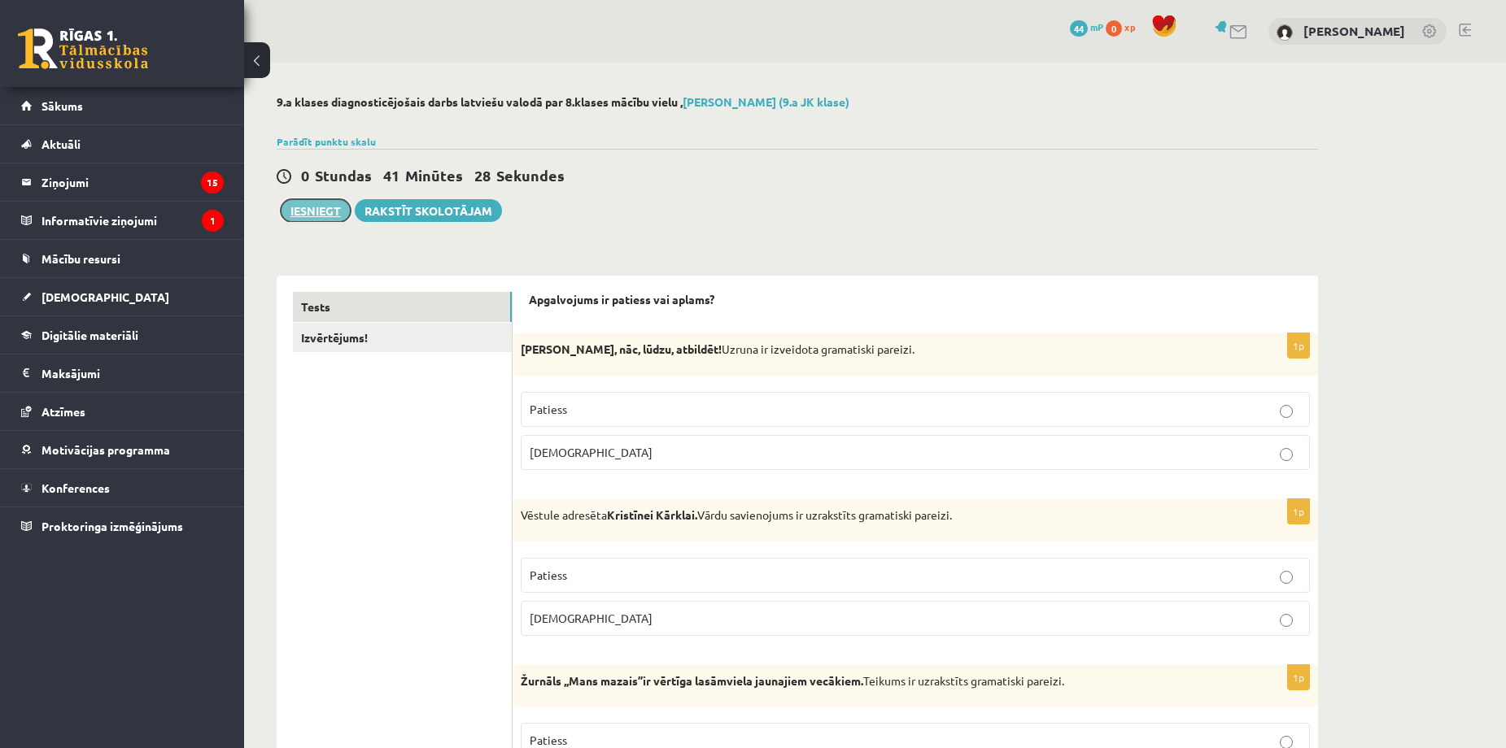
click at [319, 216] on button "Iesniegt" at bounding box center [316, 210] width 70 height 23
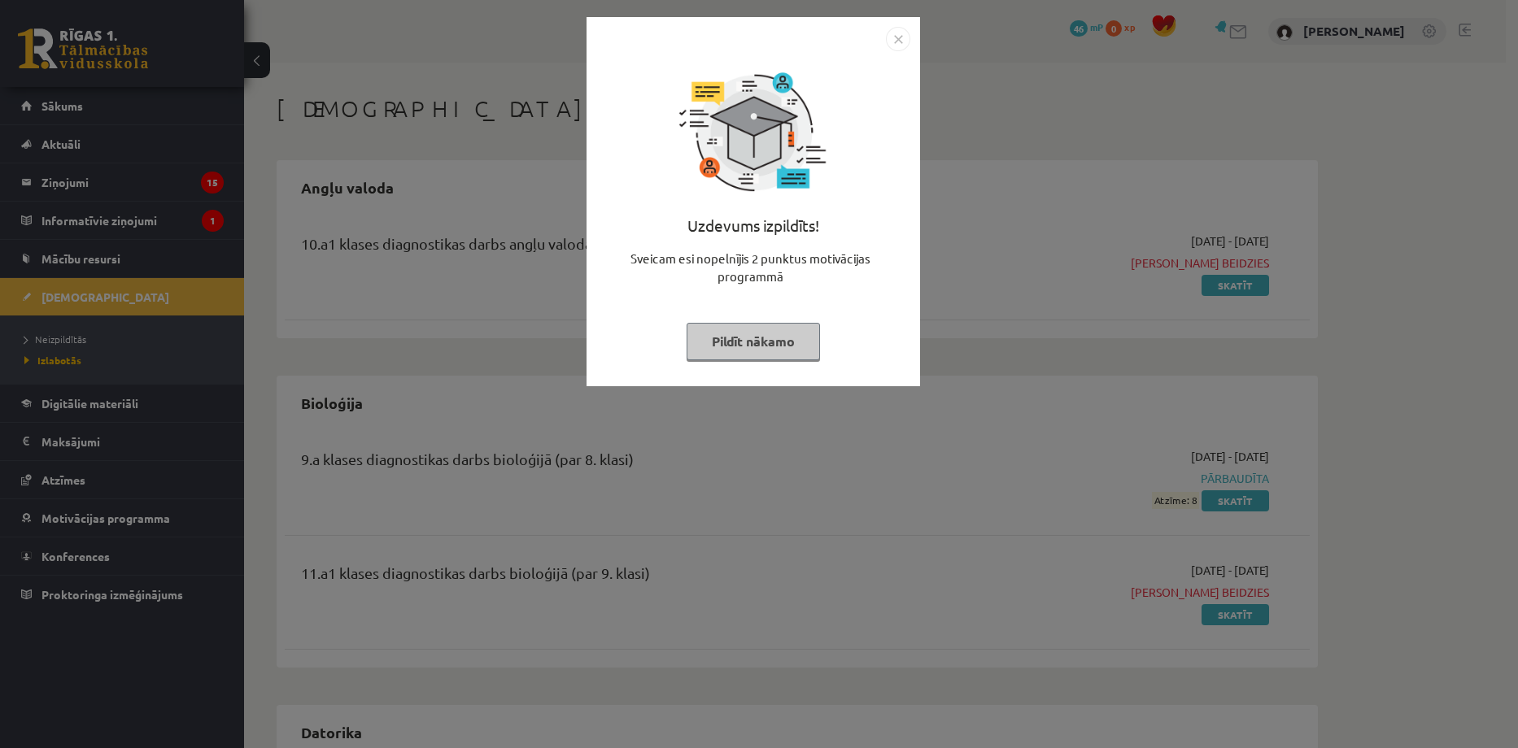
click at [897, 40] on img "Close" at bounding box center [898, 39] width 24 height 24
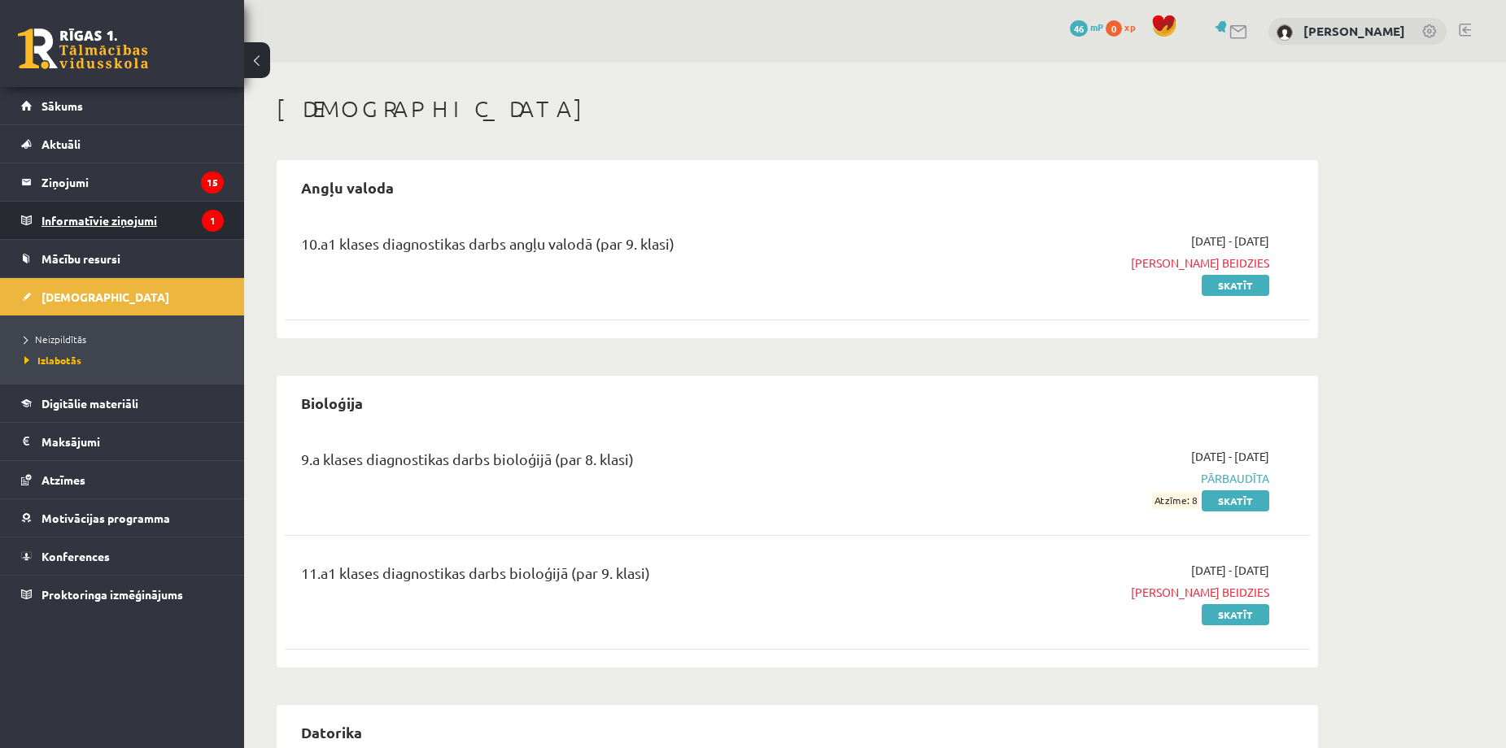
click at [113, 223] on legend "Informatīvie ziņojumi 1" at bounding box center [132, 220] width 182 height 37
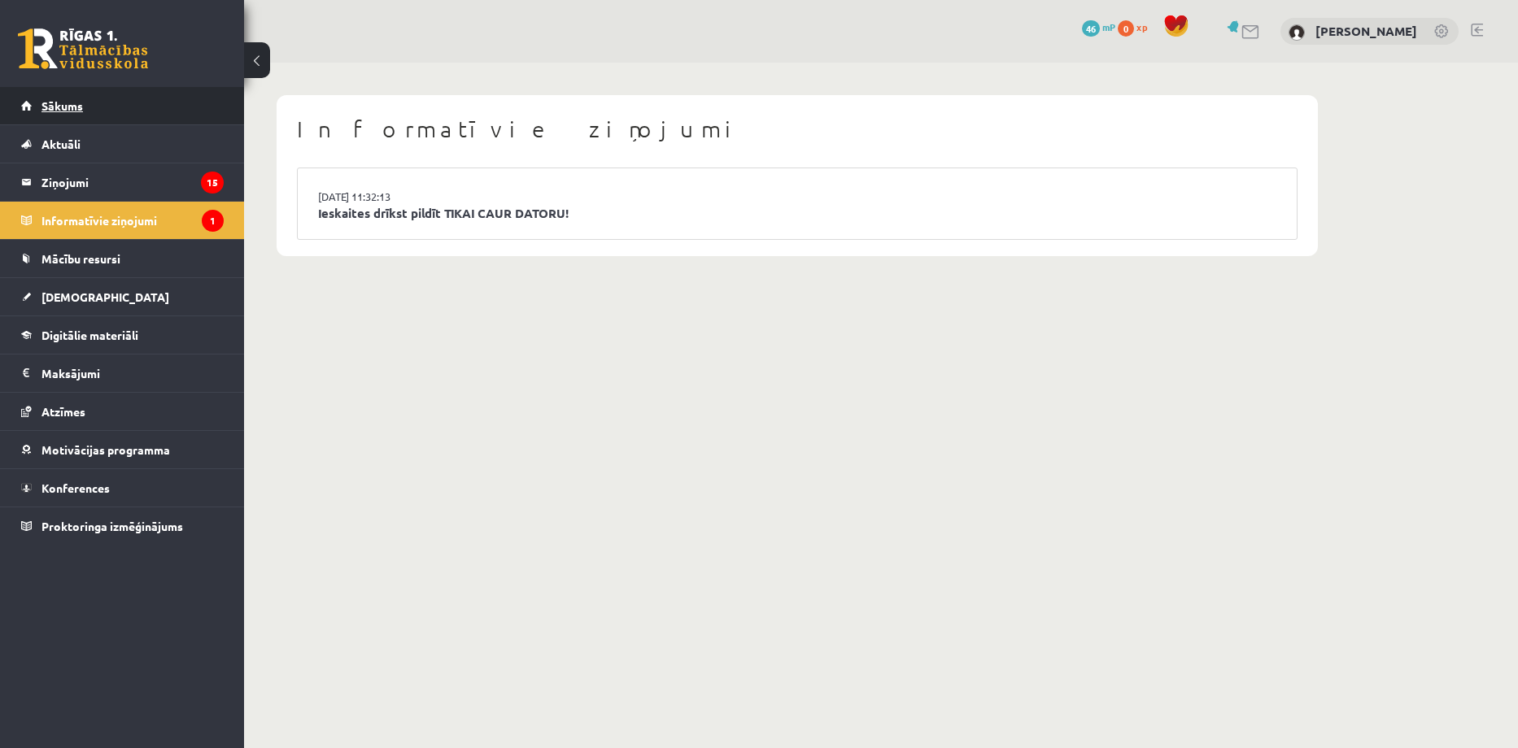
click at [55, 117] on link "Sākums" at bounding box center [122, 105] width 203 height 37
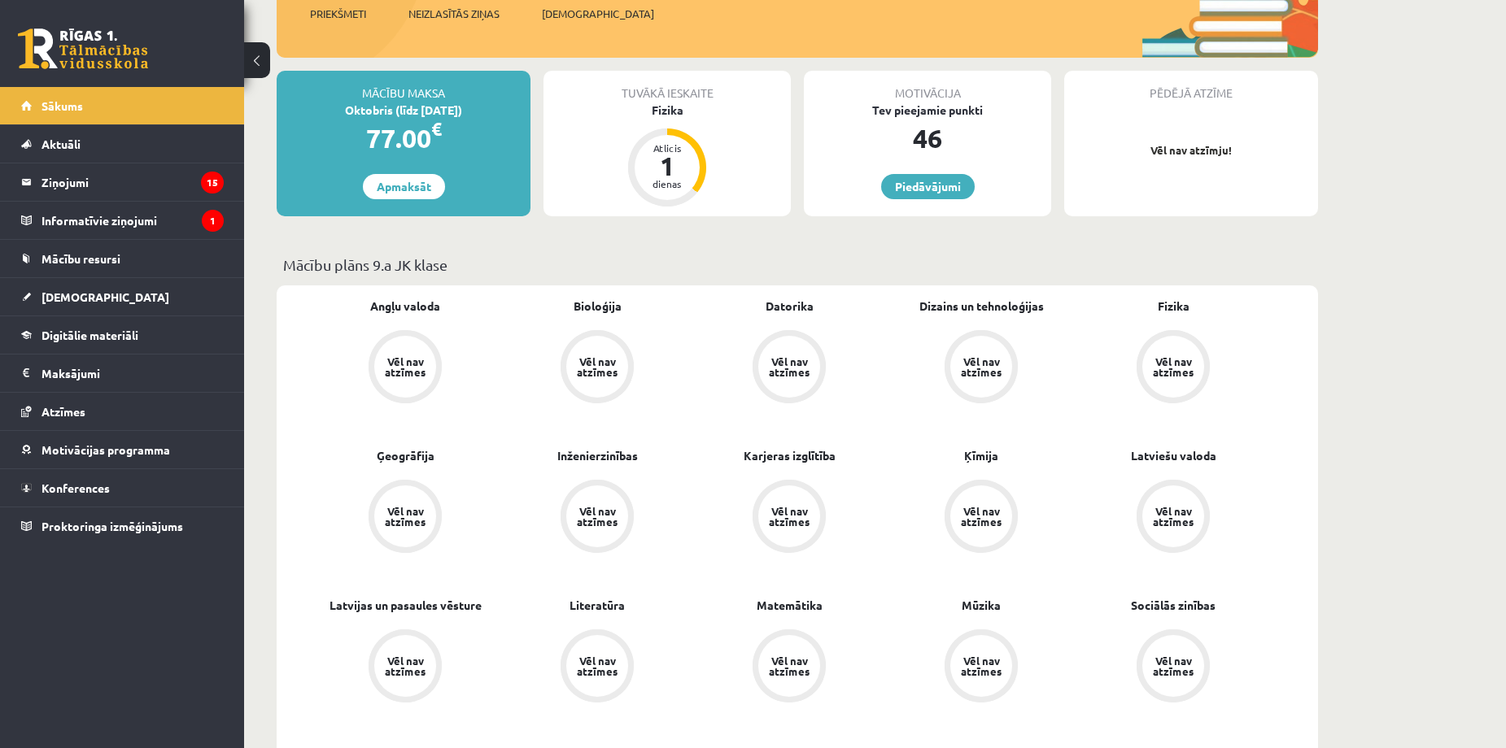
scroll to position [325, 0]
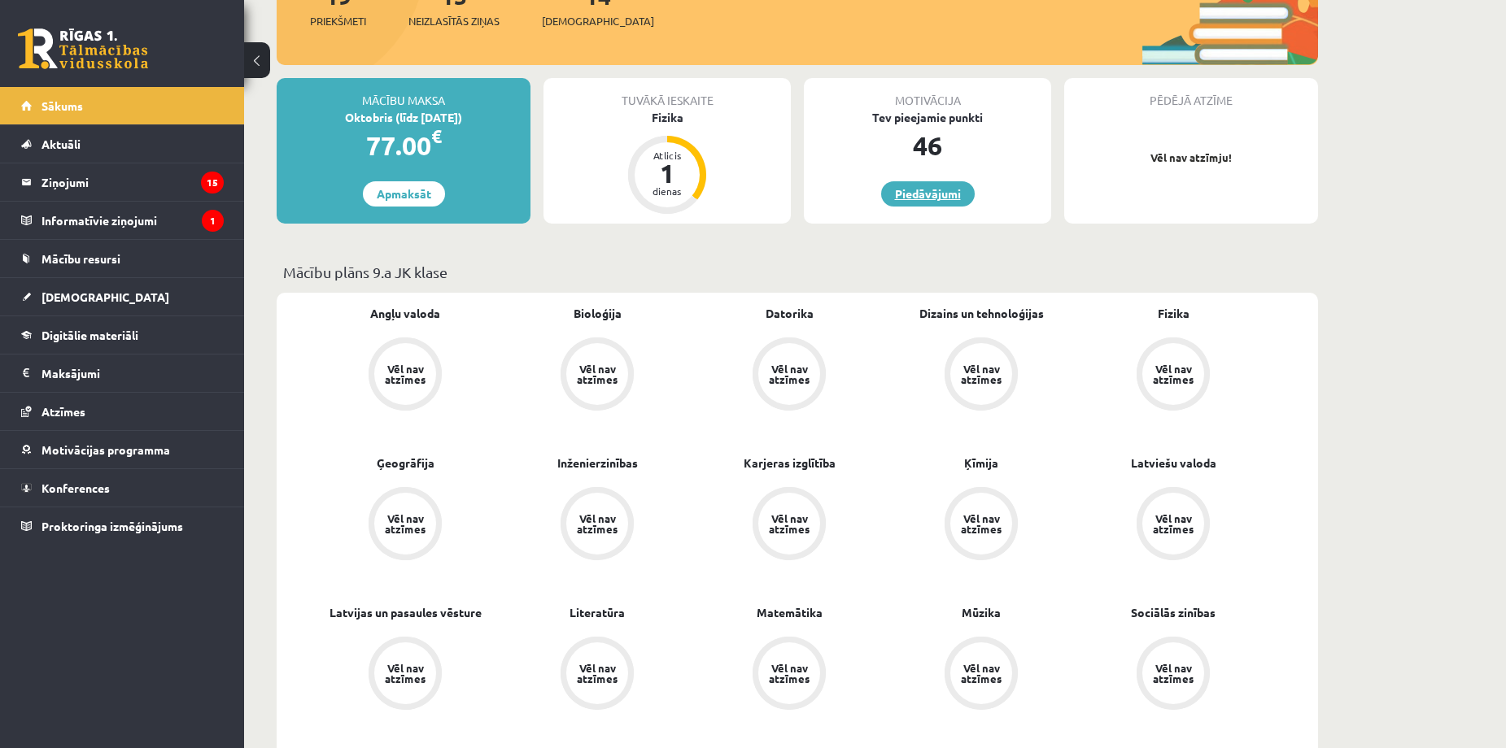
click at [940, 205] on link "Piedāvājumi" at bounding box center [928, 193] width 94 height 25
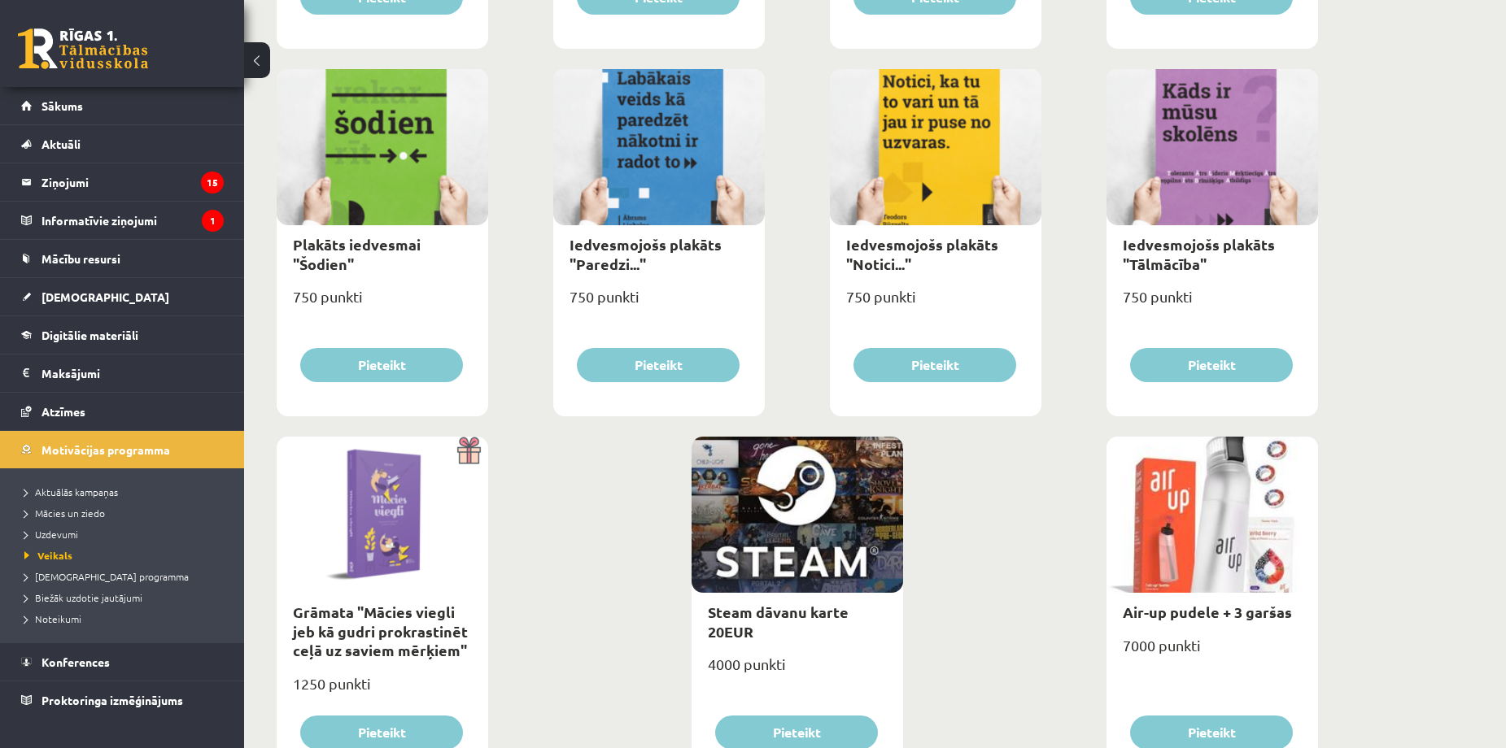
scroll to position [1751, 0]
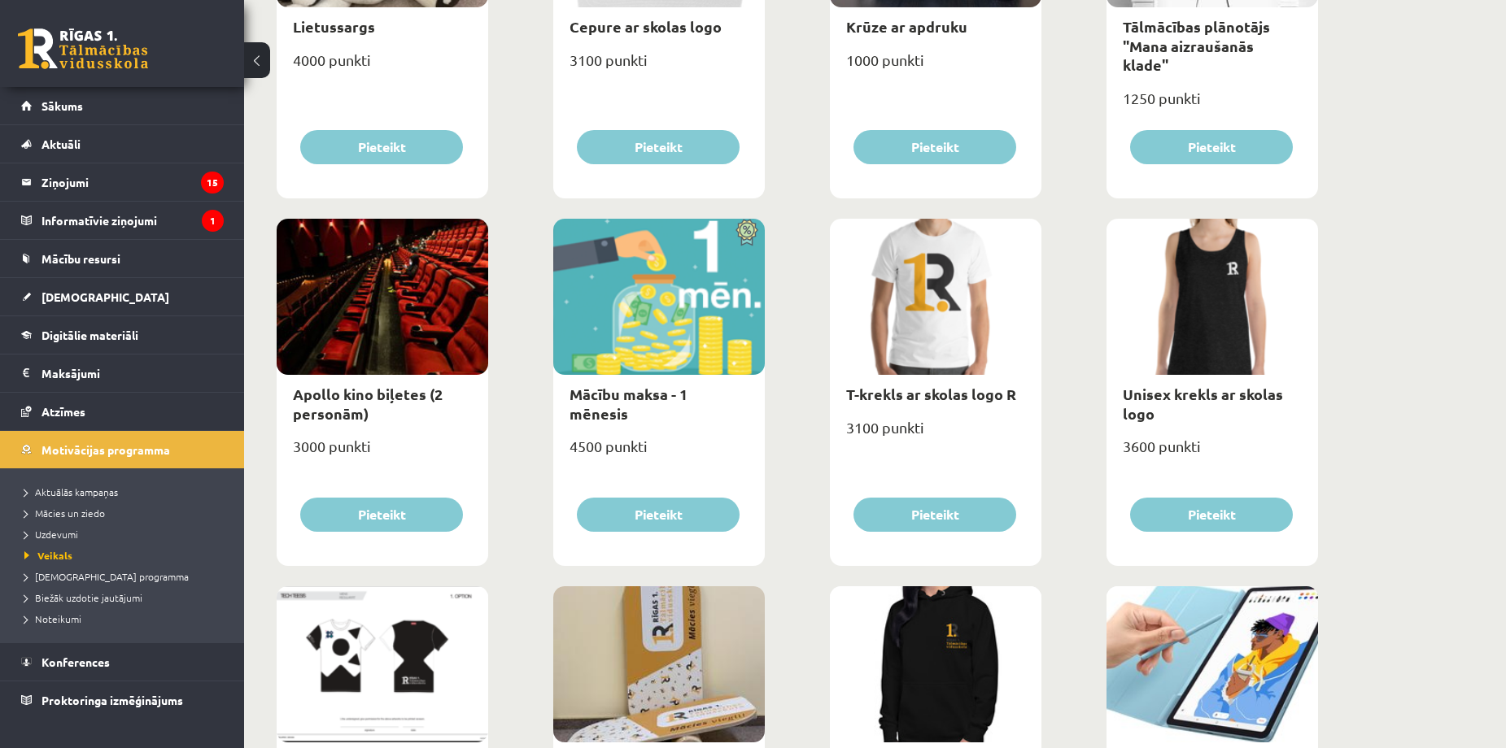
scroll to position [434, 0]
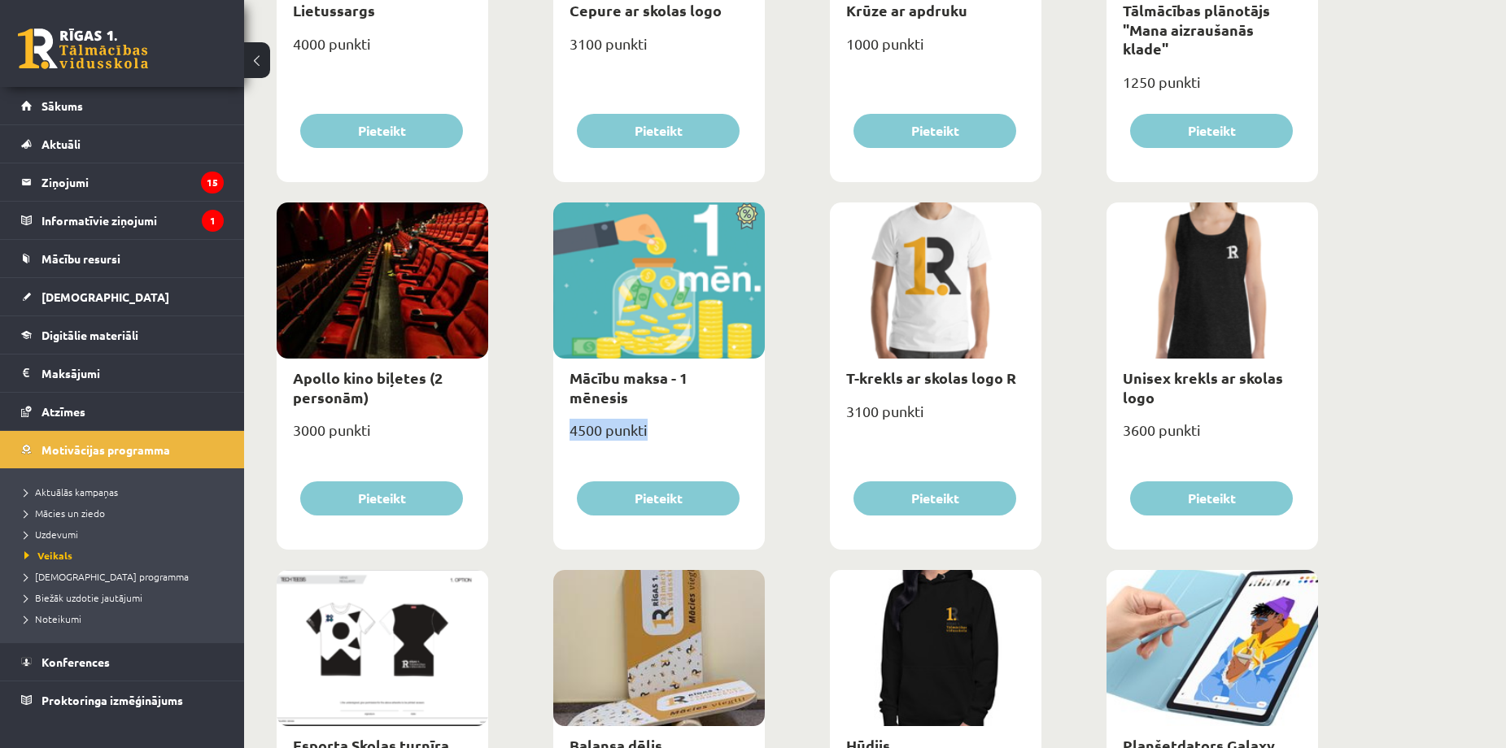
drag, startPoint x: 568, startPoint y: 412, endPoint x: 655, endPoint y: 419, distance: 87.4
click at [655, 419] on div "4500 punkti" at bounding box center [659, 437] width 212 height 41
click at [682, 449] on div "Mācību maksa - 1 mēnesis 4500 punkti Pieteikt" at bounding box center [659, 376] width 212 height 347
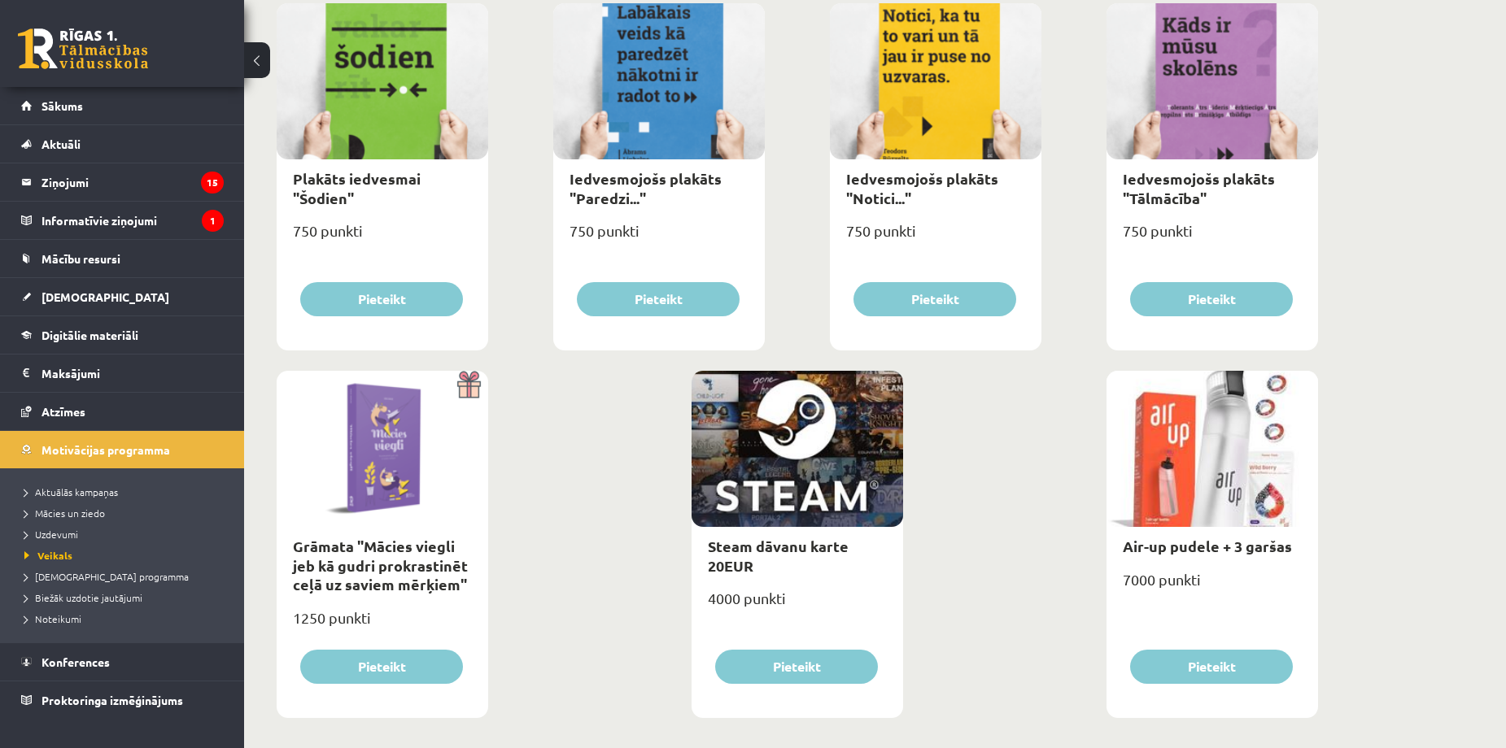
scroll to position [1751, 0]
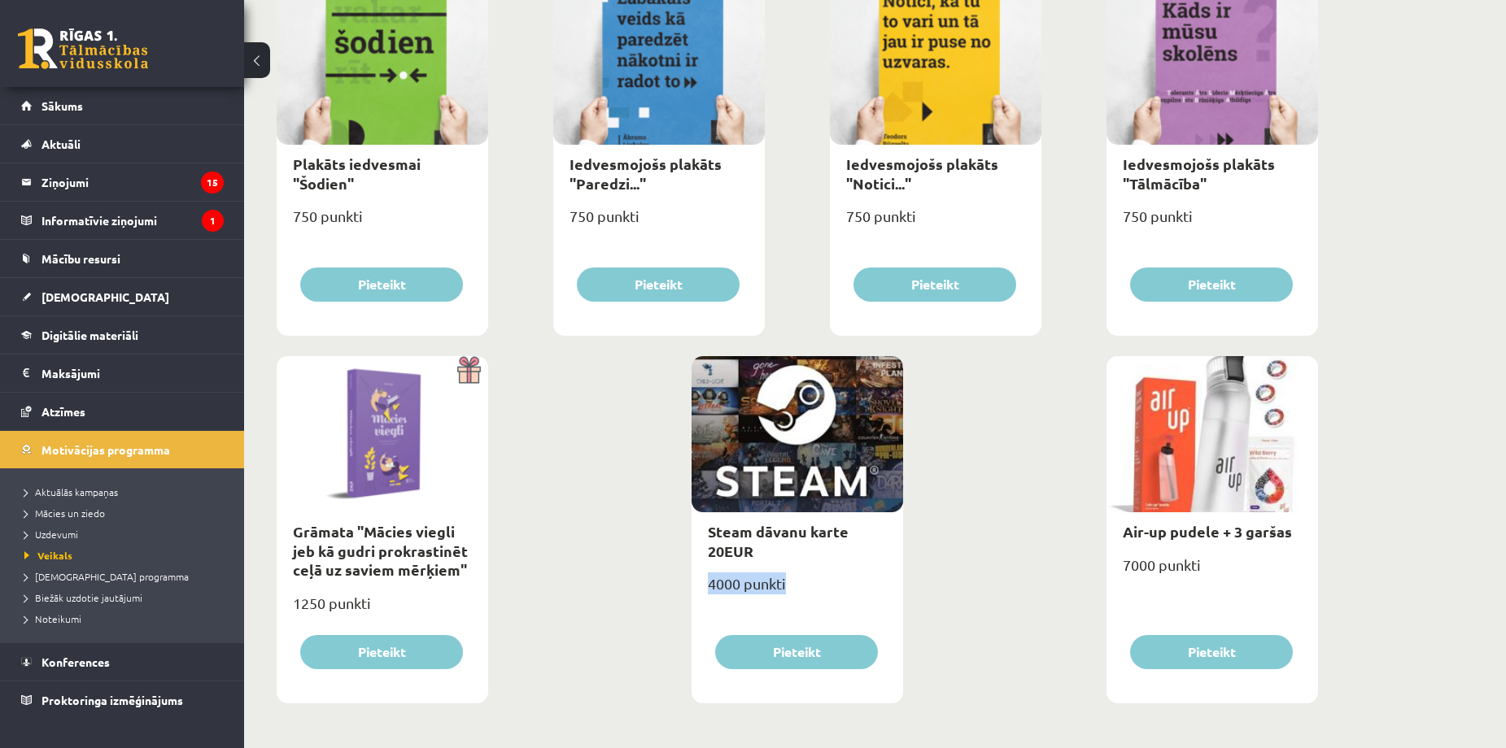
drag, startPoint x: 710, startPoint y: 584, endPoint x: 757, endPoint y: 567, distance: 50.2
click at [785, 585] on div "4000 punkti" at bounding box center [798, 590] width 212 height 41
drag, startPoint x: 706, startPoint y: 529, endPoint x: 793, endPoint y: 570, distance: 96.1
click at [787, 569] on div "Steam dāvanu karte 20EUR" at bounding box center [798, 542] width 212 height 58
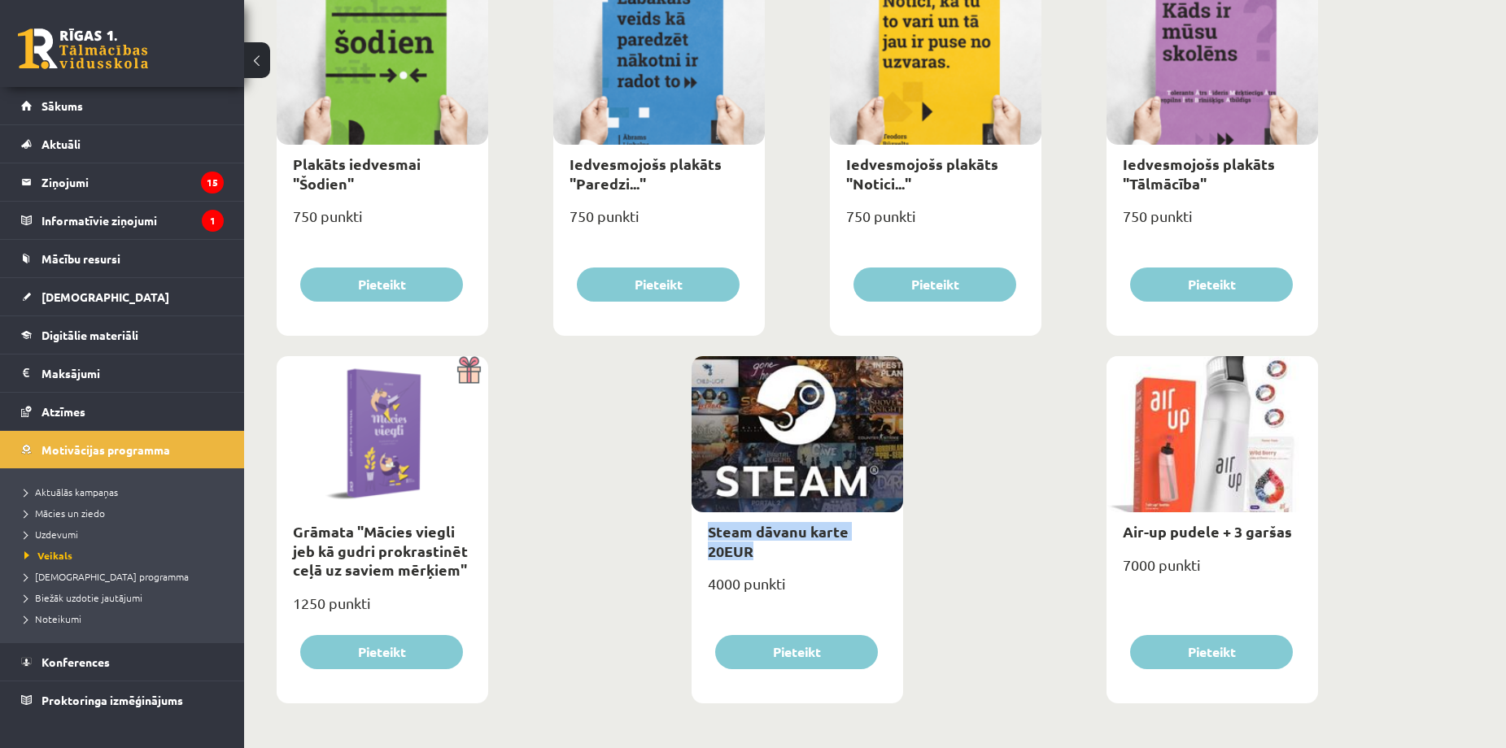
drag, startPoint x: 812, startPoint y: 563, endPoint x: 804, endPoint y: 565, distance: 8.3
click at [810, 564] on div "Steam dāvanu karte 20EUR" at bounding box center [798, 542] width 212 height 58
click at [803, 566] on div "Steam dāvanu karte 20EUR 4000 punkti Pieteikt" at bounding box center [798, 529] width 212 height 347
click at [844, 595] on div "4000 punkti" at bounding box center [798, 590] width 212 height 41
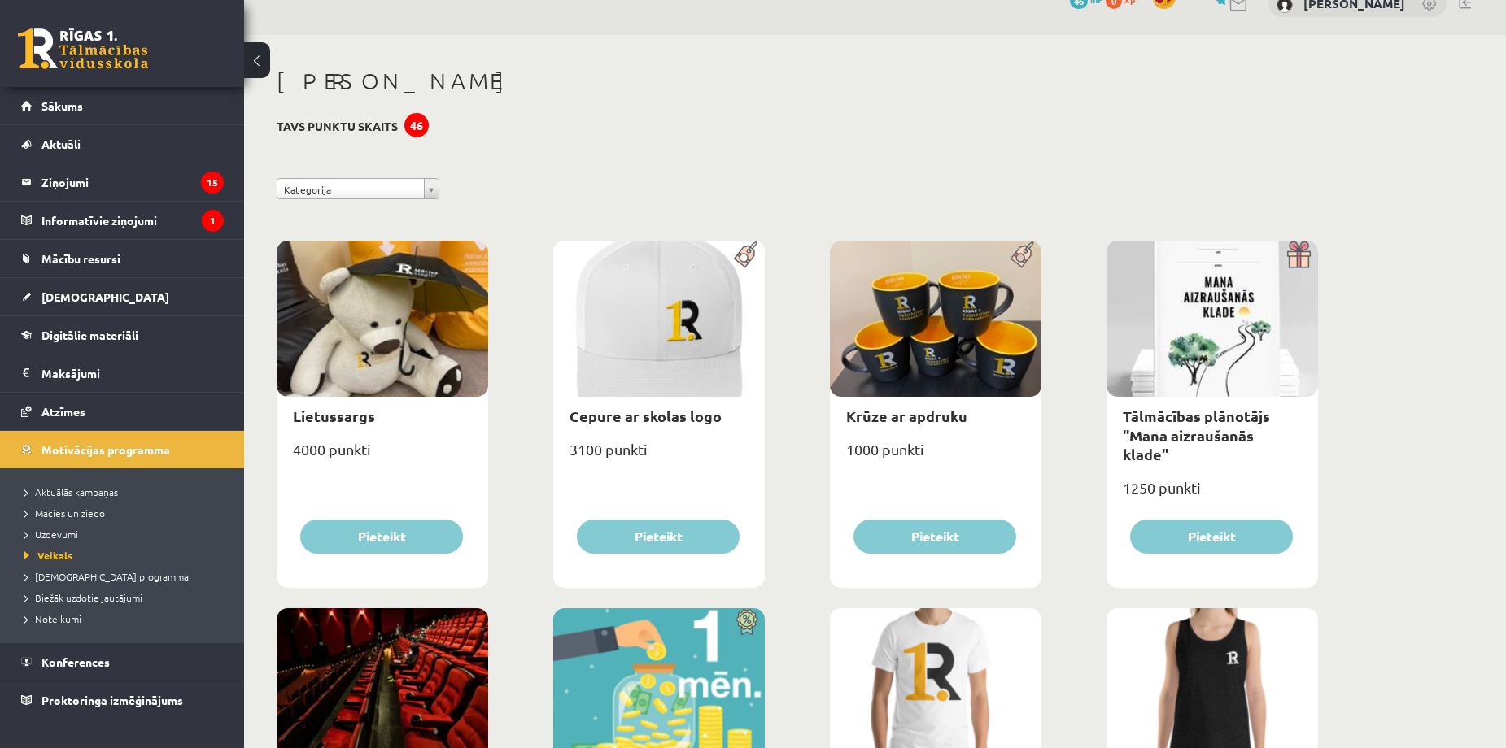
scroll to position [0, 0]
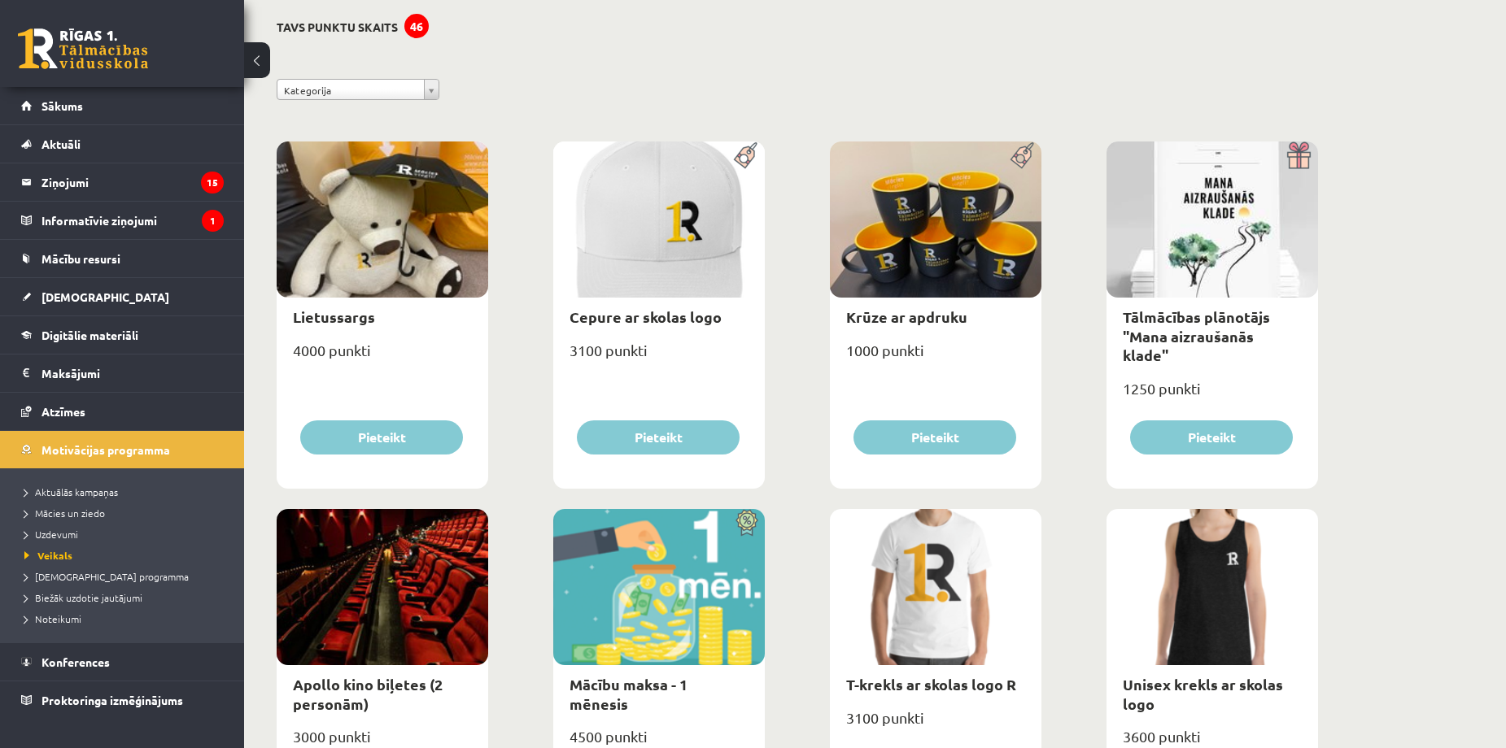
scroll to position [108, 0]
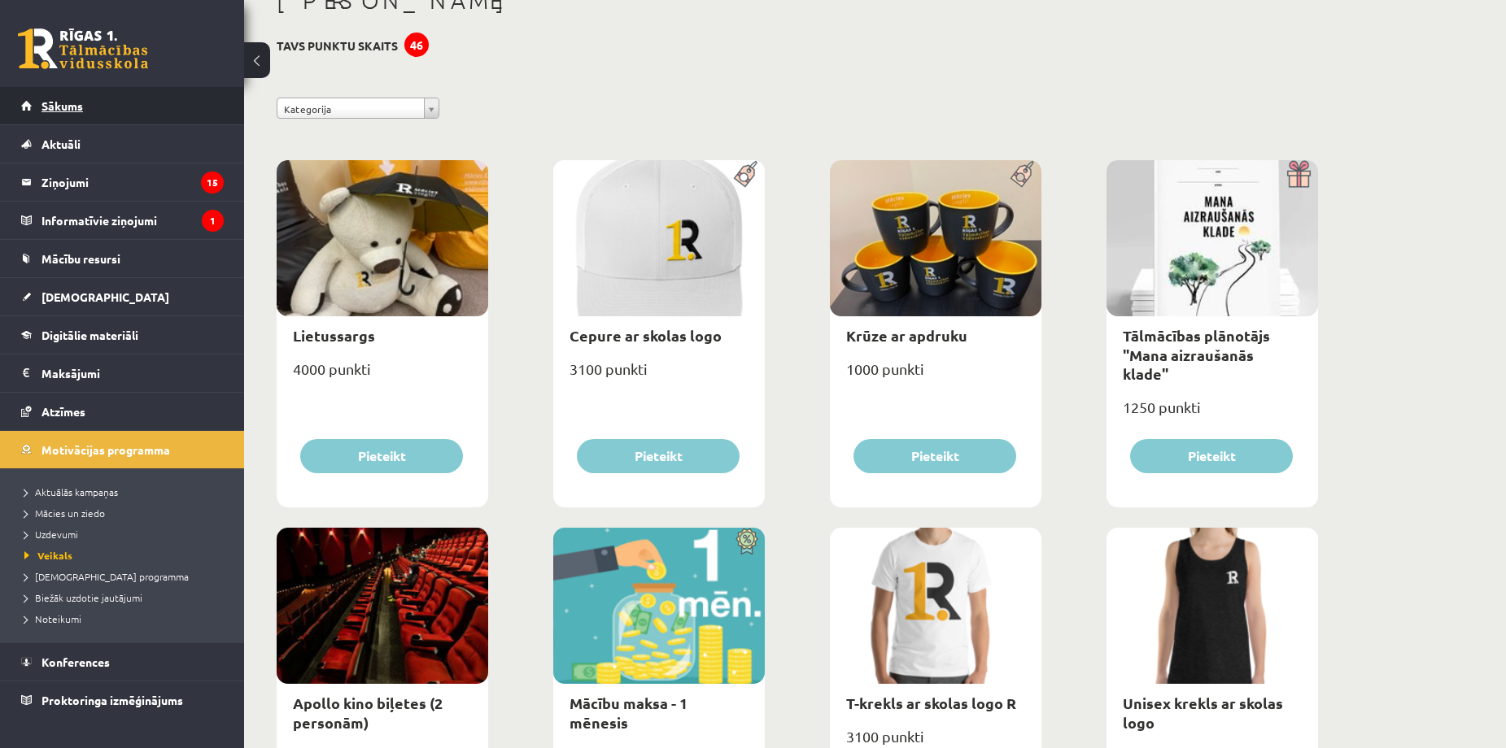
click at [83, 103] on link "Sākums" at bounding box center [122, 105] width 203 height 37
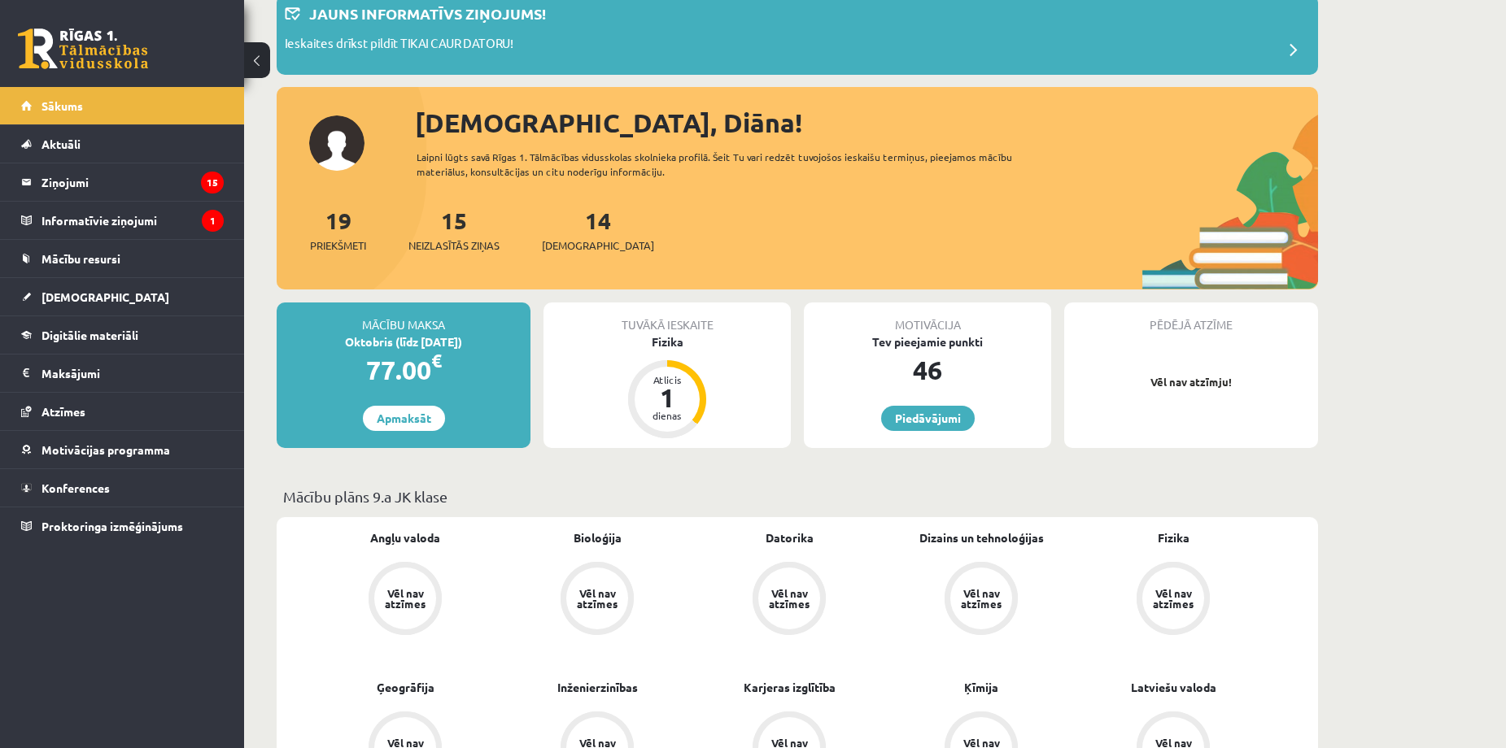
scroll to position [108, 0]
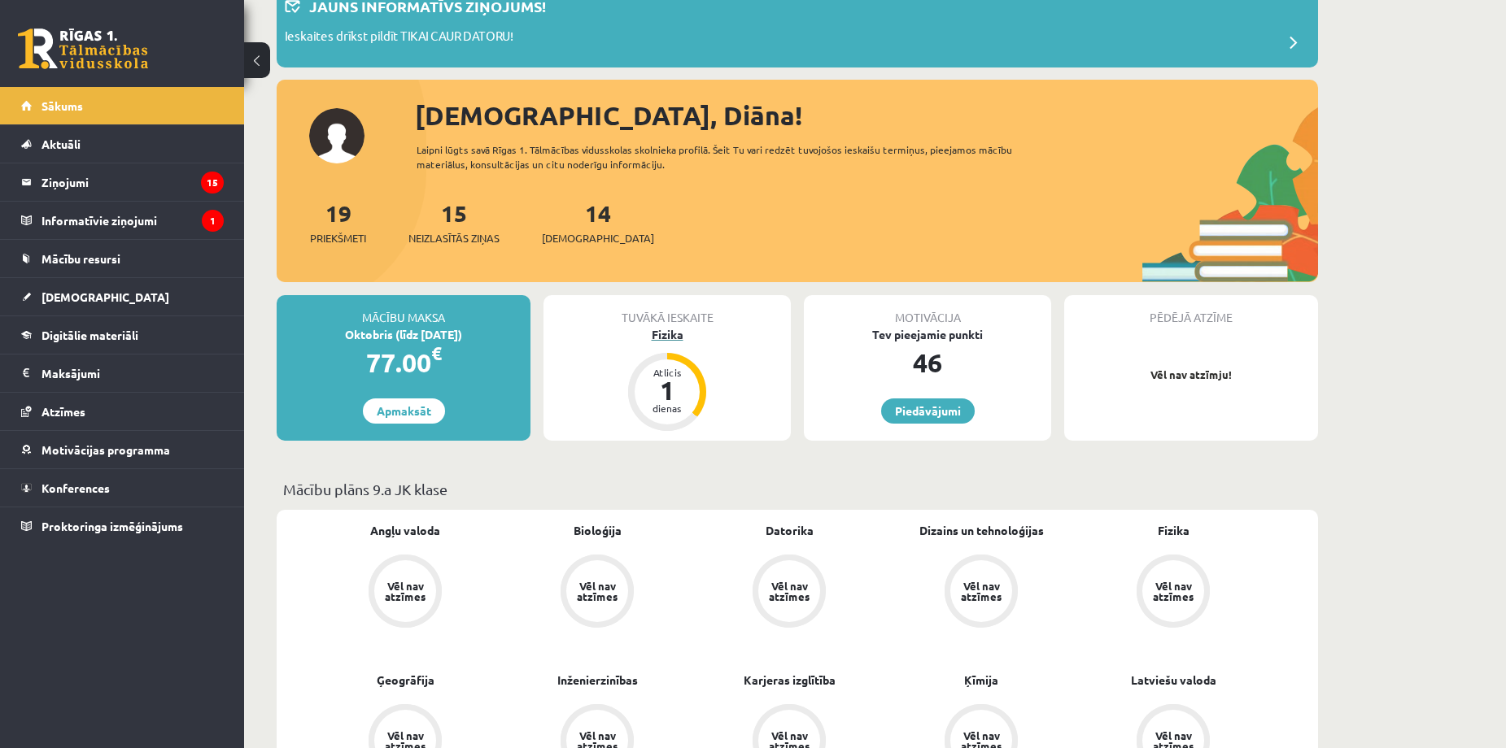
click at [670, 410] on div "dienas" at bounding box center [667, 409] width 49 height 10
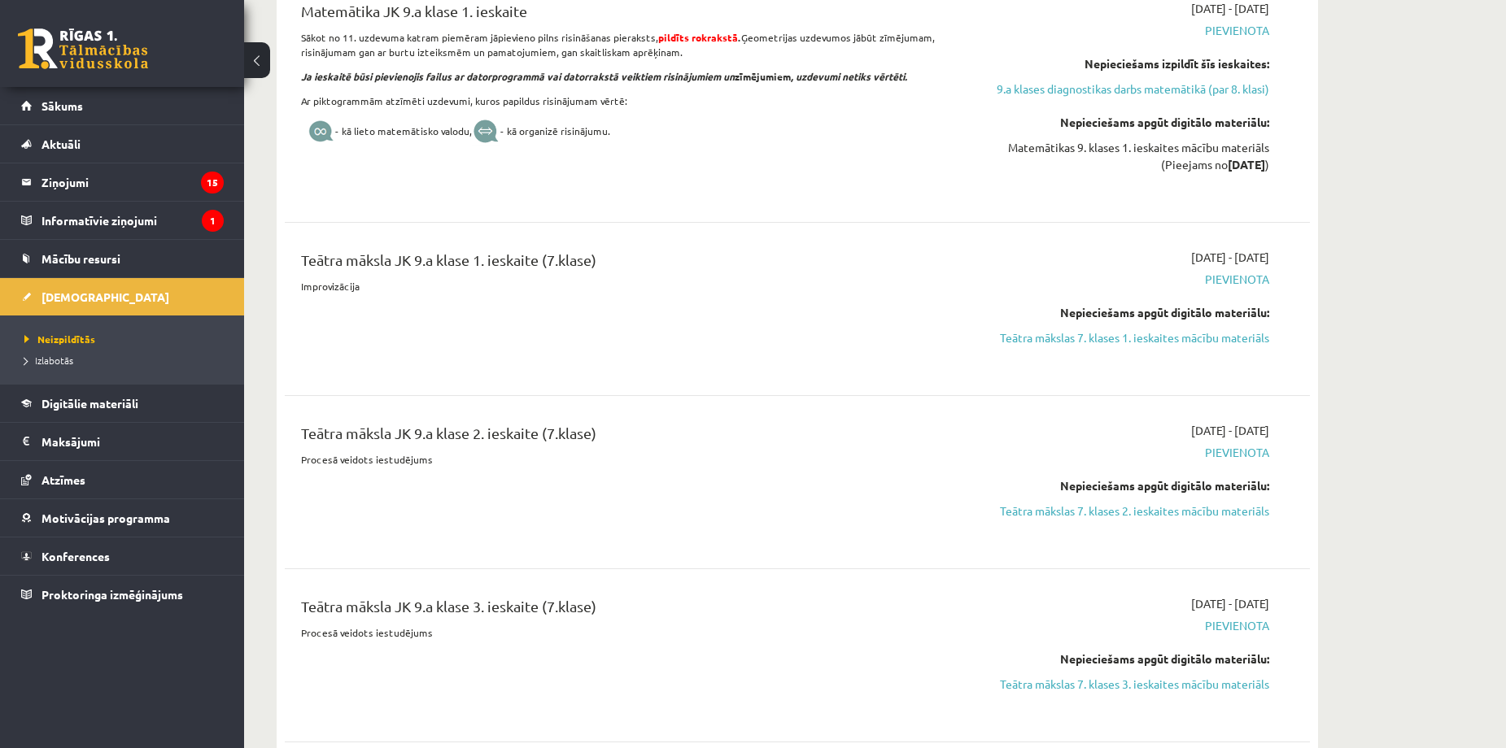
scroll to position [7702, 0]
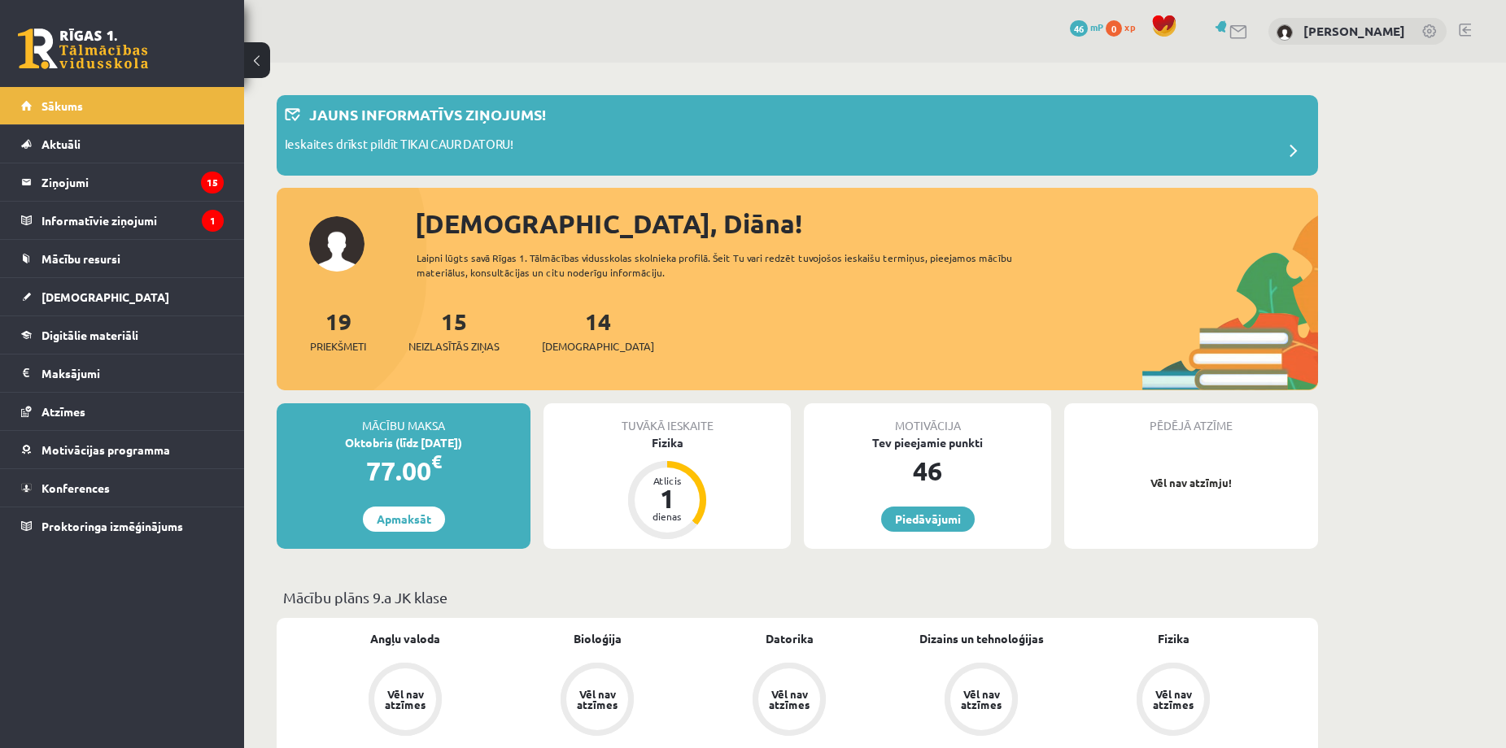
scroll to position [108, 0]
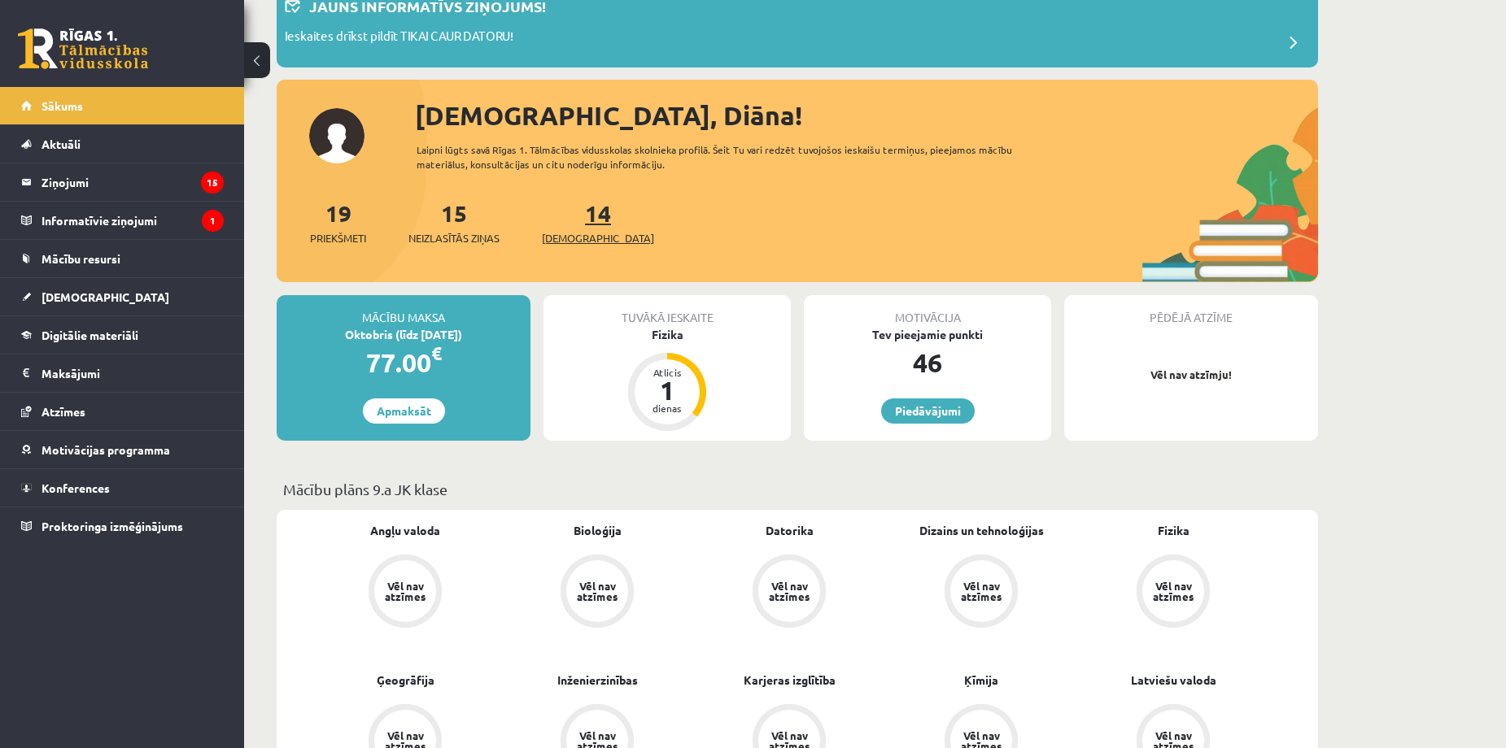
click at [572, 236] on span "[DEMOGRAPHIC_DATA]" at bounding box center [598, 238] width 112 height 16
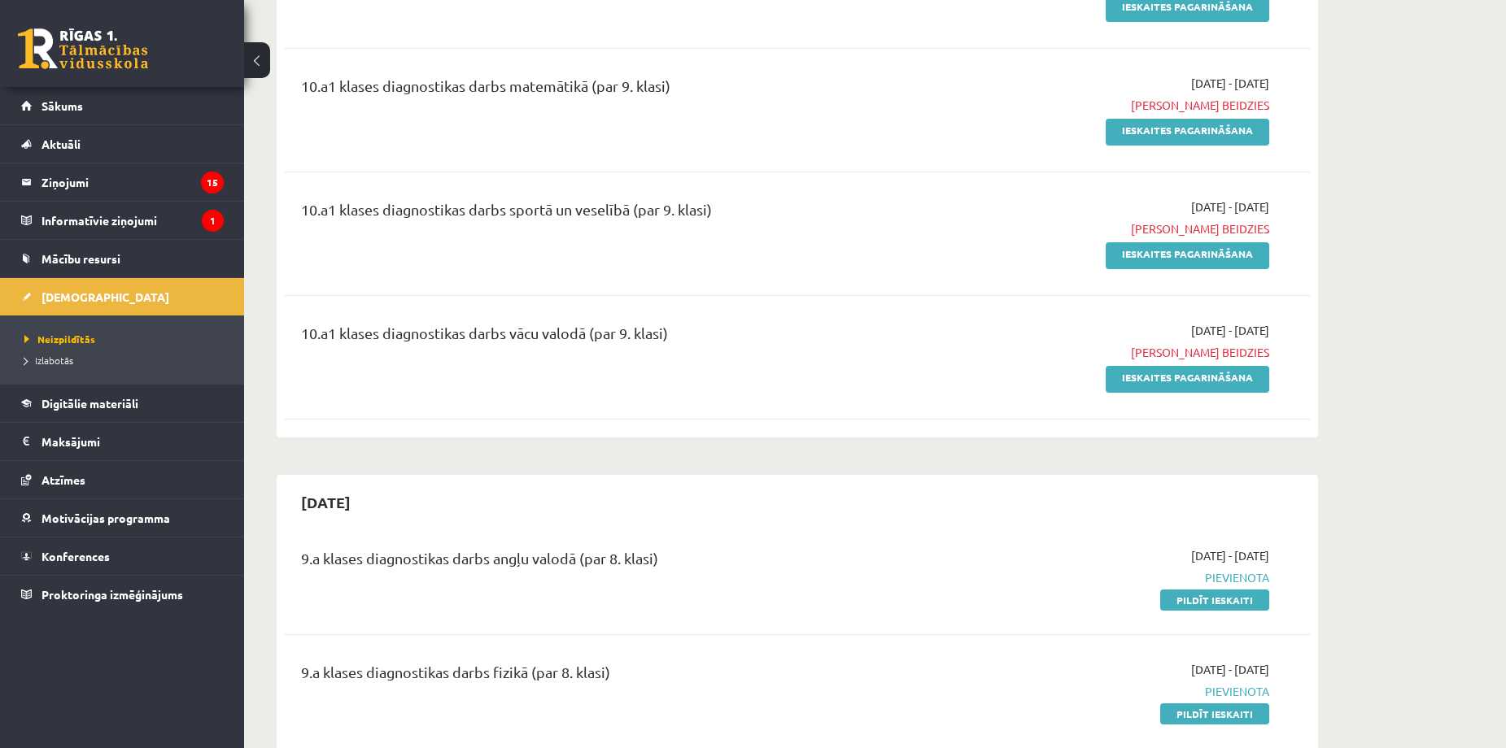
scroll to position [1302, 0]
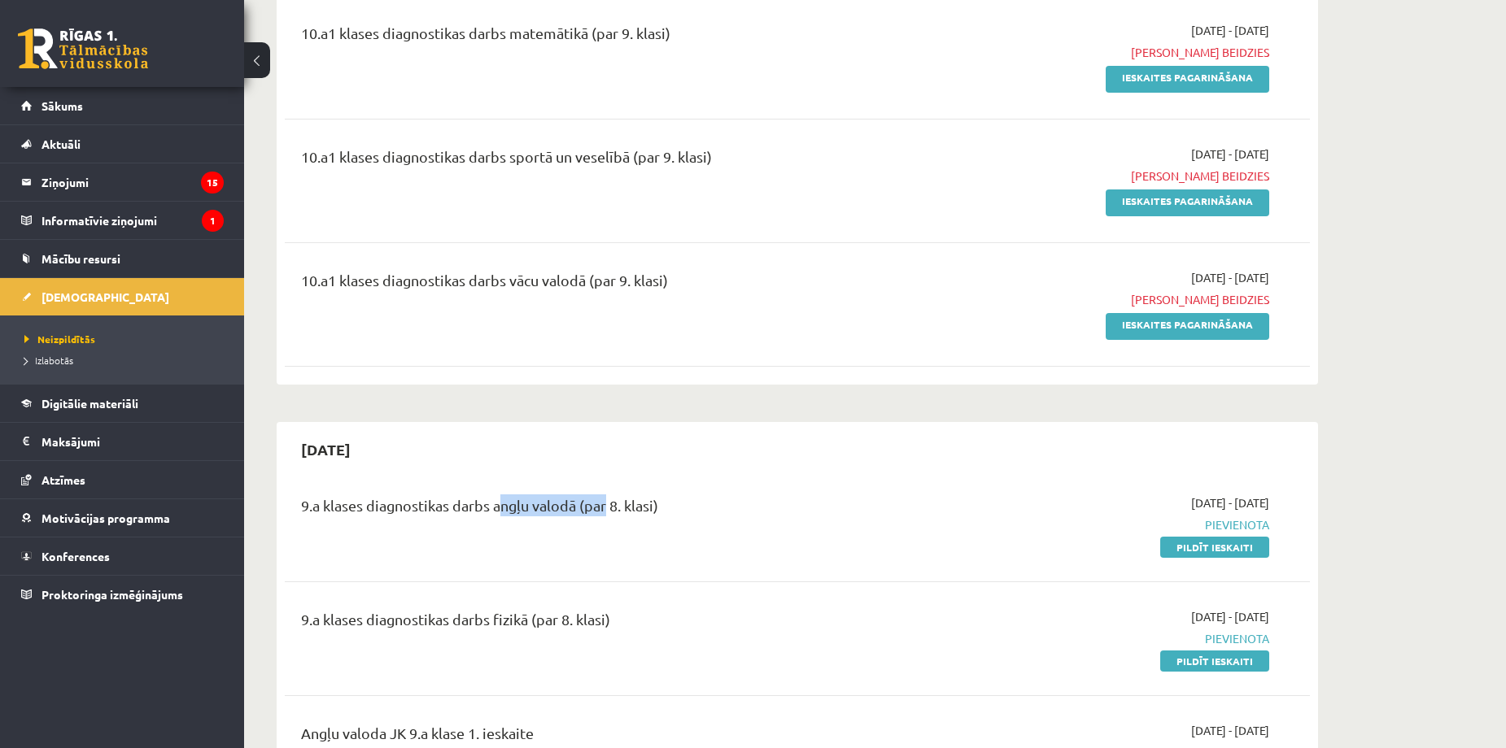
drag, startPoint x: 496, startPoint y: 510, endPoint x: 600, endPoint y: 539, distance: 107.4
click at [600, 539] on div "9.a klases diagnostikas darbs angļu valodā (par 8. klasi)" at bounding box center [619, 525] width 661 height 61
drag, startPoint x: 456, startPoint y: 627, endPoint x: 533, endPoint y: 627, distance: 77.3
click at [535, 626] on div "9.a klases diagnostikas darbs fizikā (par 8. klasi)" at bounding box center [619, 624] width 637 height 30
drag, startPoint x: 618, startPoint y: 661, endPoint x: 707, endPoint y: 646, distance: 90.7
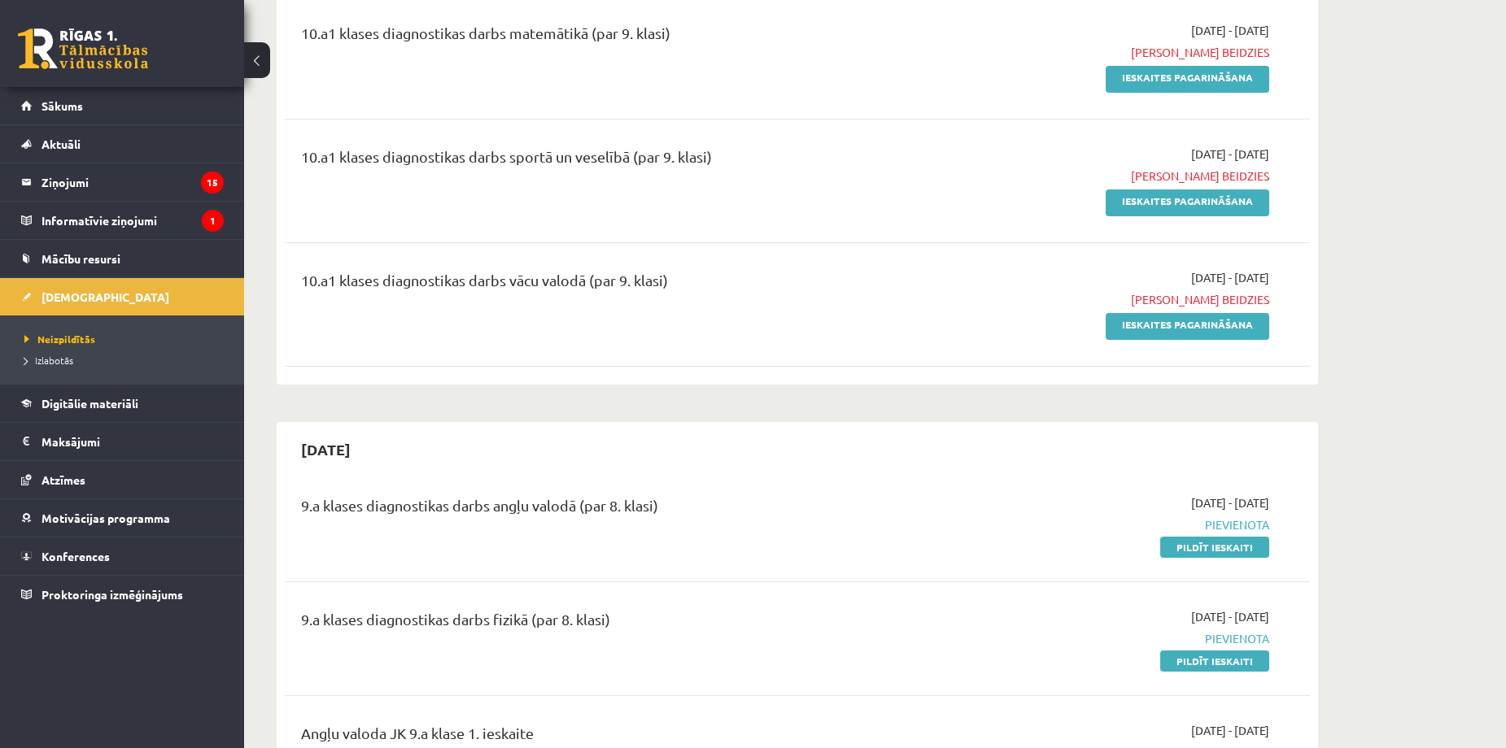
click at [618, 661] on div "9.a klases diagnostikas darbs fizikā (par 8. klasi)" at bounding box center [619, 639] width 661 height 61
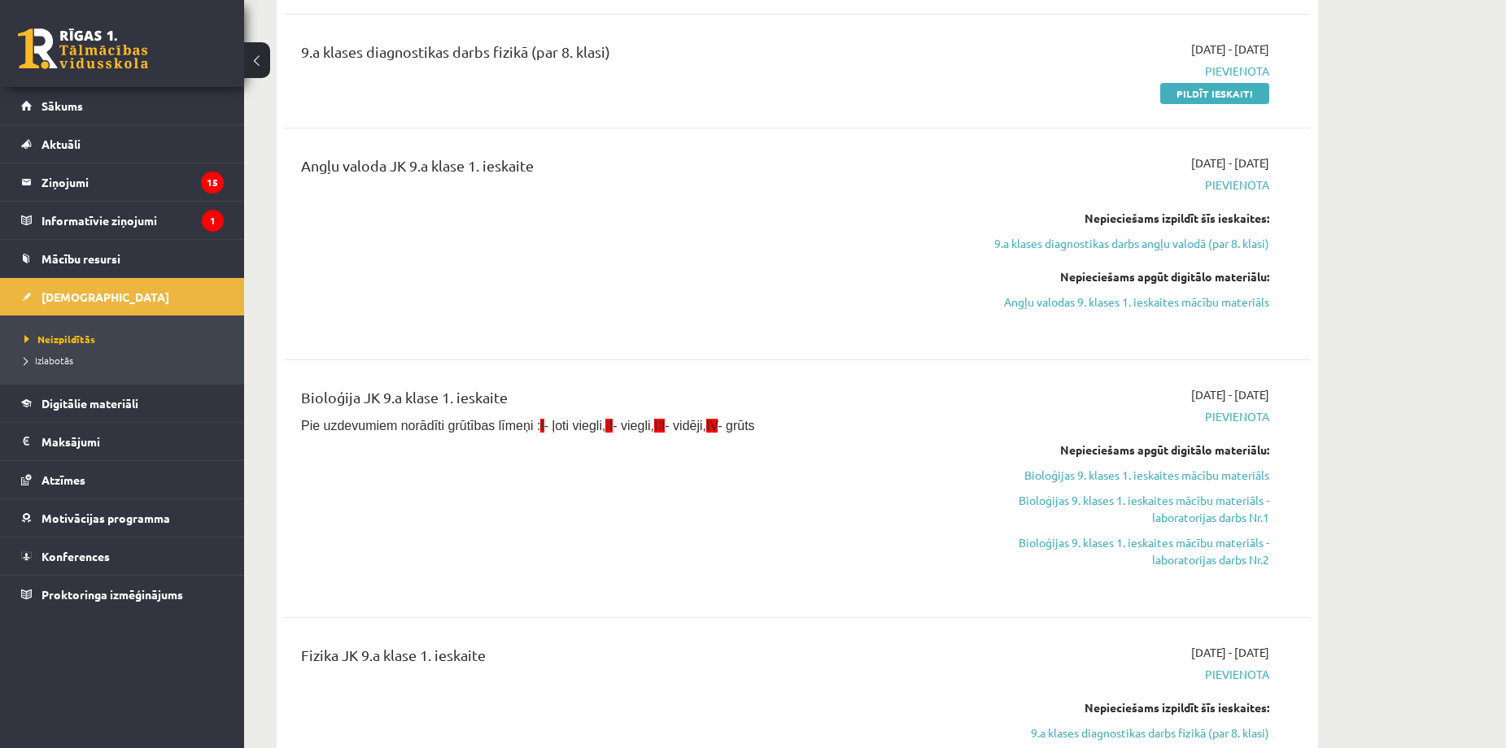
scroll to position [1844, 0]
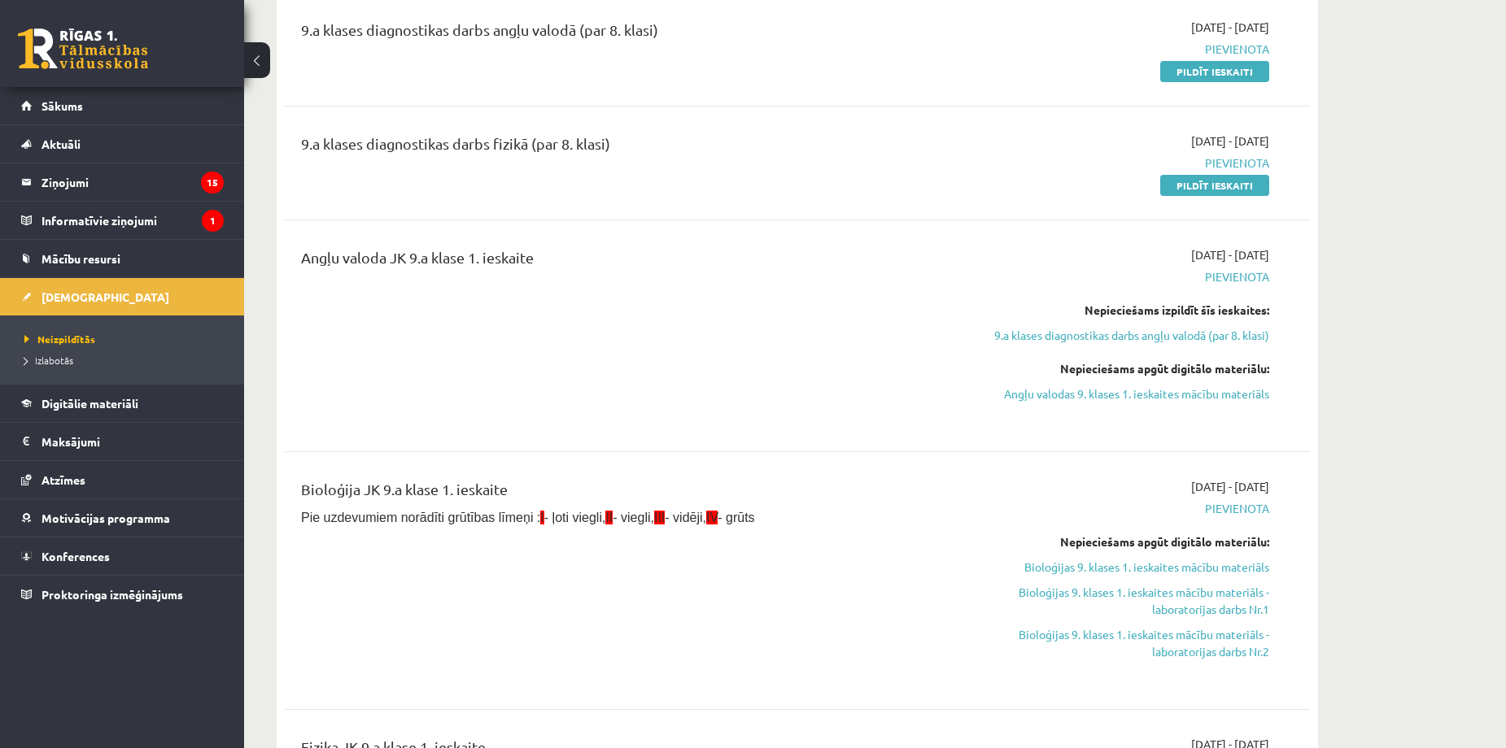
scroll to position [1519, 0]
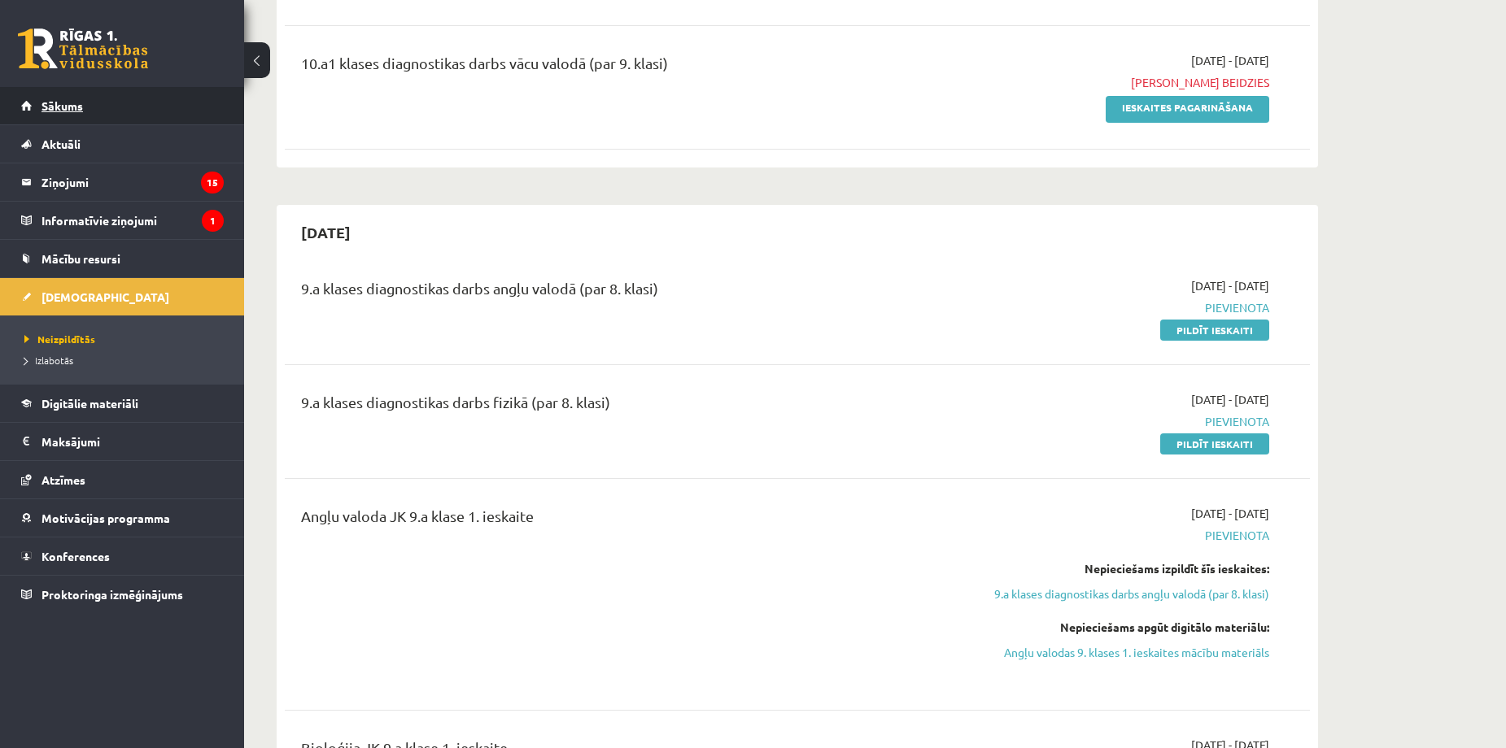
click at [165, 114] on link "Sākums" at bounding box center [122, 105] width 203 height 37
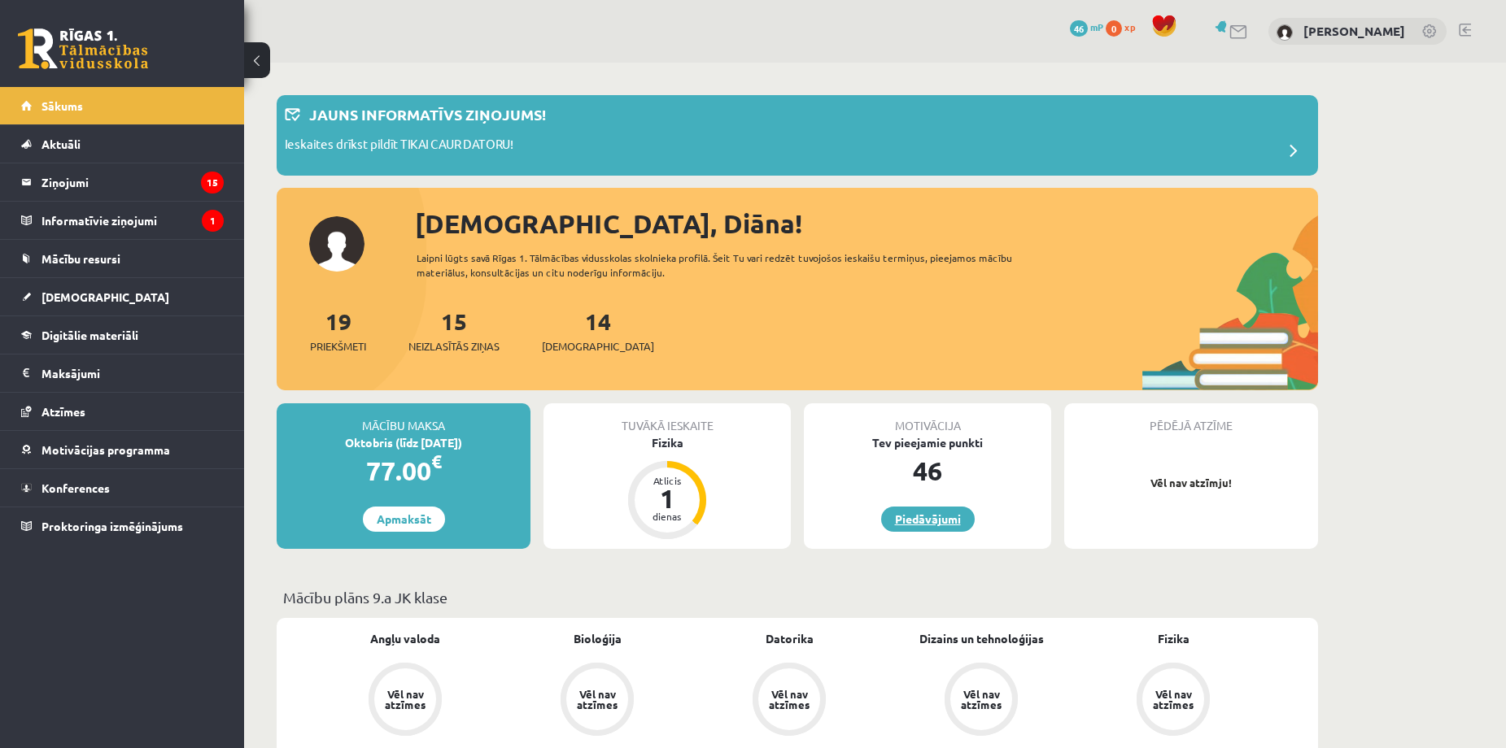
click at [940, 522] on link "Piedāvājumi" at bounding box center [928, 519] width 94 height 25
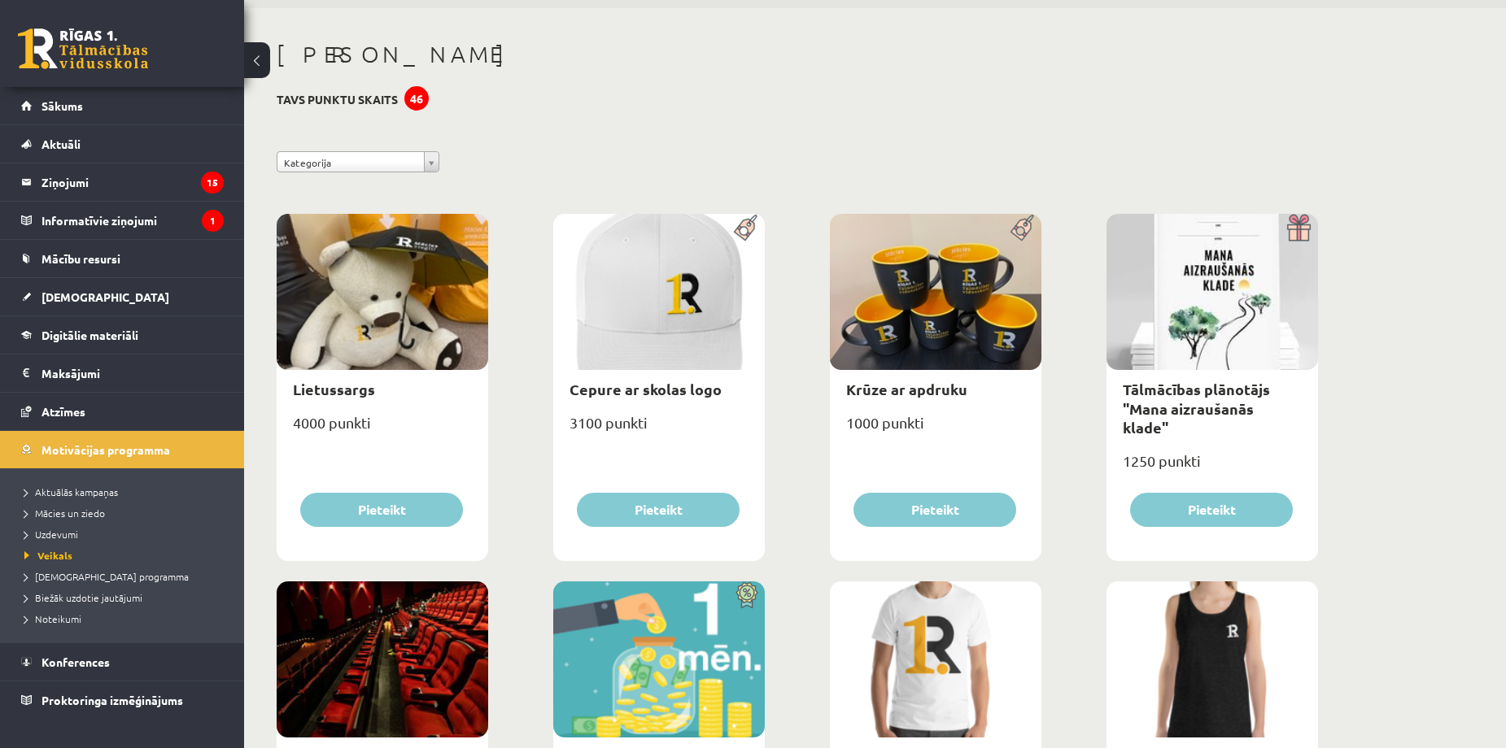
scroll to position [217, 0]
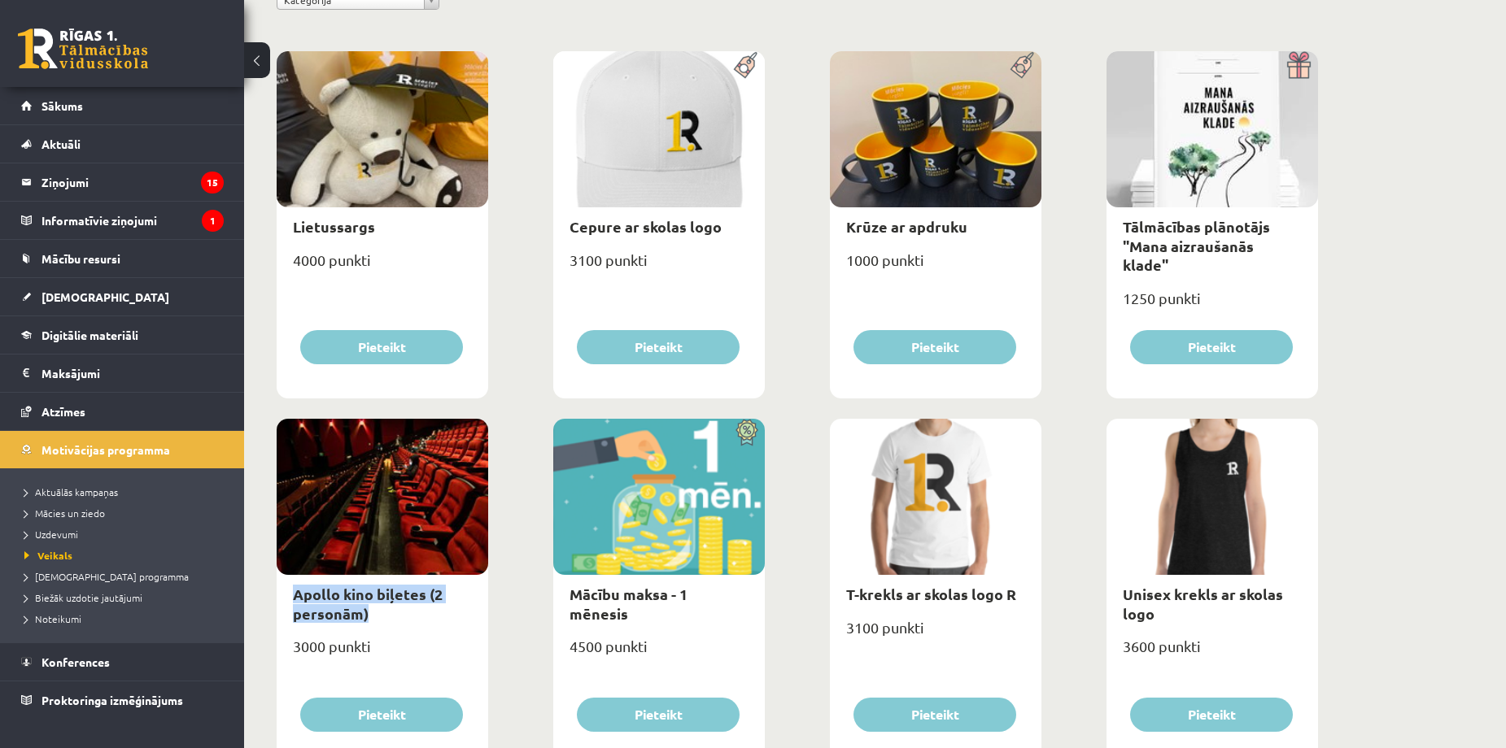
drag, startPoint x: 295, startPoint y: 589, endPoint x: 432, endPoint y: 620, distance: 140.9
click at [432, 620] on div "Apollo kino biļetes (2 personām)" at bounding box center [383, 604] width 212 height 58
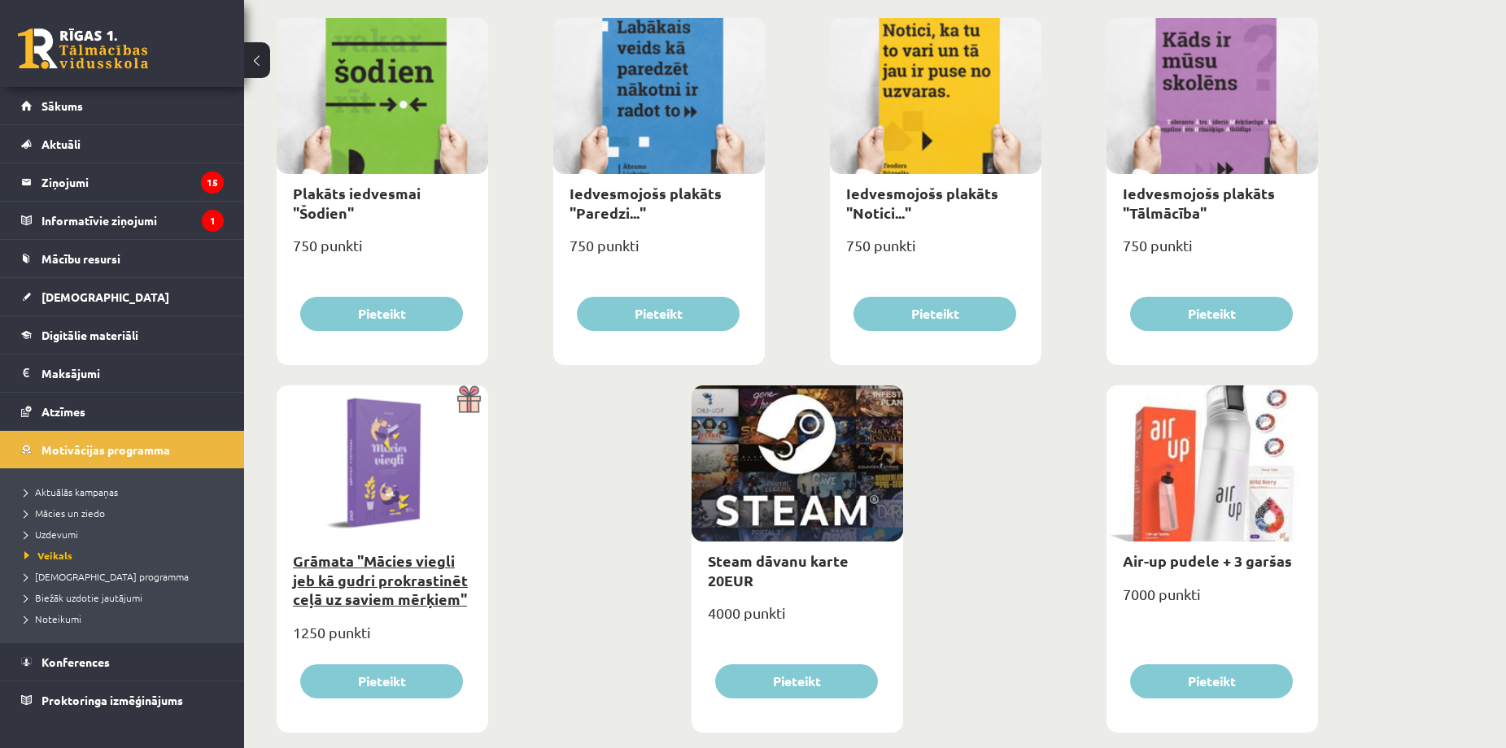
scroll to position [1751, 0]
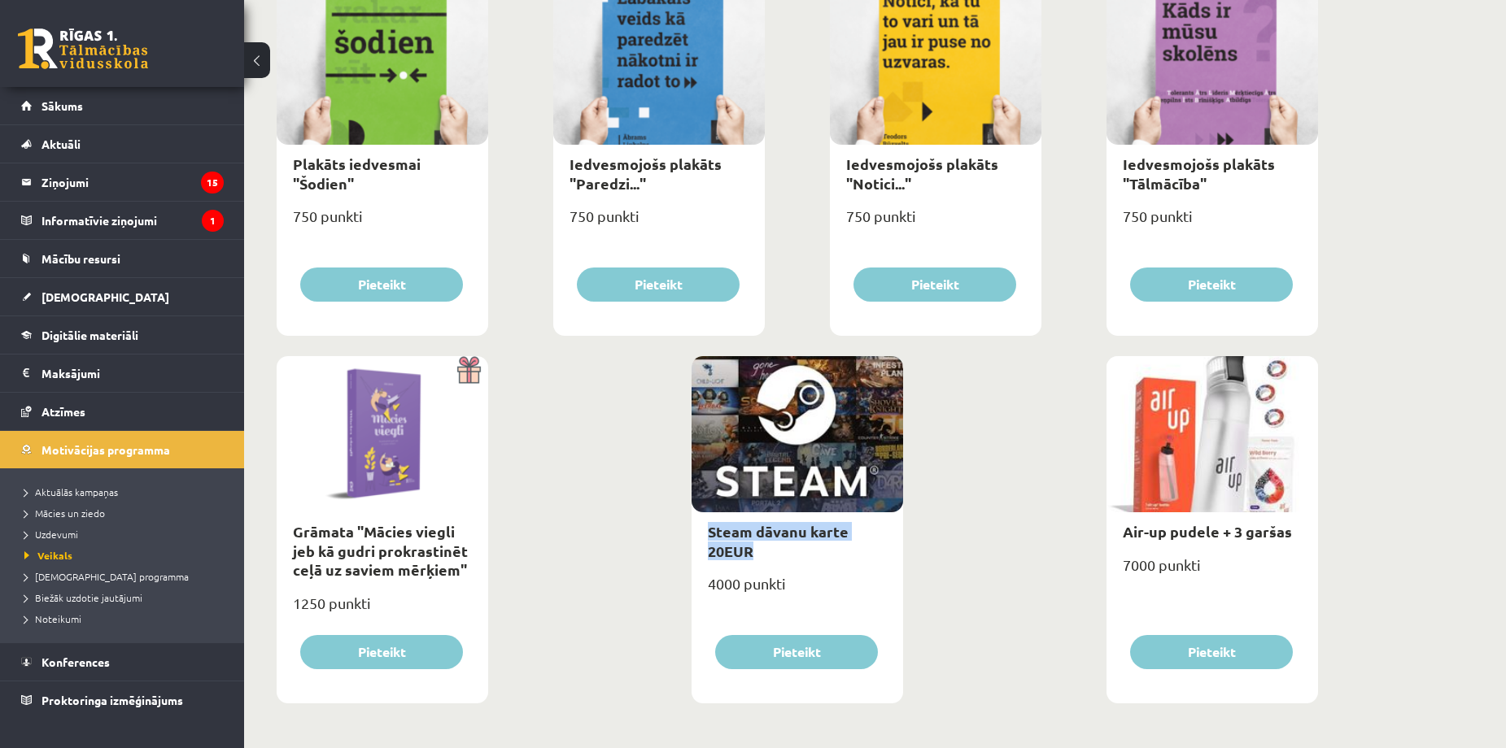
drag, startPoint x: 699, startPoint y: 523, endPoint x: 853, endPoint y: 565, distance: 160.3
click at [853, 565] on div "Steam dāvanu karte 20EUR" at bounding box center [798, 542] width 212 height 58
click at [825, 590] on div "4000 punkti" at bounding box center [798, 590] width 212 height 41
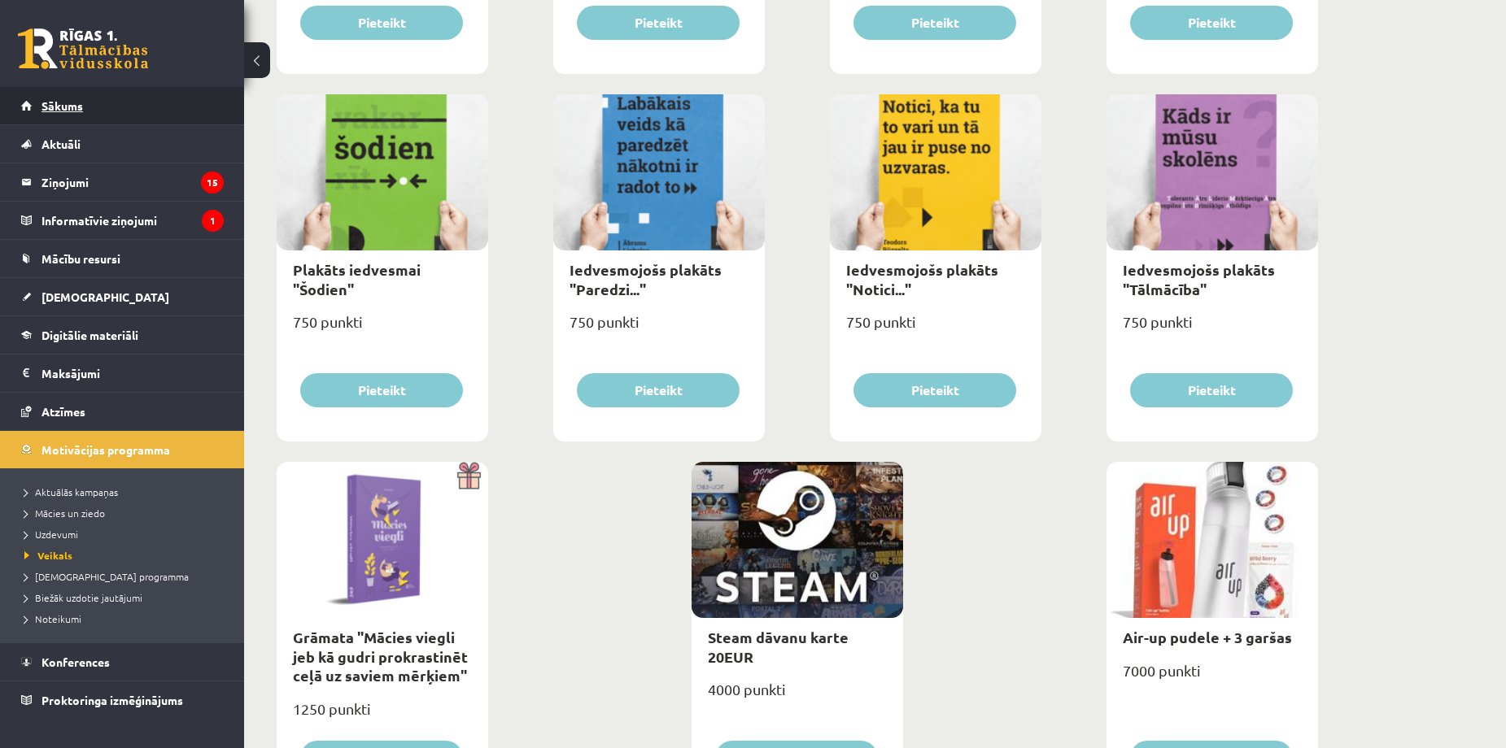
scroll to position [1643, 0]
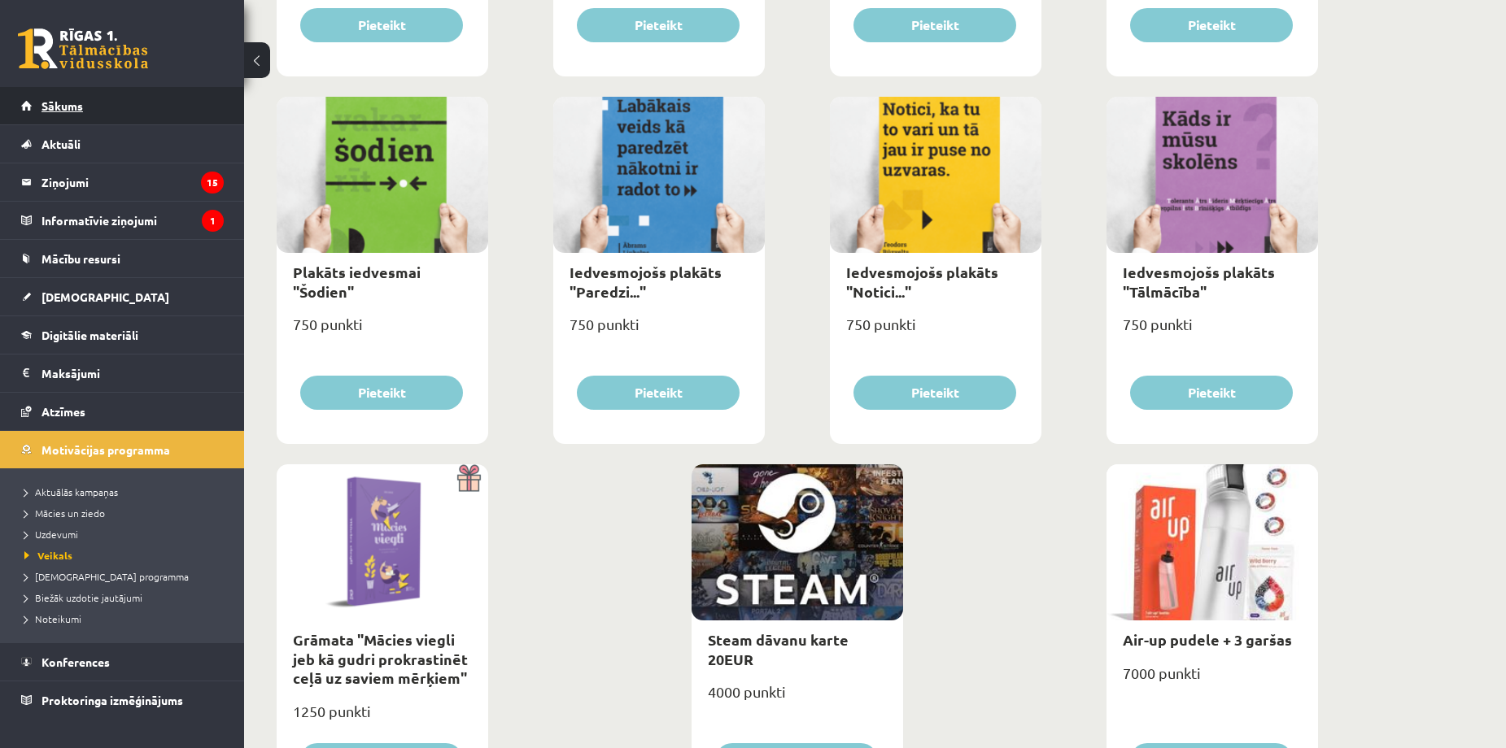
click at [100, 114] on link "Sākums" at bounding box center [122, 105] width 203 height 37
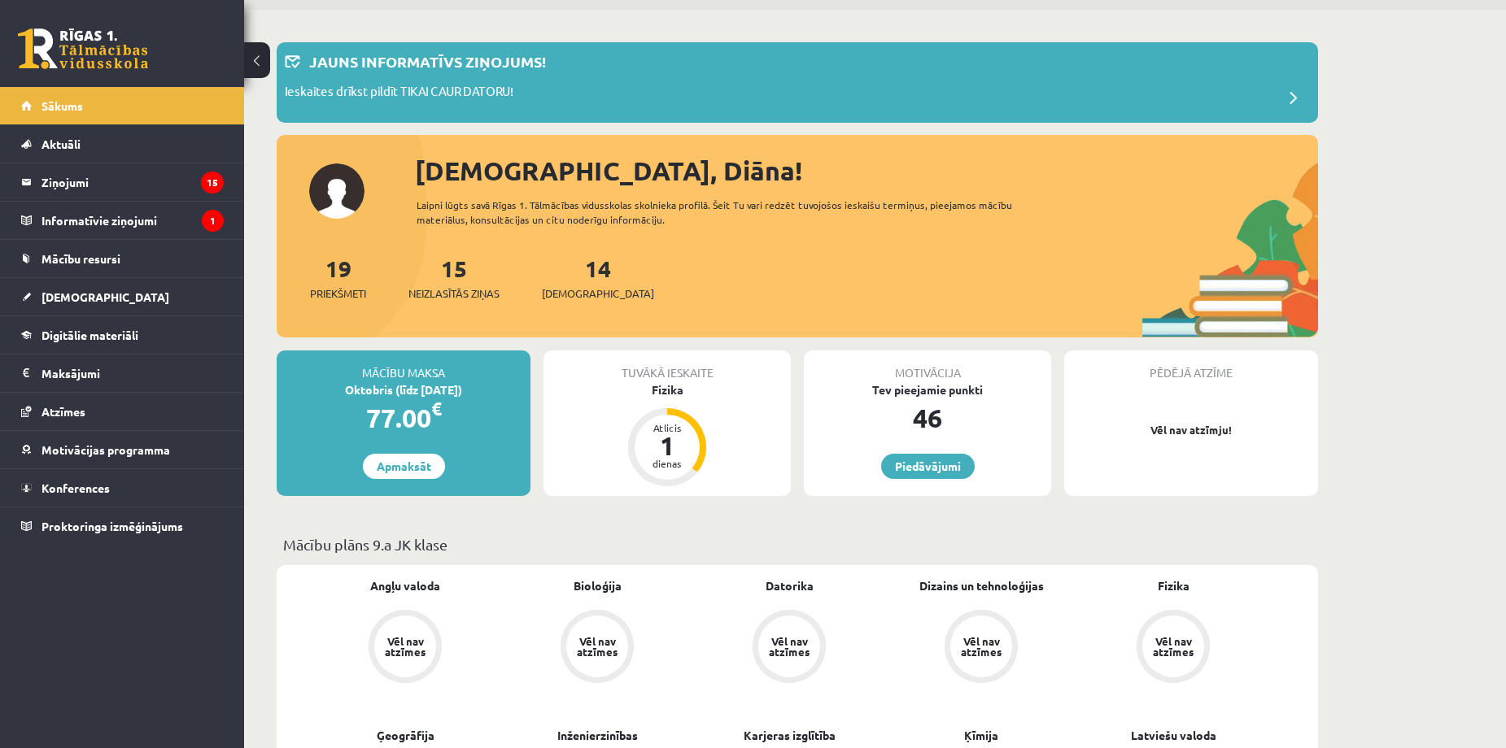
scroll to position [217, 0]
